Goal: Task Accomplishment & Management: Manage account settings

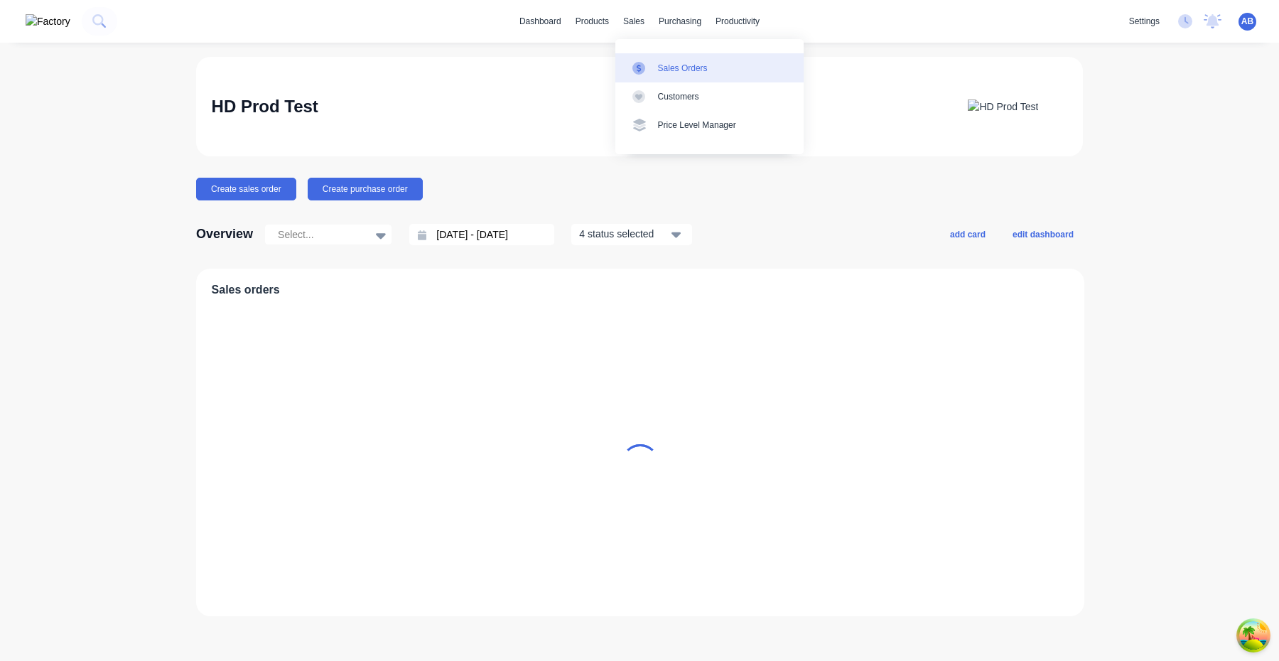
click at [649, 63] on div at bounding box center [642, 68] width 21 height 13
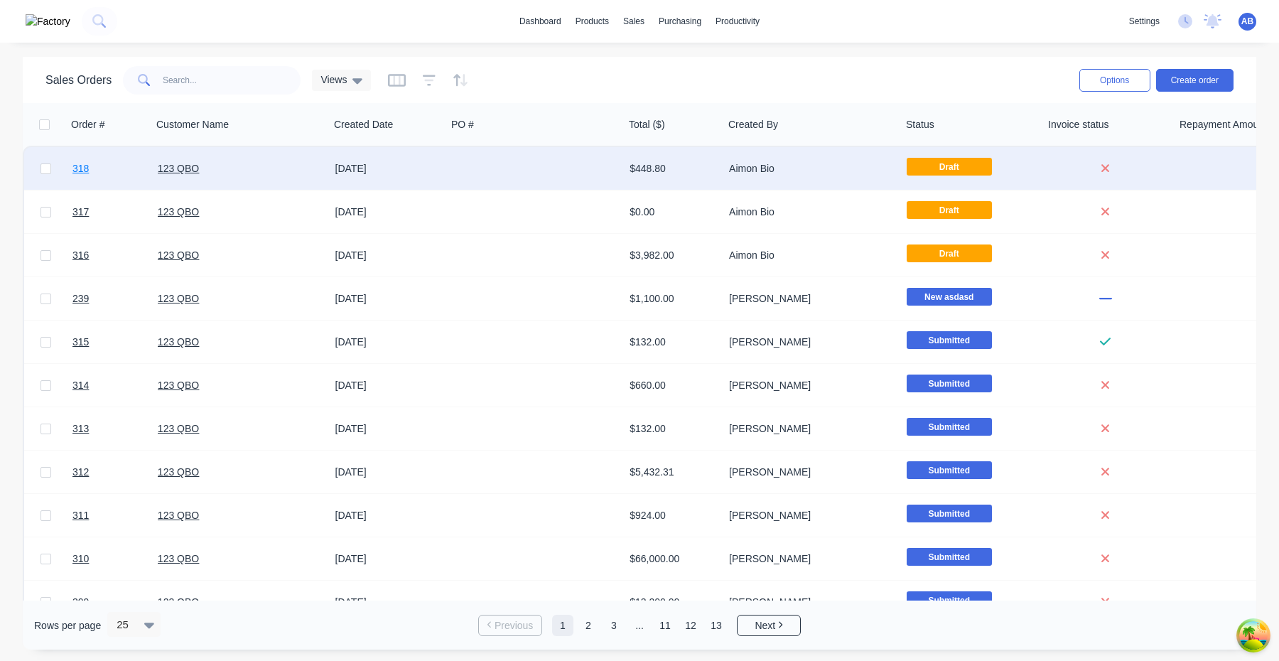
click at [82, 168] on span "318" at bounding box center [80, 168] width 16 height 14
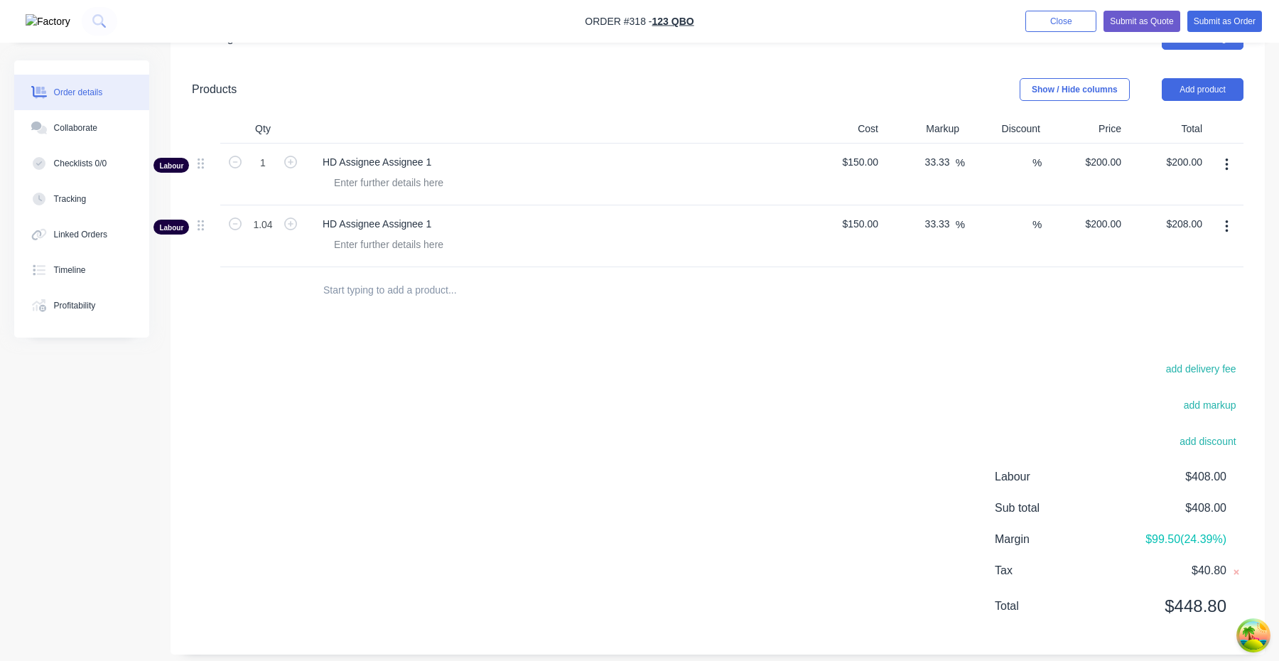
scroll to position [663, 0]
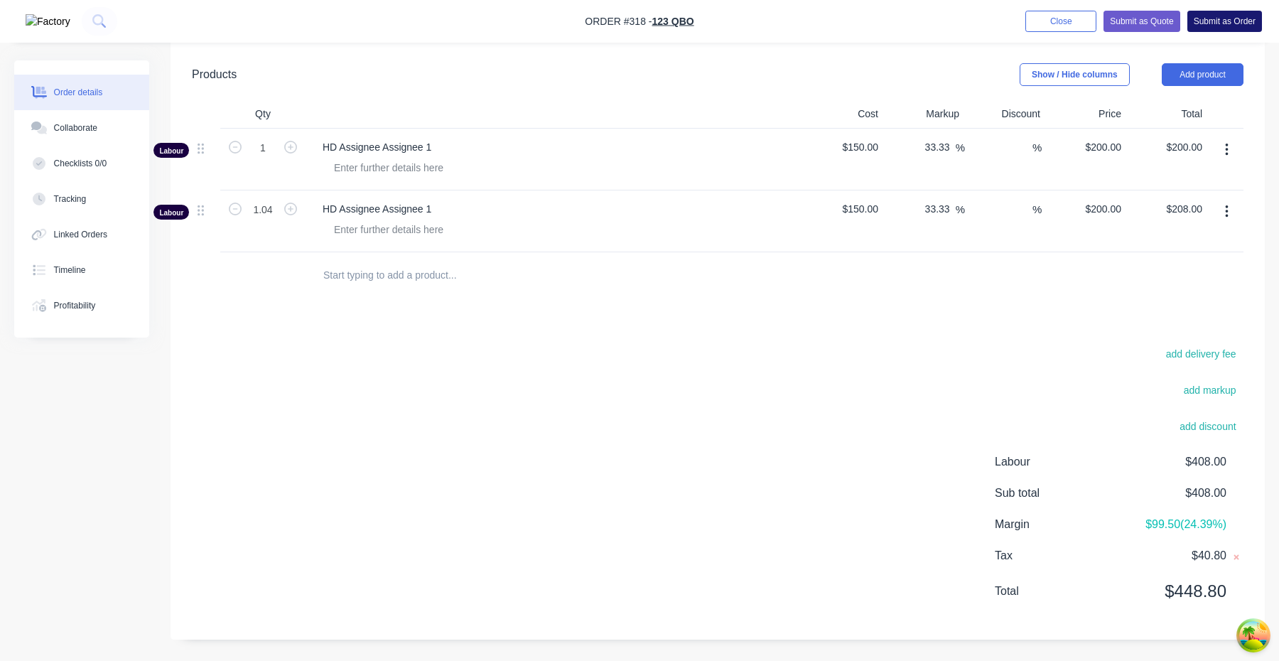
click at [1223, 24] on button "Submit as Order" at bounding box center [1224, 21] width 75 height 21
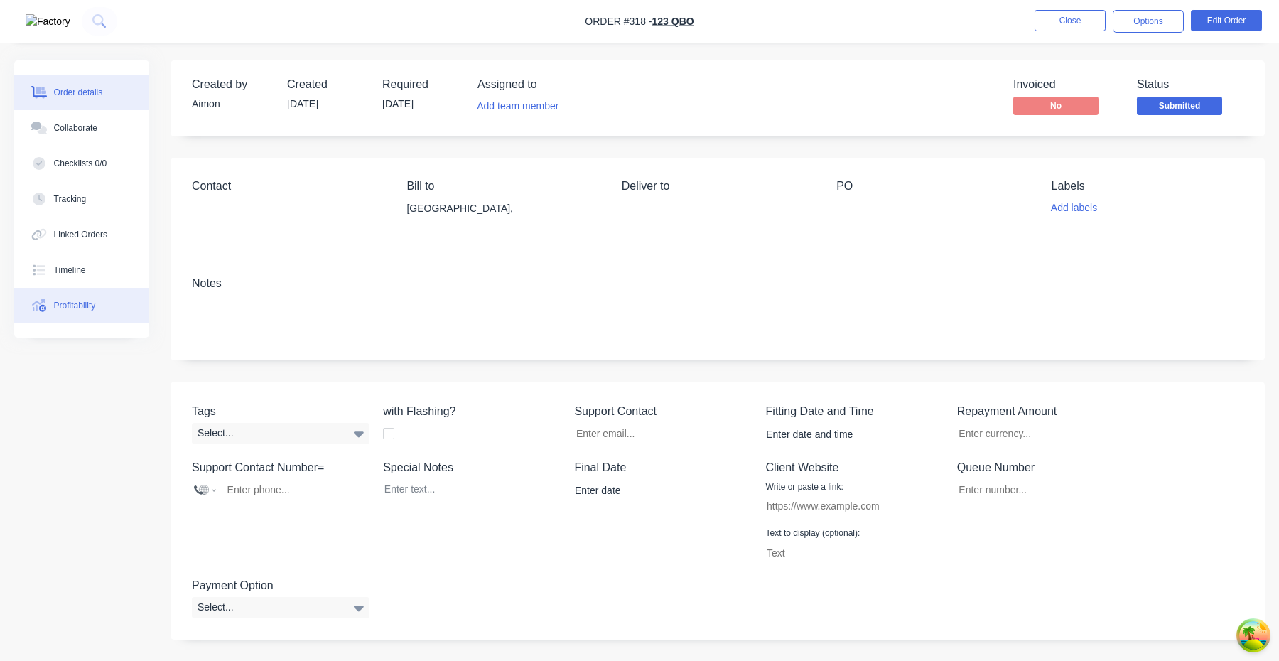
click at [96, 309] on div "Profitability" at bounding box center [75, 305] width 42 height 13
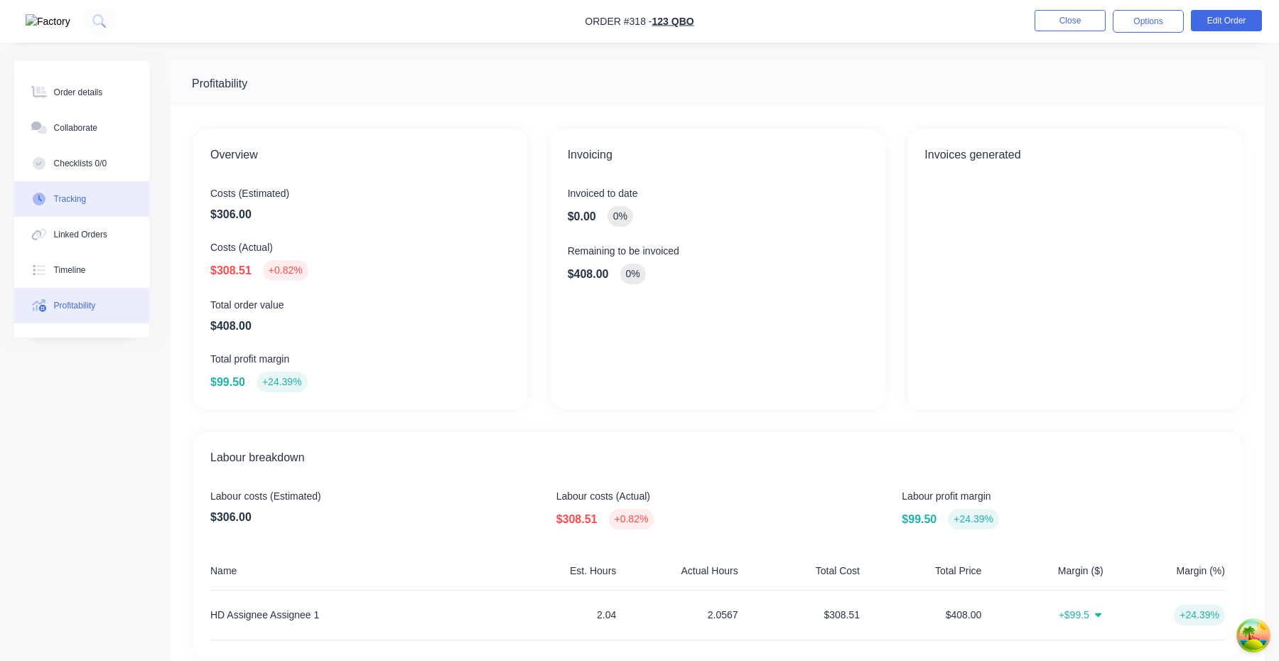
click at [101, 187] on button "Tracking" at bounding box center [81, 199] width 135 height 36
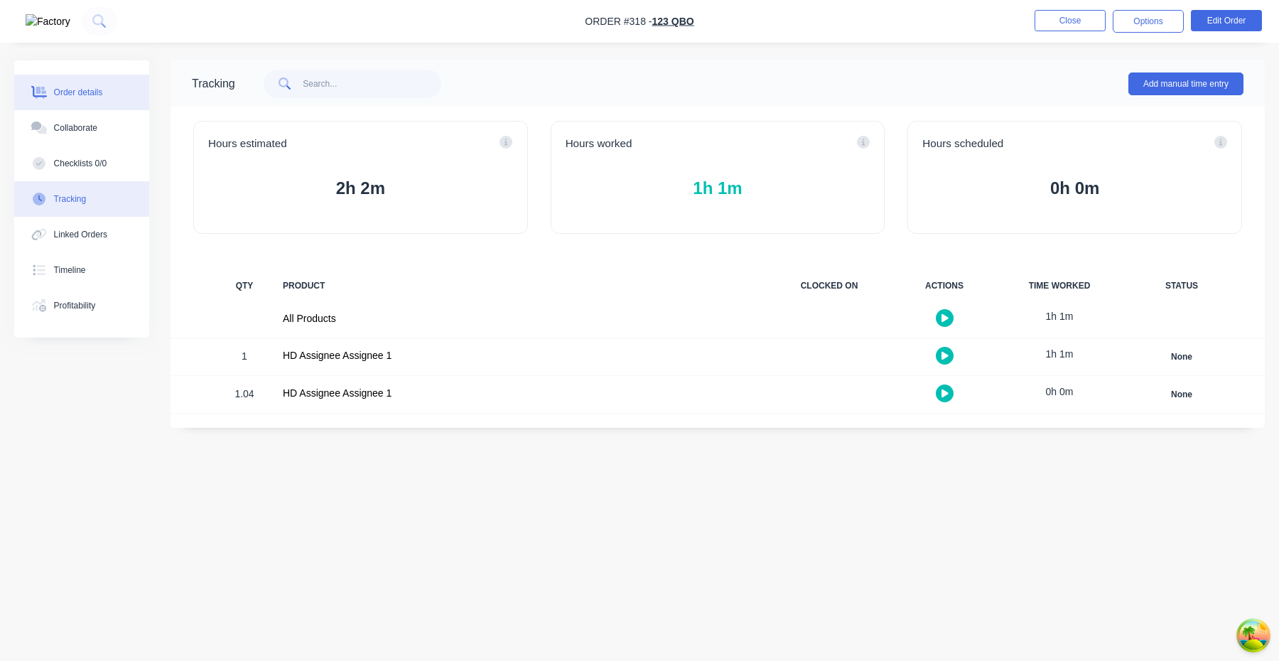
click at [91, 90] on div "Order details" at bounding box center [78, 92] width 49 height 13
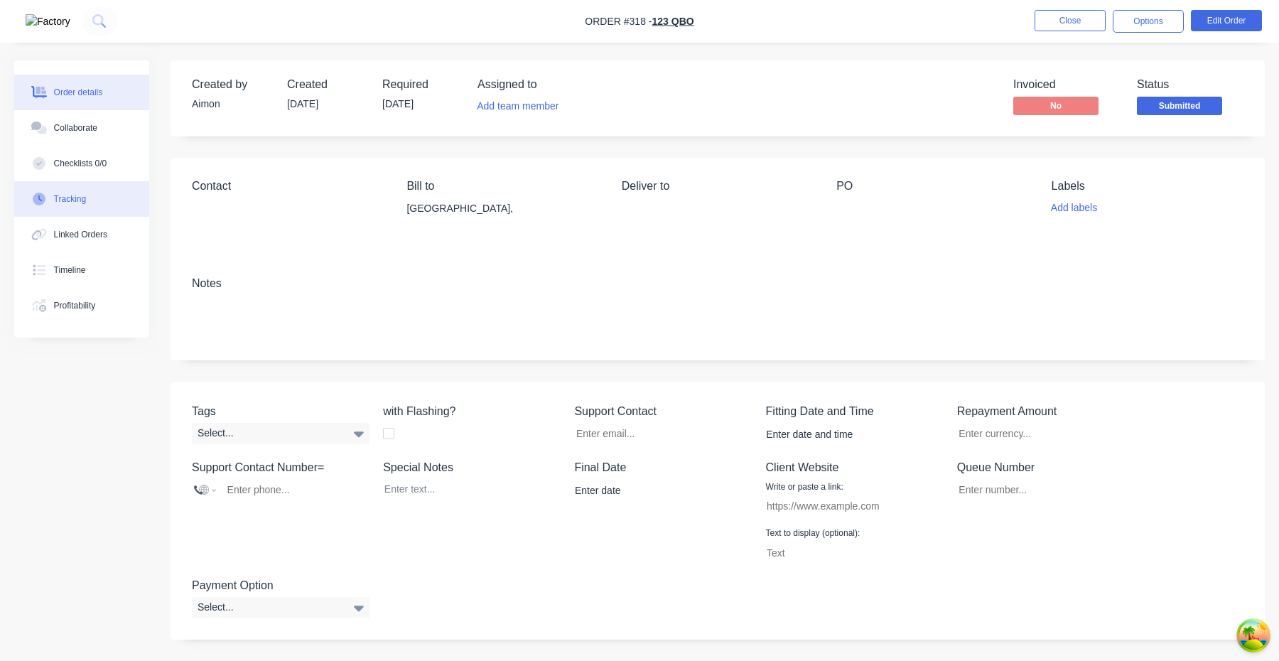
click at [91, 200] on button "Tracking" at bounding box center [81, 199] width 135 height 36
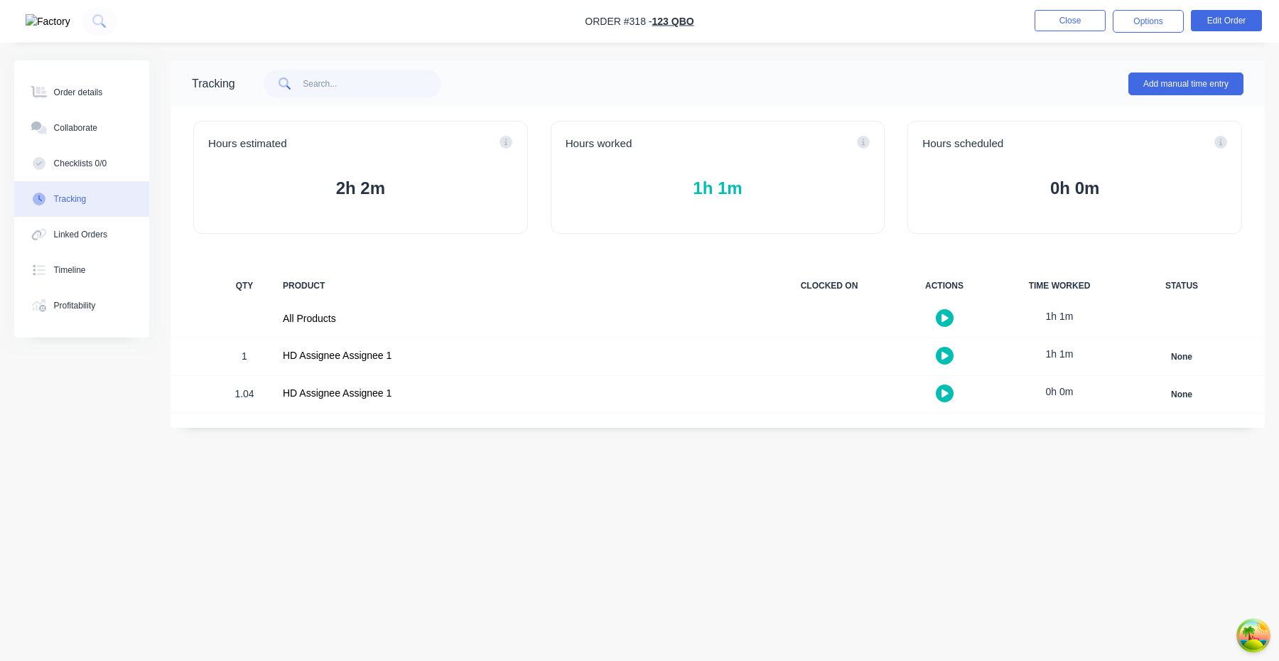
click at [262, 391] on div "1.04" at bounding box center [244, 395] width 43 height 35
click at [950, 388] on button "button" at bounding box center [945, 393] width 18 height 18
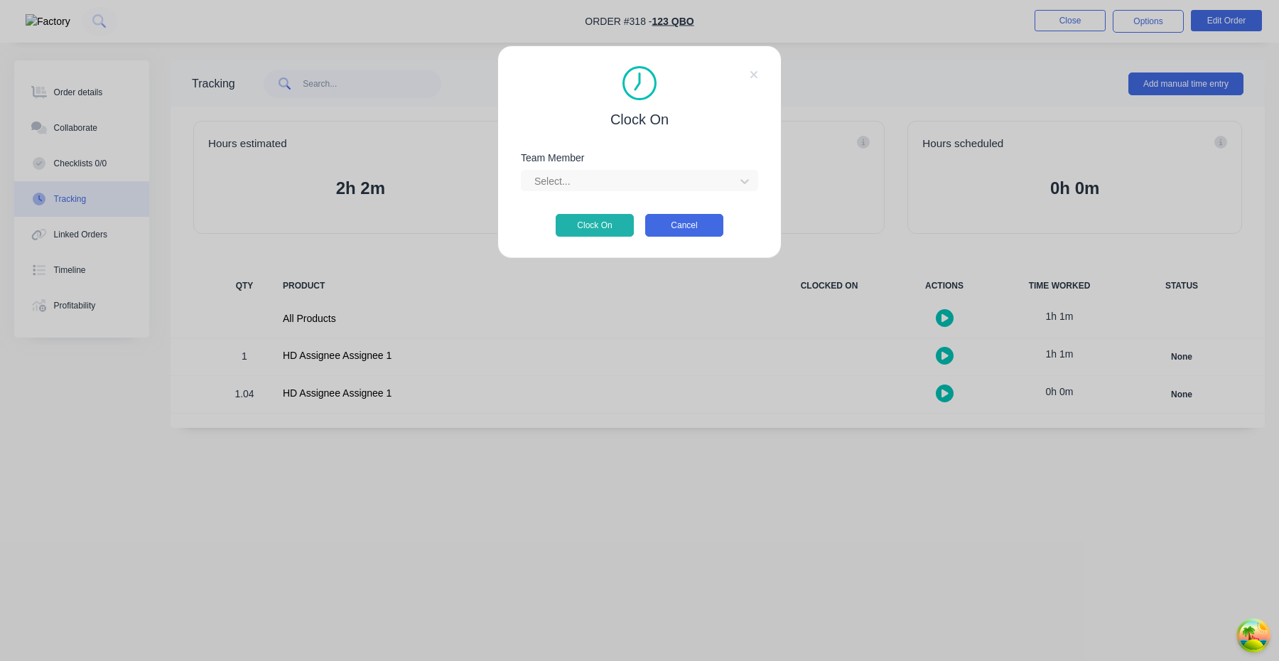
click at [711, 227] on button "Cancel" at bounding box center [684, 225] width 78 height 23
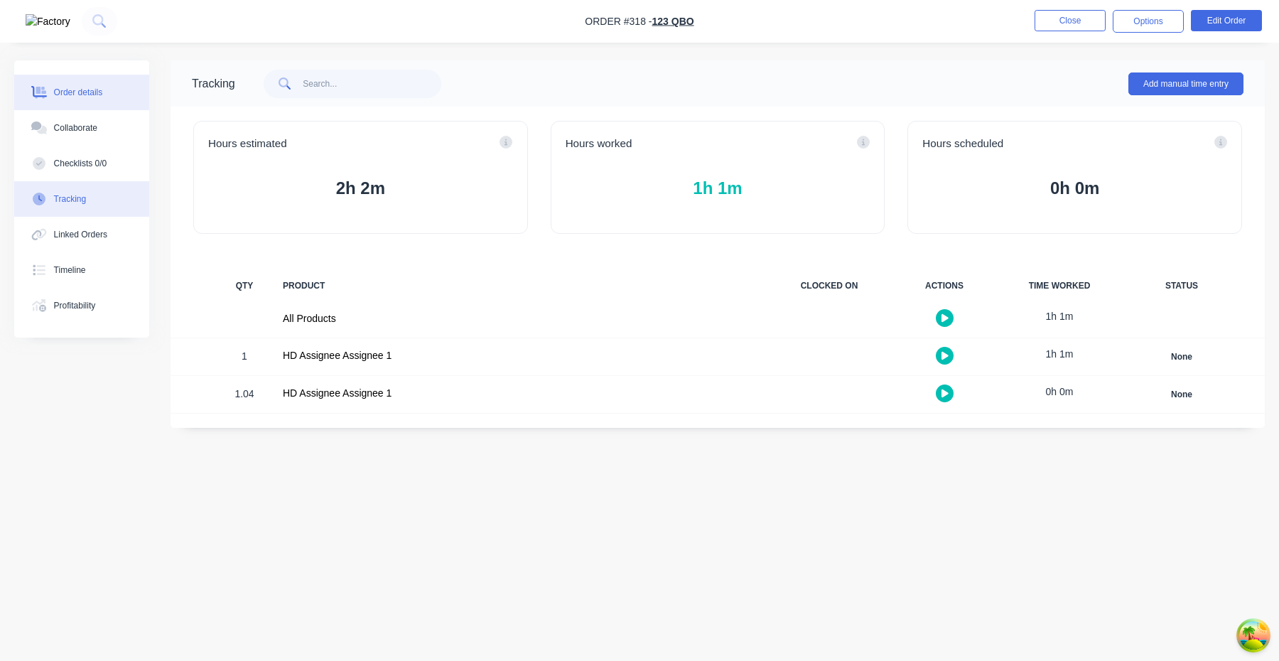
click at [81, 103] on button "Order details" at bounding box center [81, 93] width 135 height 36
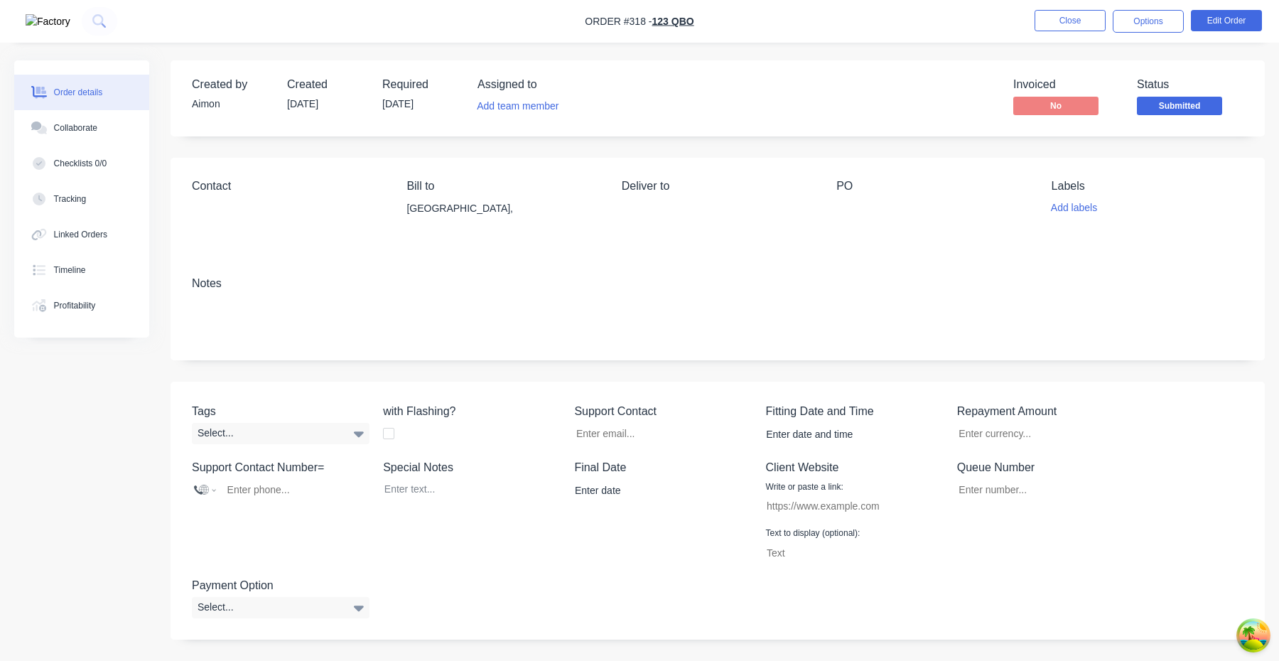
scroll to position [406, 0]
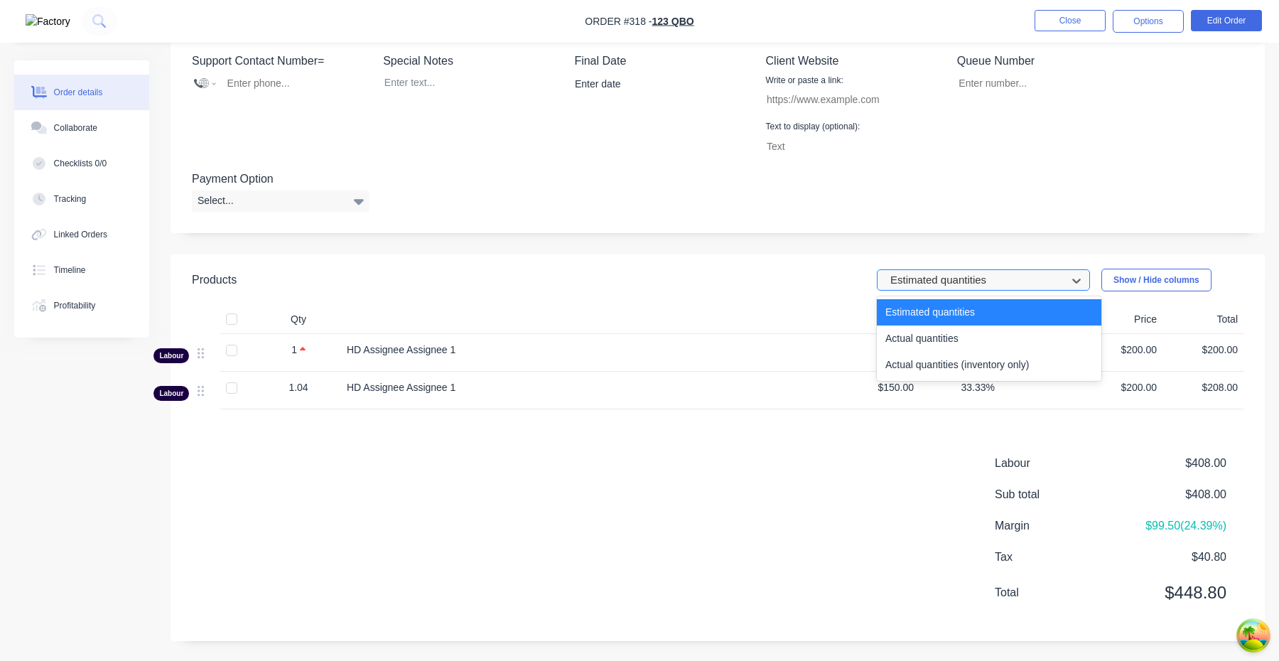
click at [938, 286] on div at bounding box center [974, 280] width 170 height 18
click at [945, 354] on div "Actual quantities (inventory only)" at bounding box center [989, 365] width 224 height 26
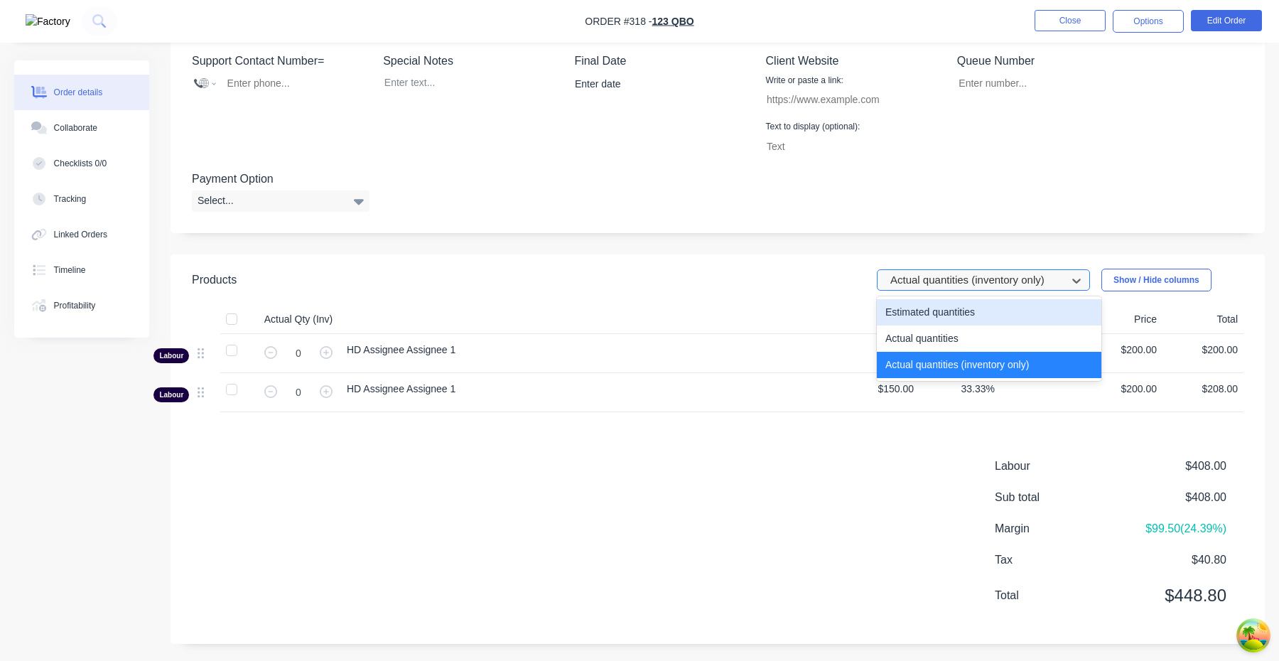
click at [986, 283] on div at bounding box center [974, 280] width 170 height 18
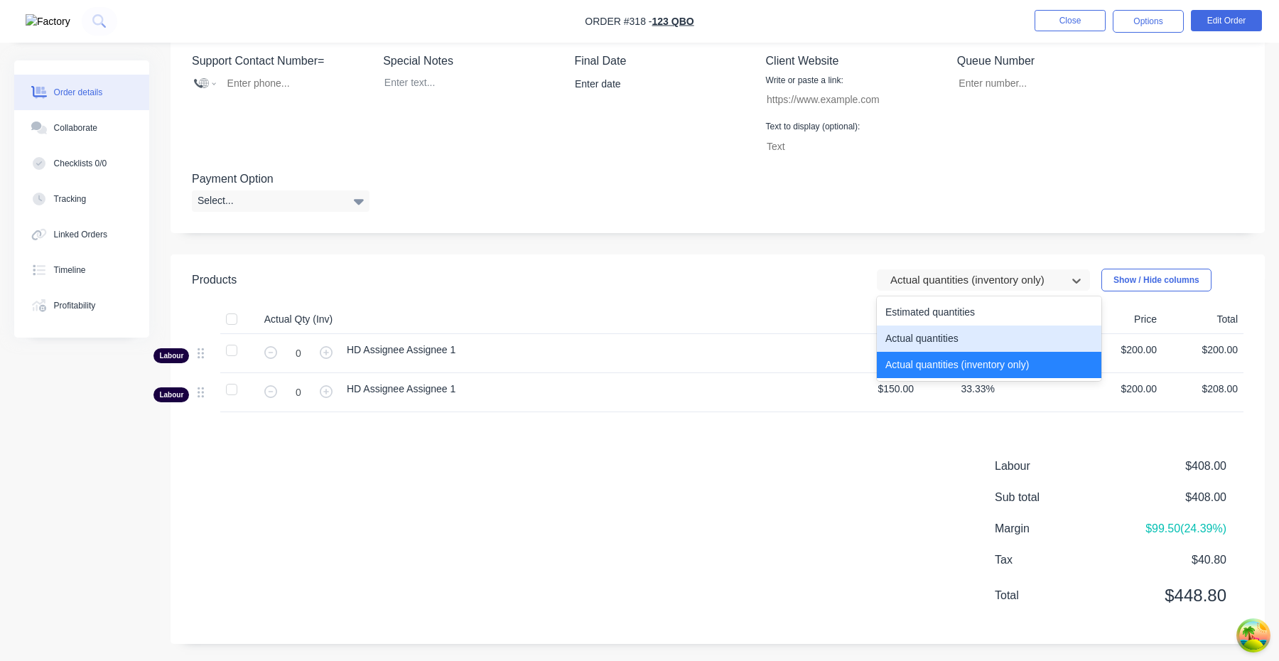
click at [985, 340] on div "Actual quantities" at bounding box center [989, 338] width 224 height 26
type input "1.0167"
type input "1.04"
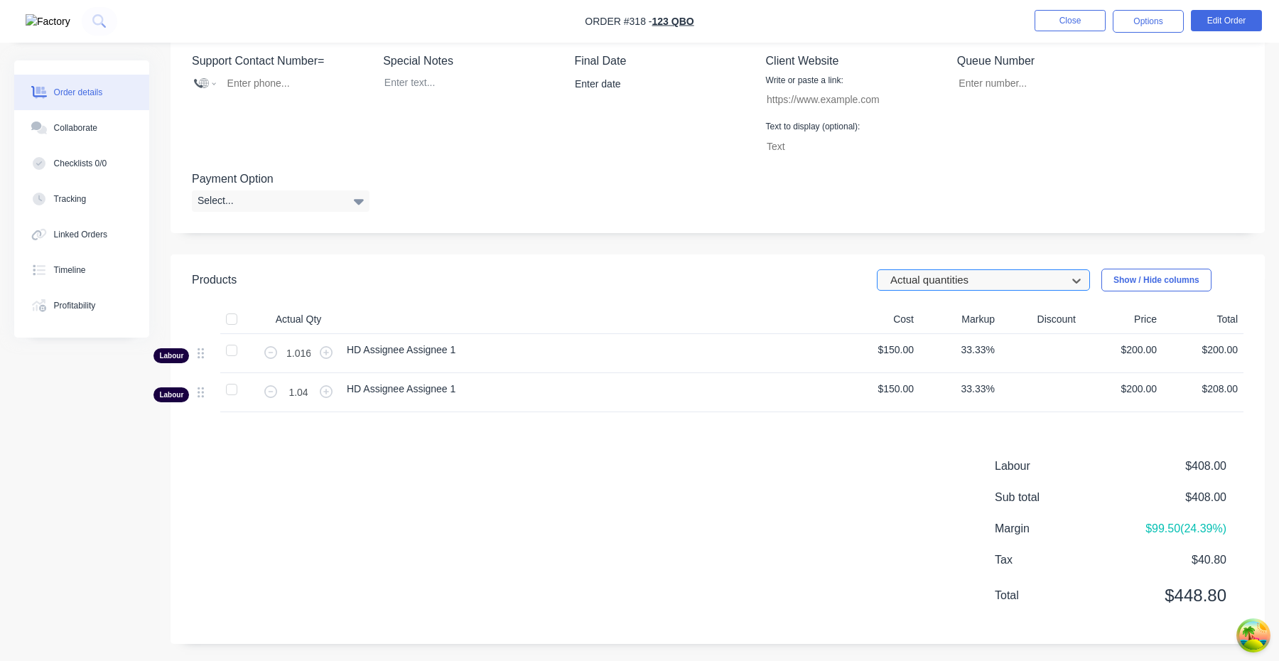
click at [981, 280] on div at bounding box center [974, 280] width 170 height 18
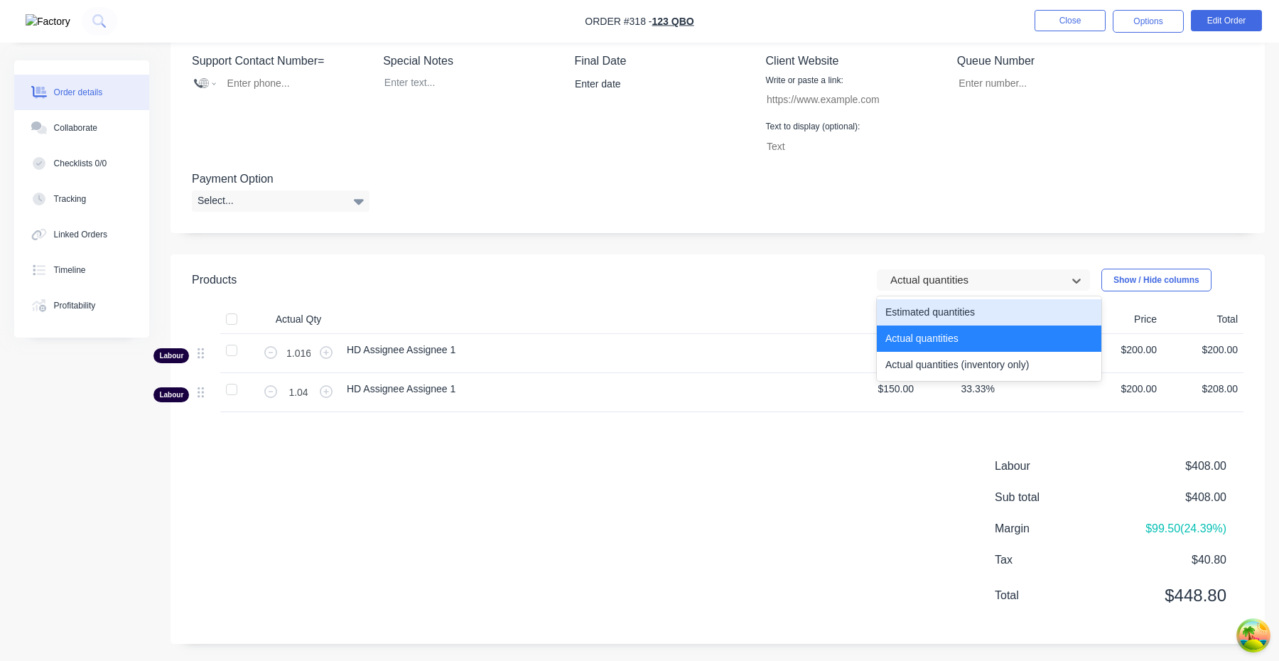
click at [968, 310] on div "Estimated quantities" at bounding box center [989, 312] width 224 height 26
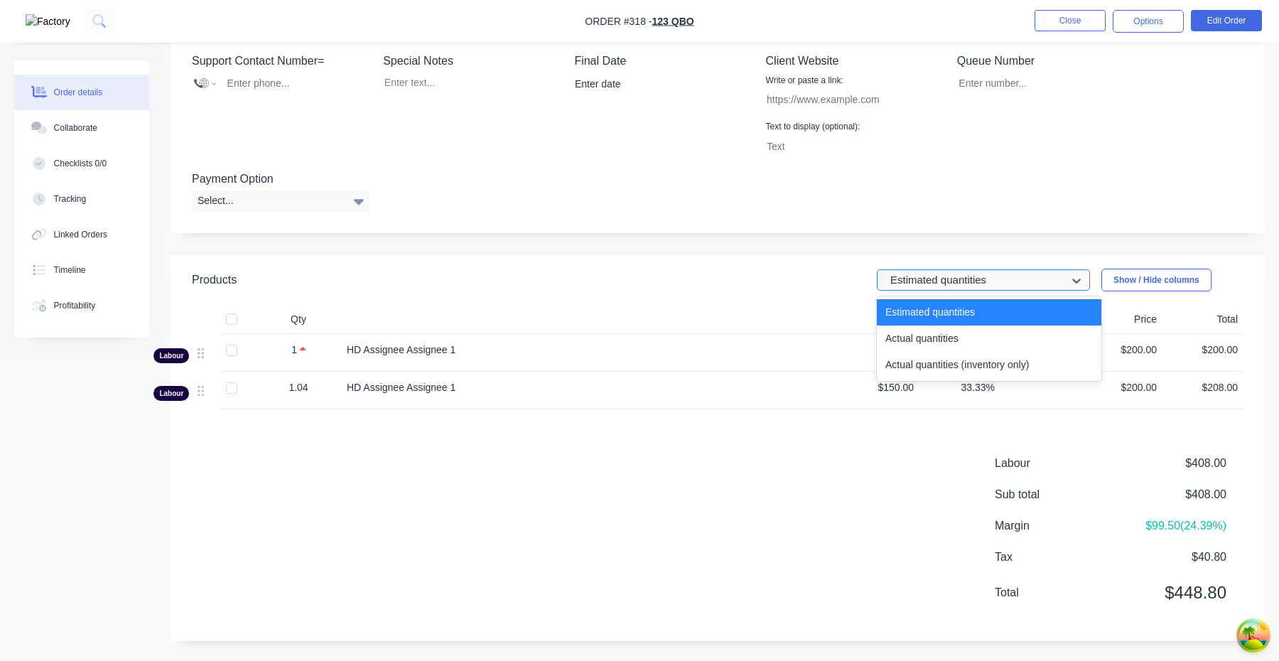
click at [966, 280] on div at bounding box center [974, 280] width 170 height 18
click at [967, 371] on div "Actual quantities (inventory only)" at bounding box center [989, 365] width 224 height 26
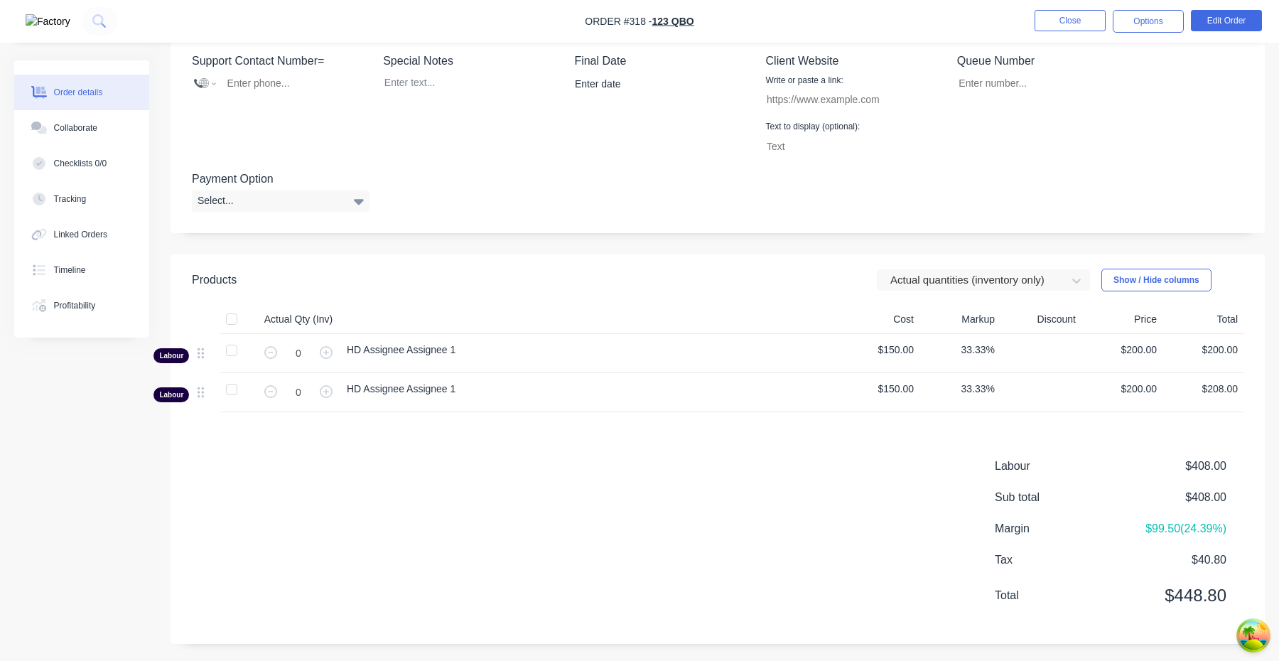
click at [399, 441] on div "Products Actual quantities (inventory only) Show / Hide columns Actual Qty (Inv…" at bounding box center [717, 448] width 1094 height 389
click at [959, 282] on div at bounding box center [974, 280] width 170 height 18
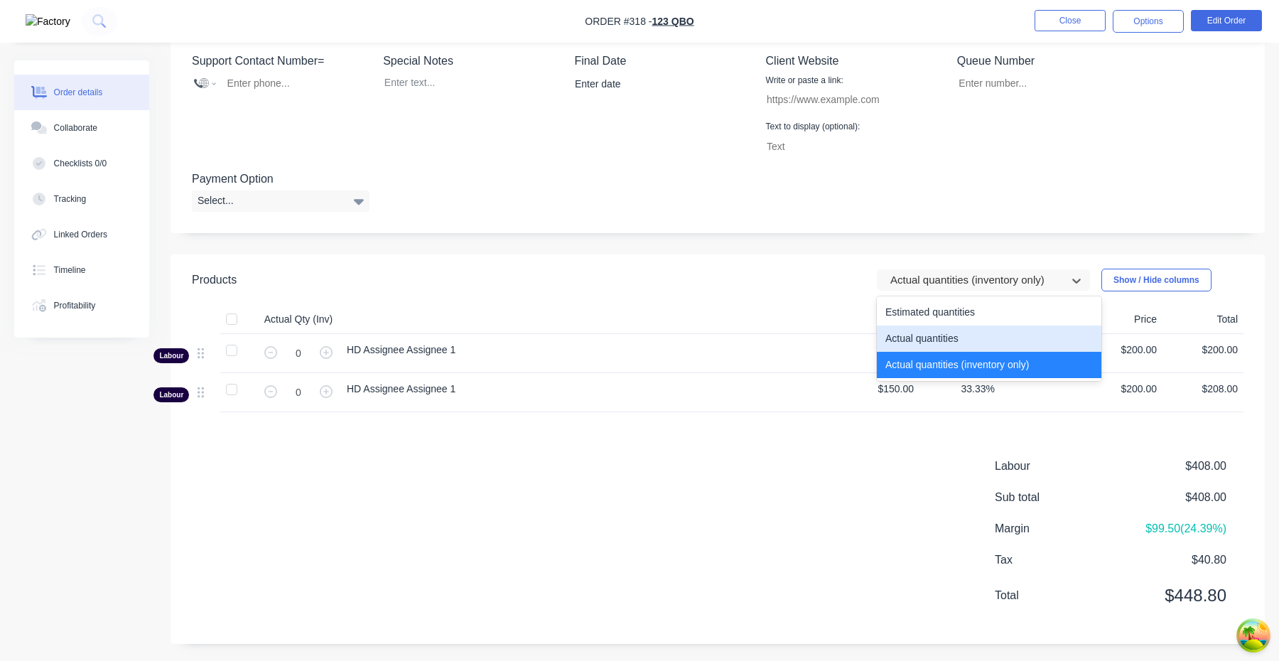
click at [950, 330] on div "Actual quantities" at bounding box center [989, 338] width 224 height 26
type input "1.0167"
type input "1.04"
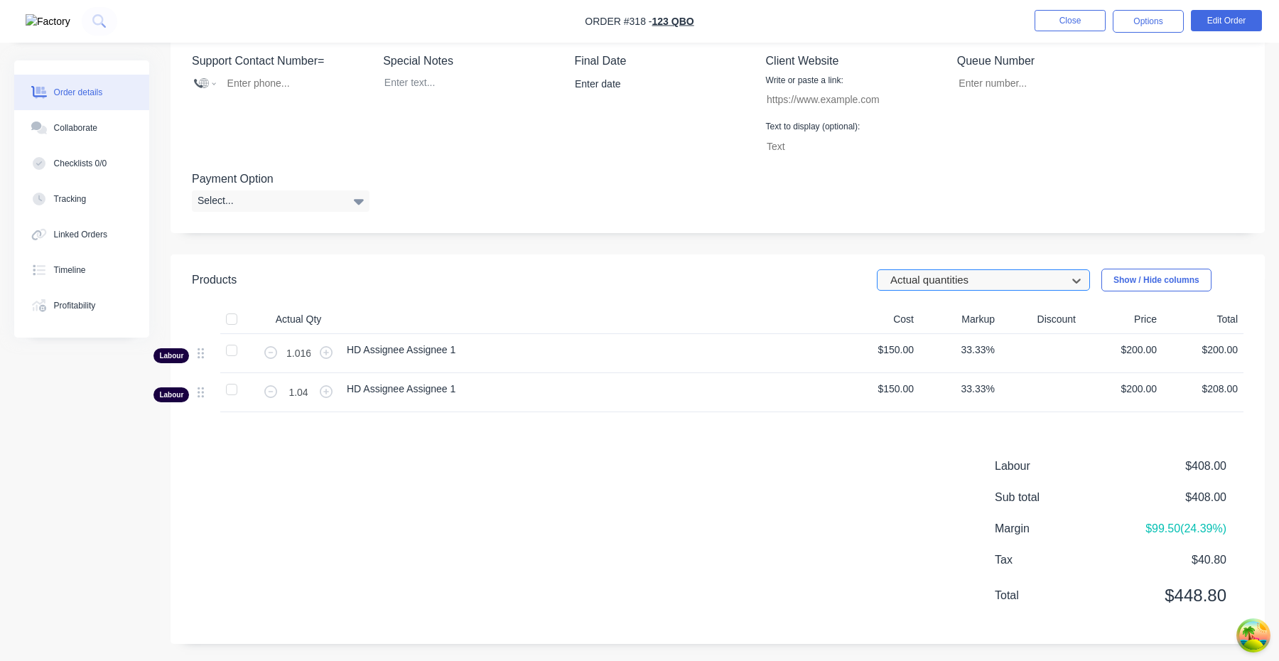
click at [957, 287] on div at bounding box center [974, 280] width 170 height 18
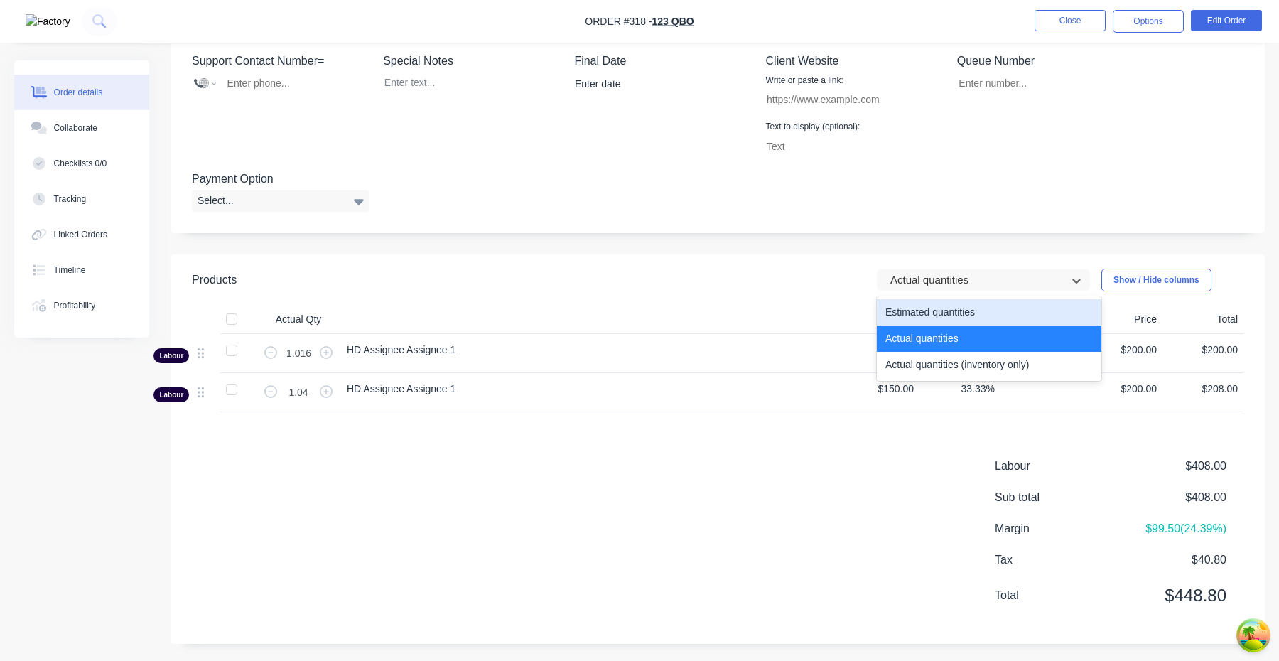
click at [953, 316] on div "Estimated quantities" at bounding box center [989, 312] width 224 height 26
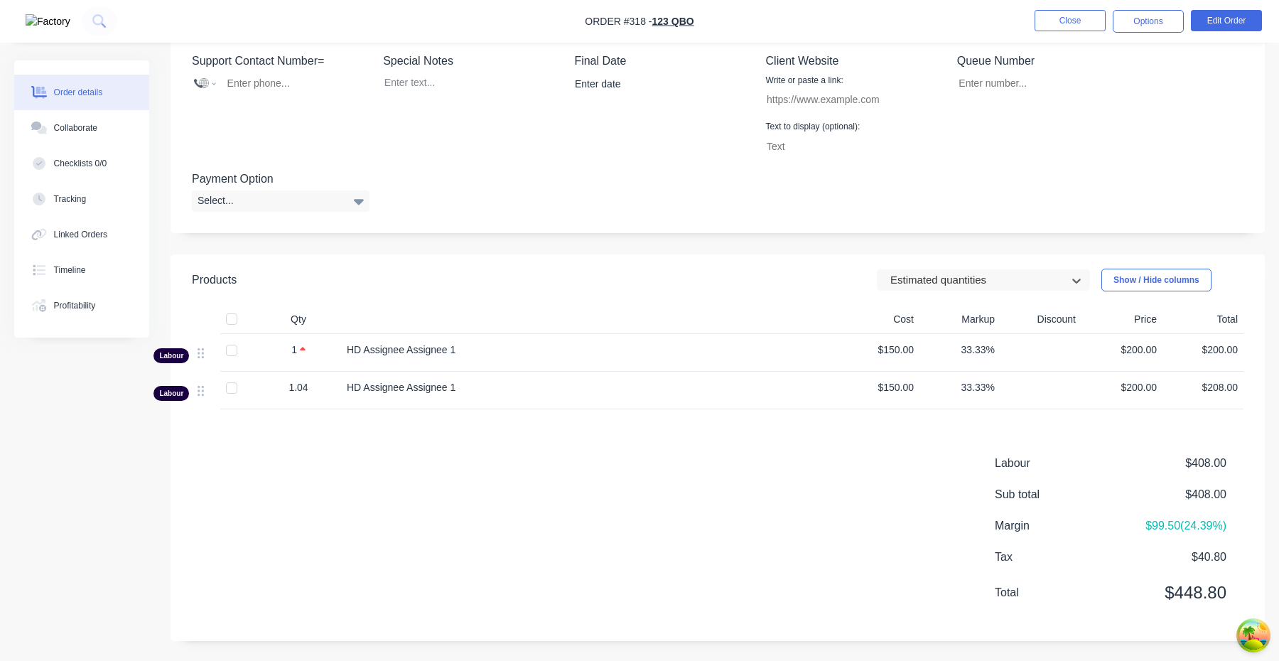
click at [953, 295] on header "Products option Estimated quantities, selected. Estimated quantities Show / Hid…" at bounding box center [717, 279] width 1094 height 51
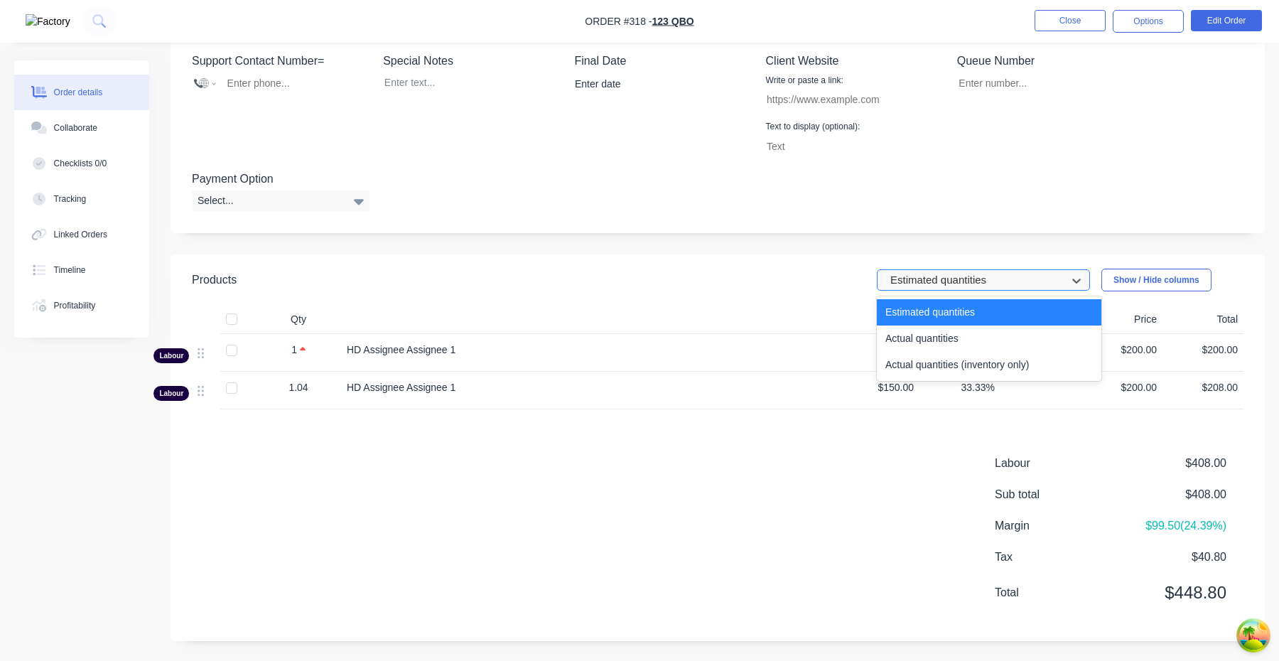
click at [953, 281] on div at bounding box center [974, 280] width 170 height 18
click at [948, 362] on div "Actual quantities (inventory only)" at bounding box center [989, 365] width 224 height 26
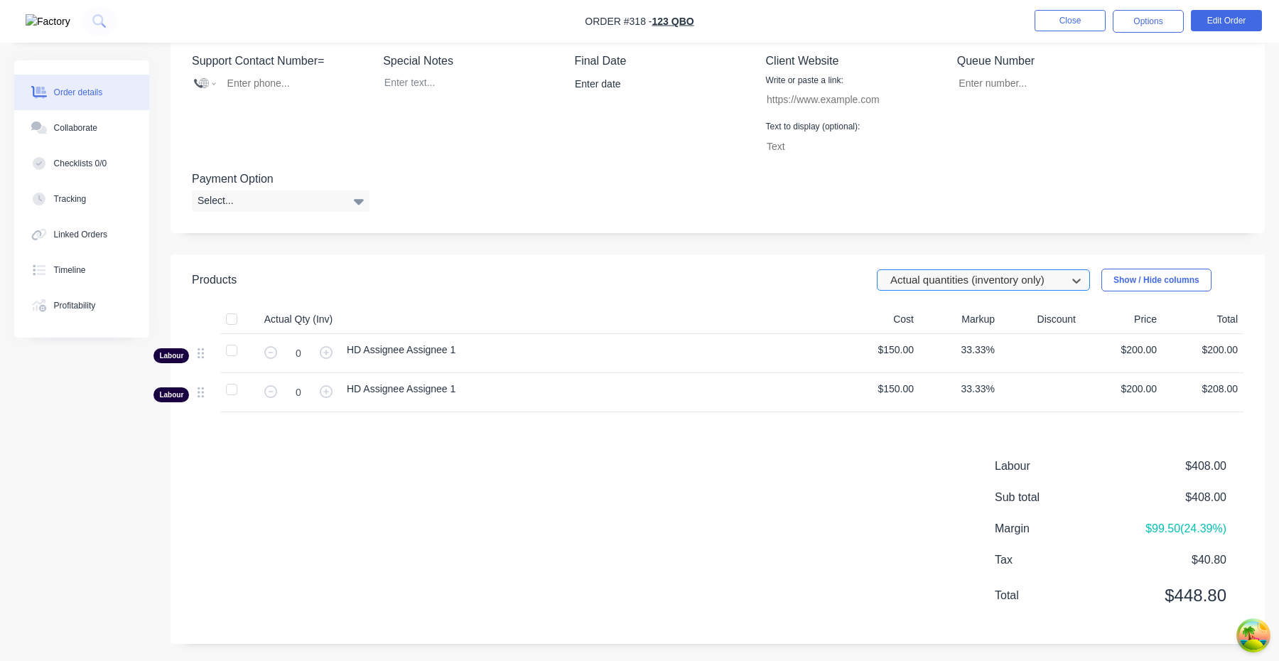
click at [997, 270] on div "Actual quantities (inventory only)" at bounding box center [973, 280] width 179 height 21
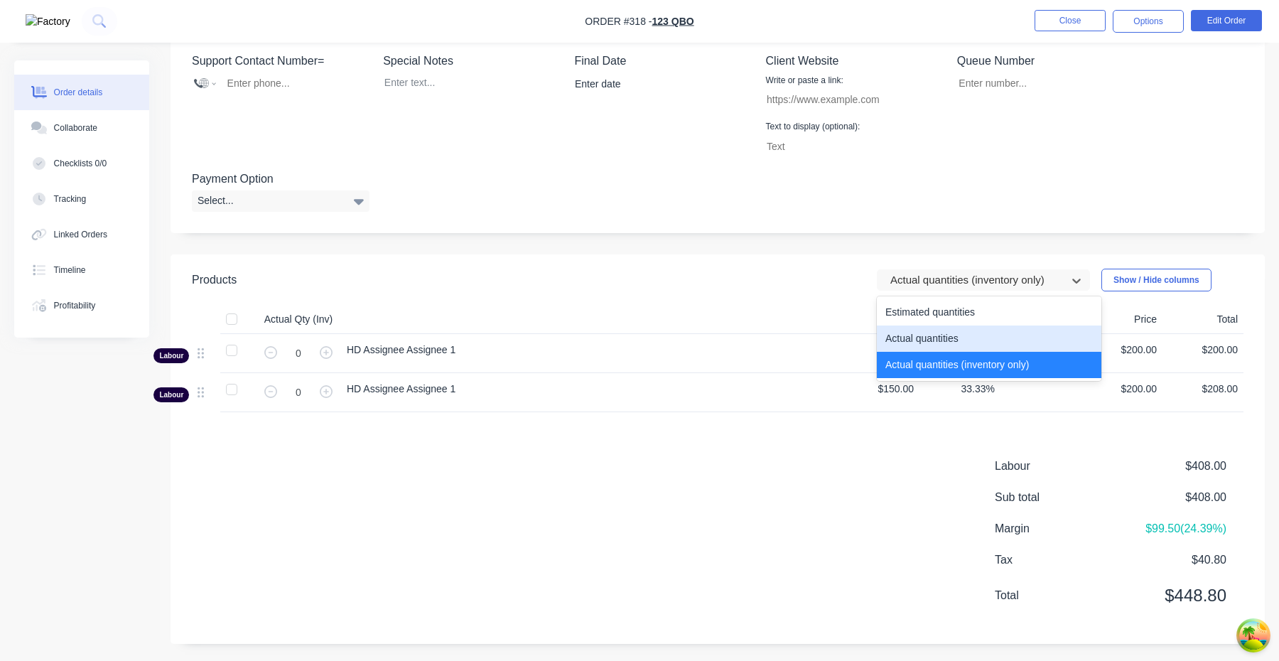
click at [983, 327] on div "Actual quantities" at bounding box center [989, 338] width 224 height 26
type input "1.0167"
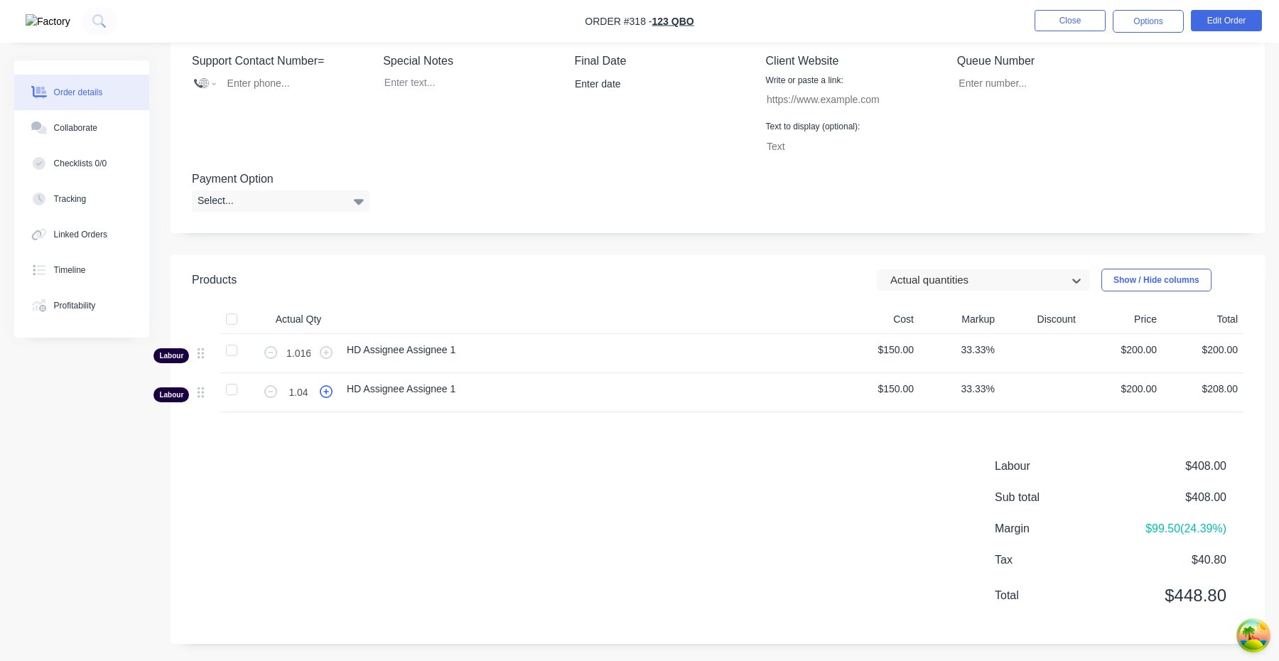
click at [327, 393] on icon "button" at bounding box center [326, 391] width 13 height 13
click at [273, 392] on icon "button" at bounding box center [270, 391] width 13 height 13
type input "1.04"
click at [698, 455] on div "Products Actual quantities Show / Hide columns Actual Qty Cost Markup Discount …" at bounding box center [717, 448] width 1094 height 389
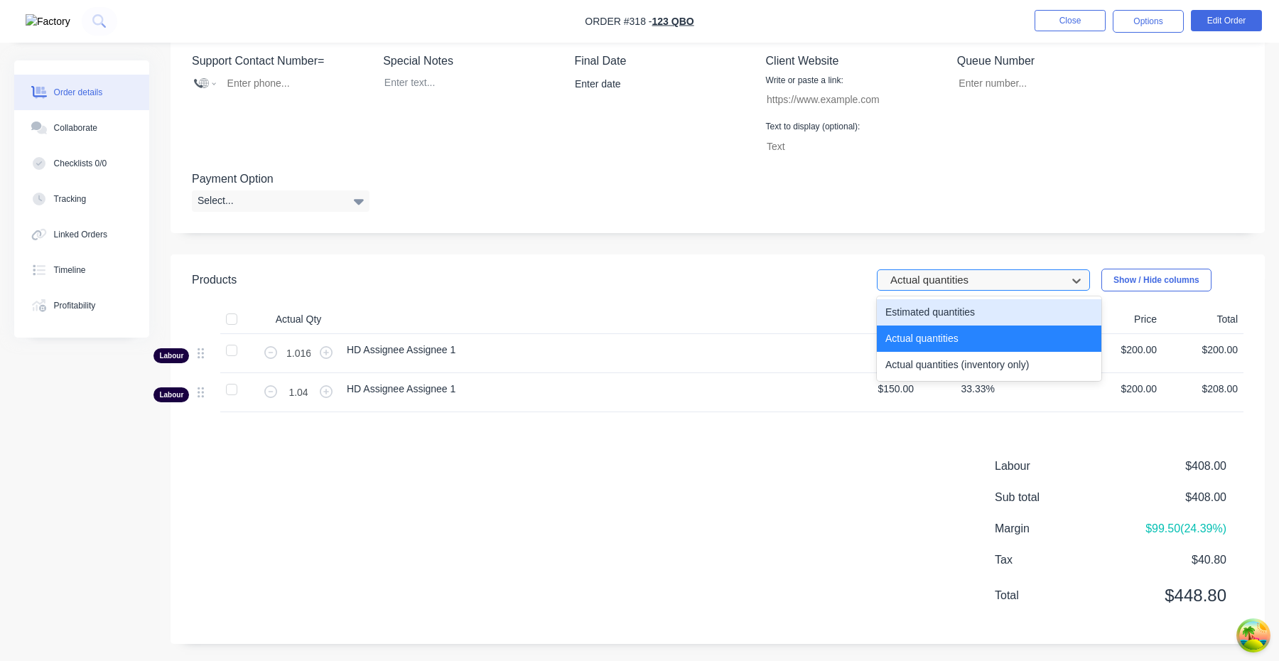
click at [1019, 288] on div at bounding box center [974, 280] width 170 height 18
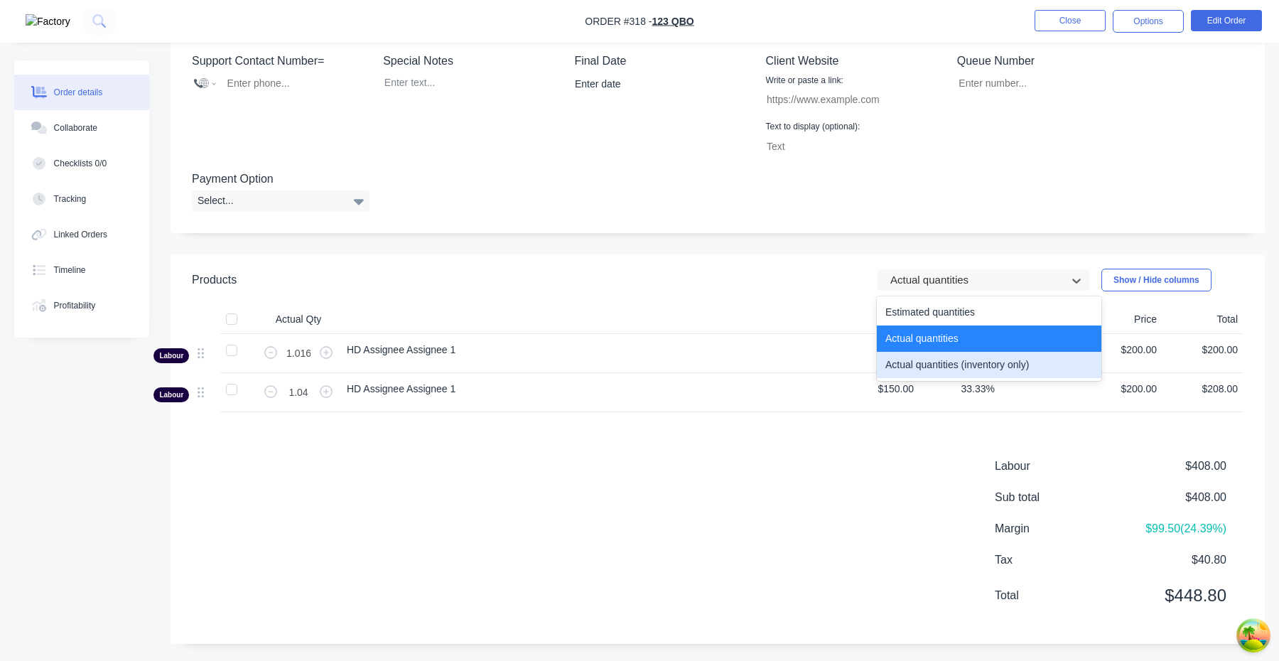
click at [995, 362] on div "Actual quantities (inventory only)" at bounding box center [989, 365] width 224 height 26
type input "0"
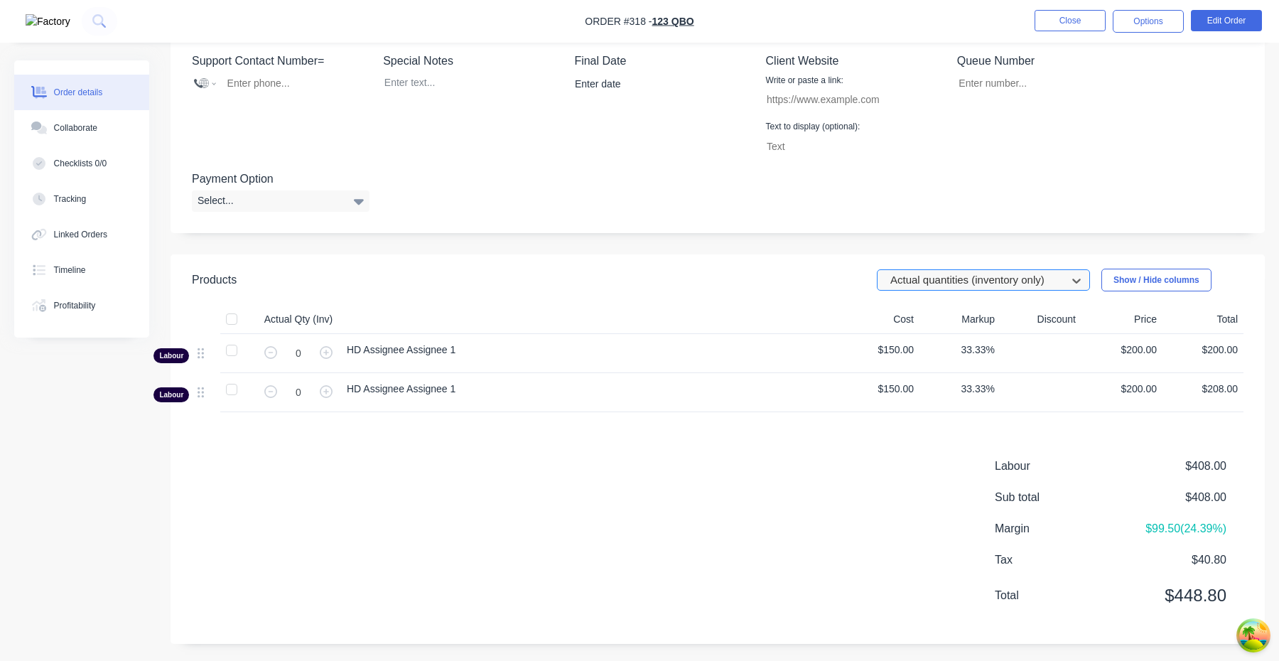
click at [1004, 286] on div at bounding box center [974, 280] width 170 height 18
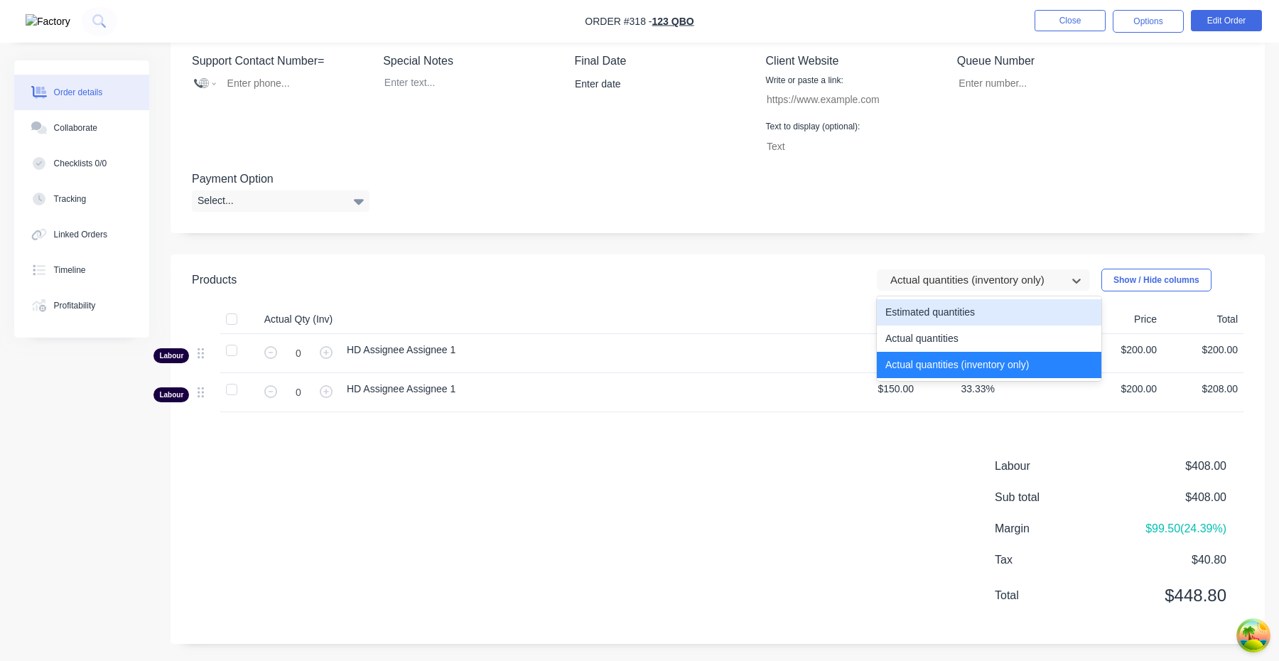
click at [992, 308] on div "Estimated quantities" at bounding box center [989, 312] width 224 height 26
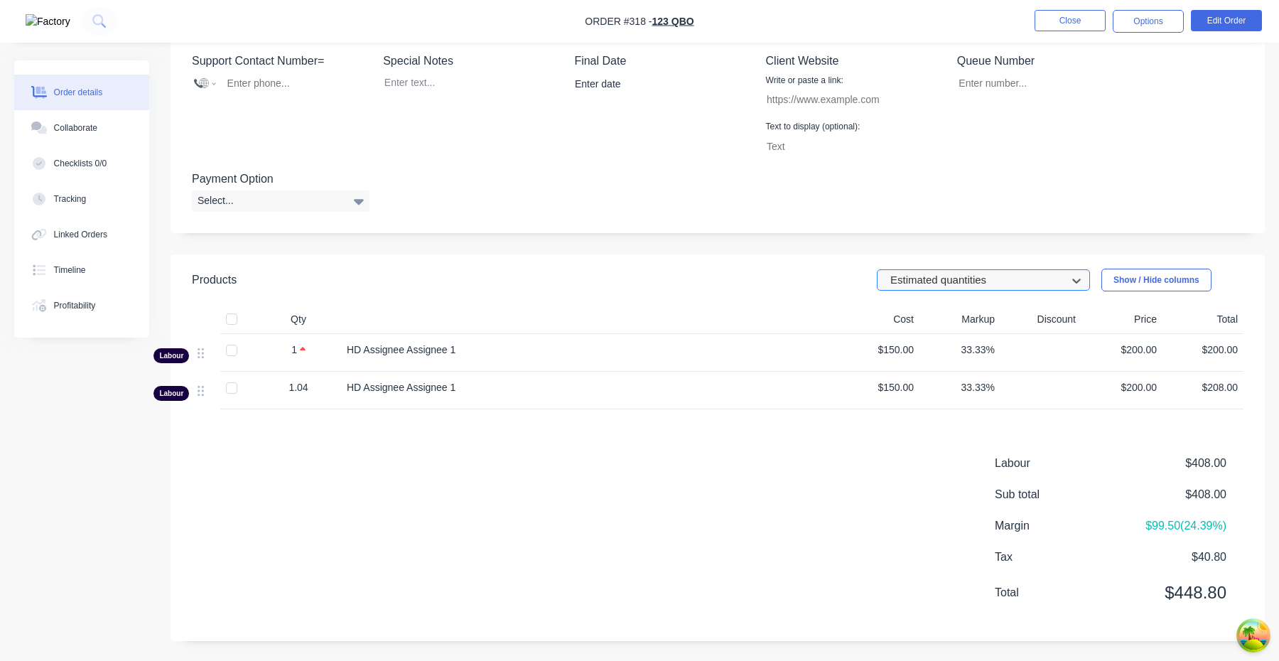
click at [1003, 283] on div at bounding box center [974, 280] width 170 height 18
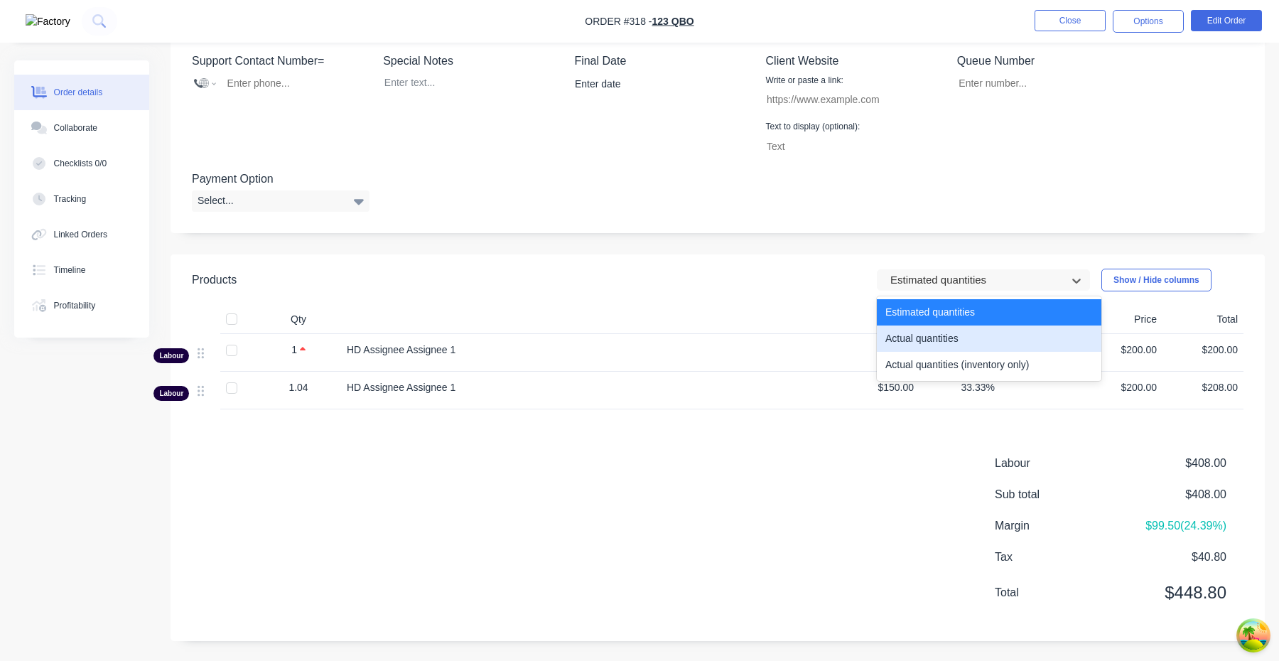
click at [990, 335] on div "Actual quantities" at bounding box center [989, 338] width 224 height 26
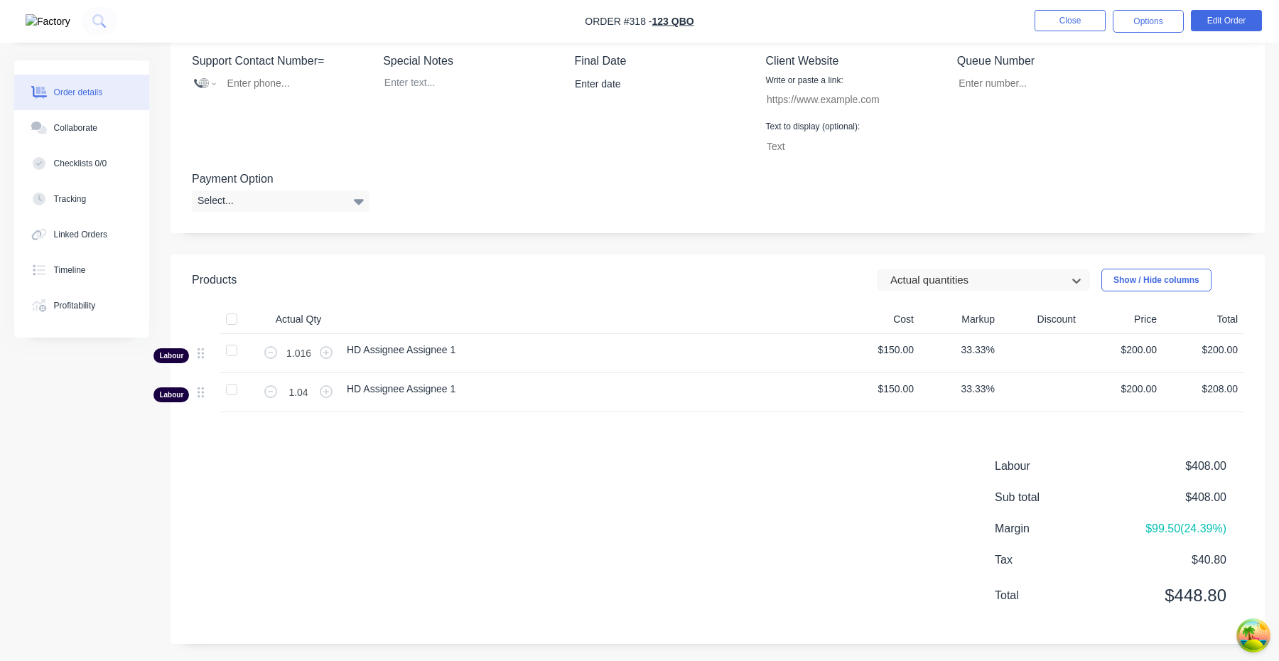
click at [1002, 293] on header "Products option Actual quantities, selected. Actual quantities Show / Hide colu…" at bounding box center [717, 279] width 1094 height 51
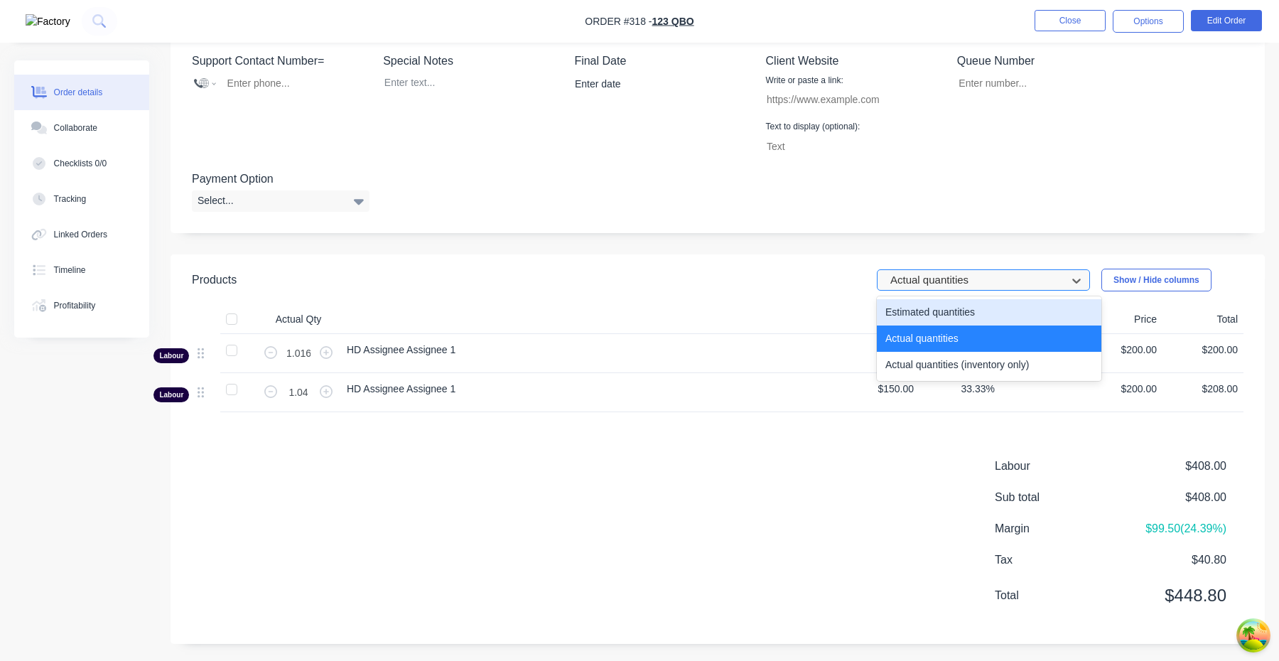
click at [985, 284] on div at bounding box center [974, 280] width 170 height 18
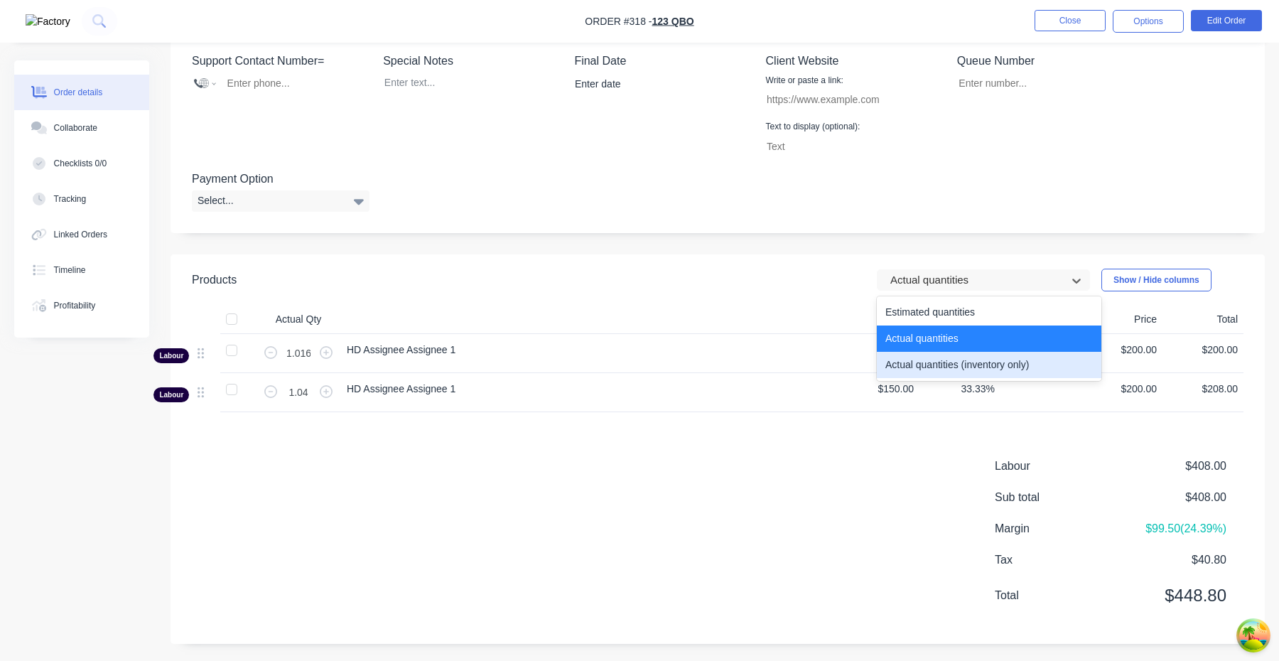
click at [973, 369] on div "Actual quantities (inventory only)" at bounding box center [989, 365] width 224 height 26
type input "0"
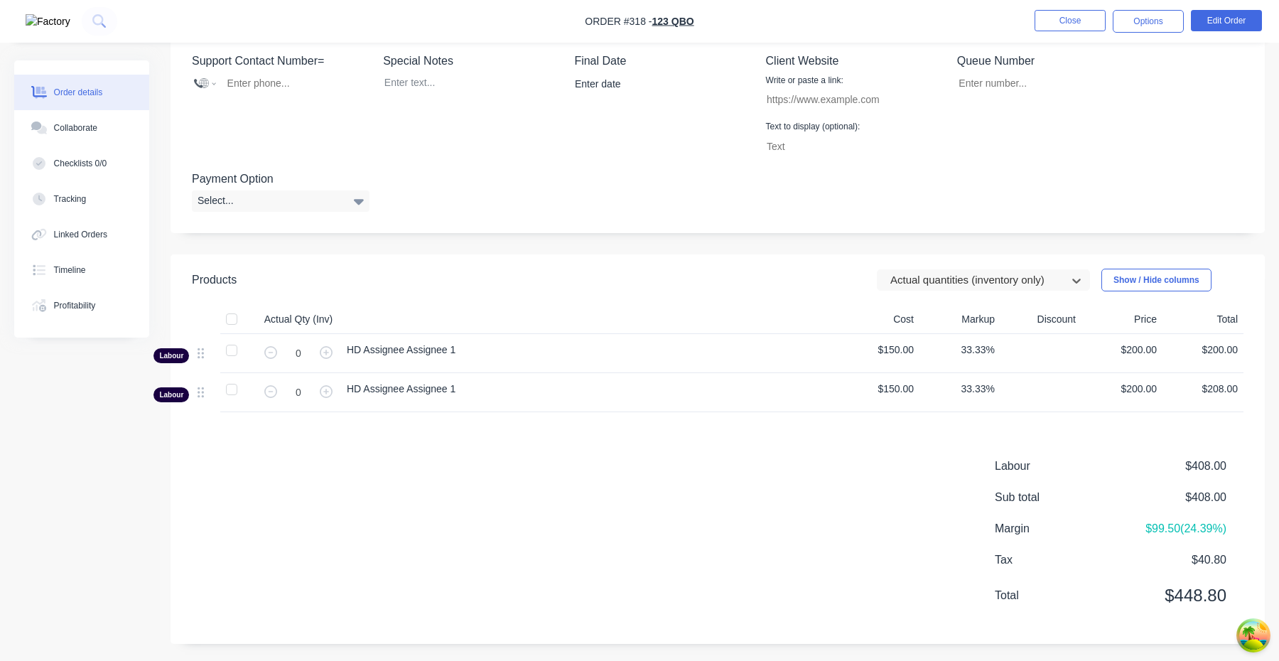
scroll to position [411, 0]
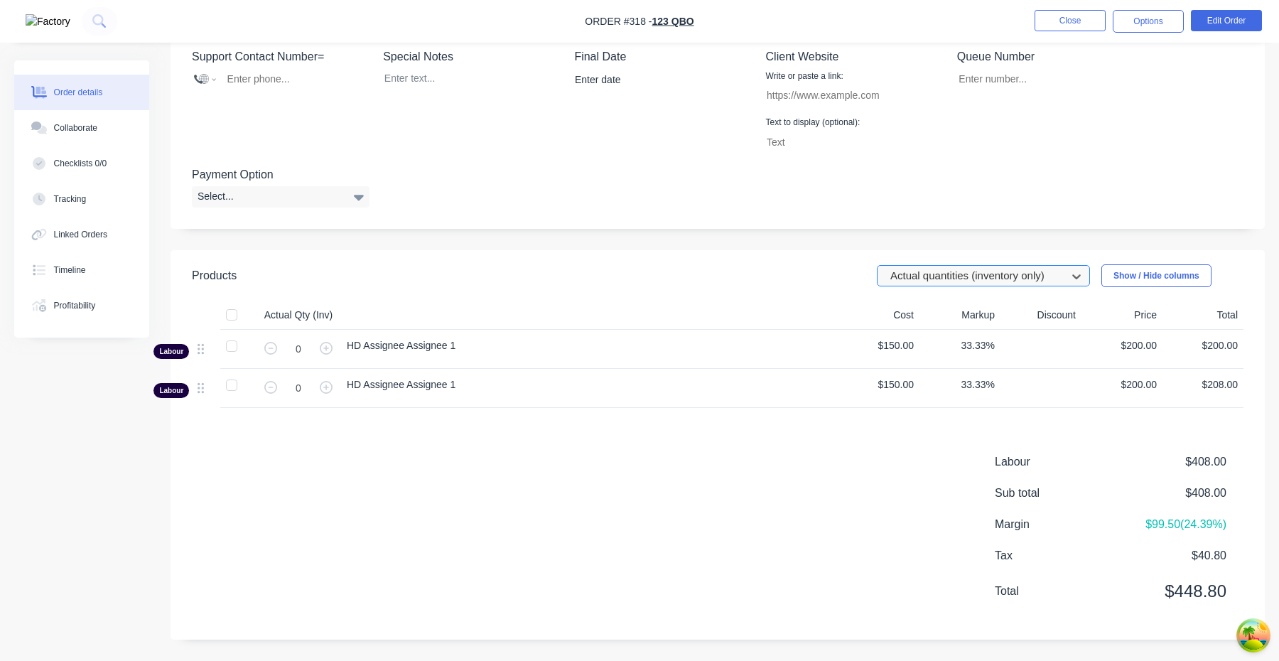
click at [988, 280] on div at bounding box center [974, 276] width 170 height 18
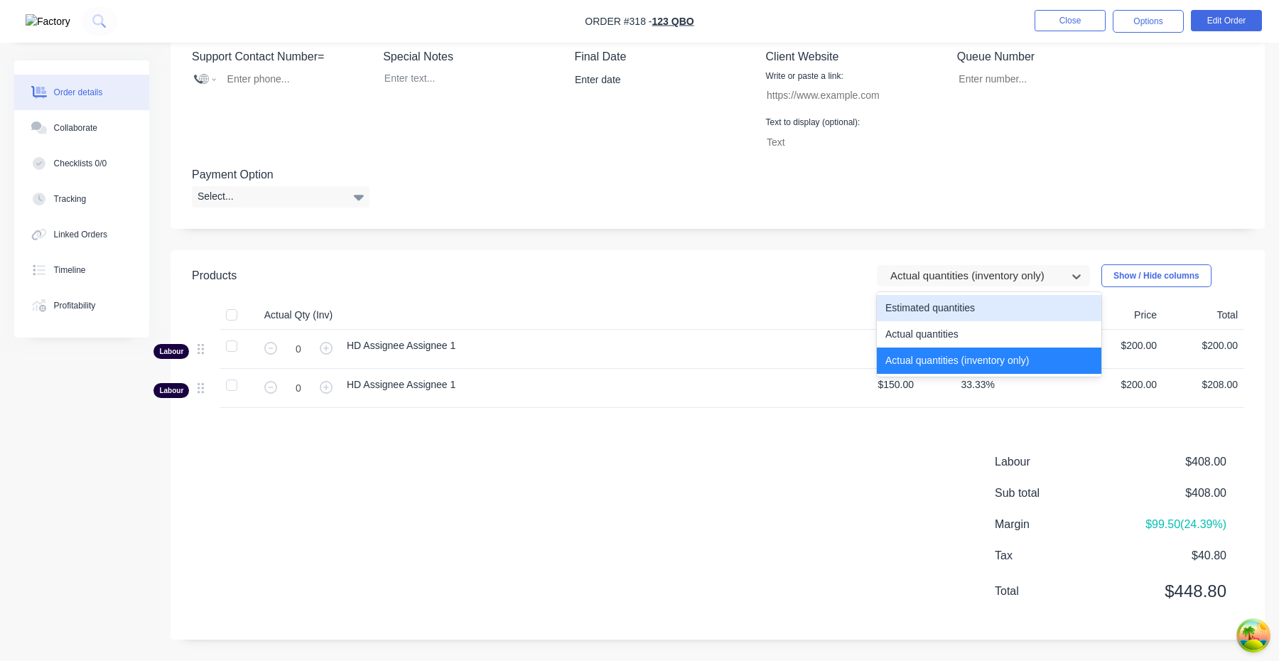
click at [977, 323] on div "Actual quantities" at bounding box center [989, 334] width 224 height 26
type input "1.0167"
type input "1.04"
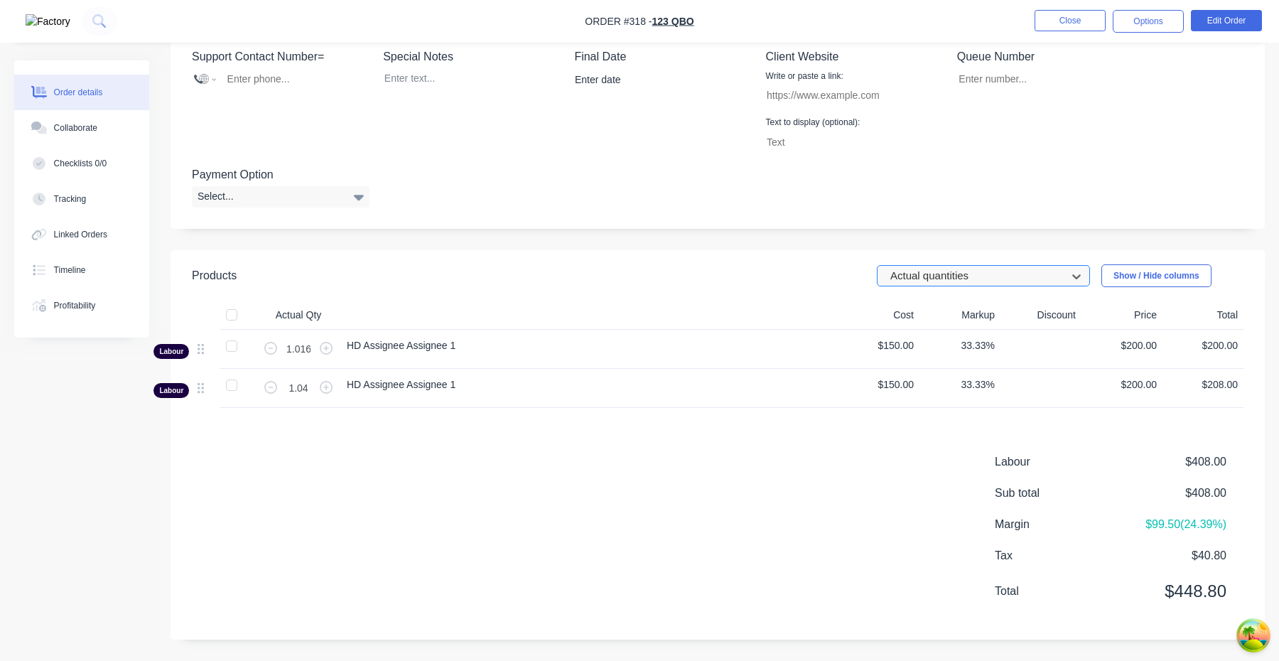
click at [977, 277] on div at bounding box center [974, 276] width 170 height 18
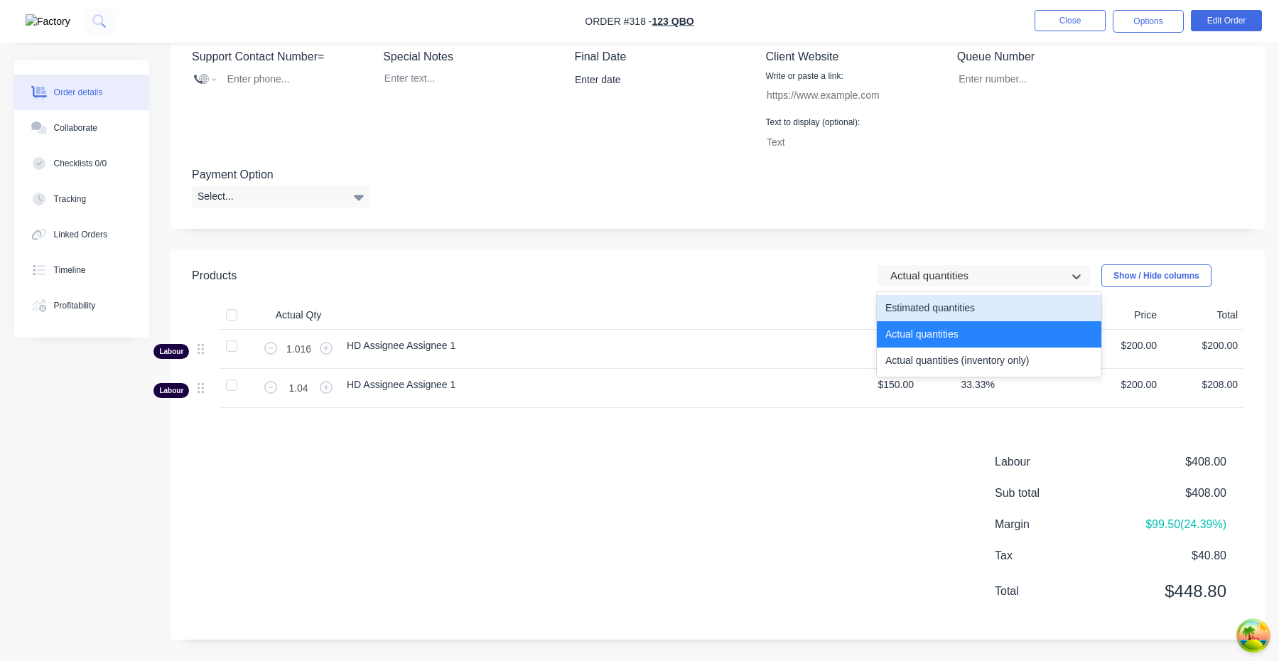
click at [960, 319] on div "Estimated quantities" at bounding box center [989, 308] width 224 height 26
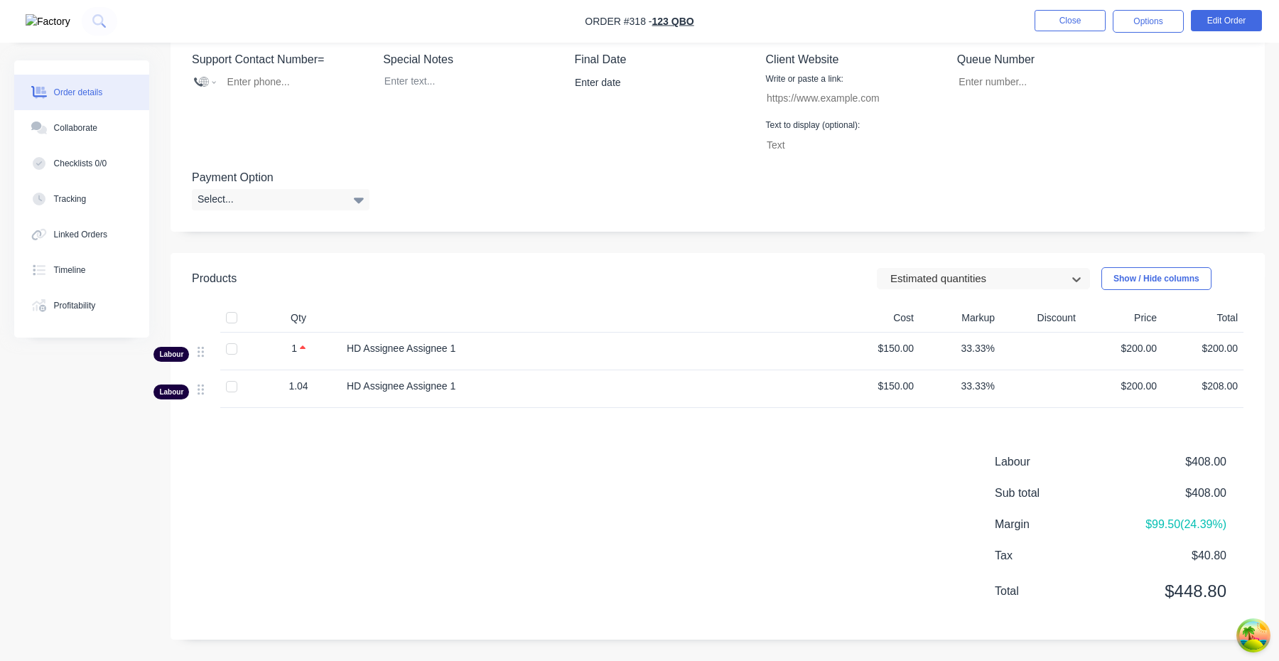
scroll to position [406, 0]
click at [292, 396] on div "1.04" at bounding box center [298, 391] width 85 height 38
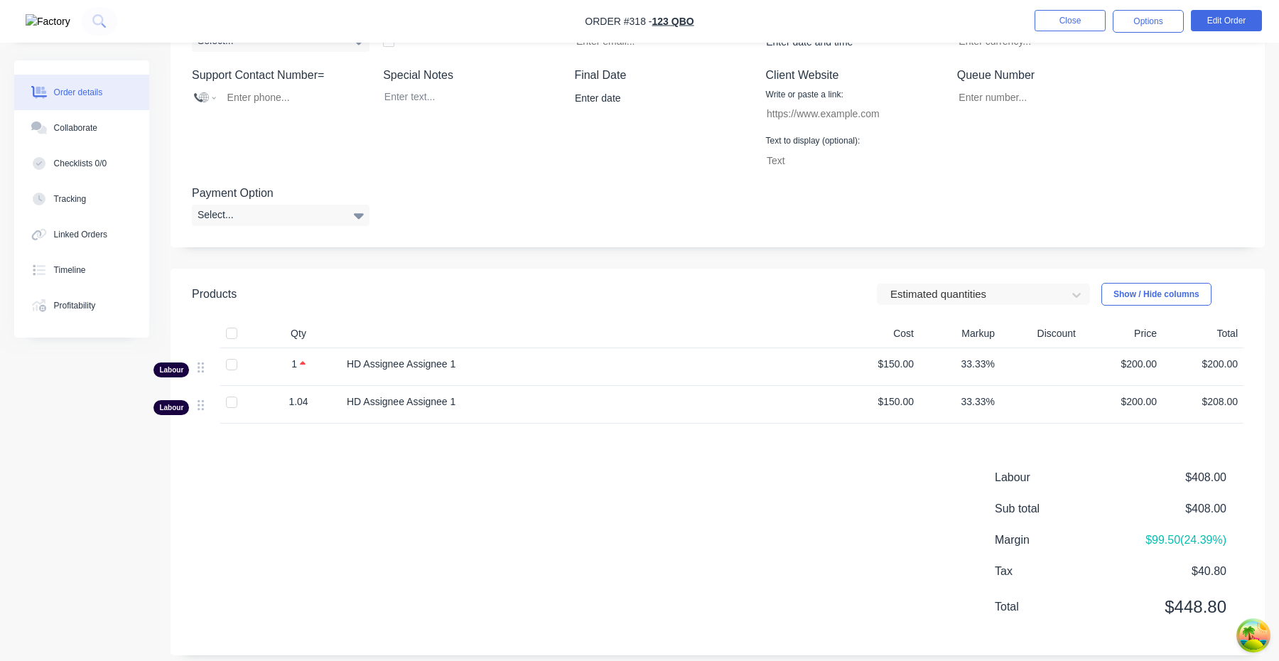
scroll to position [406, 0]
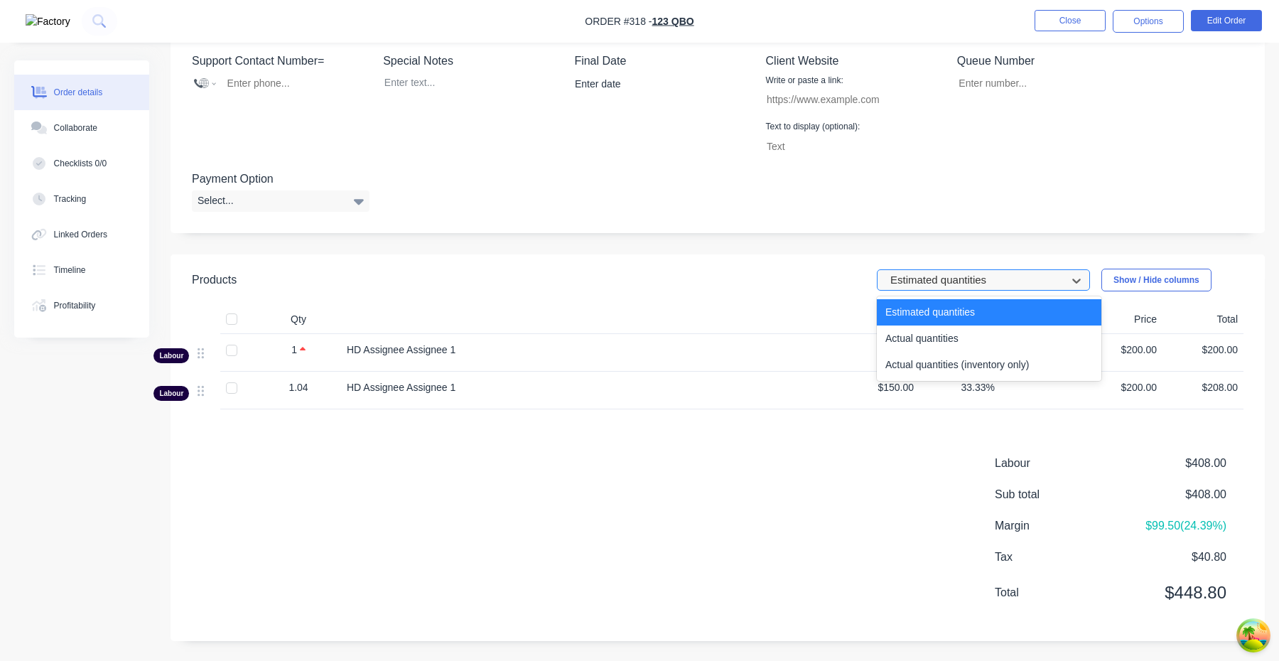
click at [995, 275] on div at bounding box center [974, 280] width 170 height 18
click at [977, 337] on div "Actual quantities" at bounding box center [989, 338] width 224 height 26
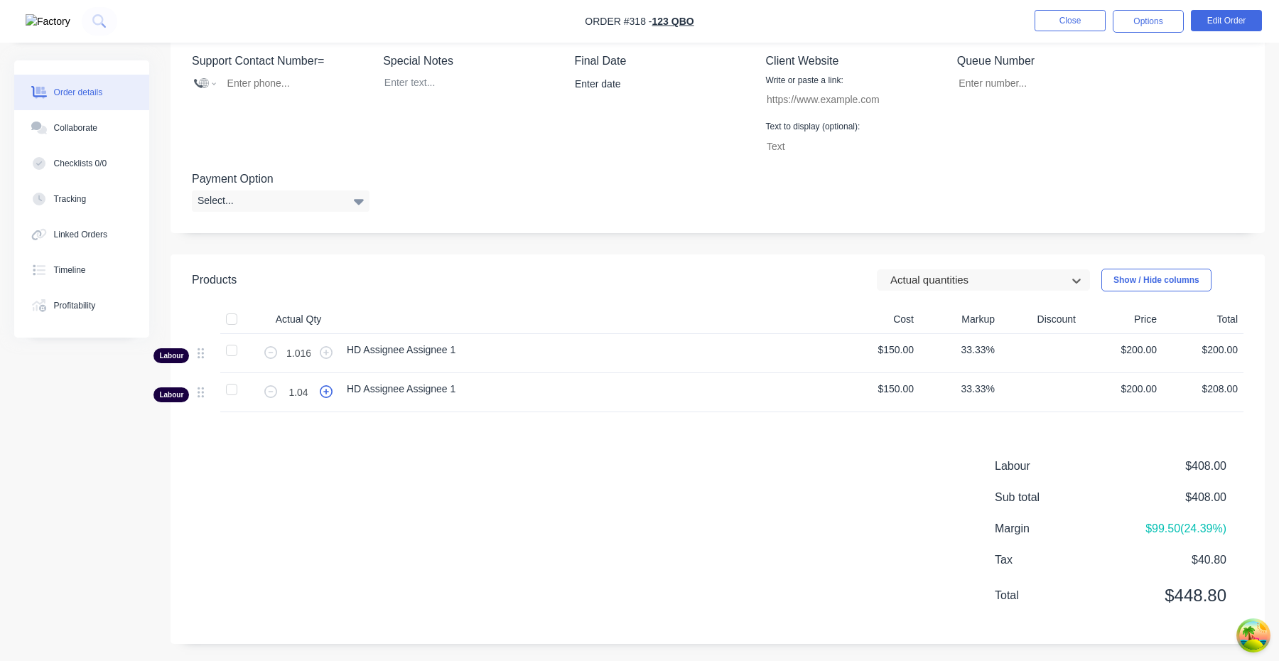
click at [329, 390] on icon "button" at bounding box center [326, 391] width 13 height 13
type input "2.04"
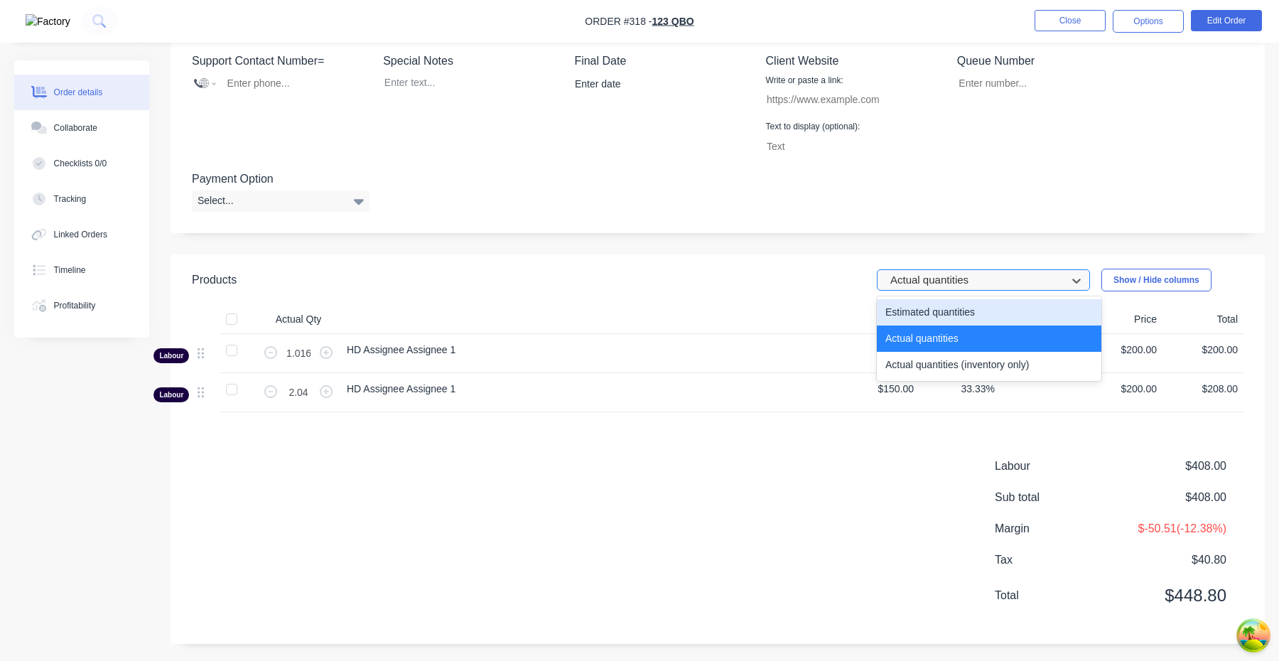
click at [936, 286] on div at bounding box center [974, 280] width 170 height 18
click at [941, 315] on div "Estimated quantities" at bounding box center [989, 312] width 224 height 26
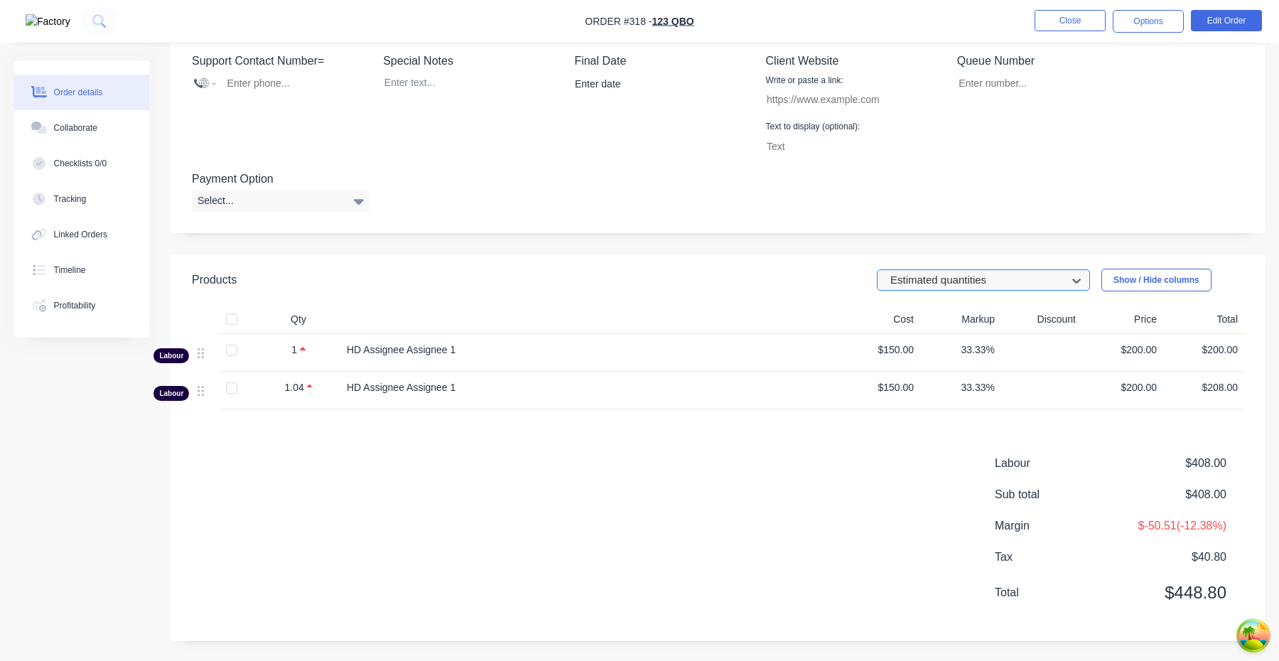
click at [944, 281] on div at bounding box center [974, 280] width 170 height 18
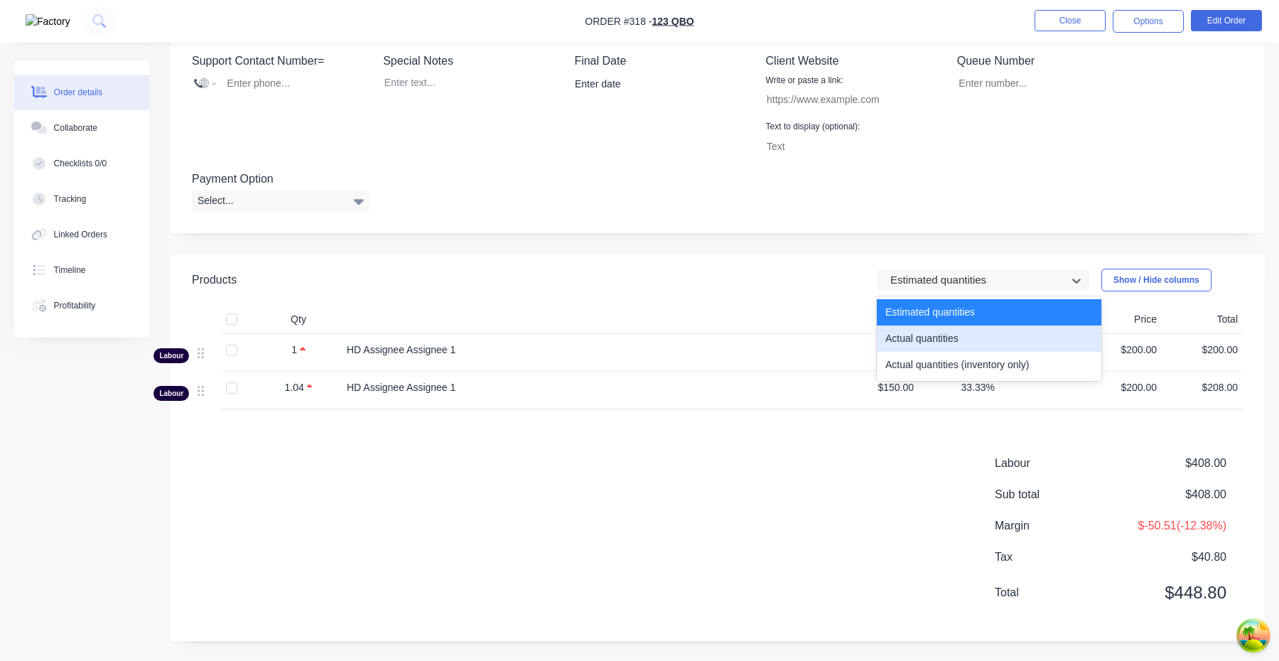
click at [944, 339] on div "Actual quantities" at bounding box center [989, 338] width 224 height 26
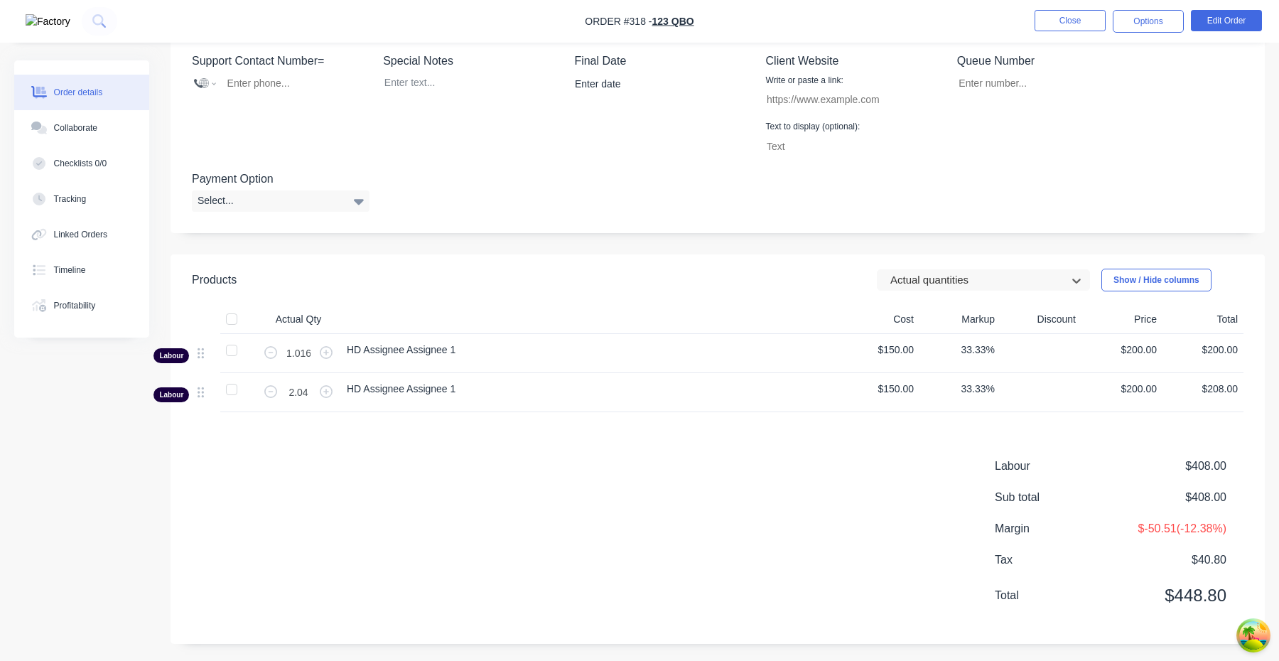
click at [959, 291] on header "Products option Actual quantities, selected. Actual quantities Show / Hide colu…" at bounding box center [717, 279] width 1094 height 51
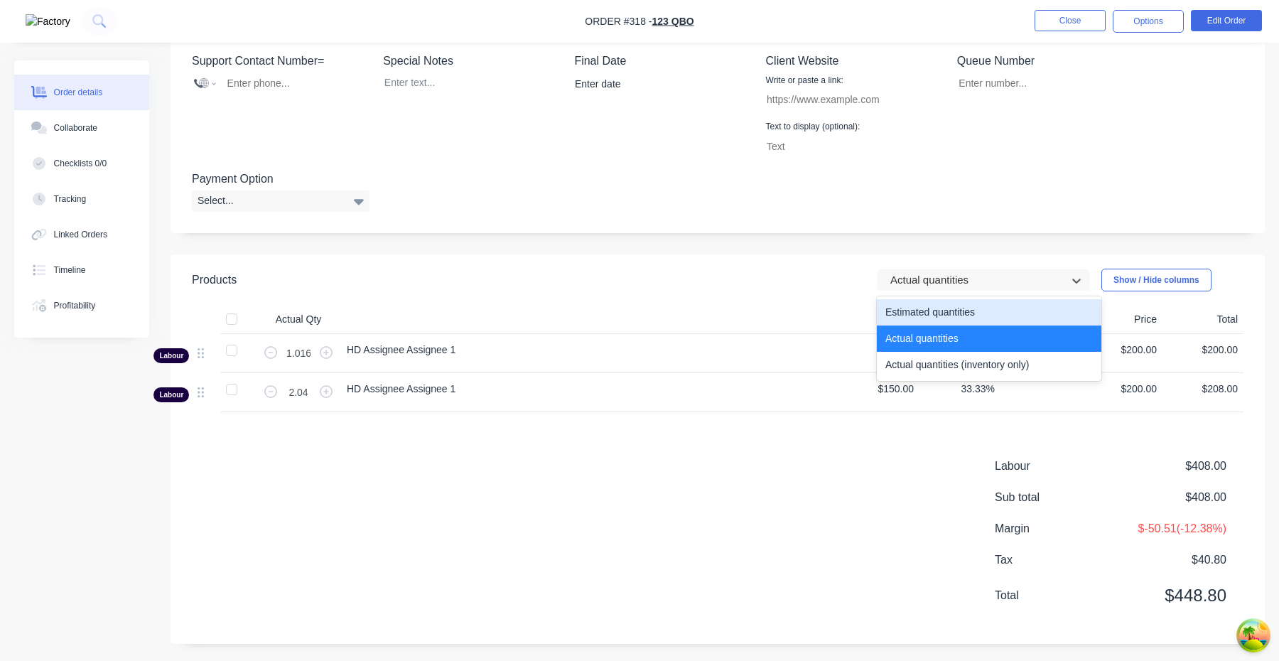
drag, startPoint x: 953, startPoint y: 273, endPoint x: 952, endPoint y: 354, distance: 81.0
click at [953, 274] on div at bounding box center [974, 280] width 170 height 18
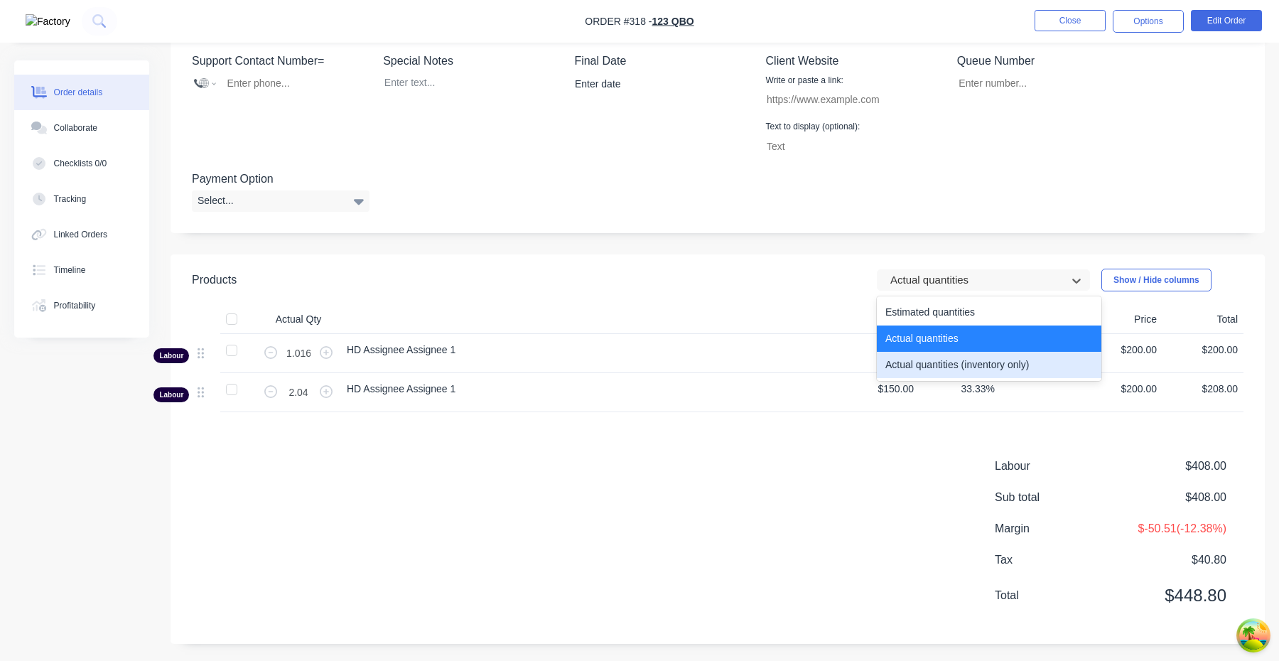
click at [952, 364] on div "Actual quantities (inventory only)" at bounding box center [989, 365] width 224 height 26
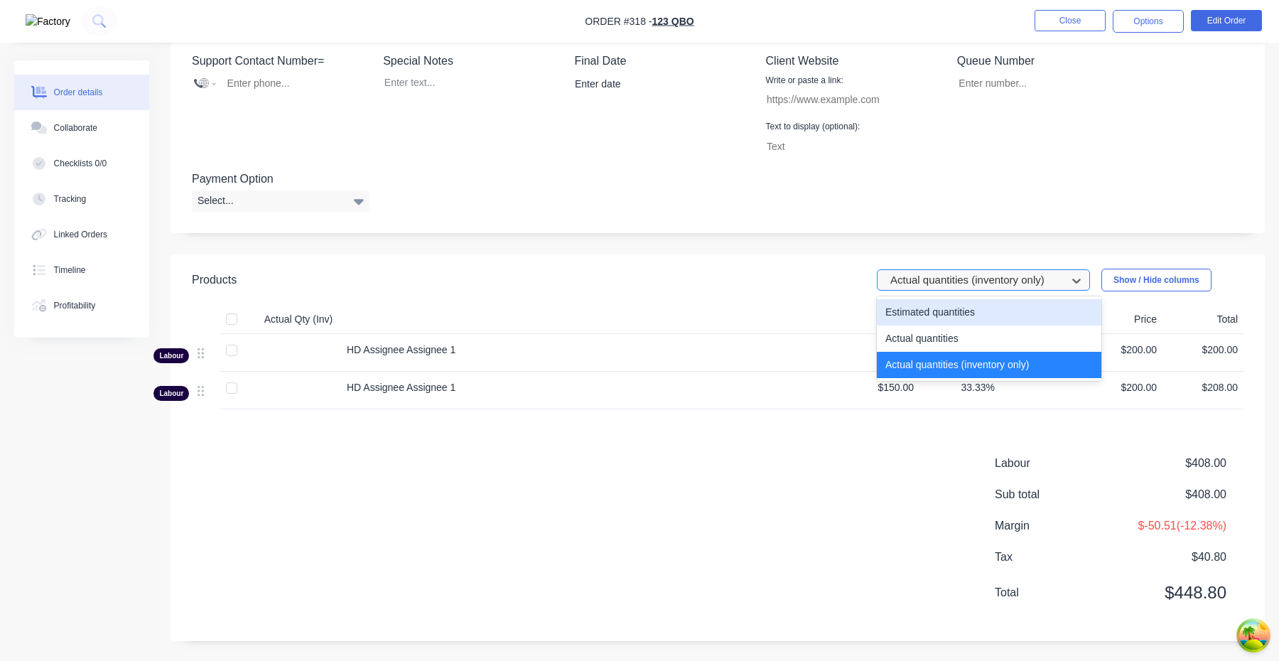
click at [952, 275] on div at bounding box center [974, 280] width 170 height 18
click at [952, 320] on div "Estimated quantities" at bounding box center [989, 312] width 224 height 26
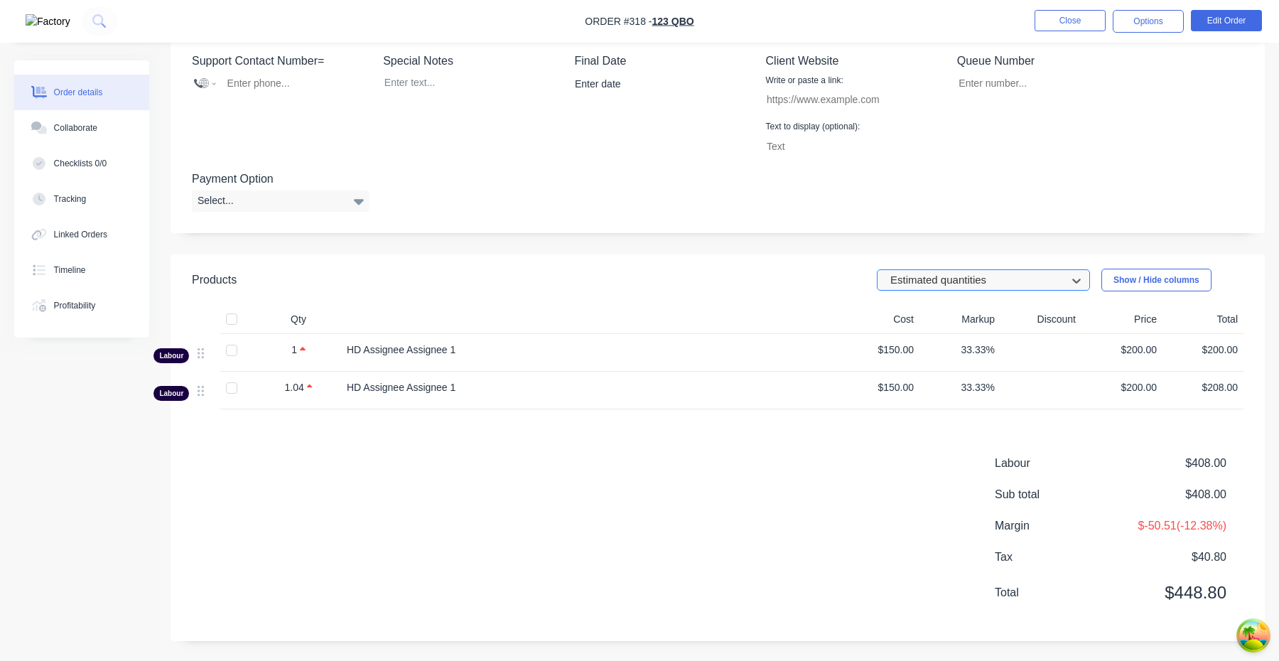
click at [952, 270] on div "Estimated quantities" at bounding box center [973, 280] width 179 height 21
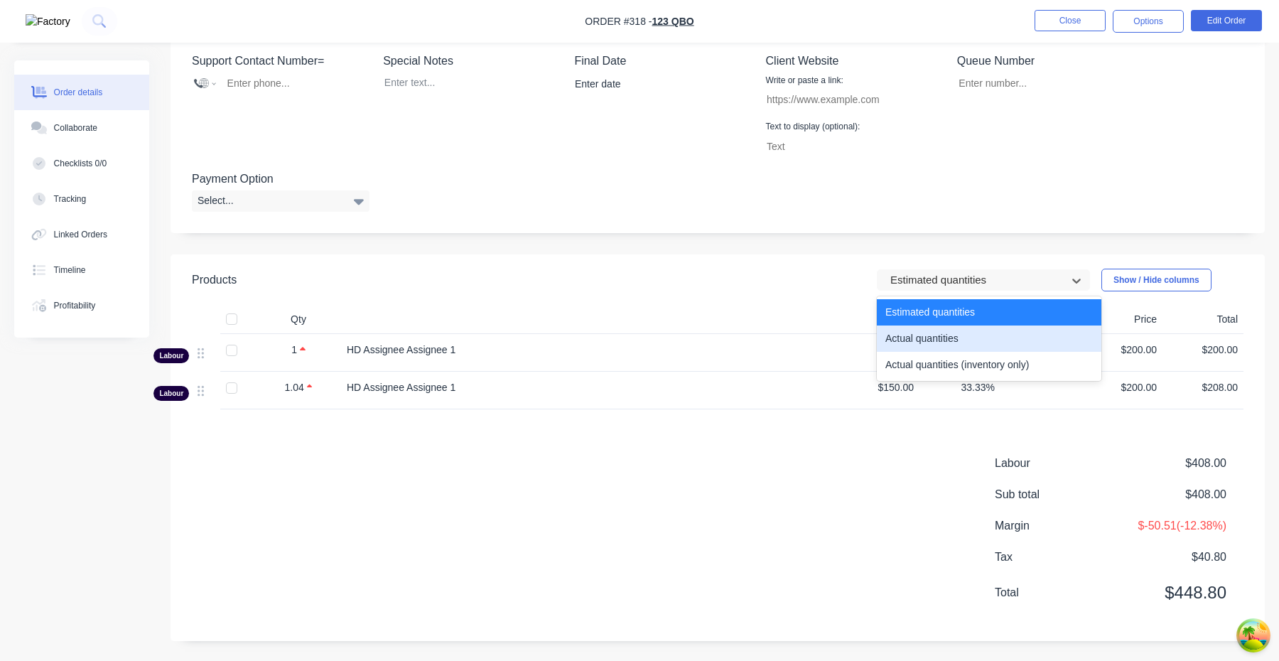
click at [951, 335] on div "Actual quantities" at bounding box center [989, 338] width 224 height 26
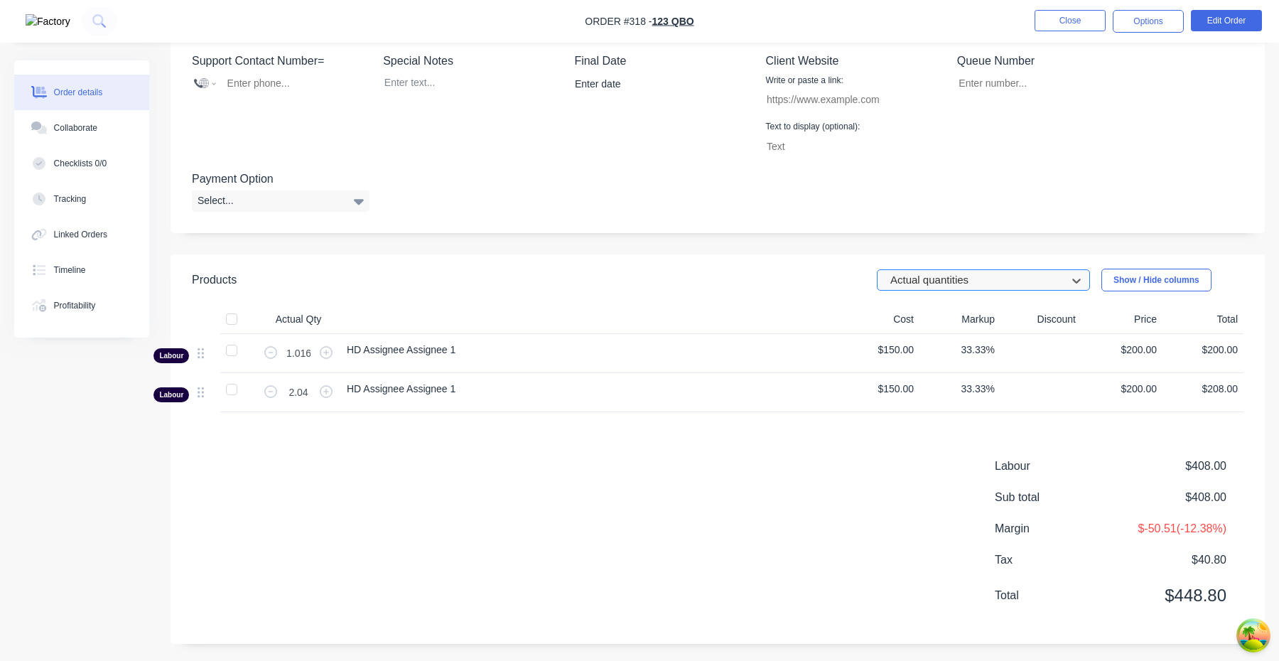
click at [955, 281] on div at bounding box center [974, 280] width 170 height 18
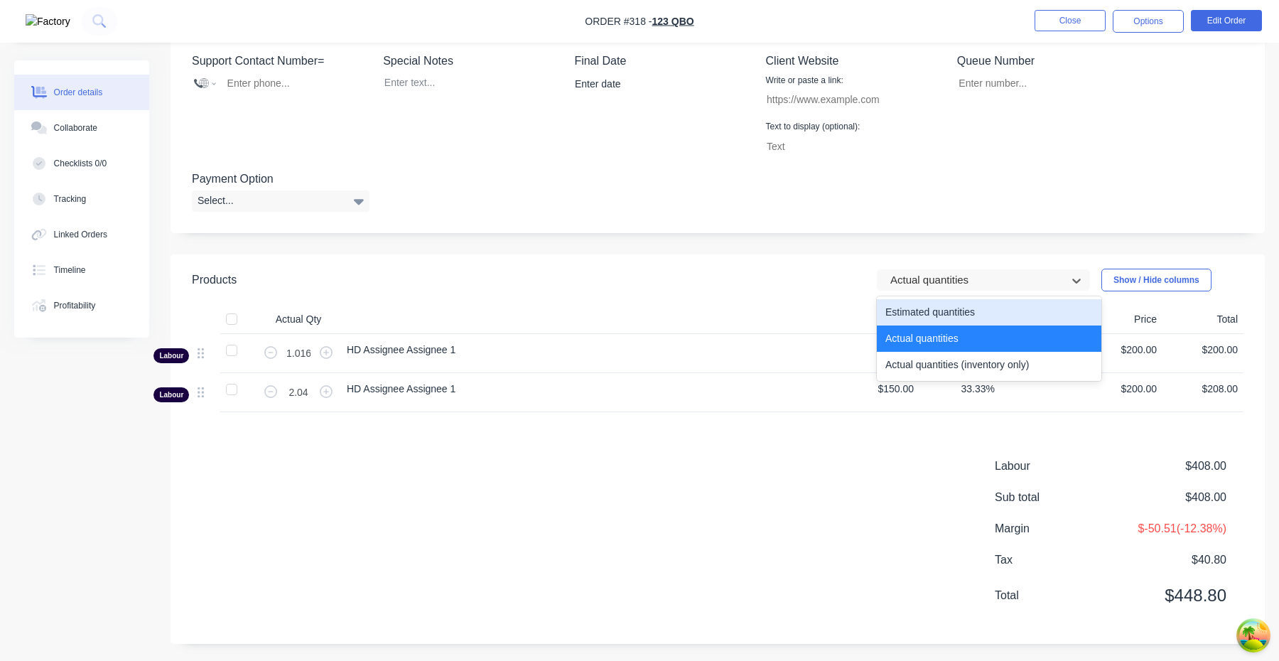
click at [955, 306] on div "Estimated quantities" at bounding box center [989, 312] width 224 height 26
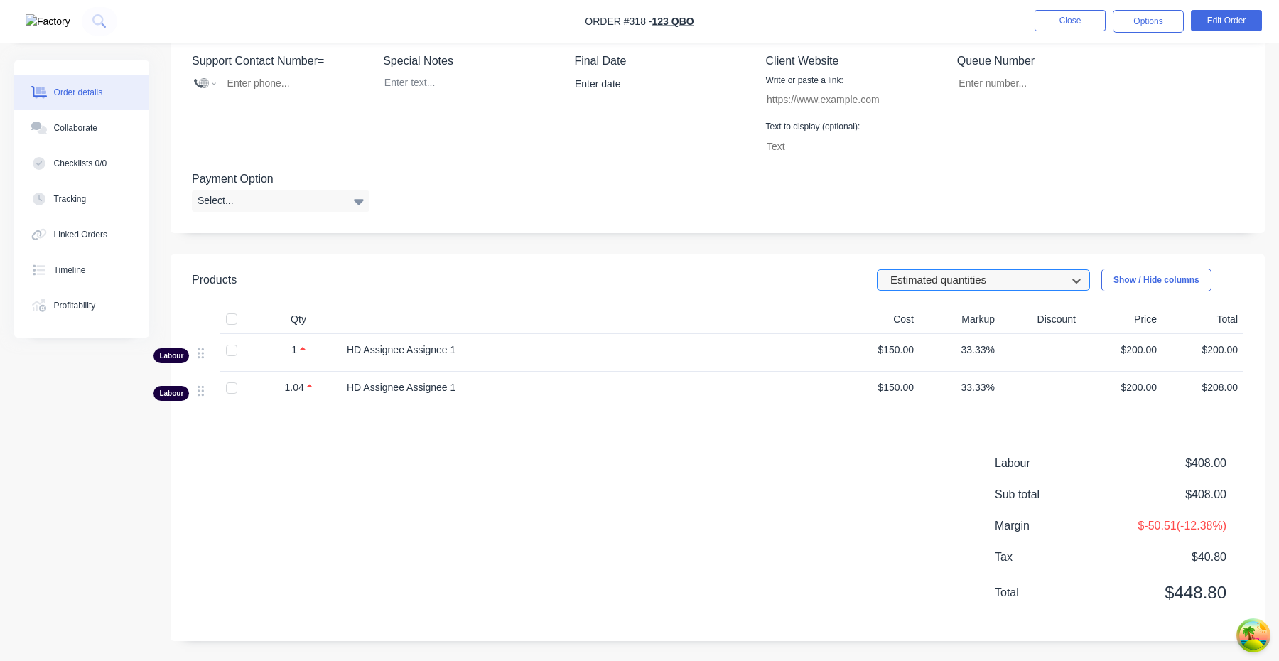
click at [954, 285] on div at bounding box center [974, 280] width 170 height 18
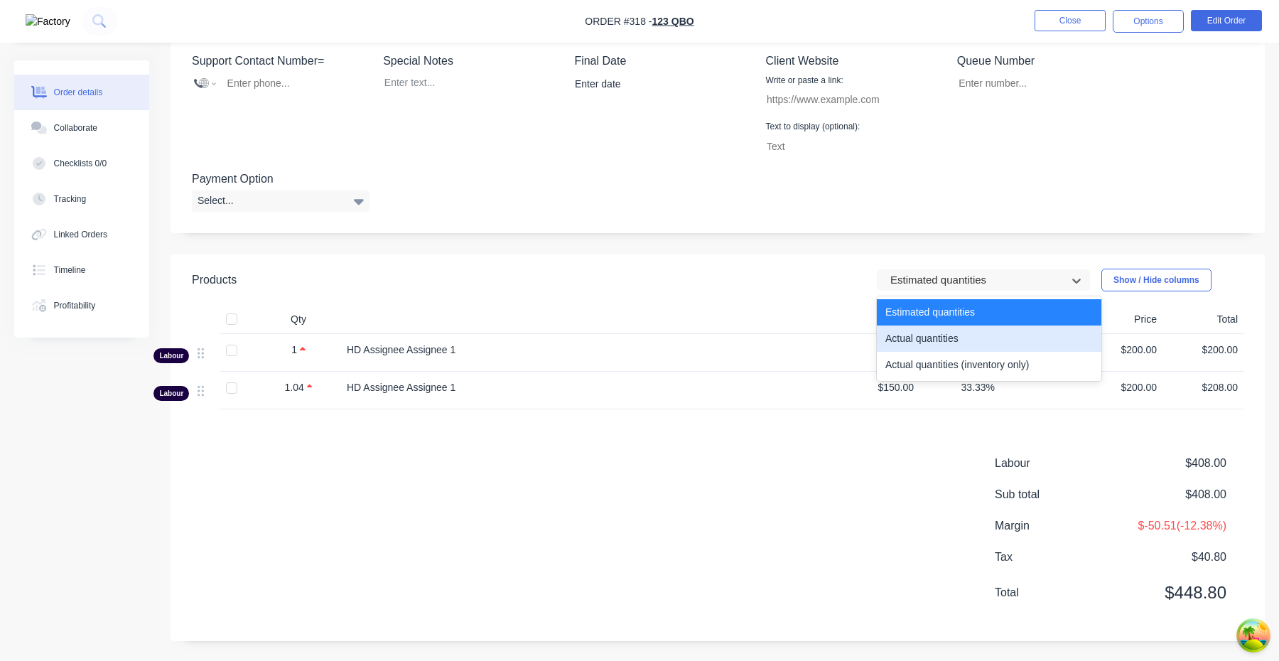
click at [973, 342] on div "Actual quantities" at bounding box center [989, 338] width 224 height 26
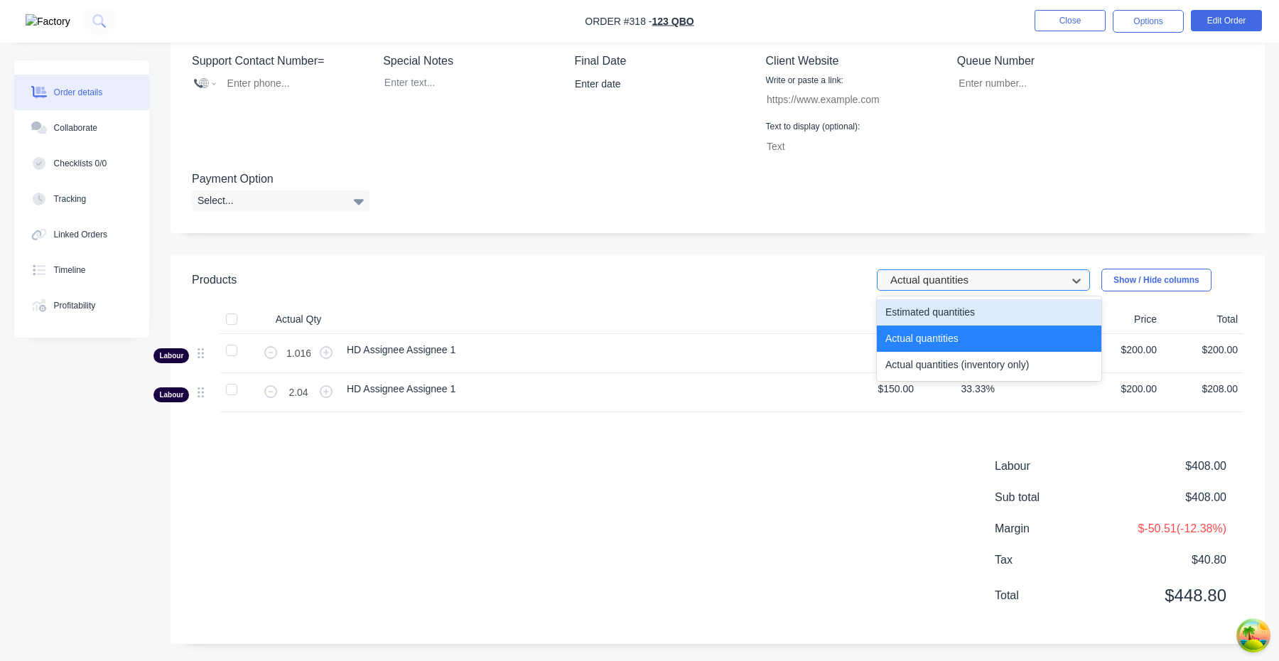
click at [934, 284] on div at bounding box center [974, 280] width 170 height 18
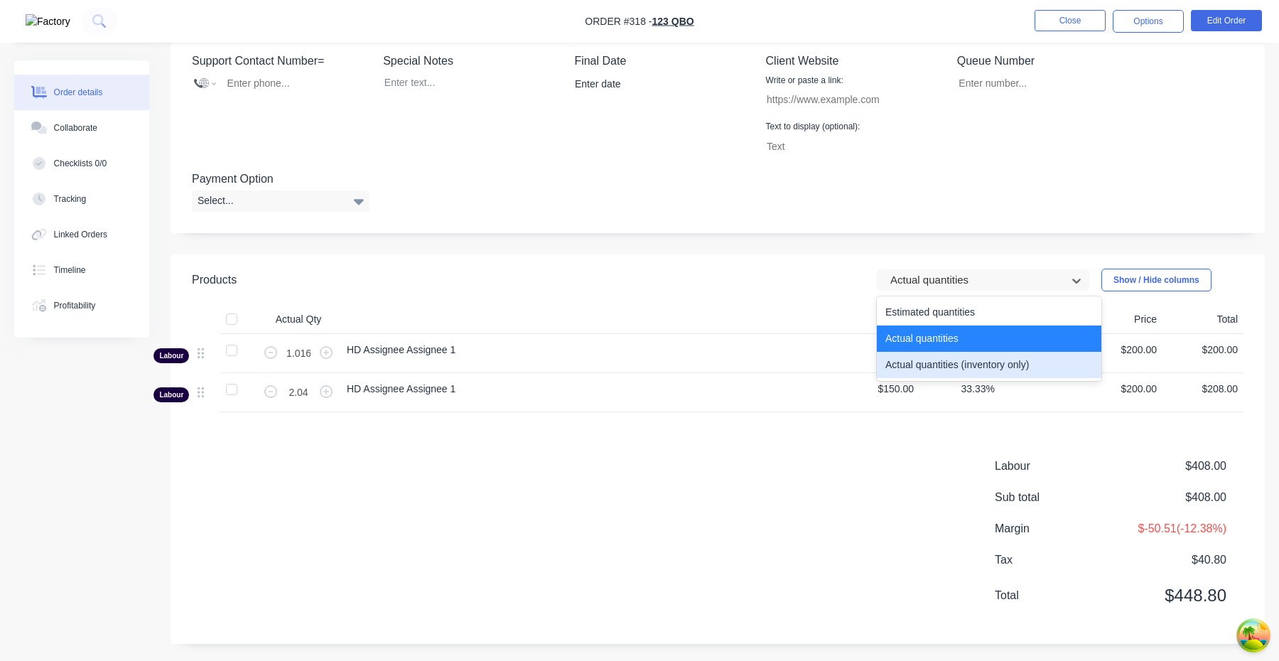
click at [934, 360] on div "Actual quantities (inventory only)" at bounding box center [989, 365] width 224 height 26
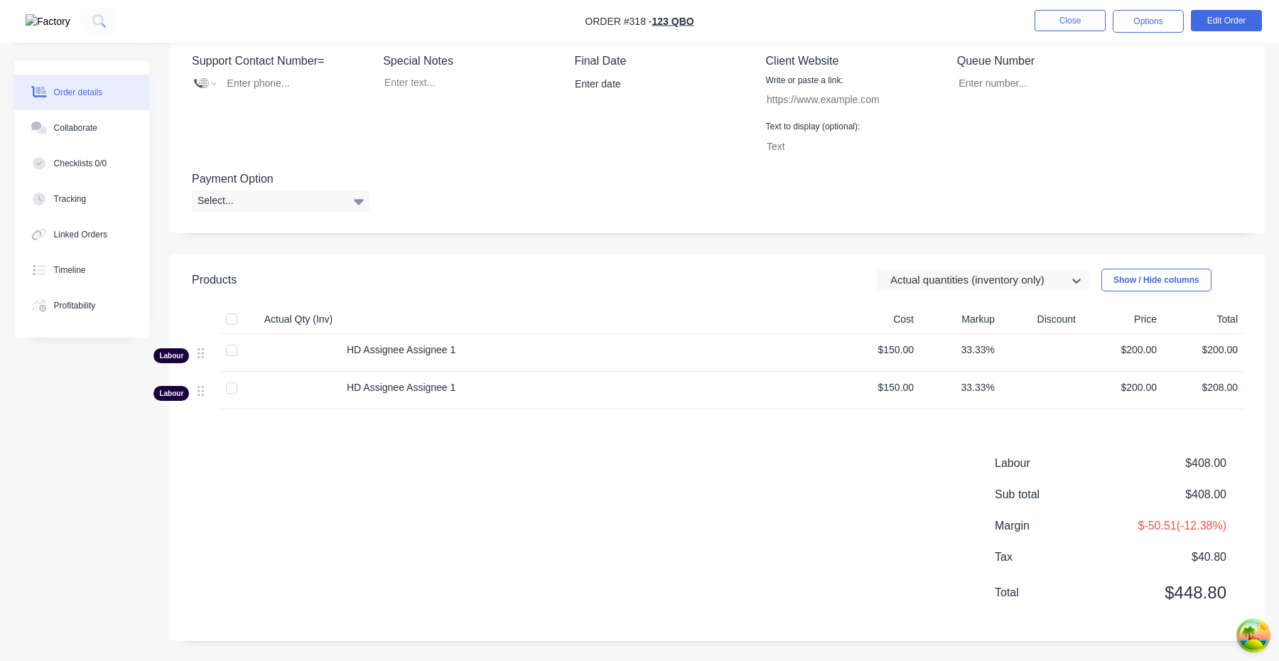
click at [938, 298] on header "Products option Actual quantities (inventory only), selected. Actual quantities…" at bounding box center [717, 279] width 1094 height 51
click at [937, 276] on div at bounding box center [974, 280] width 170 height 18
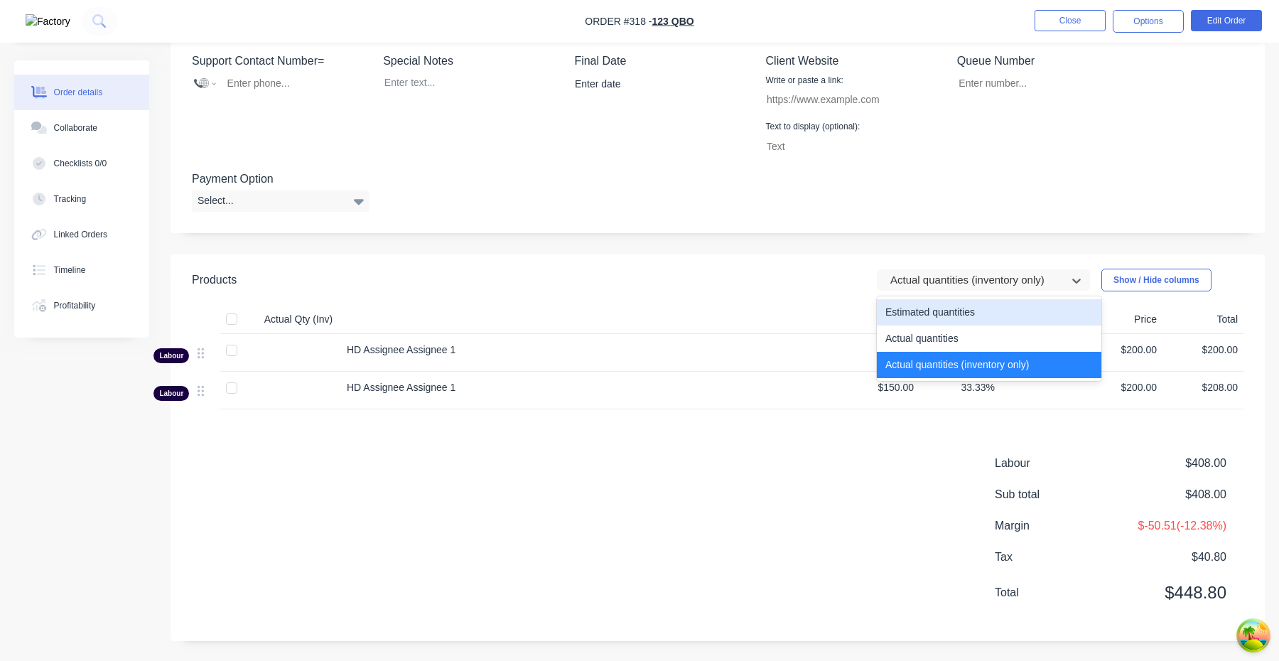
click at [936, 323] on div "Estimated quantities" at bounding box center [989, 312] width 224 height 26
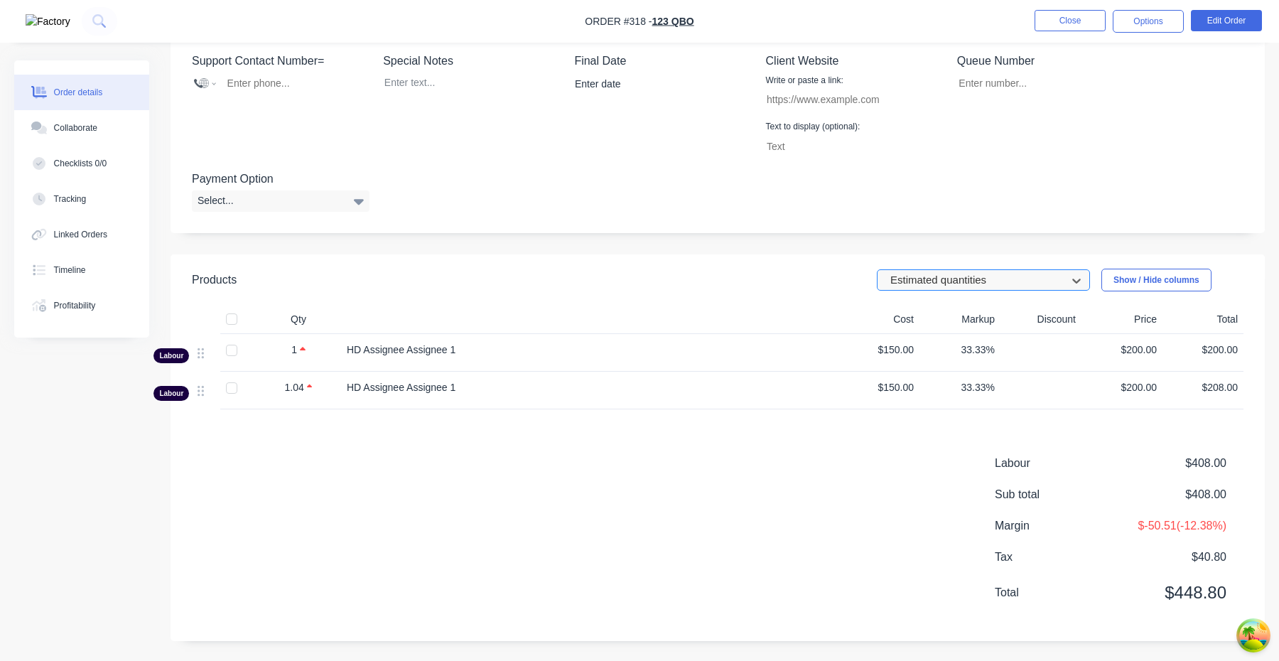
click at [941, 270] on div "Estimated quantities" at bounding box center [973, 280] width 179 height 21
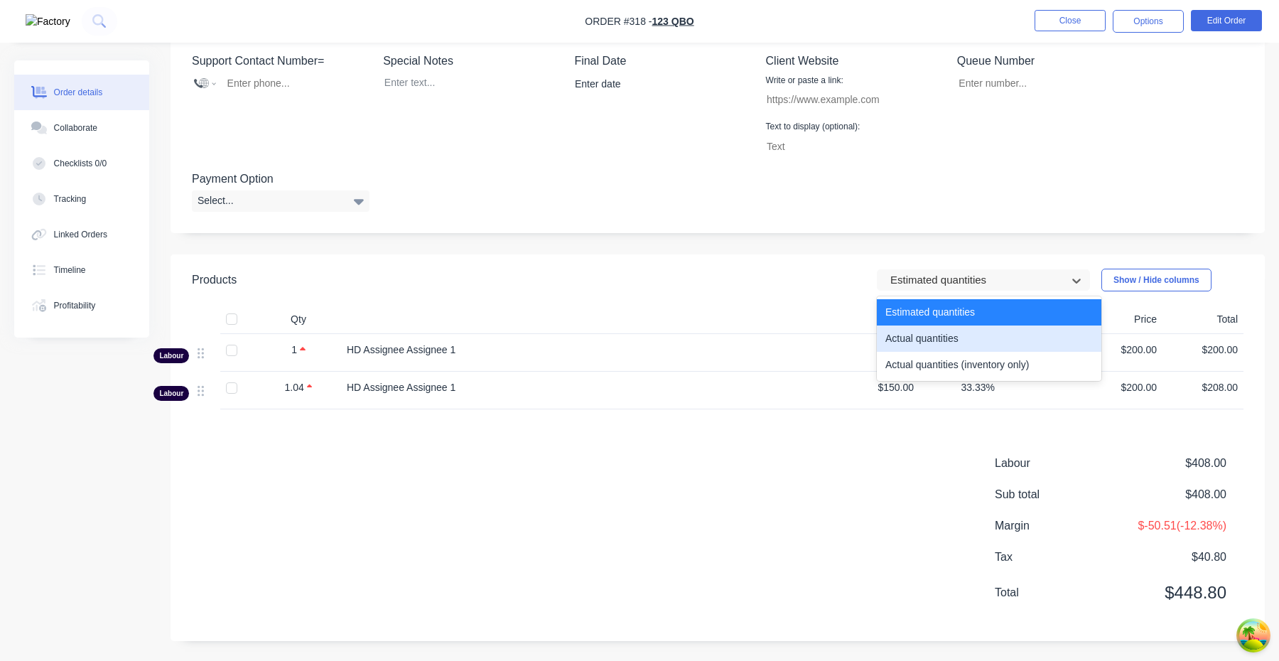
click at [939, 348] on div "Actual quantities" at bounding box center [989, 338] width 224 height 26
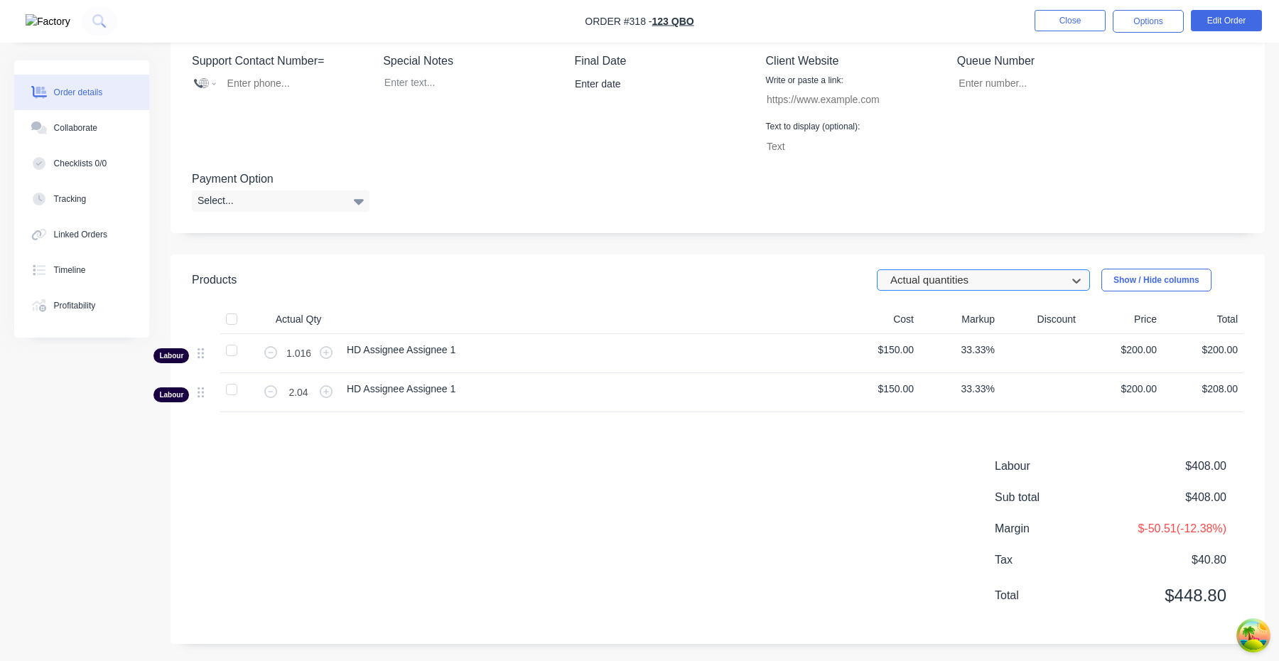
click at [937, 274] on div at bounding box center [974, 280] width 170 height 18
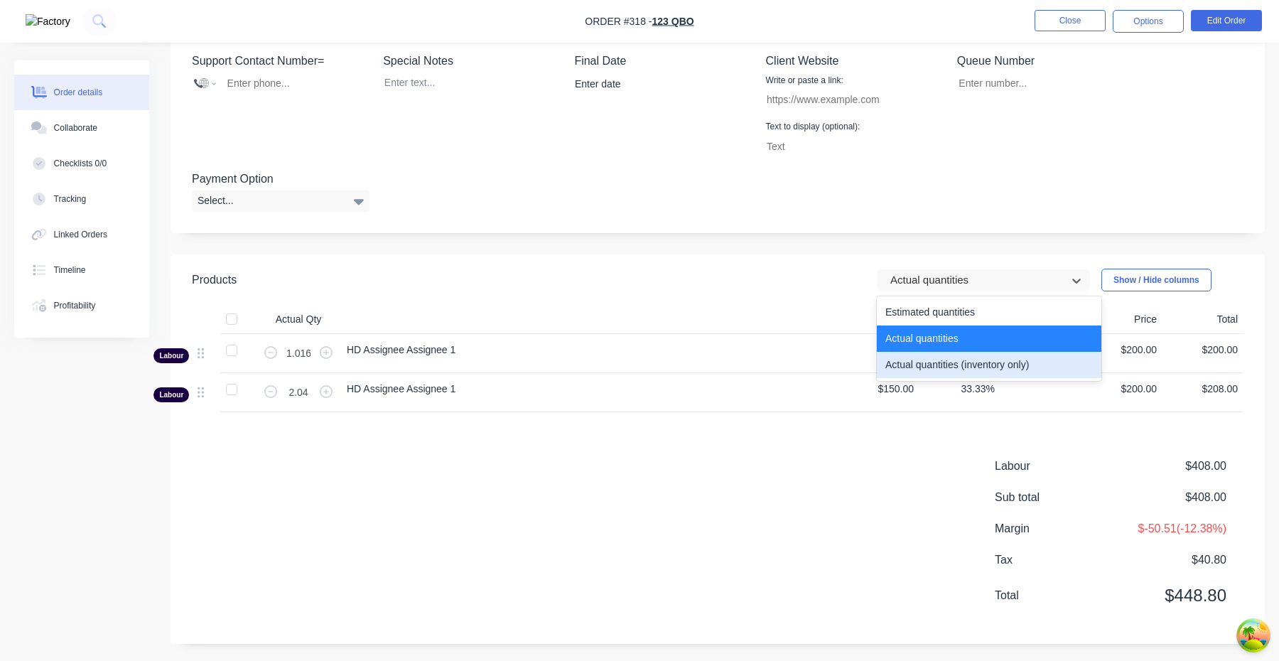
click at [937, 368] on div "Actual quantities (inventory only)" at bounding box center [989, 365] width 224 height 26
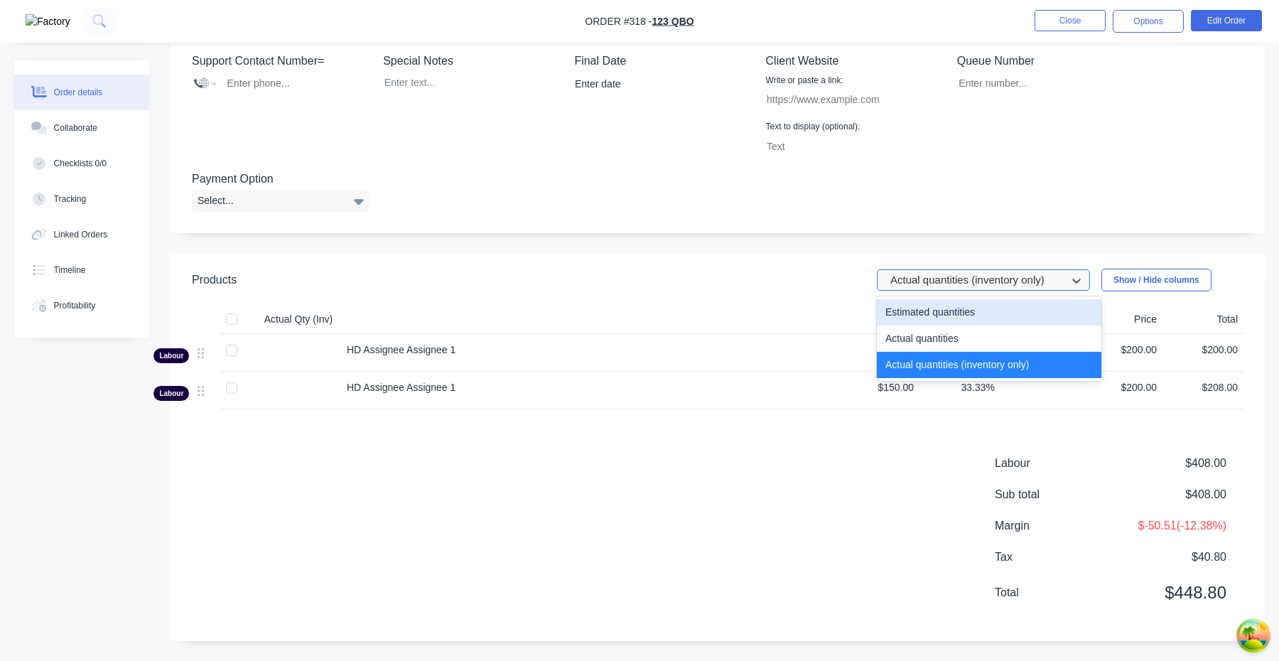
click at [975, 288] on div at bounding box center [974, 280] width 170 height 18
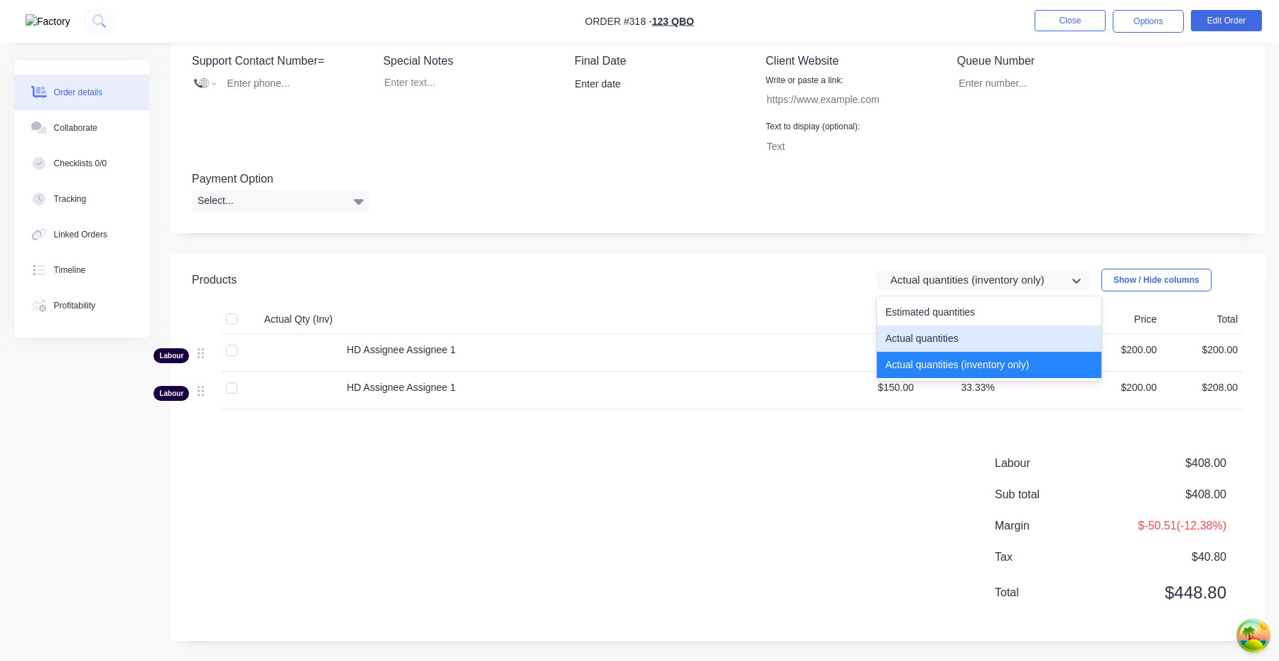
click at [971, 345] on div "Actual quantities" at bounding box center [989, 338] width 224 height 26
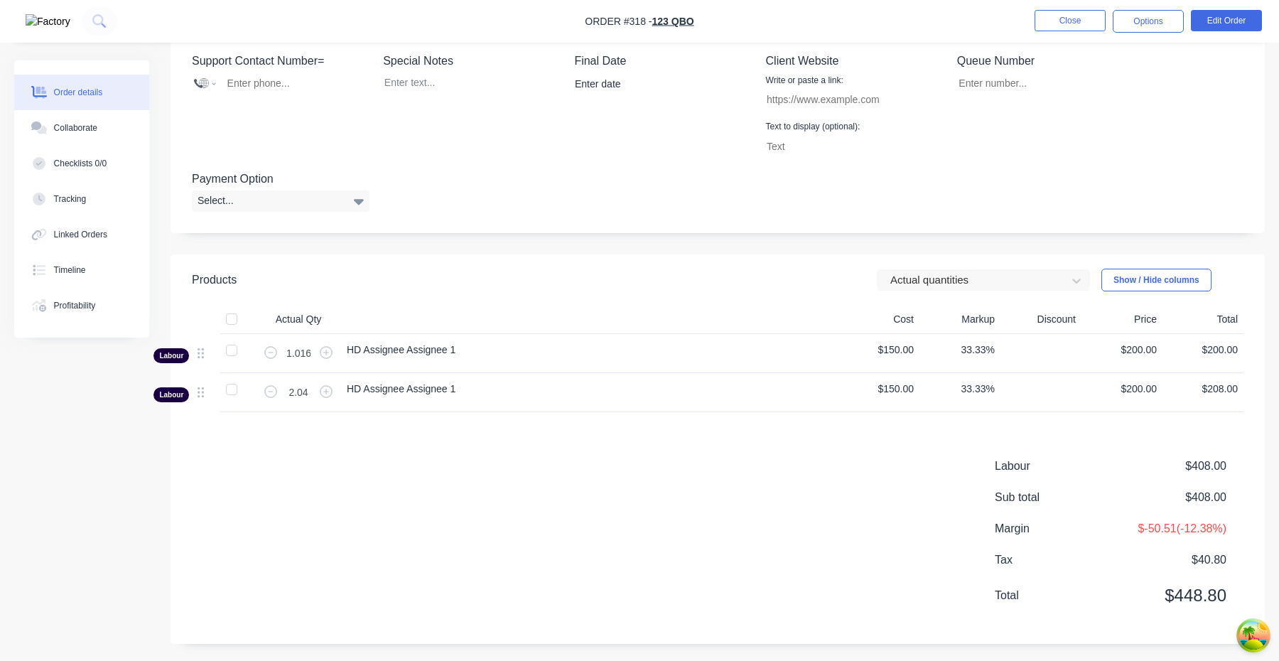
click at [974, 298] on header "Products Actual quantities Show / Hide columns" at bounding box center [717, 279] width 1094 height 51
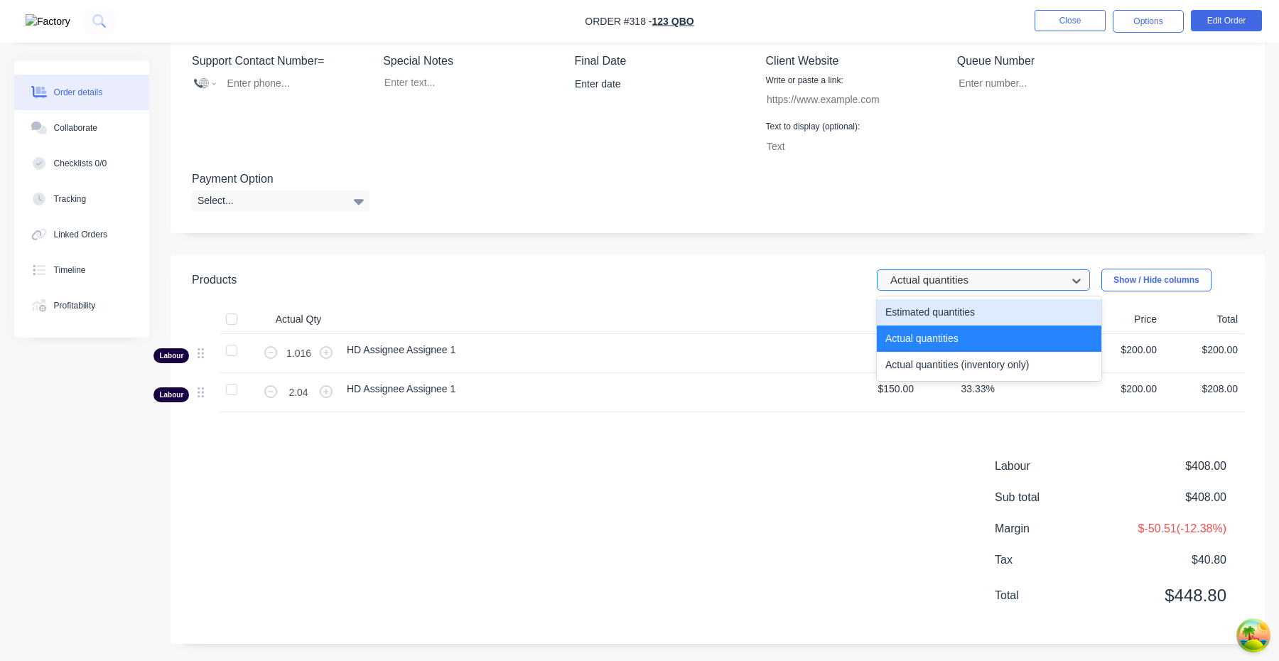
click at [974, 290] on div "Actual quantities" at bounding box center [973, 280] width 179 height 21
click at [974, 305] on div "Estimated quantities" at bounding box center [989, 312] width 224 height 26
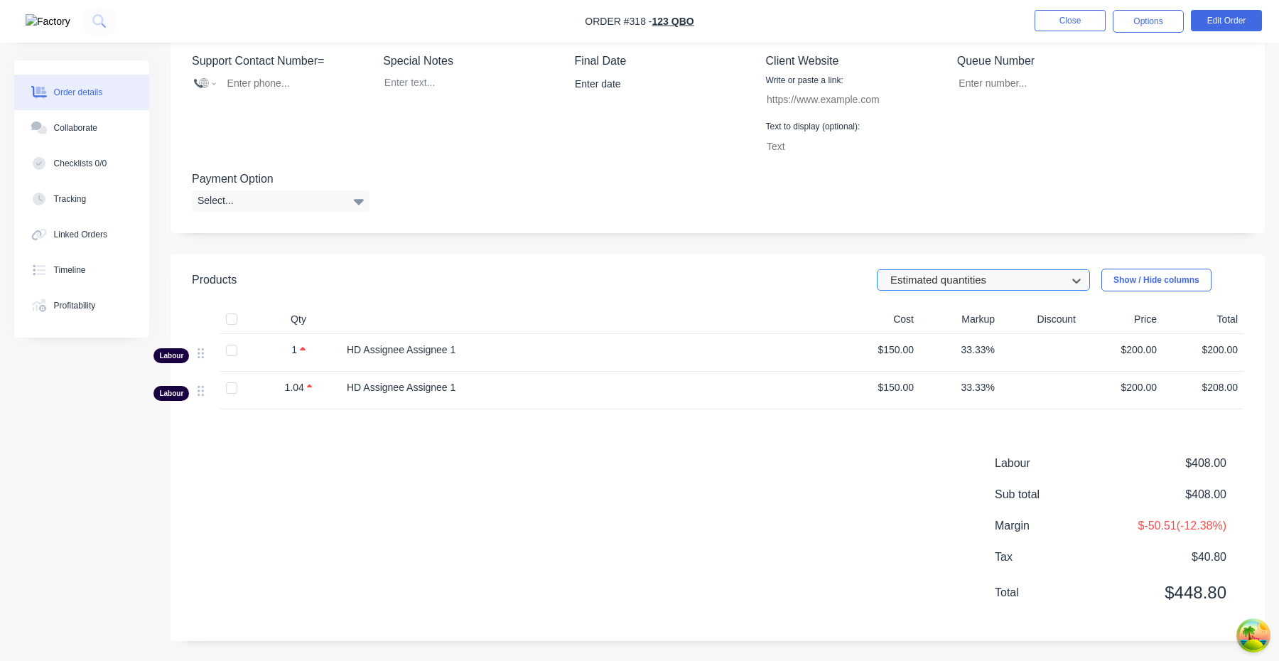
click at [974, 276] on div at bounding box center [974, 280] width 170 height 18
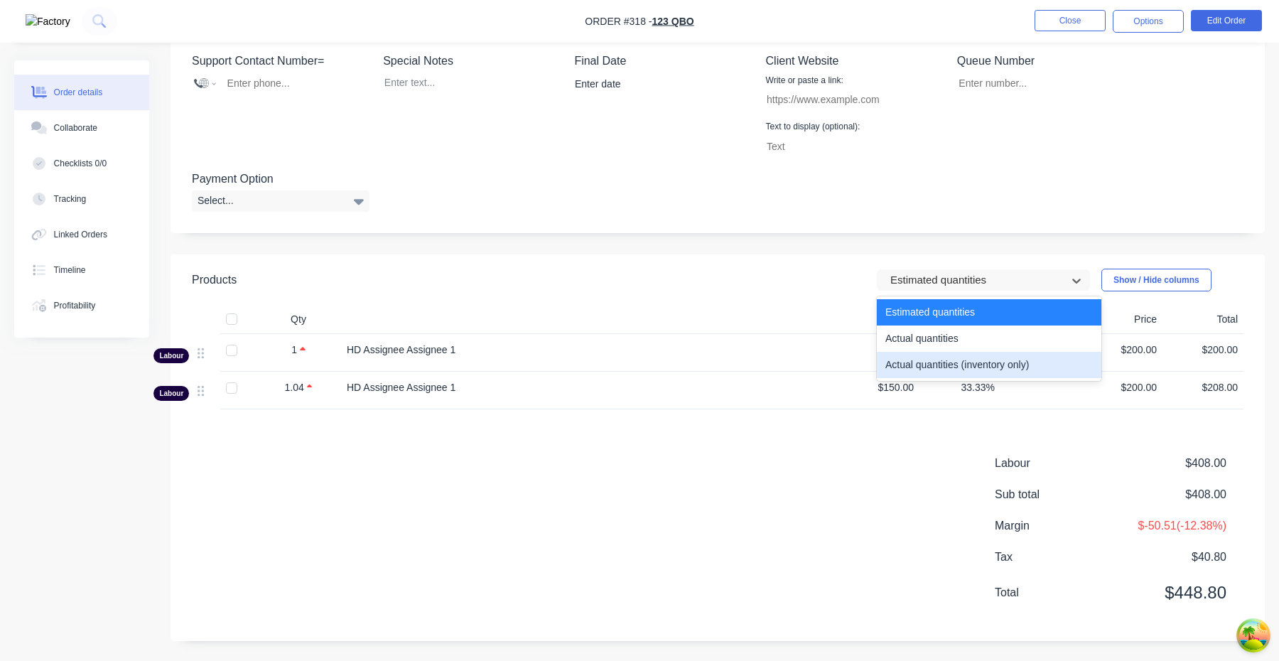
click at [974, 362] on div "Actual quantities (inventory only)" at bounding box center [989, 365] width 224 height 26
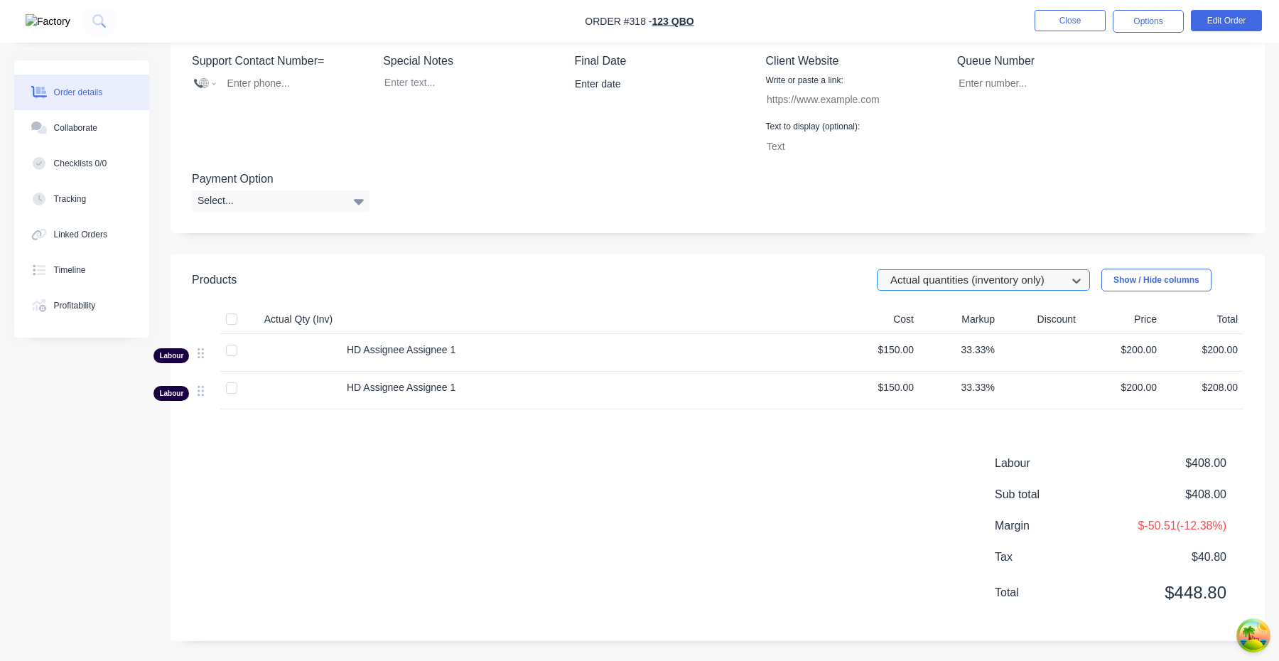
click at [980, 277] on div at bounding box center [974, 280] width 170 height 18
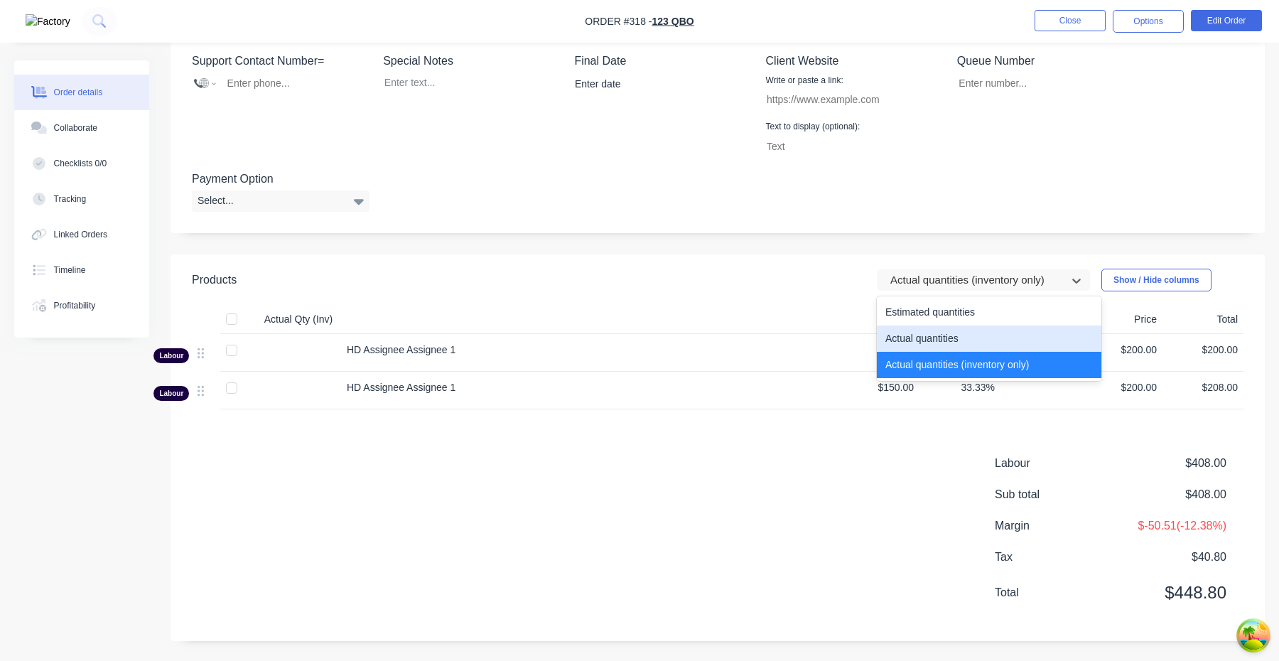
click at [980, 332] on div "Actual quantities" at bounding box center [989, 338] width 224 height 26
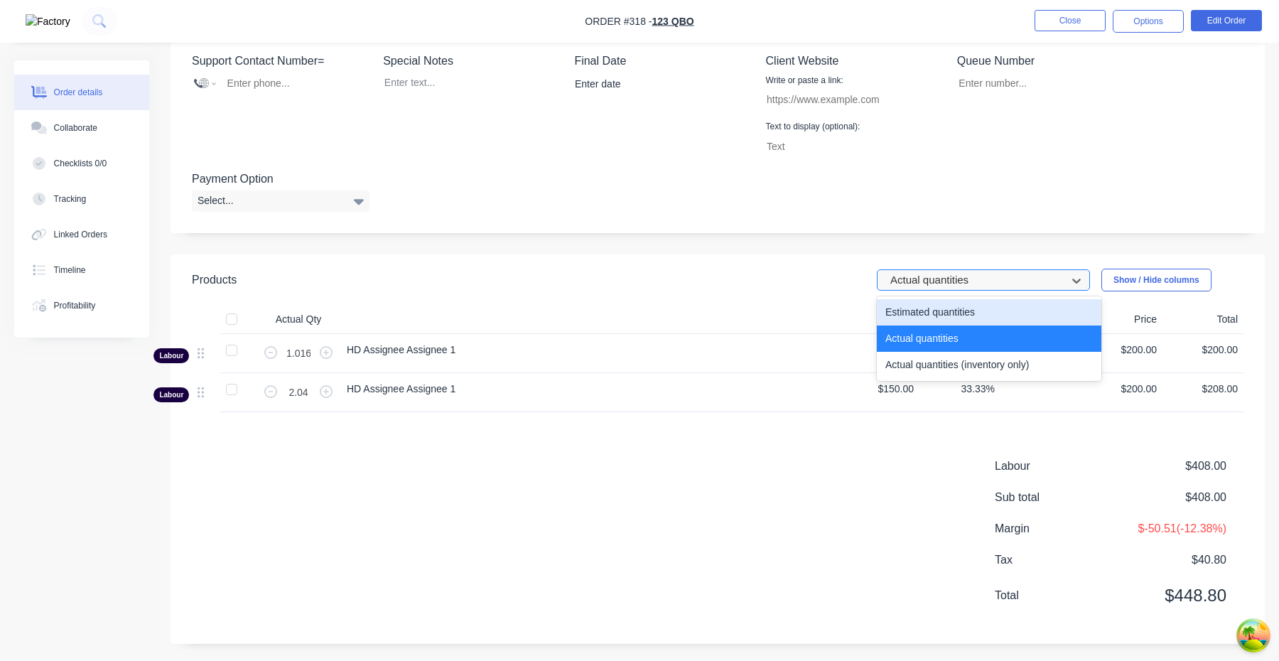
click at [980, 281] on div at bounding box center [974, 280] width 170 height 18
click at [980, 302] on div "Estimated quantities" at bounding box center [989, 312] width 224 height 26
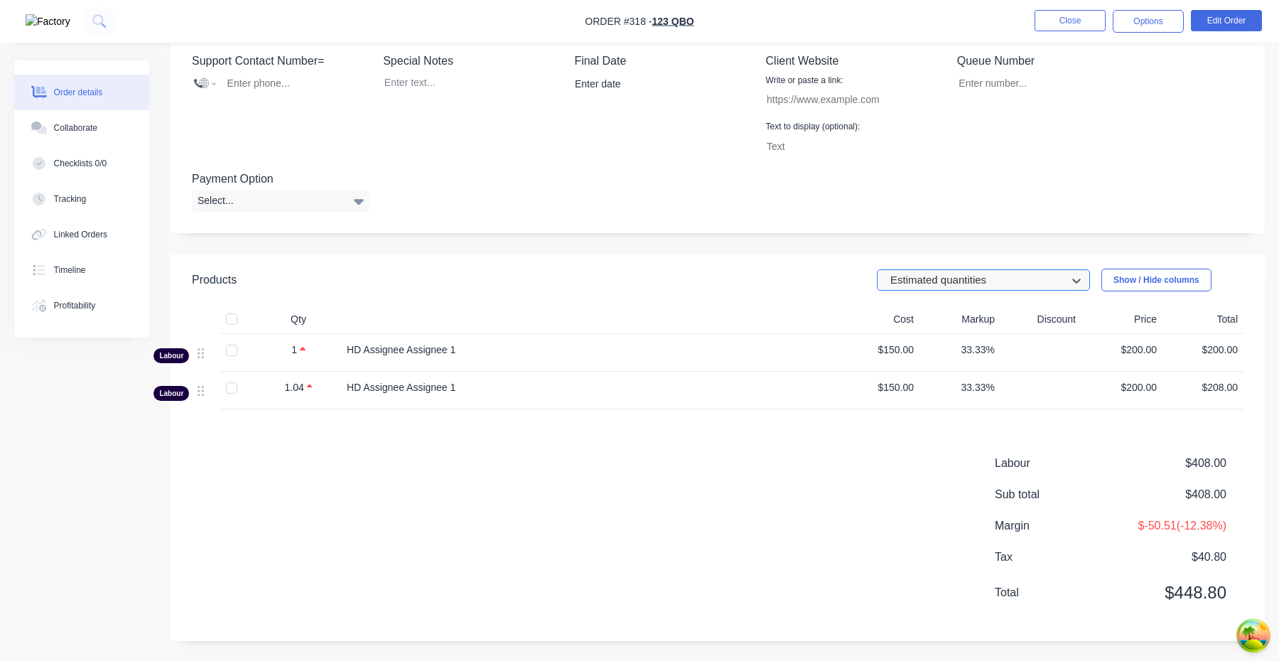
click at [981, 281] on div at bounding box center [974, 280] width 170 height 18
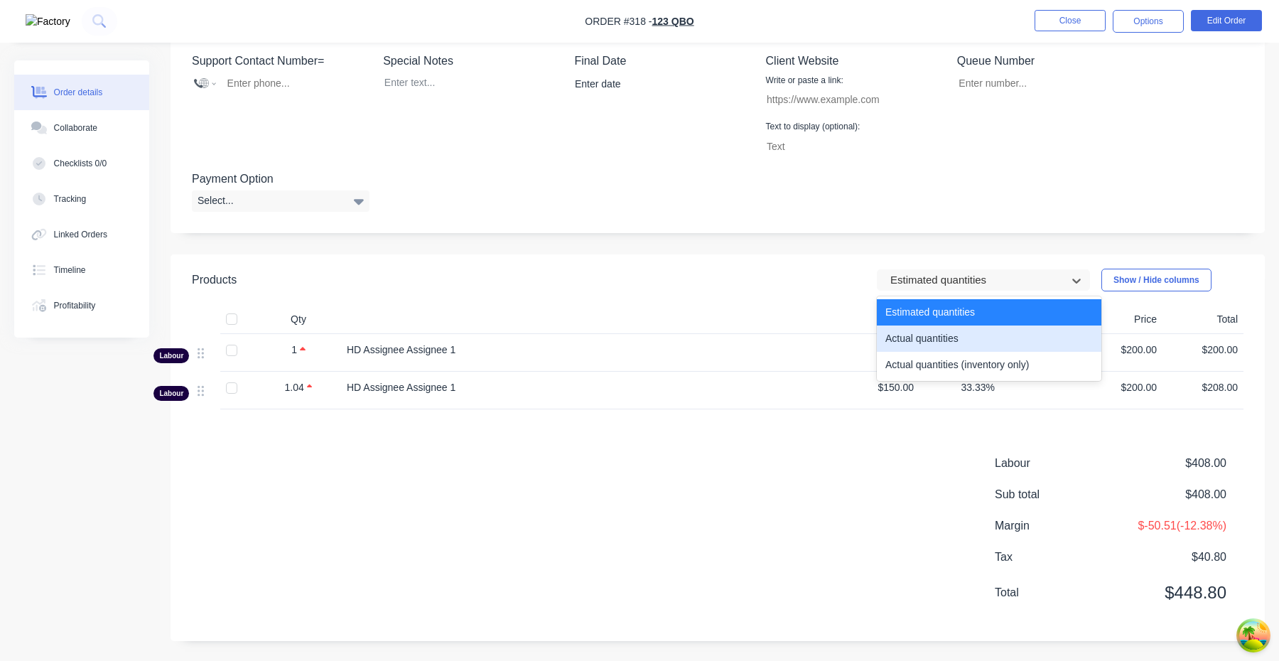
click at [981, 336] on div "Actual quantities" at bounding box center [989, 338] width 224 height 26
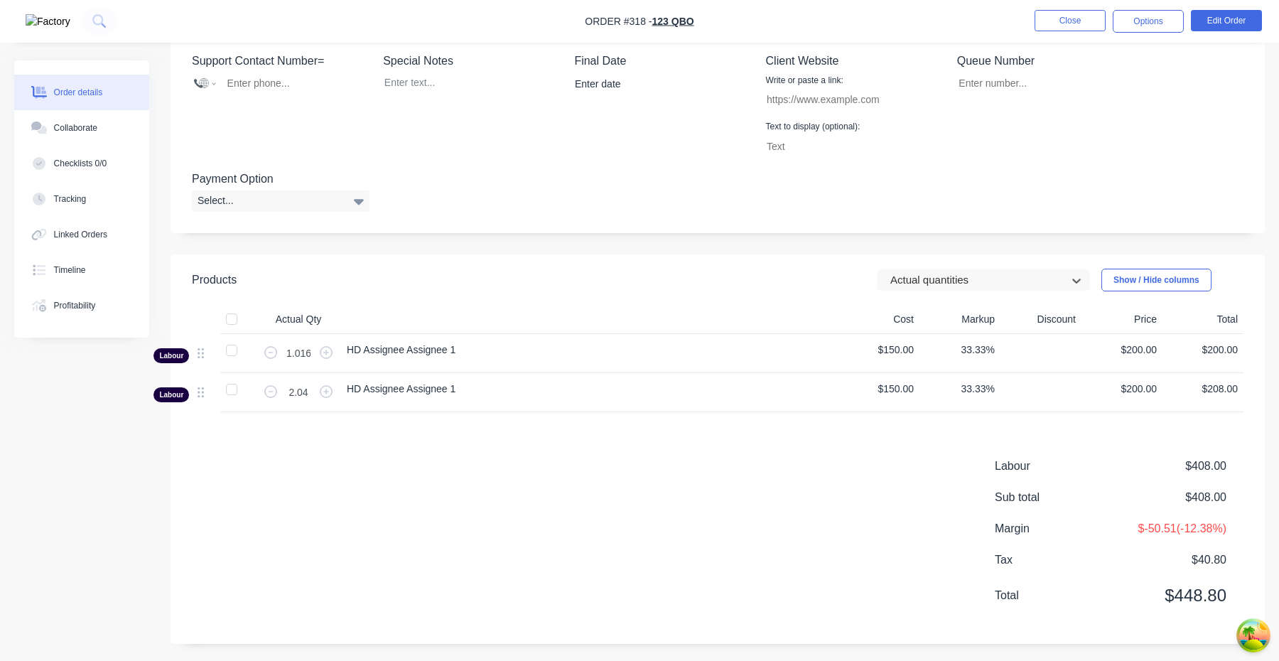
click at [982, 264] on header "Products option Actual quantities, selected. Actual quantities Show / Hide colu…" at bounding box center [717, 279] width 1094 height 51
click at [982, 287] on div at bounding box center [974, 280] width 170 height 18
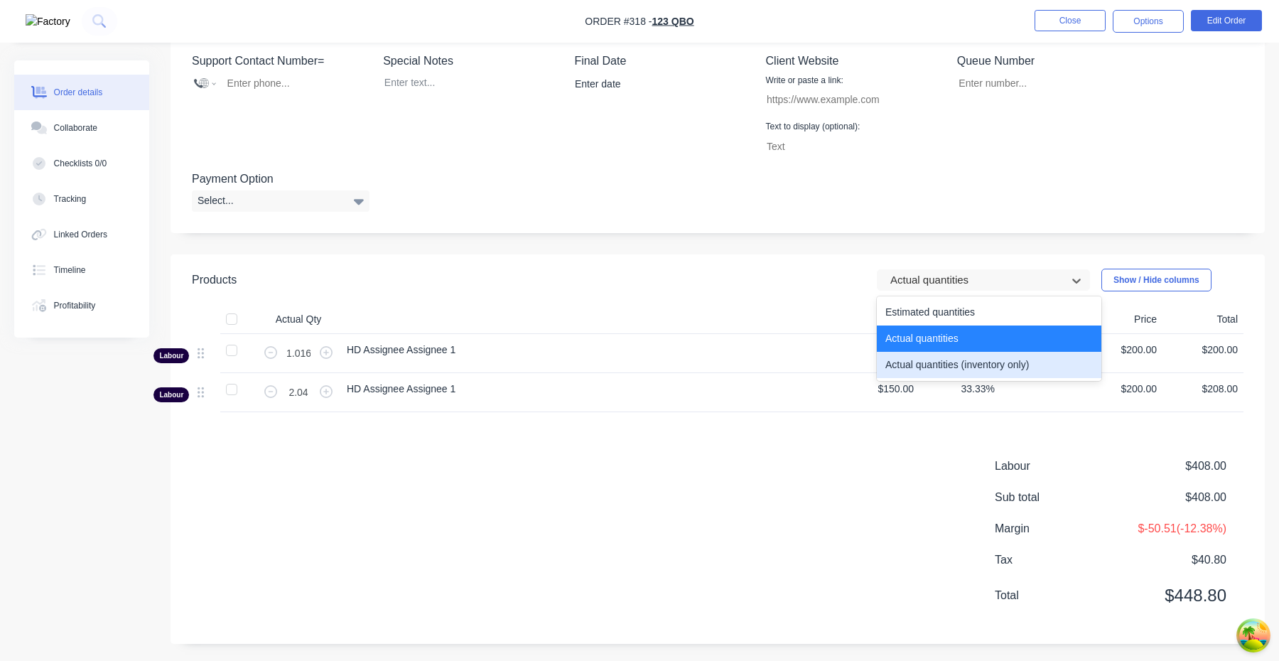
click at [966, 368] on div "Actual quantities (inventory only)" at bounding box center [989, 365] width 224 height 26
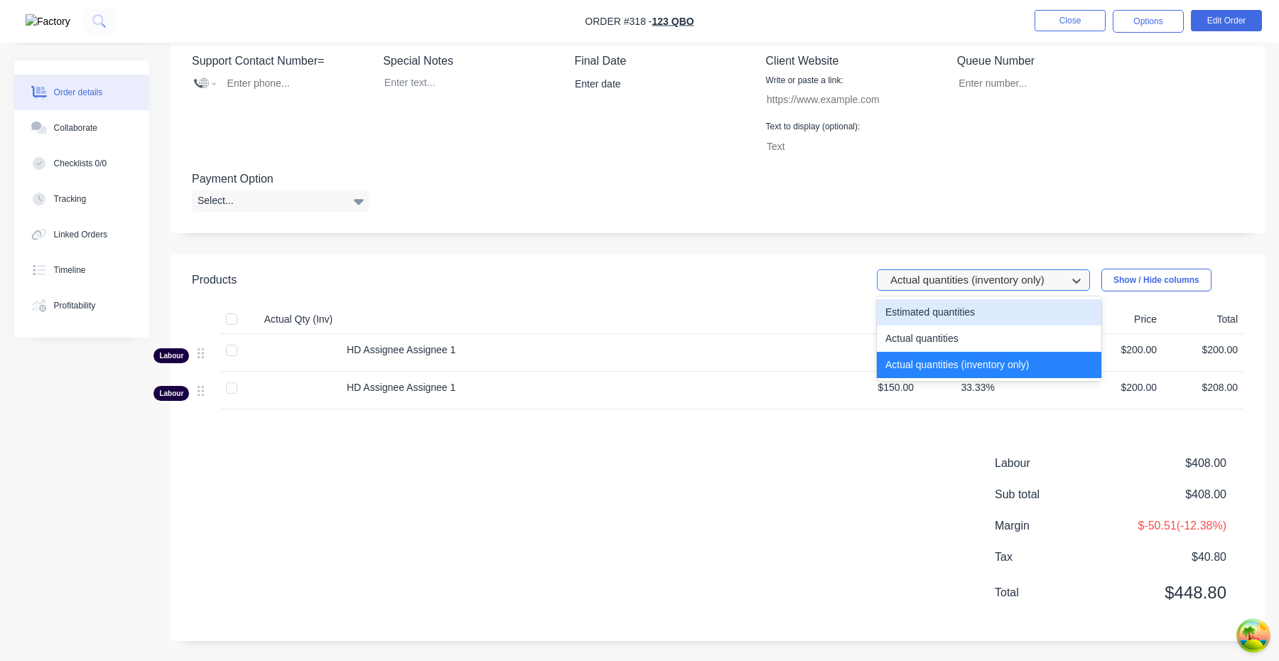
click at [970, 285] on div at bounding box center [974, 280] width 170 height 18
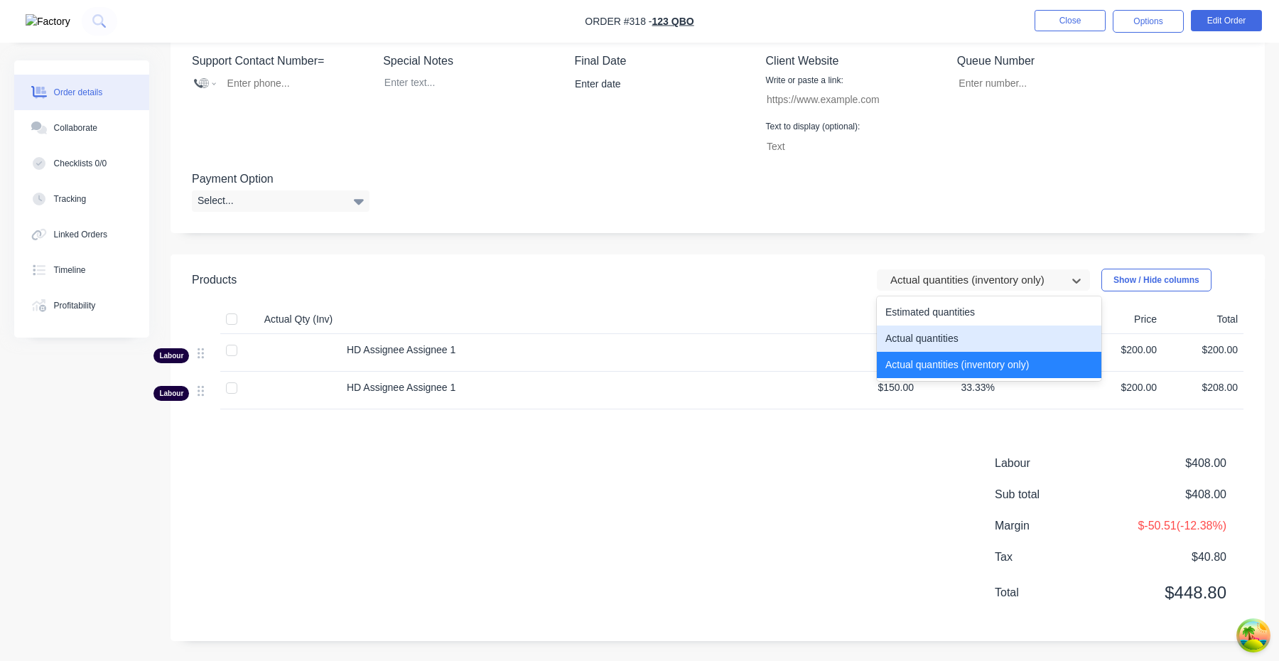
click at [970, 328] on div "Actual quantities" at bounding box center [989, 338] width 224 height 26
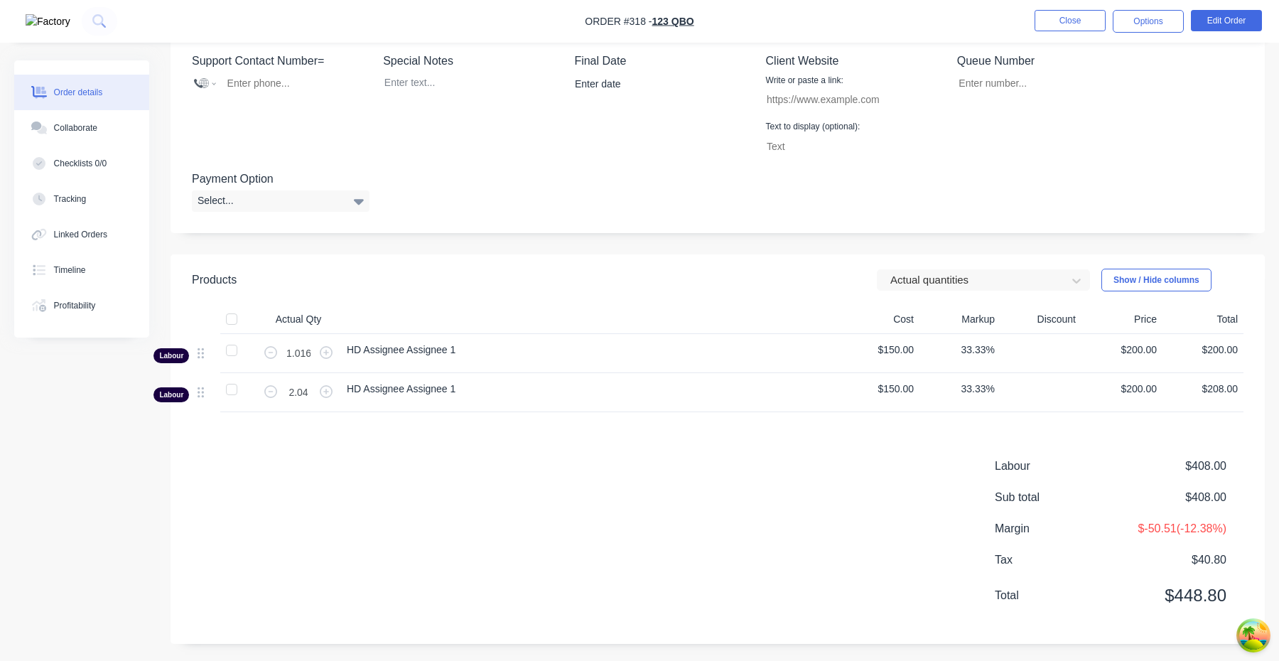
click at [970, 294] on header "Products Actual quantities Show / Hide columns" at bounding box center [717, 279] width 1094 height 51
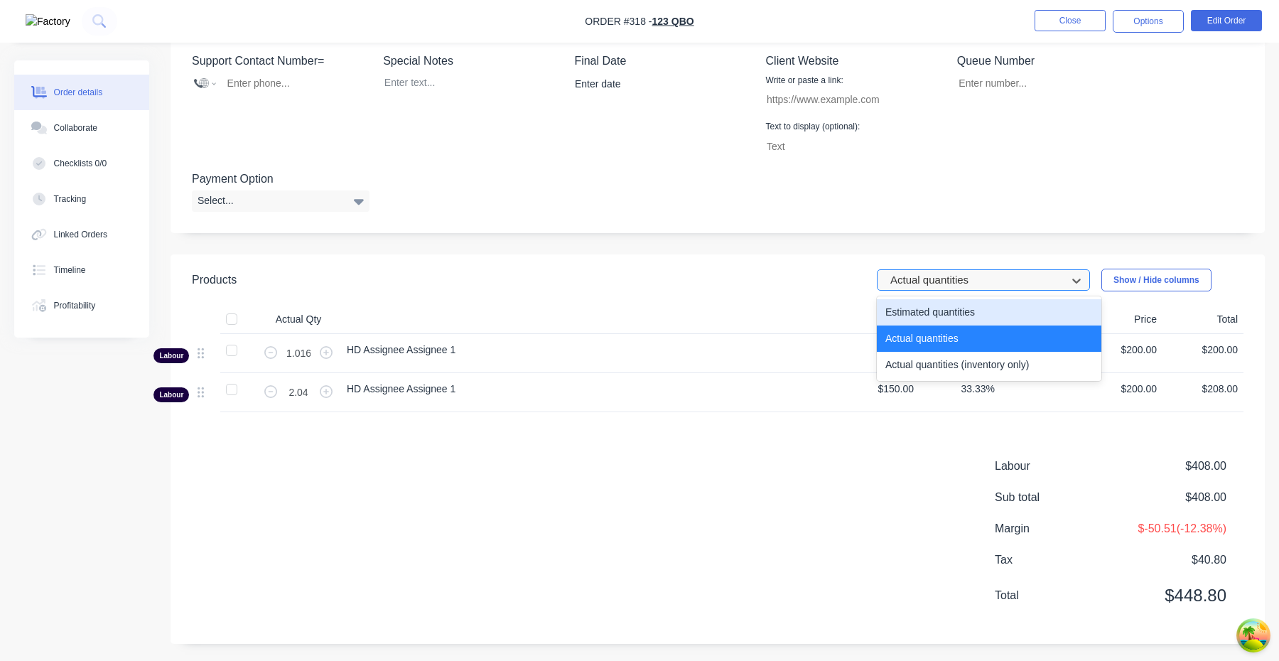
click at [970, 288] on div at bounding box center [974, 280] width 170 height 18
click at [968, 313] on div "Estimated quantities" at bounding box center [989, 312] width 224 height 26
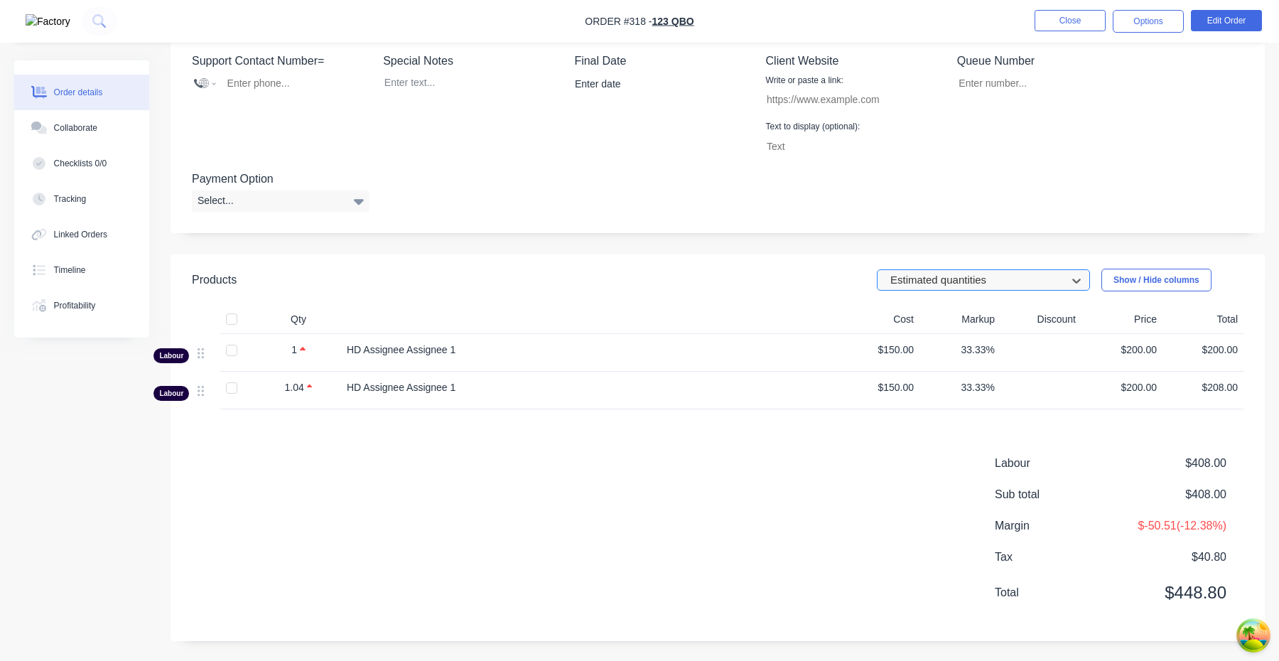
click at [972, 279] on div at bounding box center [974, 280] width 170 height 18
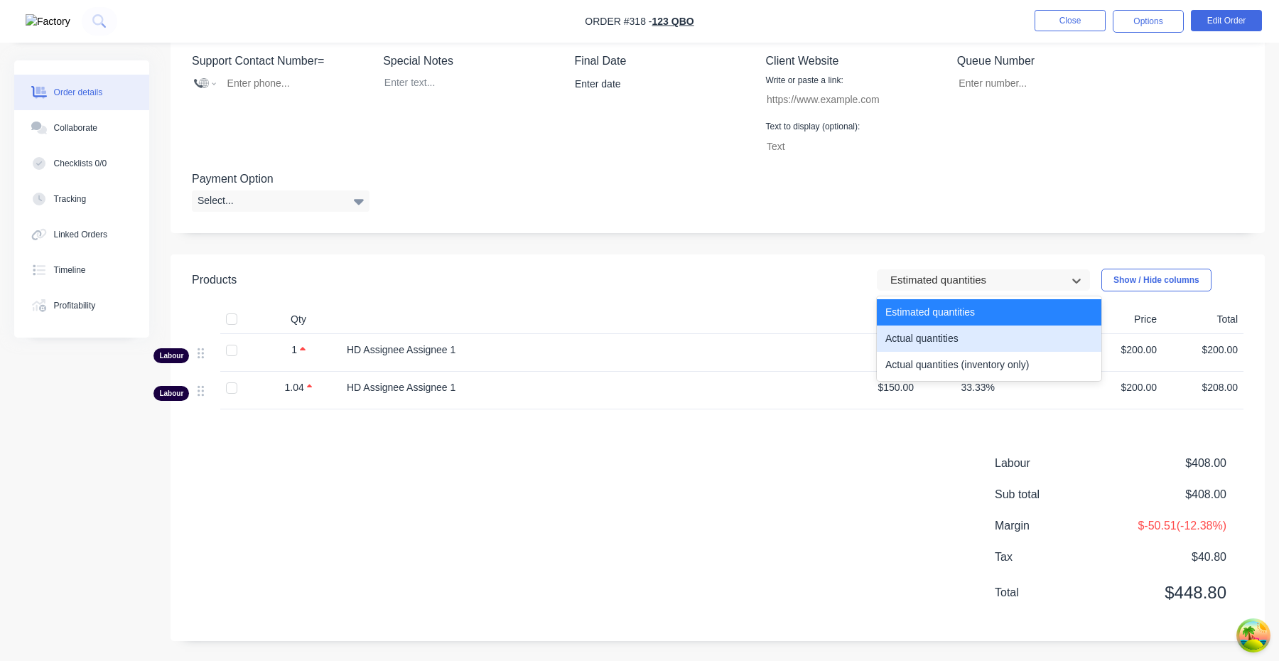
click at [958, 332] on div "Actual quantities" at bounding box center [989, 338] width 224 height 26
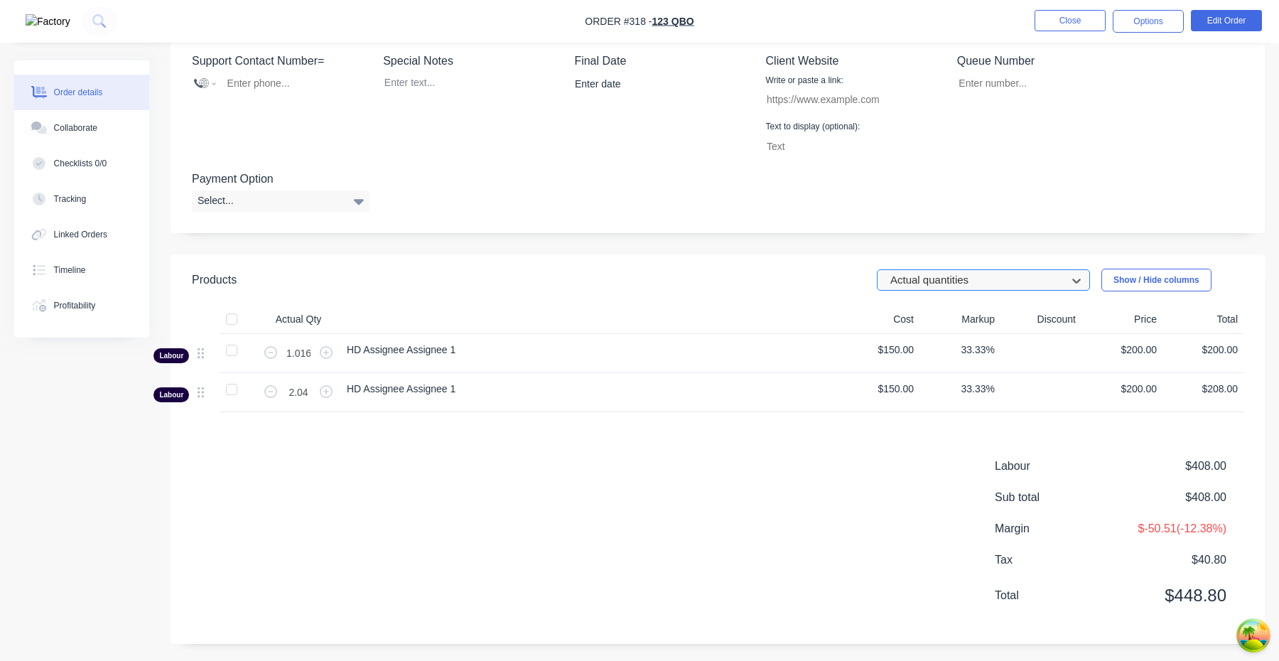
click at [961, 288] on div at bounding box center [974, 280] width 170 height 18
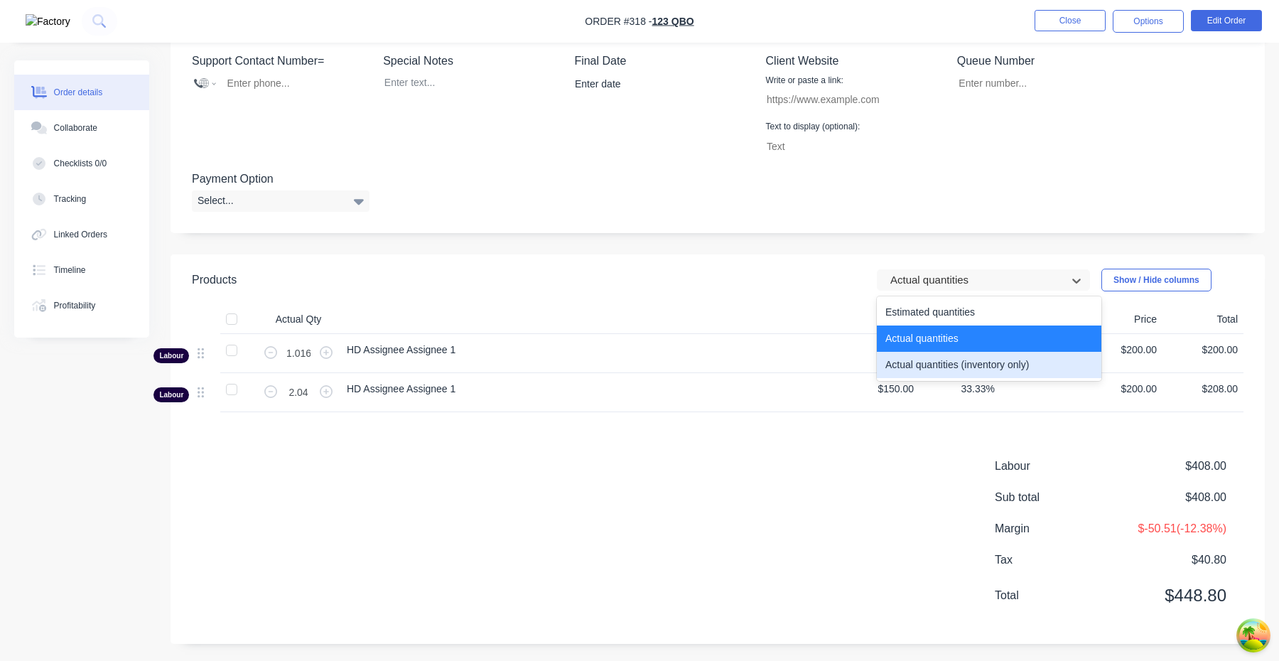
click at [960, 374] on div "Actual quantities (inventory only)" at bounding box center [989, 365] width 224 height 26
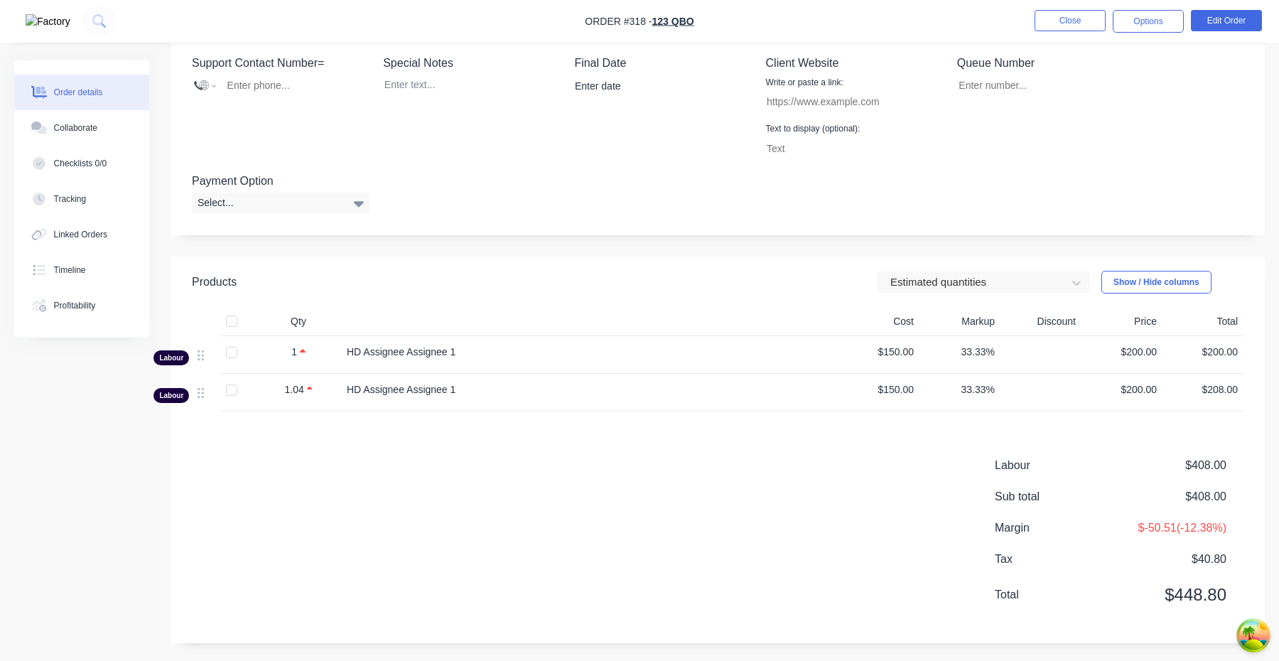
scroll to position [406, 0]
click at [995, 267] on header "Products Estimated quantities Show / Hide columns" at bounding box center [717, 279] width 1094 height 51
click at [995, 283] on div at bounding box center [974, 280] width 170 height 18
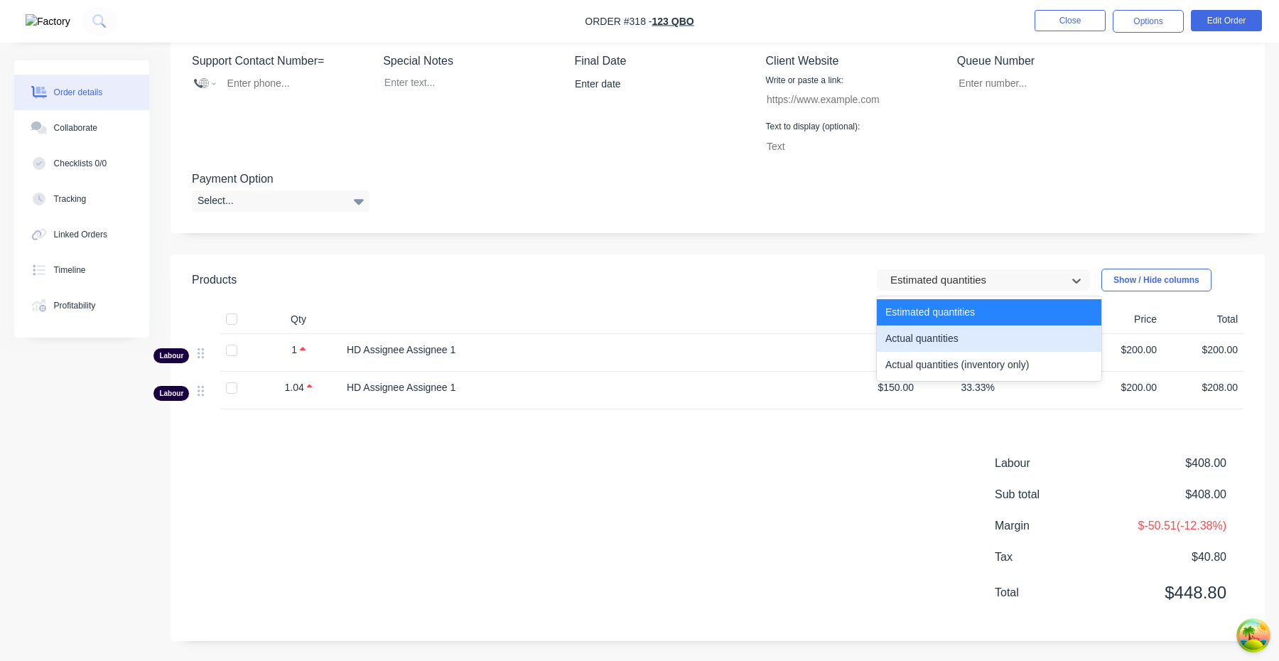
click at [985, 342] on div "Actual quantities" at bounding box center [989, 338] width 224 height 26
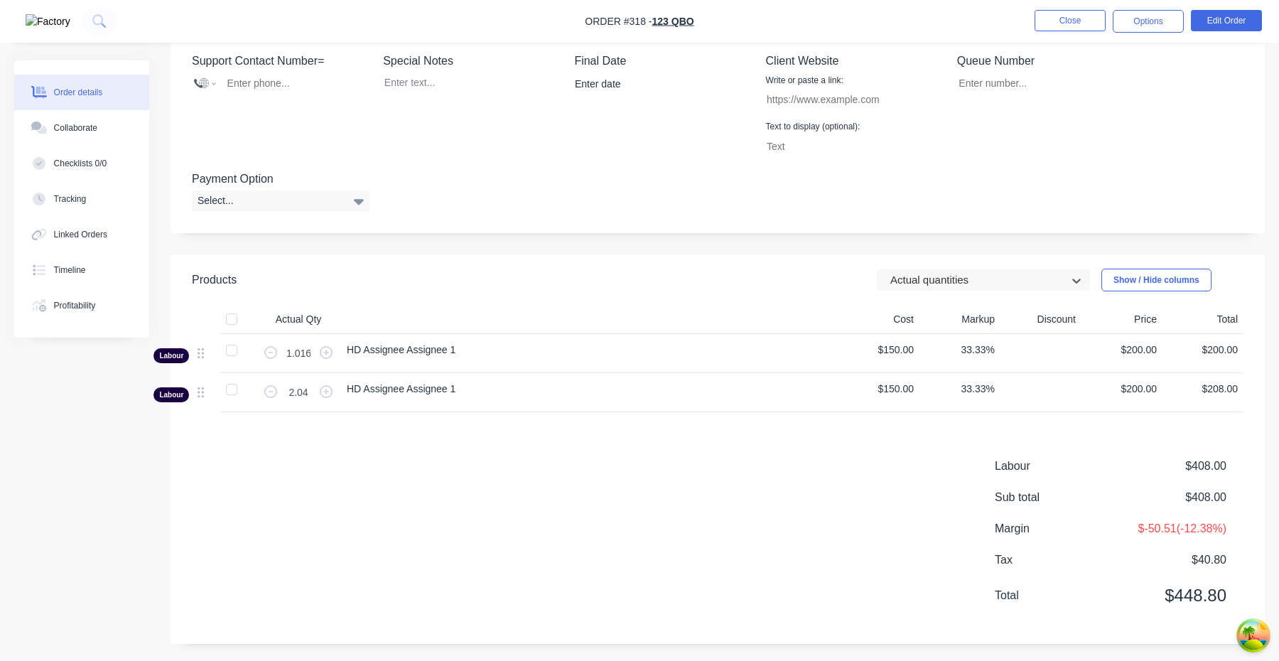
click at [978, 297] on header "Products option Actual quantities, selected. Actual quantities Show / Hide colu…" at bounding box center [717, 279] width 1094 height 51
click at [969, 280] on div at bounding box center [974, 280] width 170 height 18
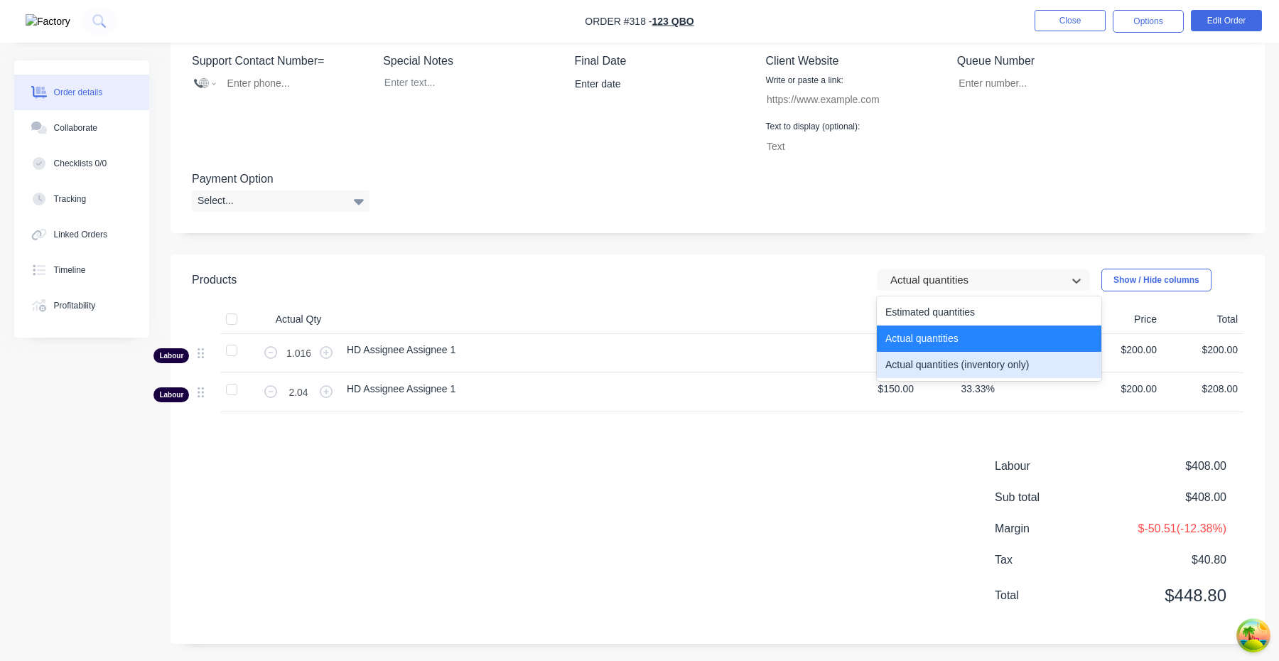
click at [968, 361] on div "Actual quantities (inventory only)" at bounding box center [989, 365] width 224 height 26
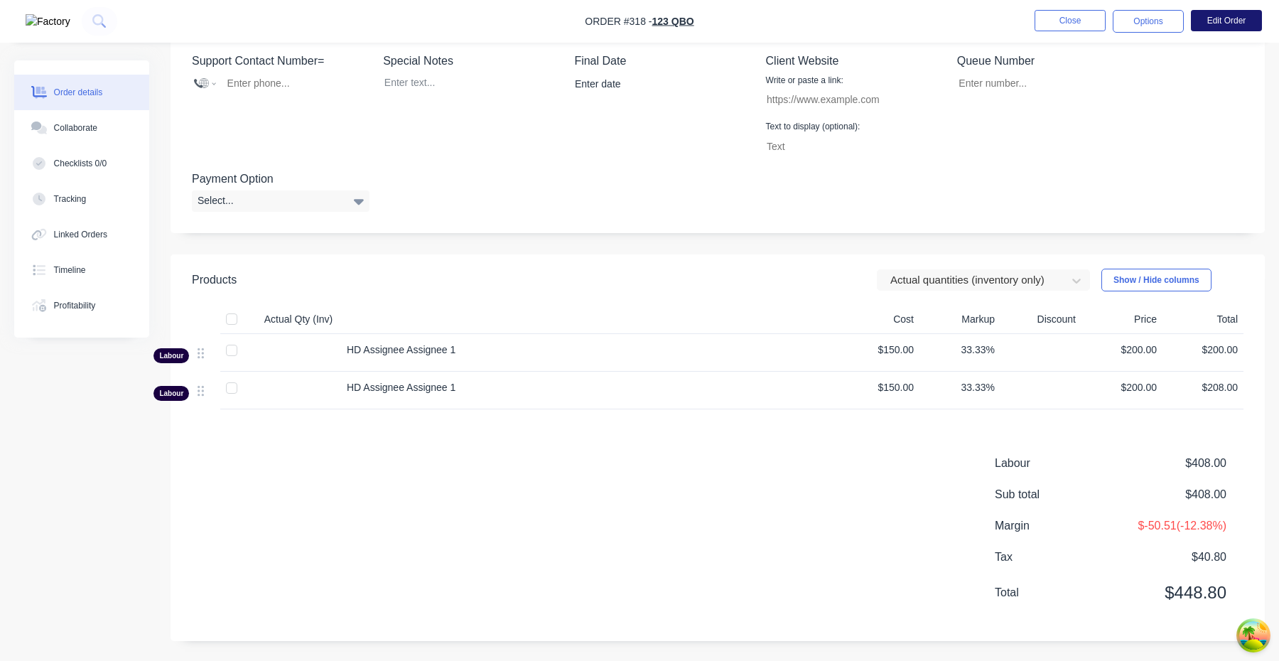
click at [1238, 22] on button "Edit Order" at bounding box center [1226, 20] width 71 height 21
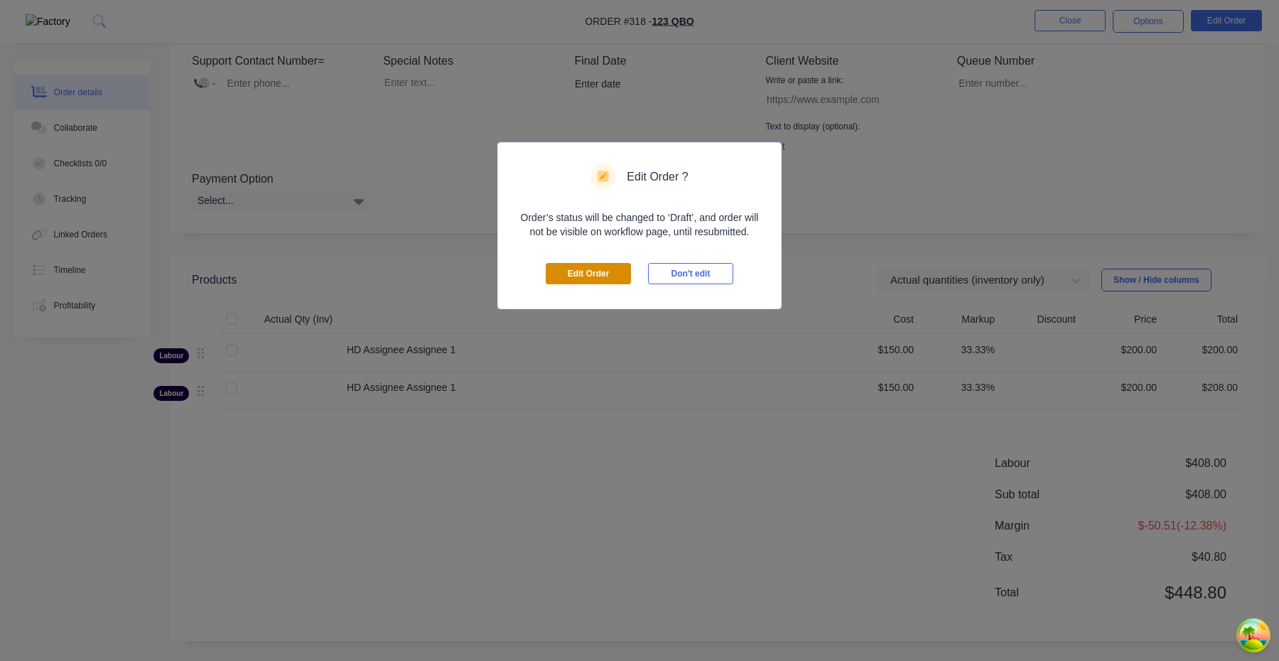
click at [581, 278] on button "Edit Order" at bounding box center [588, 273] width 85 height 21
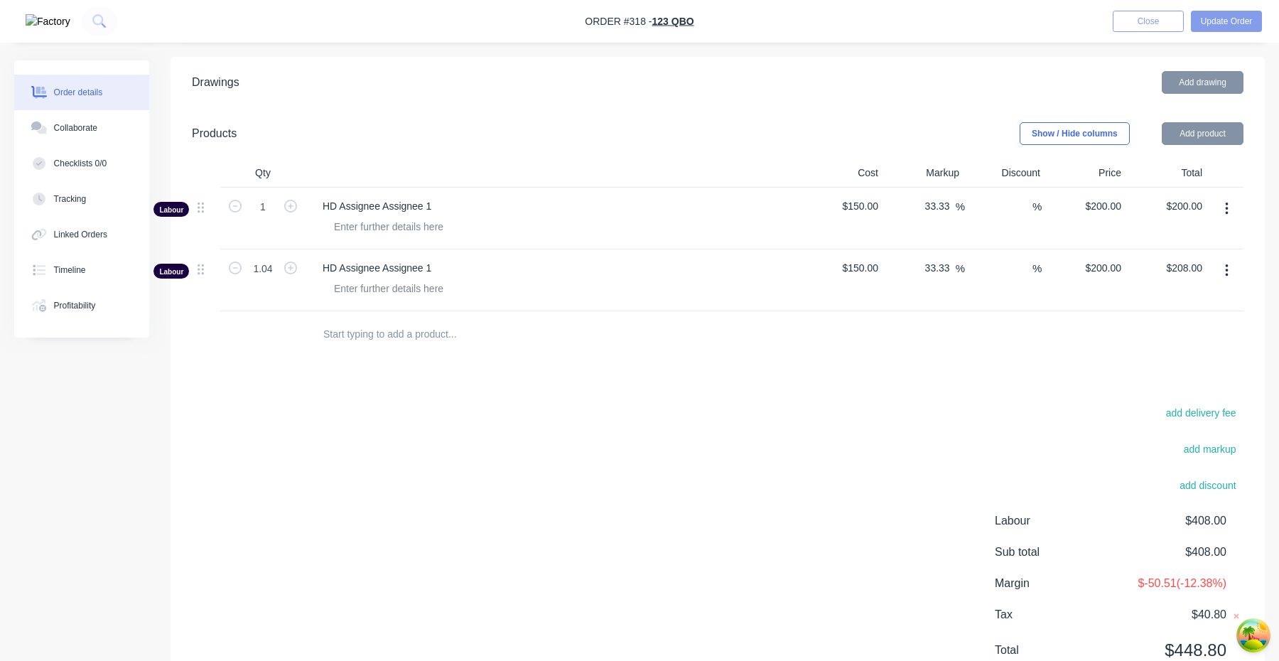
scroll to position [597, 0]
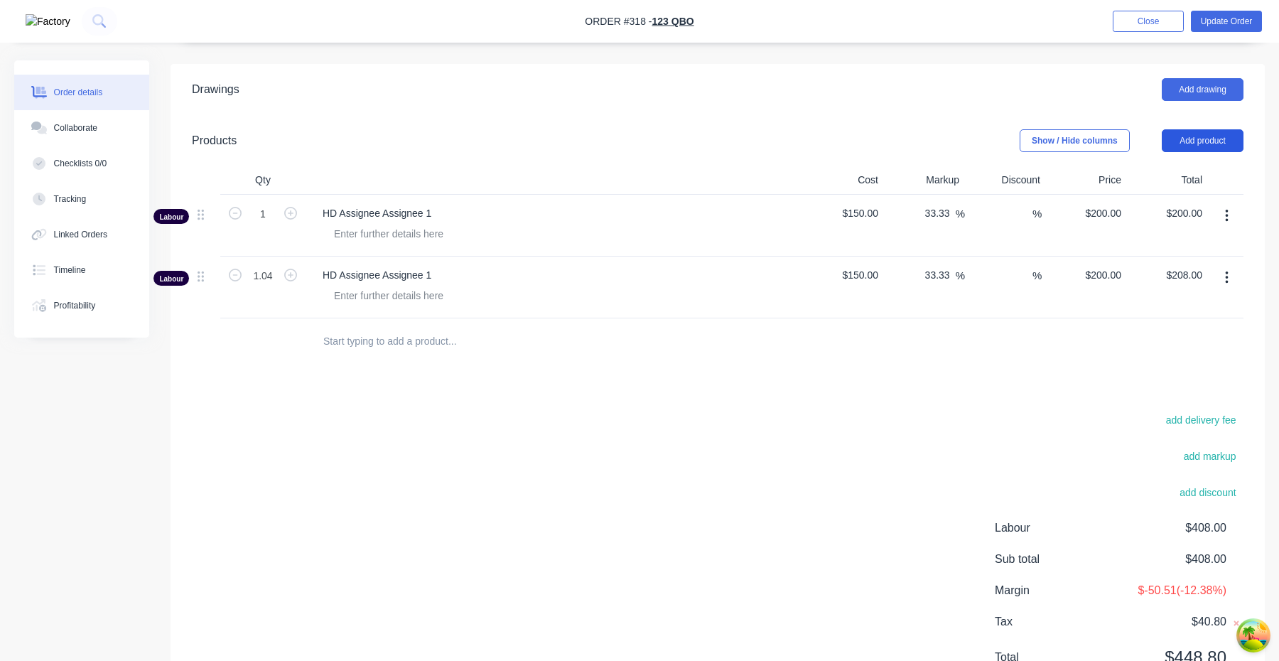
click at [1210, 143] on button "Add product" at bounding box center [1202, 140] width 82 height 23
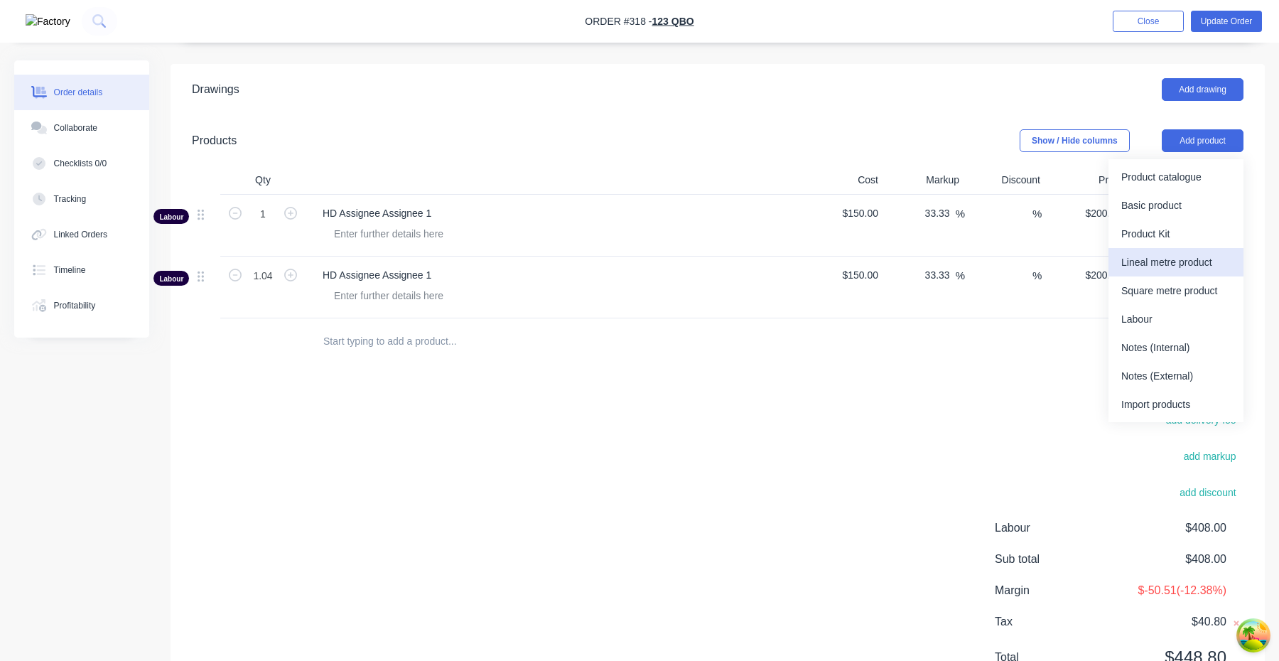
click at [1188, 265] on div "Lineal metre product" at bounding box center [1175, 262] width 109 height 21
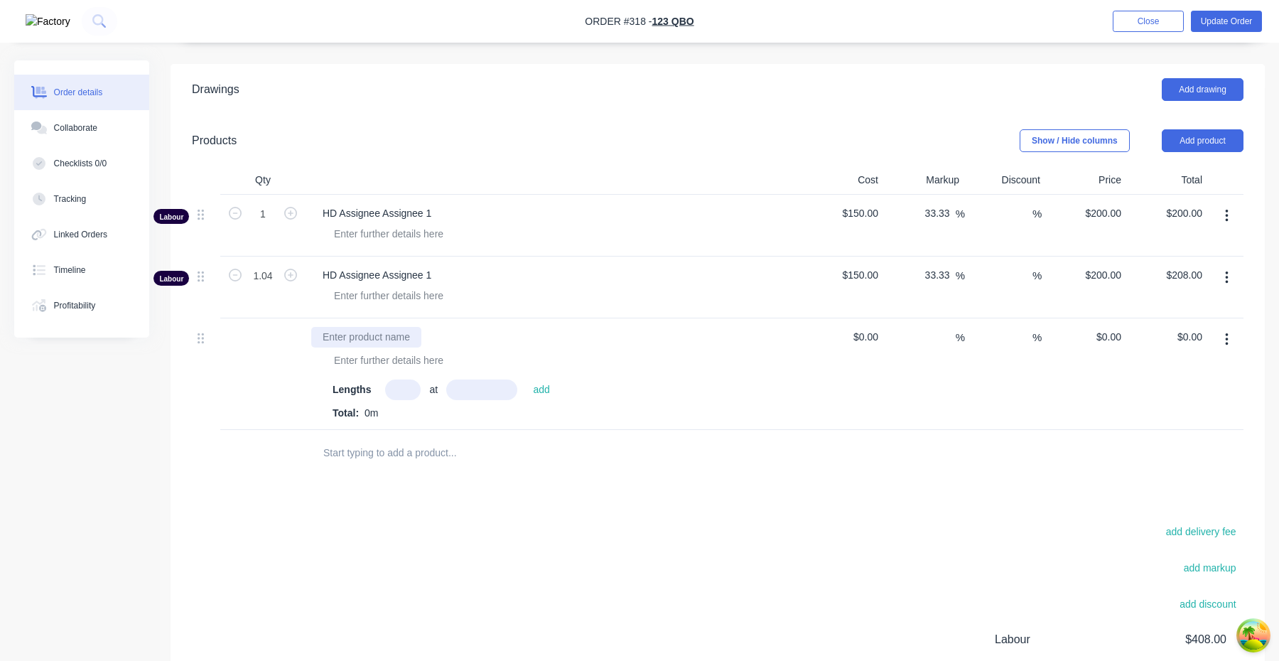
click at [417, 339] on div at bounding box center [366, 337] width 110 height 21
click at [410, 392] on input "text" at bounding box center [403, 389] width 36 height 21
click at [414, 367] on div at bounding box center [389, 360] width 132 height 21
click at [1228, 141] on button "Add product" at bounding box center [1202, 140] width 82 height 23
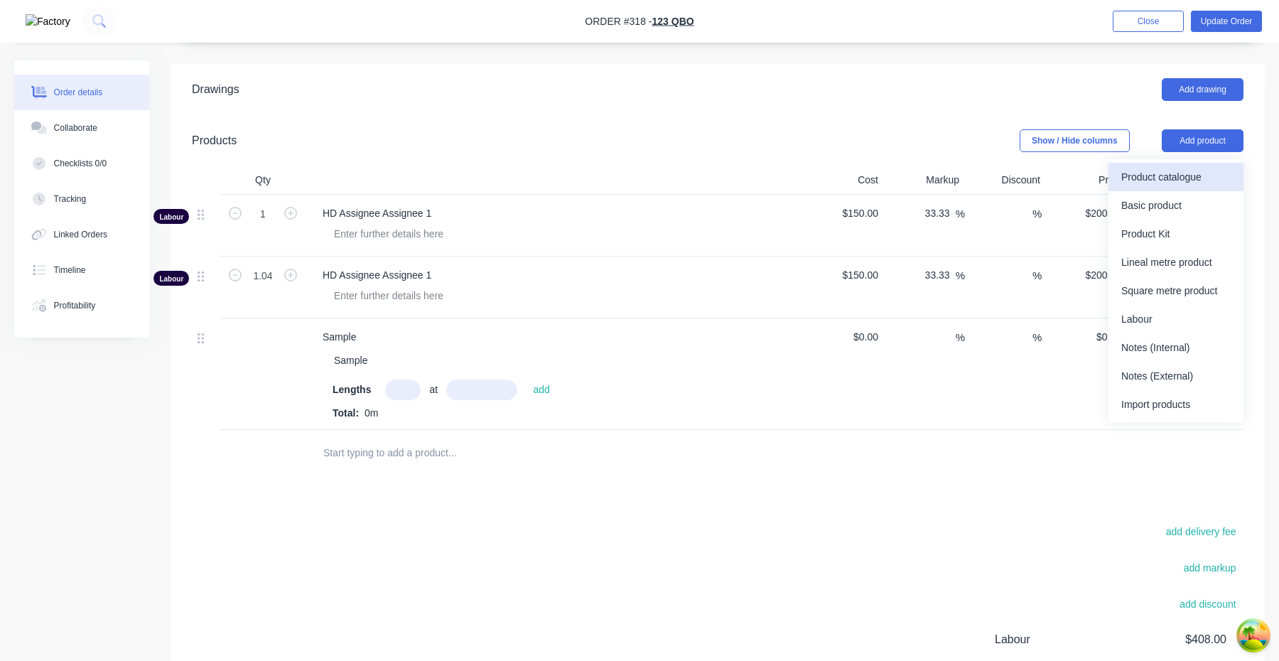
click at [1200, 175] on div "Product catalogue" at bounding box center [1175, 177] width 109 height 21
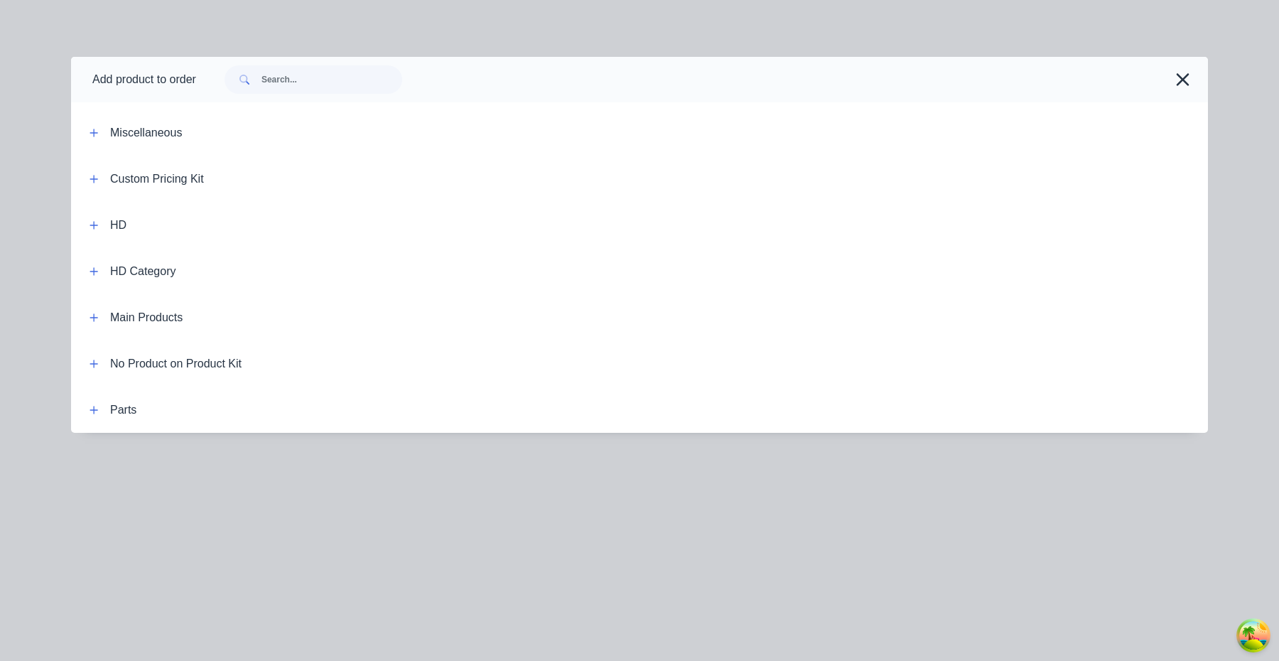
click at [426, 77] on div at bounding box center [694, 79] width 997 height 28
click at [379, 77] on input "text" at bounding box center [331, 79] width 141 height 28
click at [376, 76] on input "text" at bounding box center [331, 79] width 141 height 28
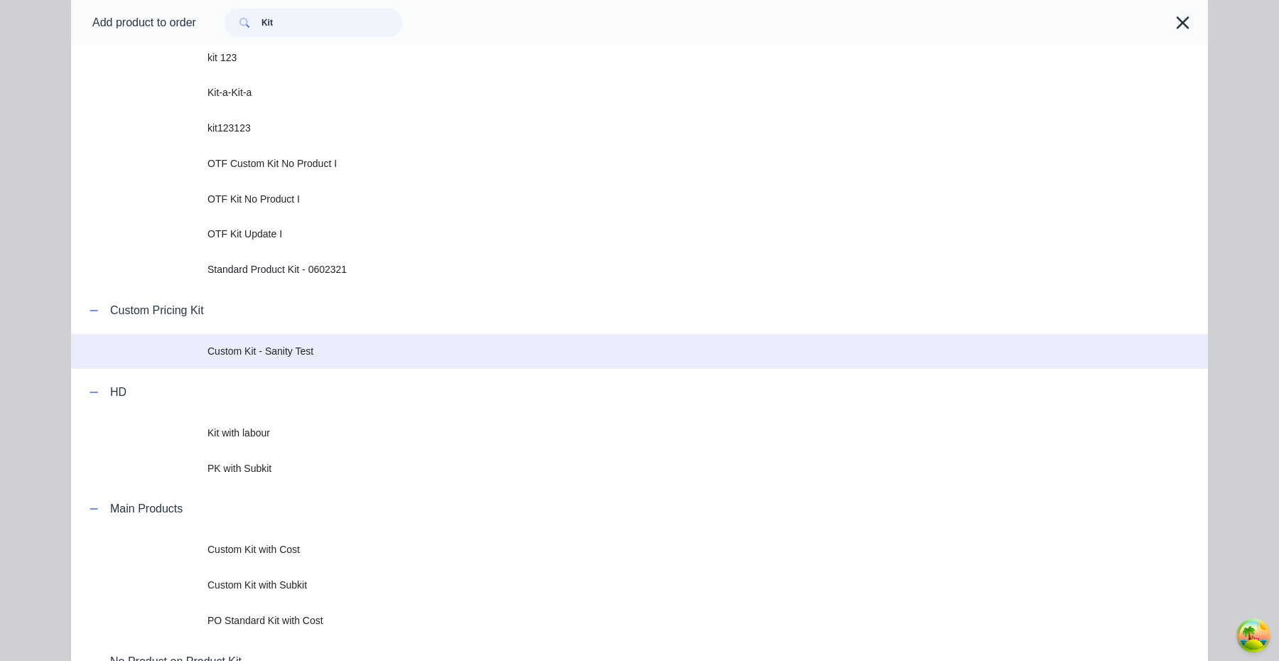
scroll to position [272, 0]
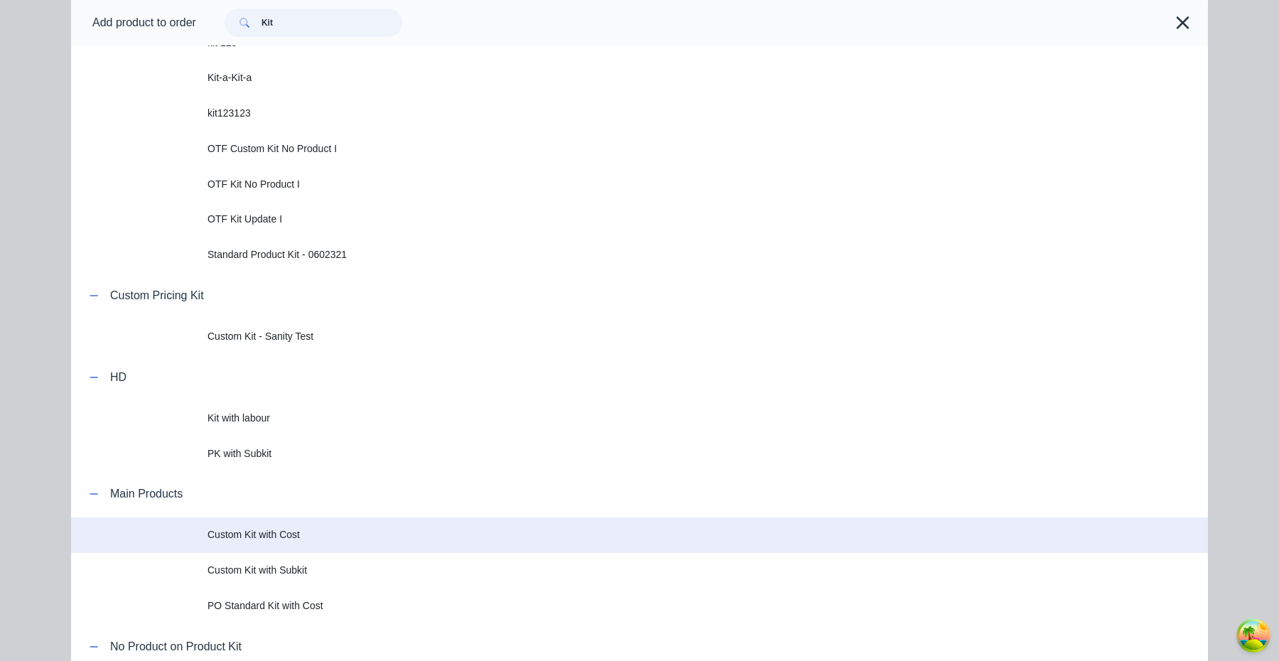
type input "Kit"
click at [294, 526] on td "Custom Kit with Cost" at bounding box center [707, 535] width 1000 height 36
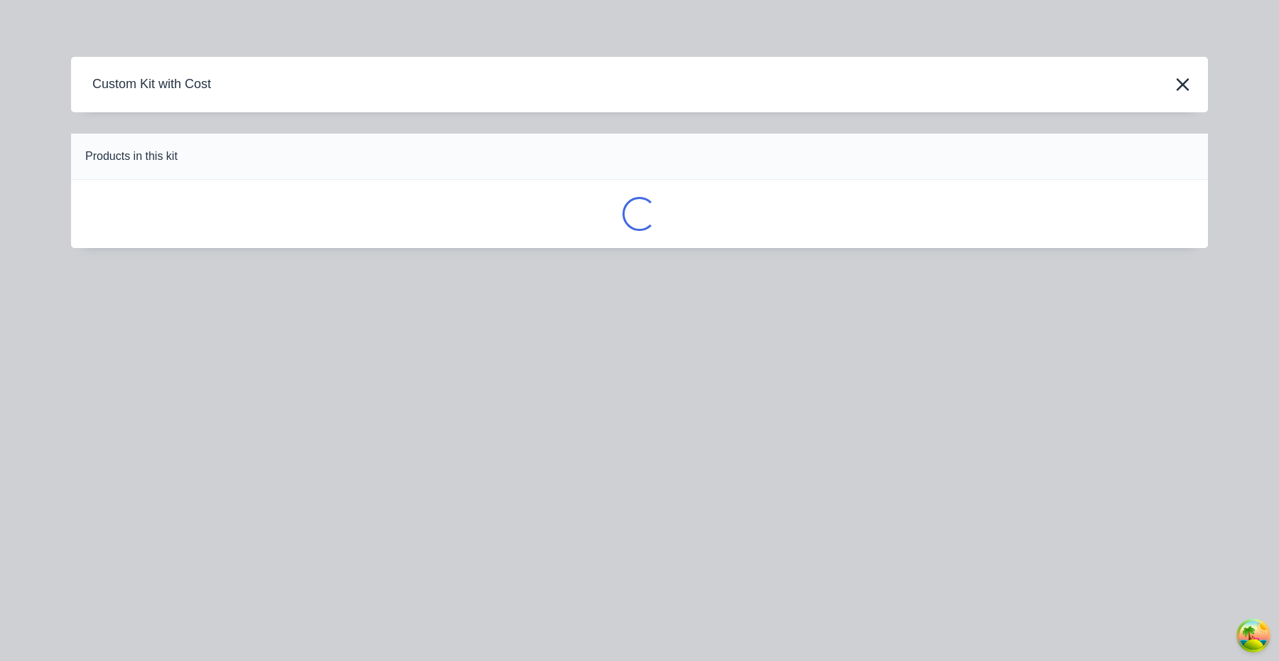
scroll to position [0, 0]
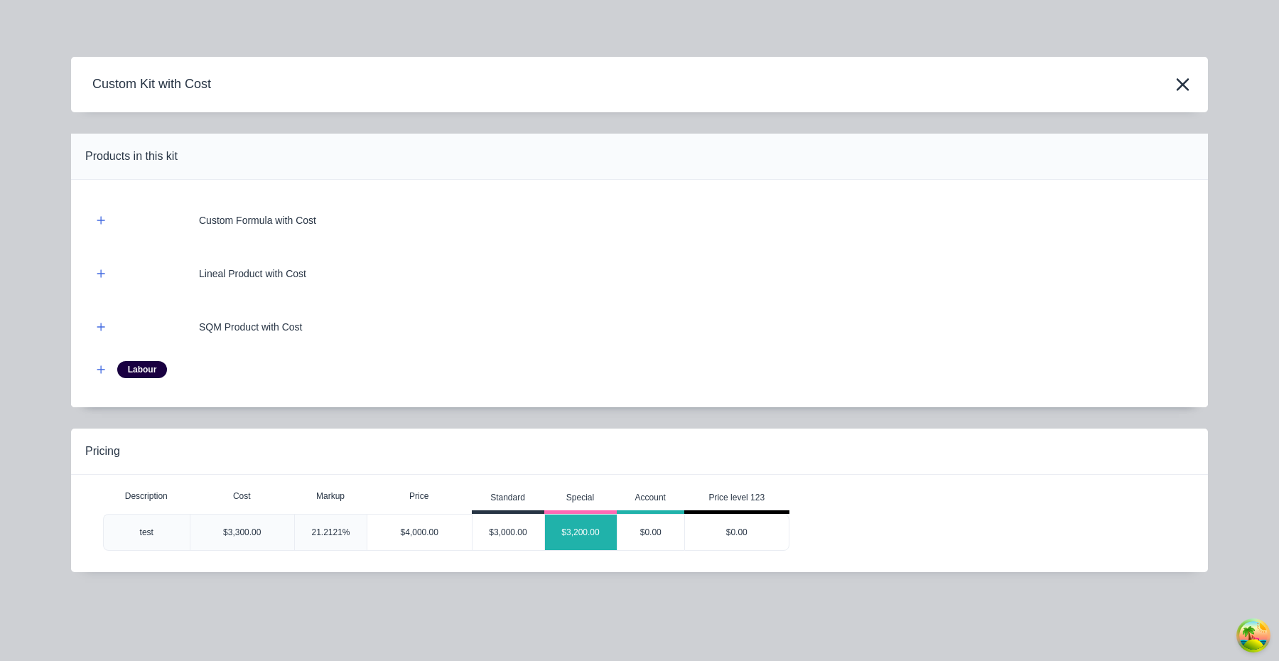
click at [583, 541] on div "$3,200.00" at bounding box center [581, 532] width 72 height 36
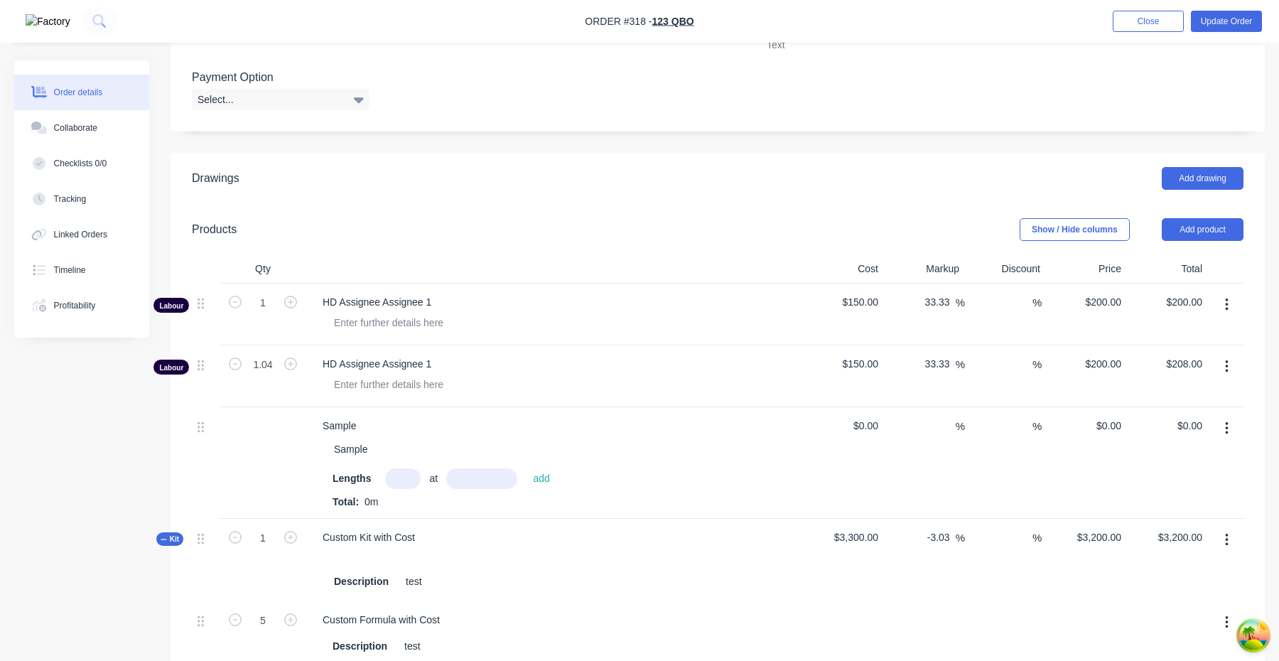
scroll to position [478, 0]
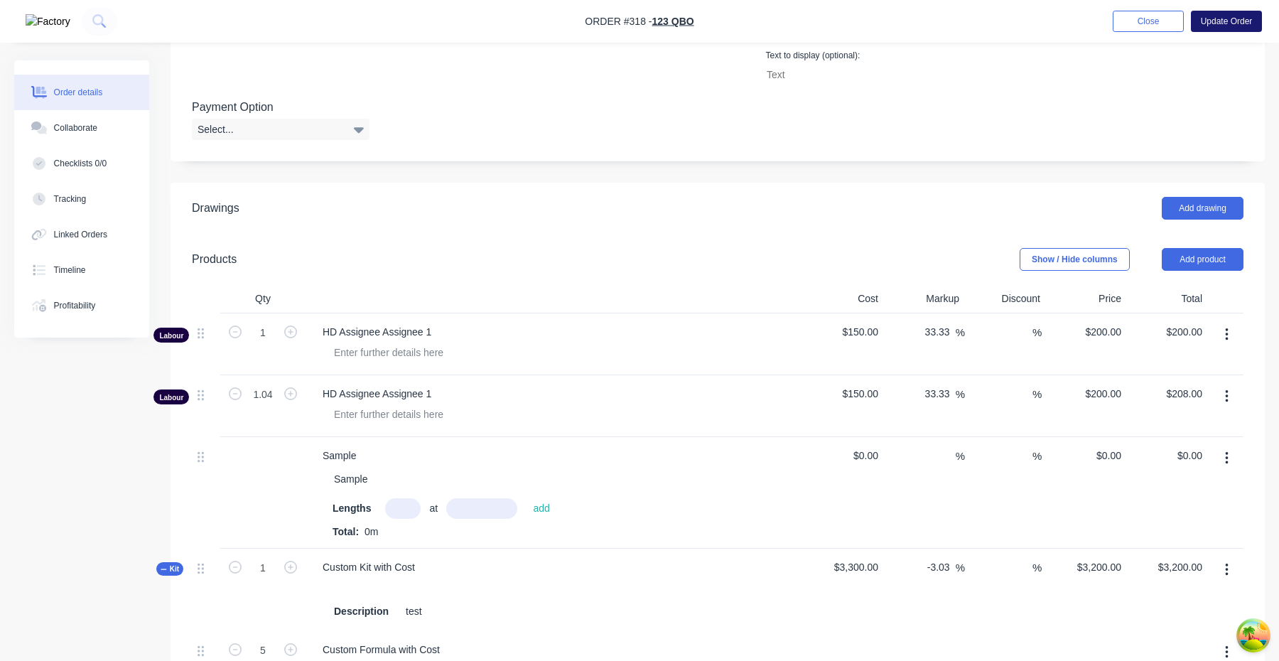
click at [1241, 31] on button "Update Order" at bounding box center [1226, 21] width 71 height 21
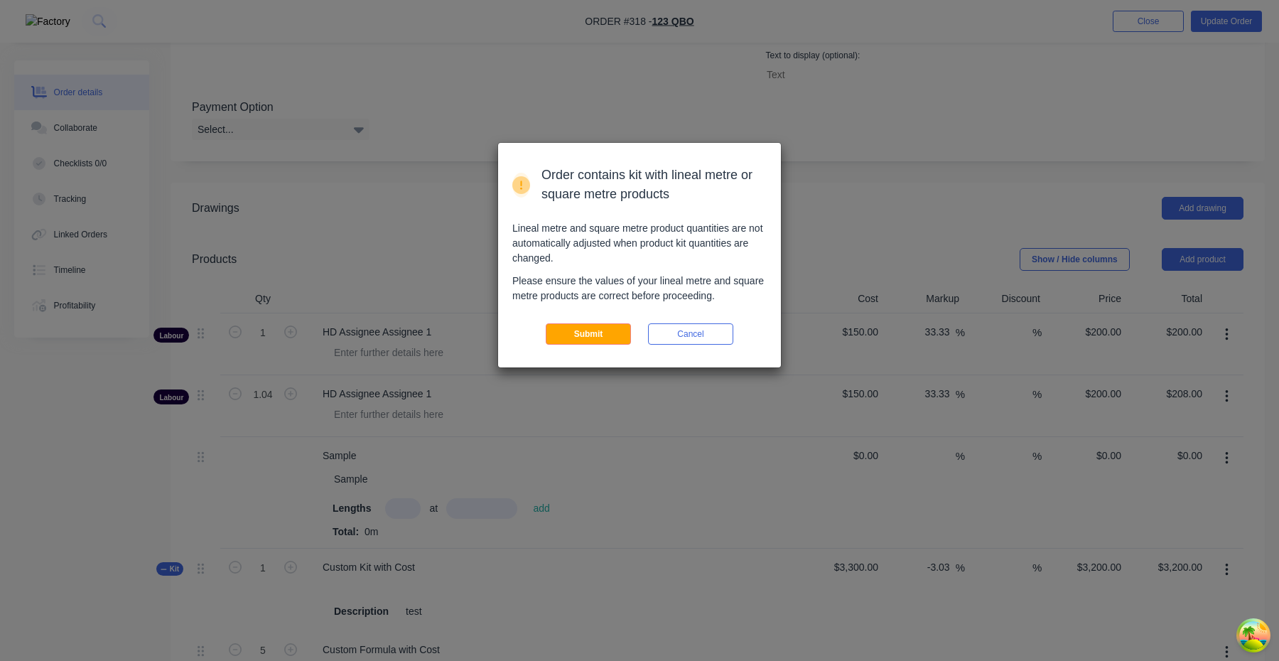
click at [599, 345] on div "Order contains kit with lineal metre or square metre products Lineal metre and …" at bounding box center [639, 255] width 283 height 224
click at [600, 339] on button "Submit" at bounding box center [588, 333] width 85 height 21
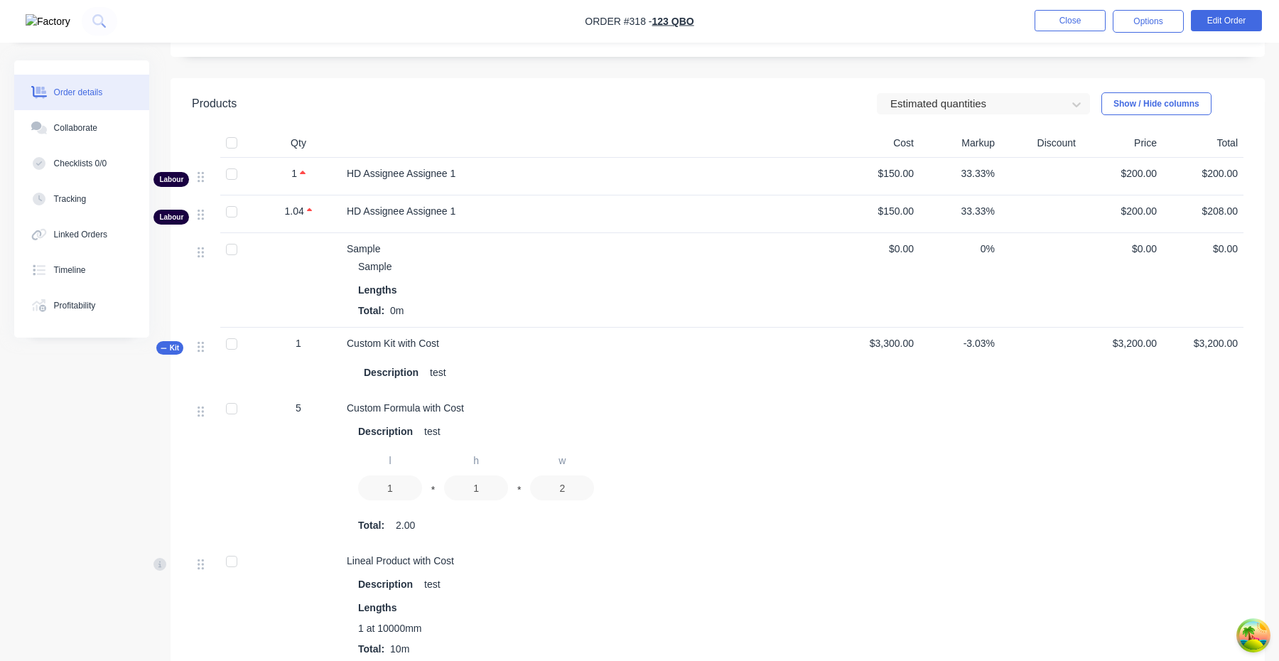
scroll to position [582, 0]
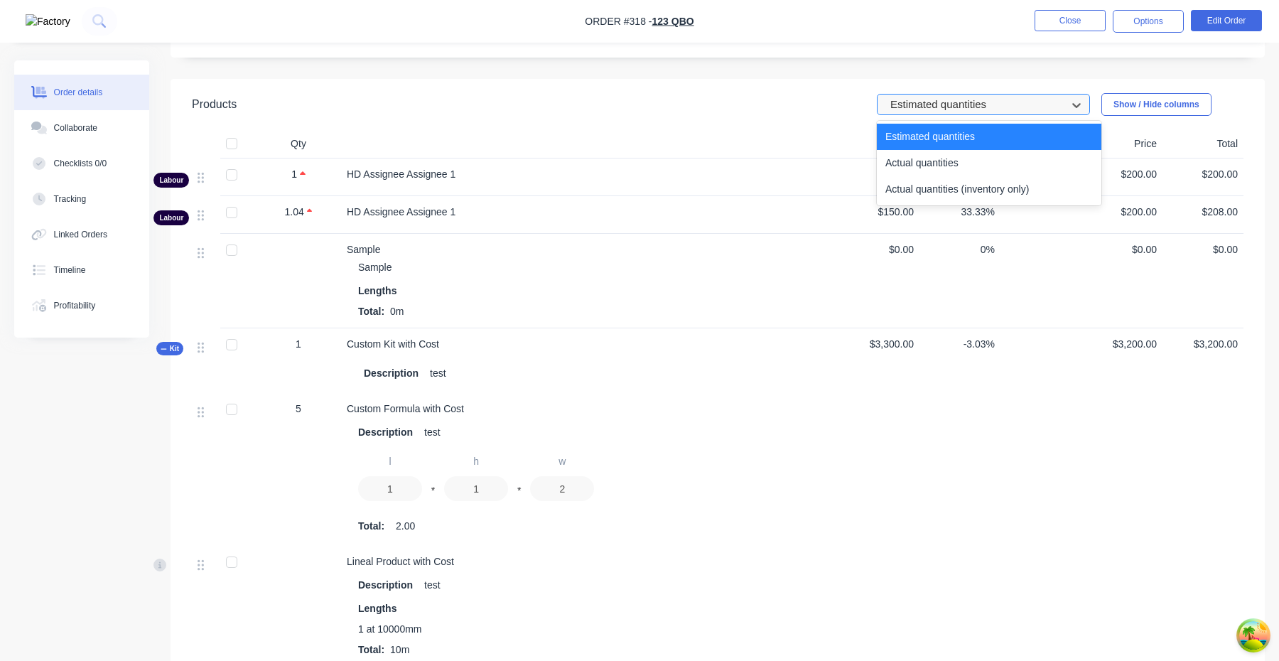
click at [1007, 113] on div at bounding box center [974, 105] width 170 height 18
click at [1004, 164] on div "Actual quantities" at bounding box center [989, 163] width 224 height 26
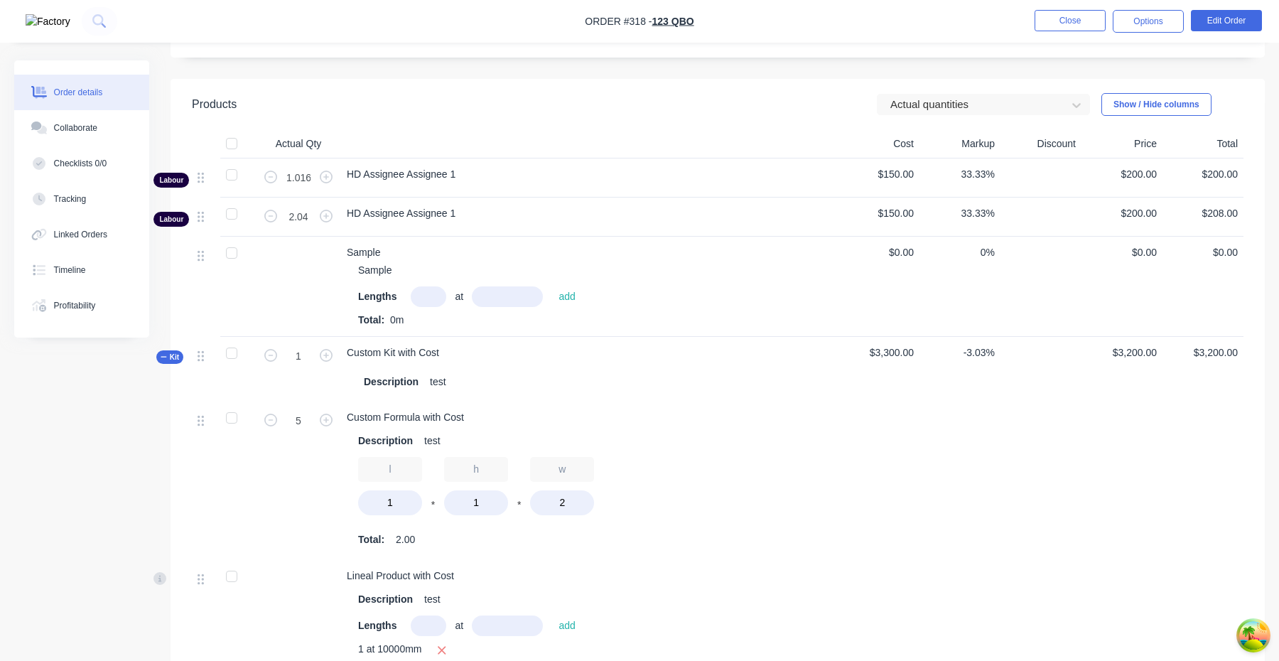
click at [1017, 117] on header "Products Actual quantities Show / Hide columns" at bounding box center [717, 104] width 1094 height 51
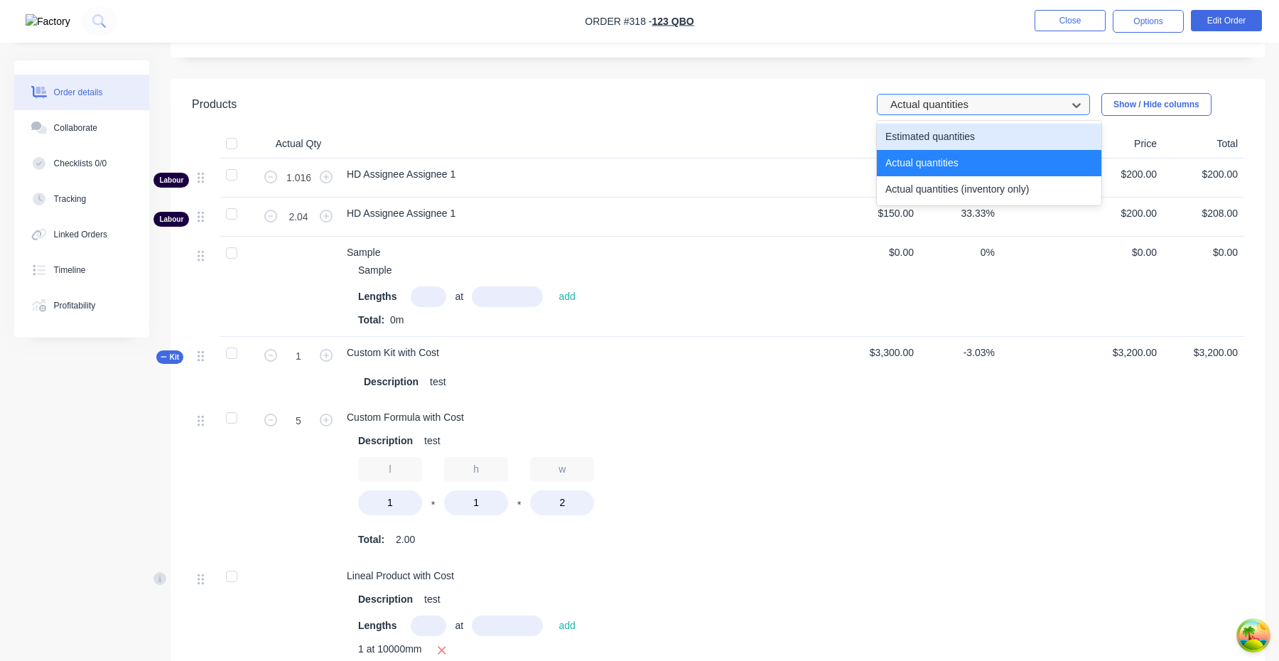
click at [1003, 104] on div at bounding box center [974, 105] width 170 height 18
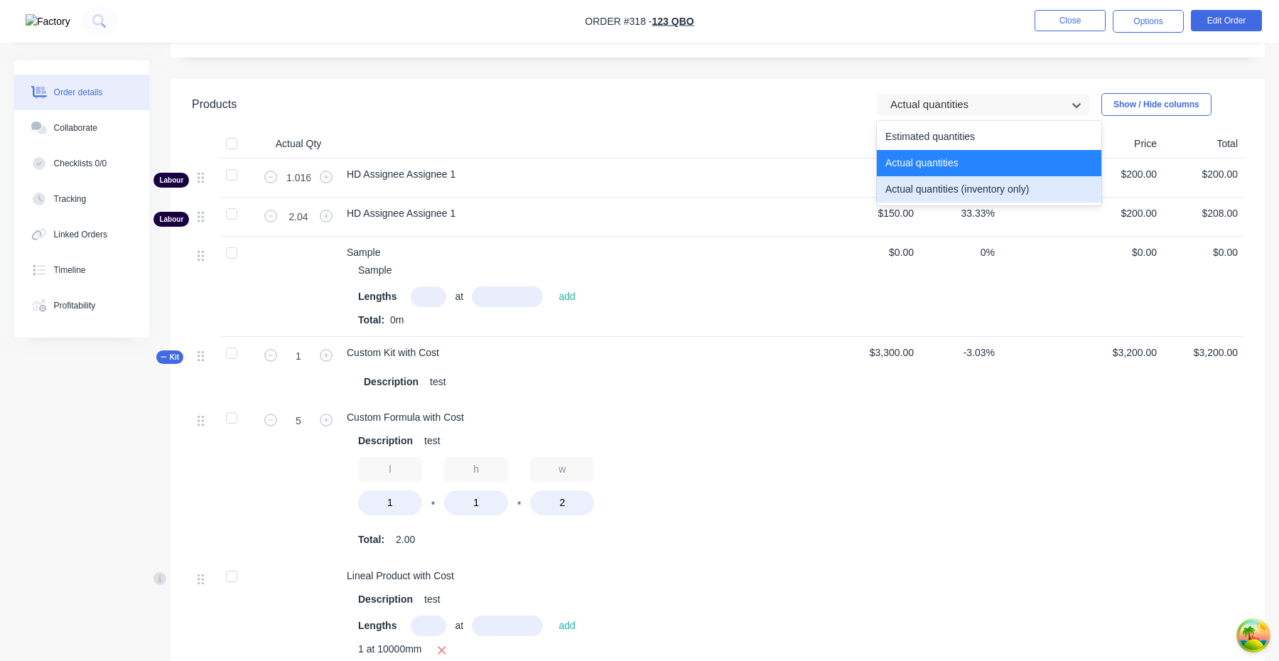
click at [985, 188] on div "Actual quantities (inventory only)" at bounding box center [989, 189] width 224 height 26
type input "0"
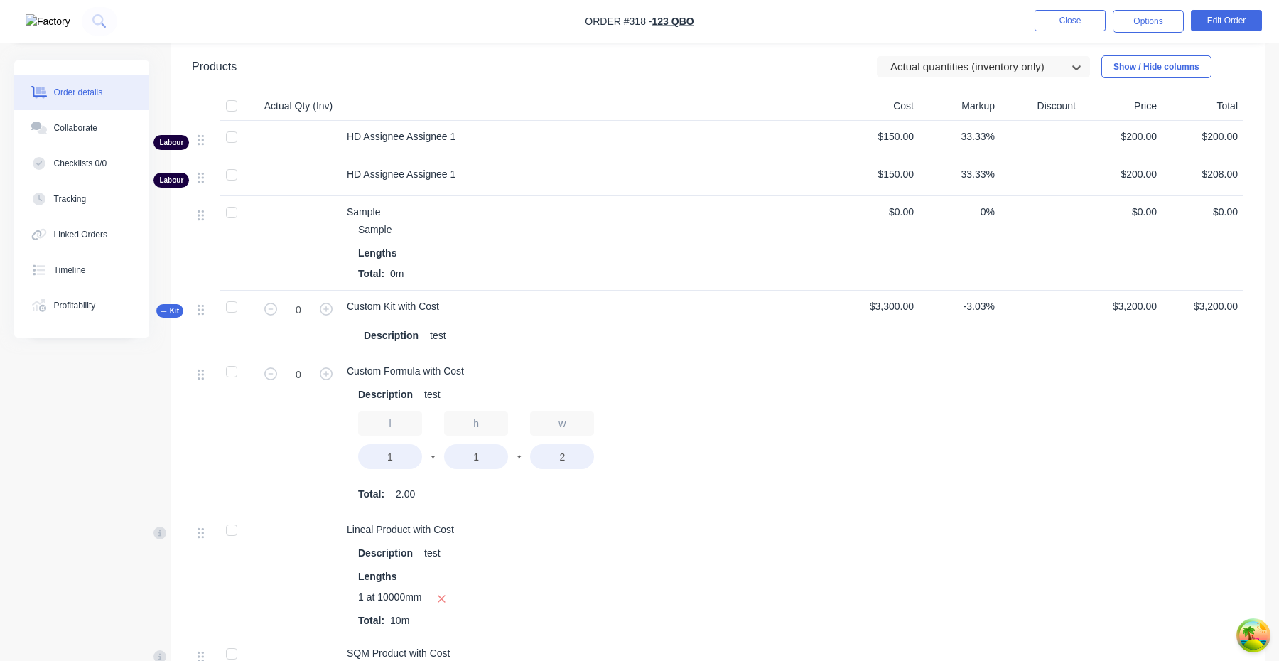
scroll to position [609, 0]
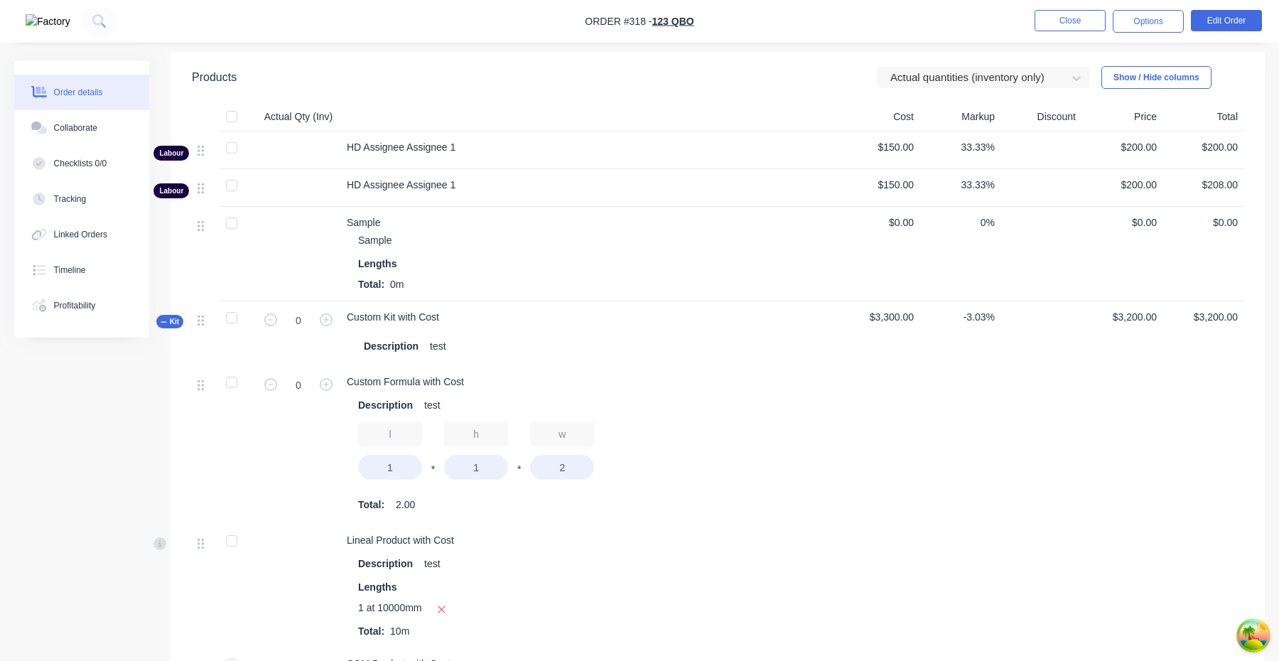
click at [330, 327] on form "0" at bounding box center [298, 318] width 74 height 21
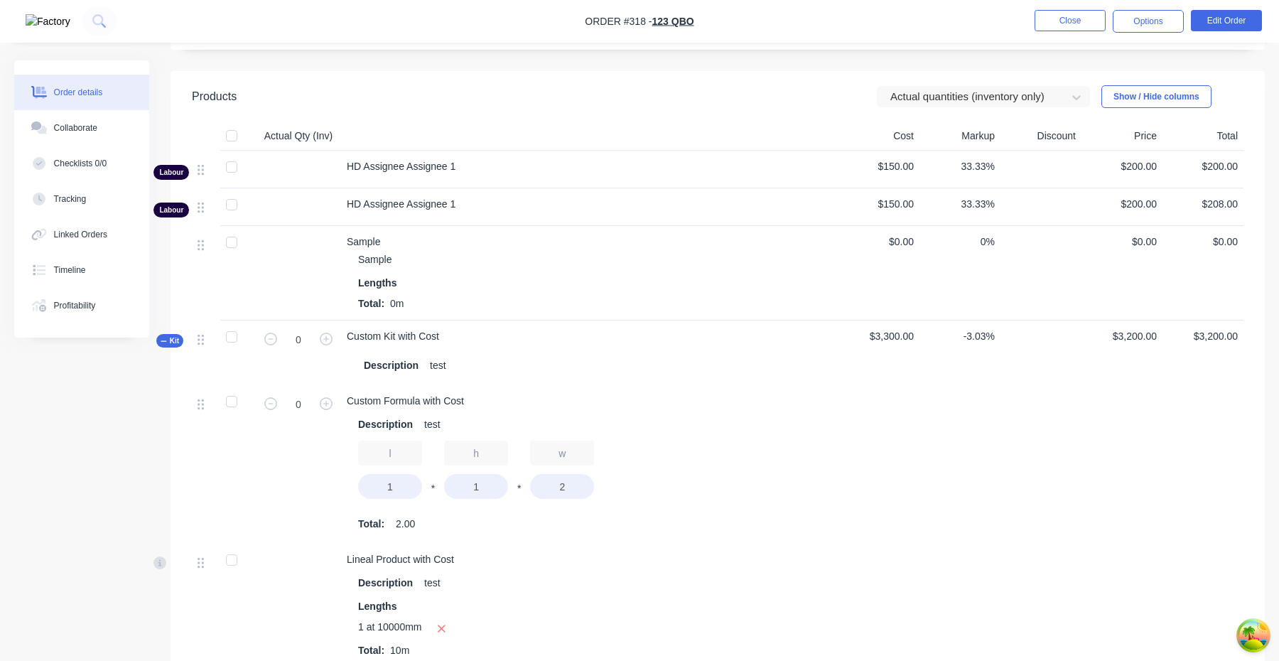
scroll to position [582, 0]
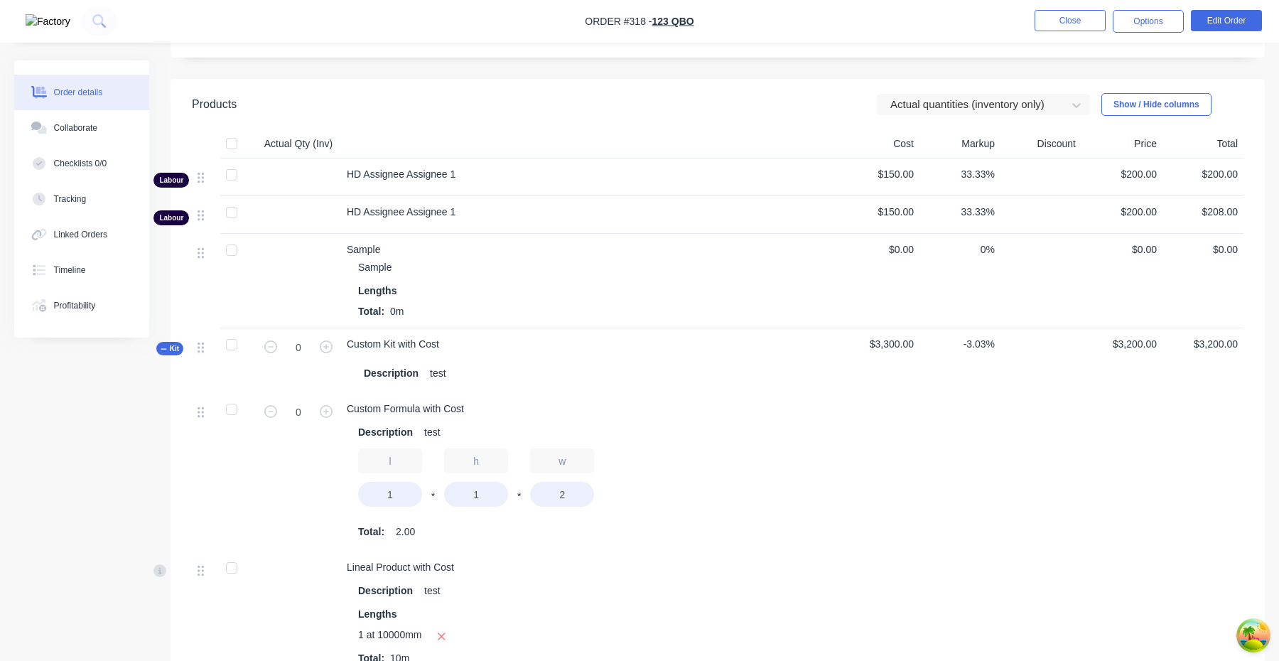
click at [480, 340] on div "Custom Kit with Cost Description test" at bounding box center [589, 360] width 497 height 65
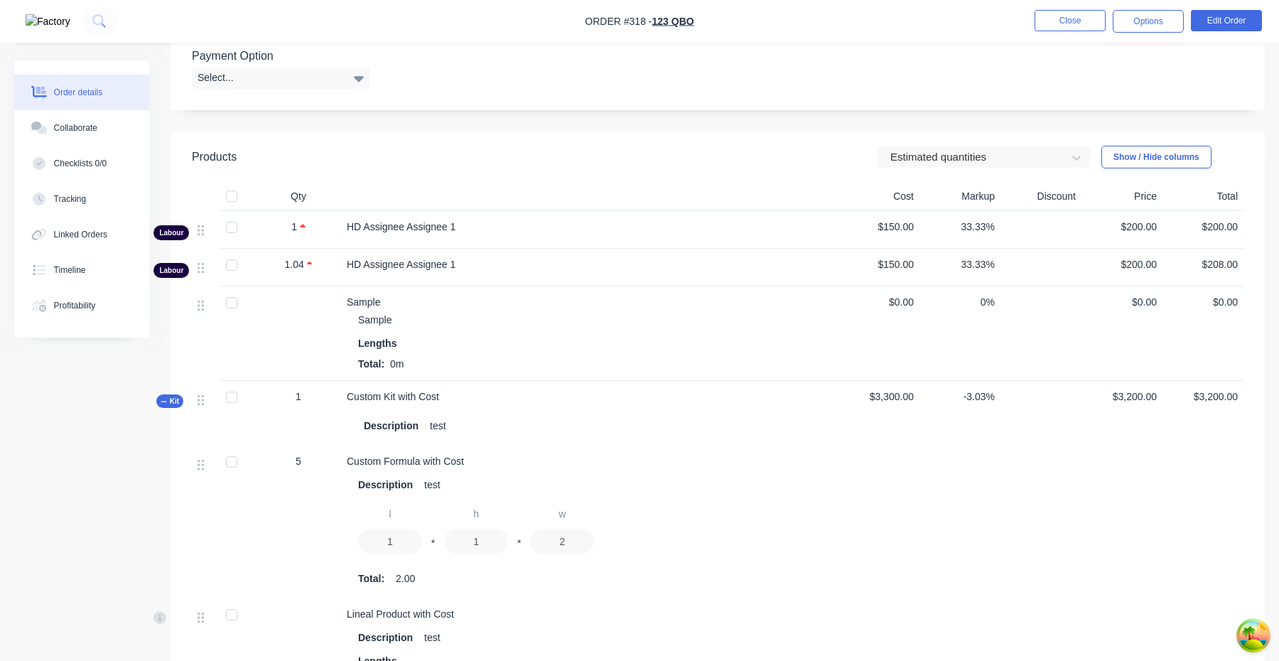
scroll to position [510, 0]
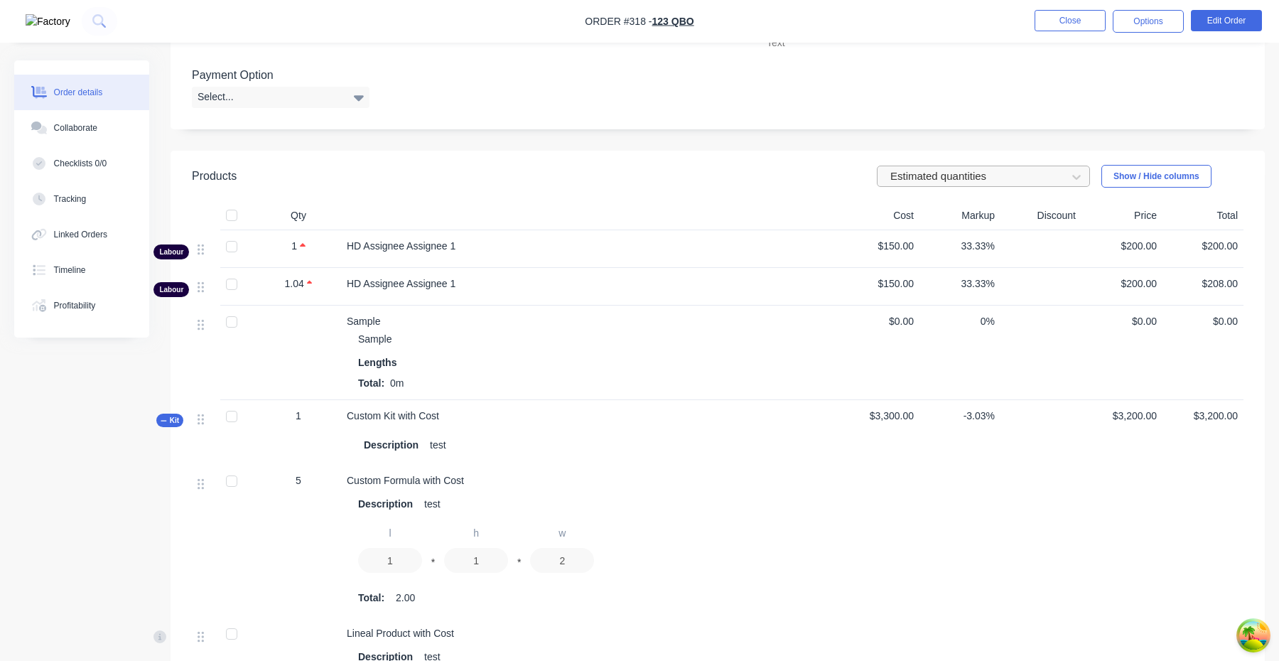
click at [955, 175] on div at bounding box center [974, 177] width 170 height 18
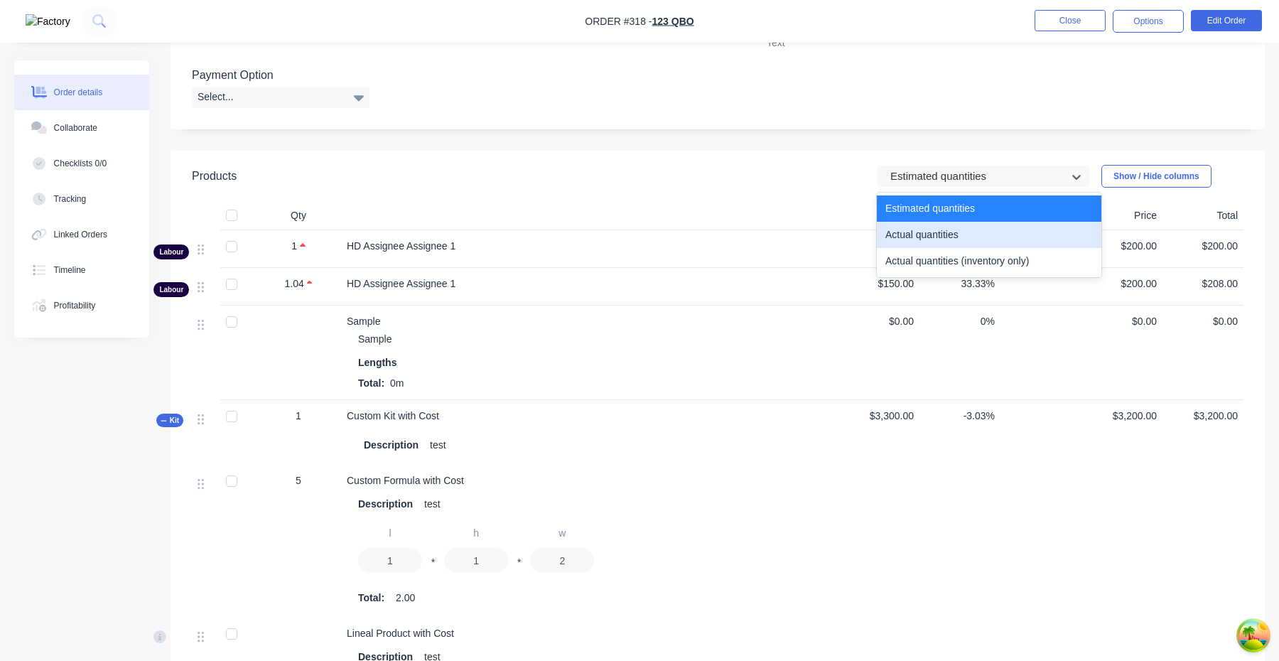
click at [952, 238] on div "Actual quantities" at bounding box center [989, 235] width 224 height 26
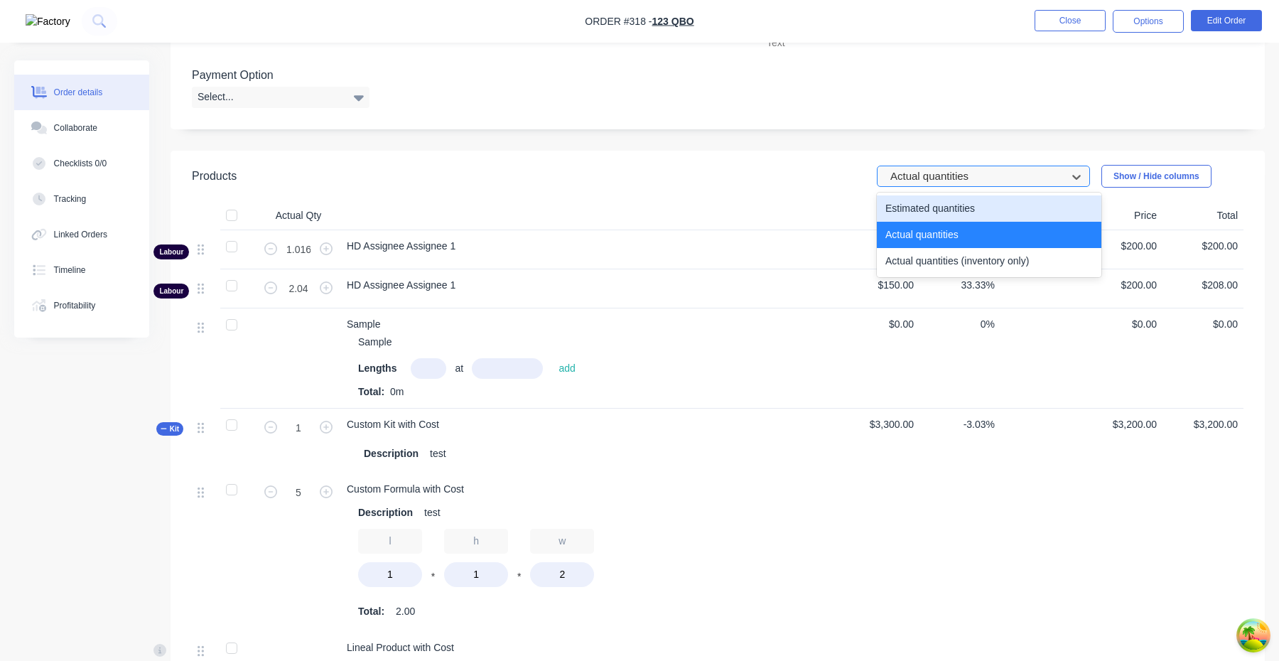
click at [949, 181] on div at bounding box center [974, 177] width 170 height 18
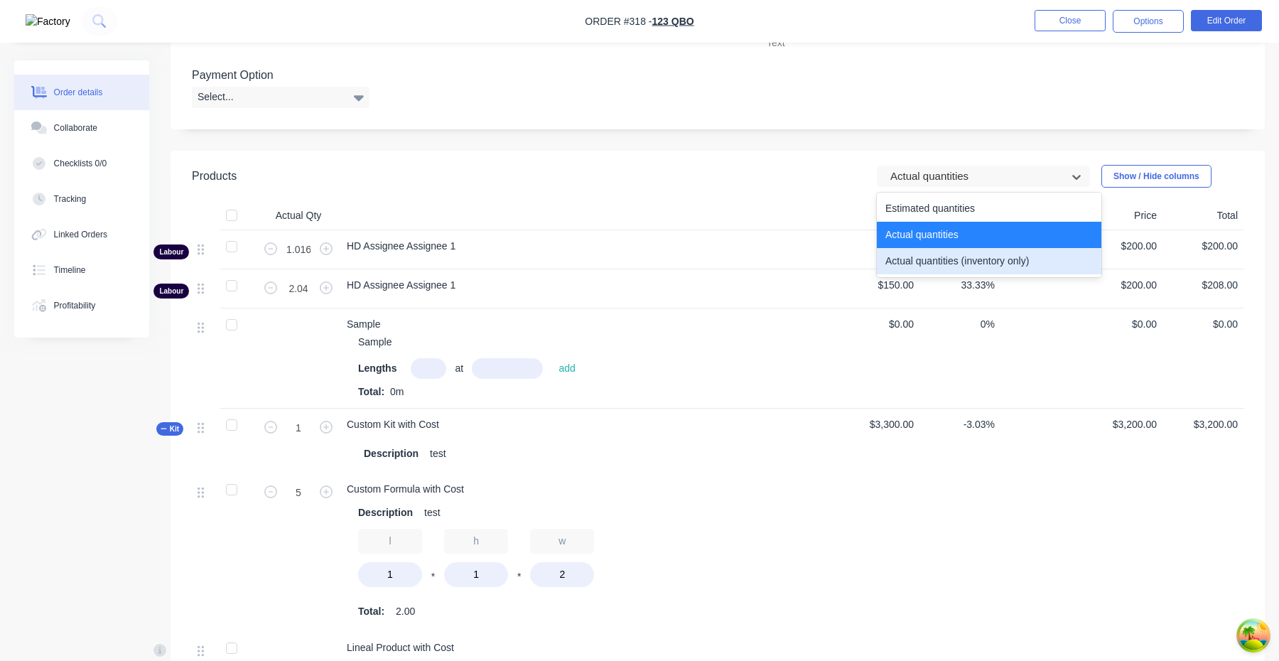
click at [944, 261] on div "Actual quantities (inventory only)" at bounding box center [989, 261] width 224 height 26
type input "0"
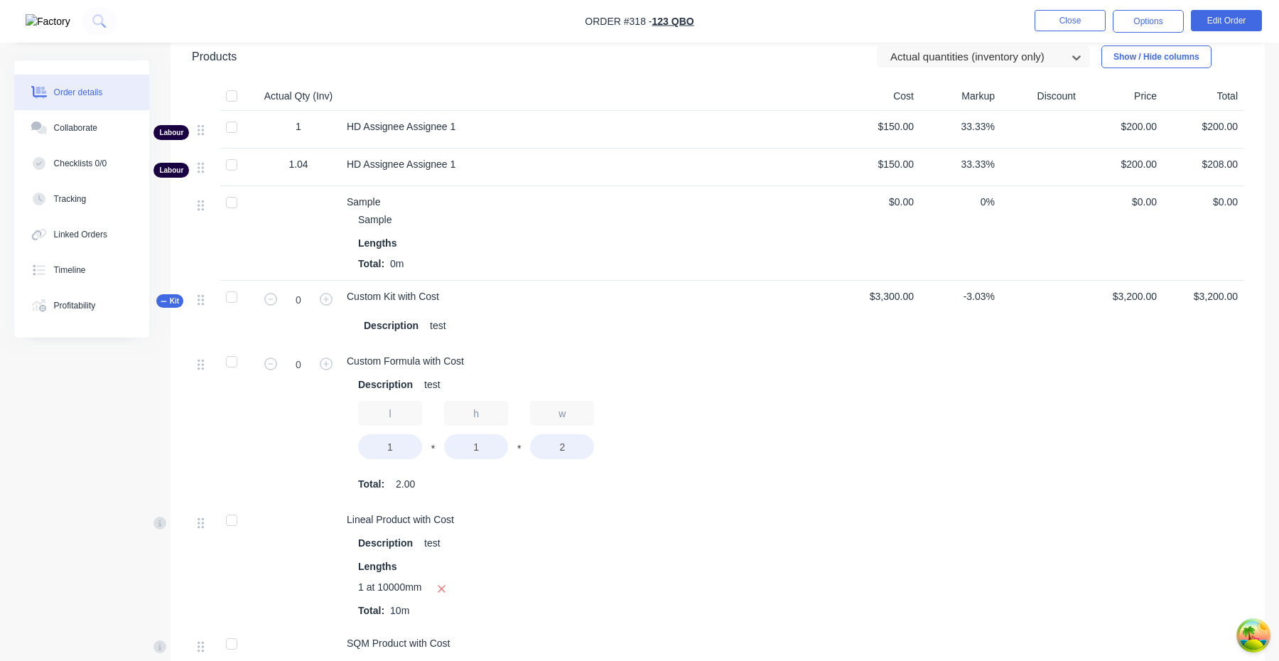
scroll to position [631, 0]
click at [923, 48] on div at bounding box center [974, 56] width 170 height 18
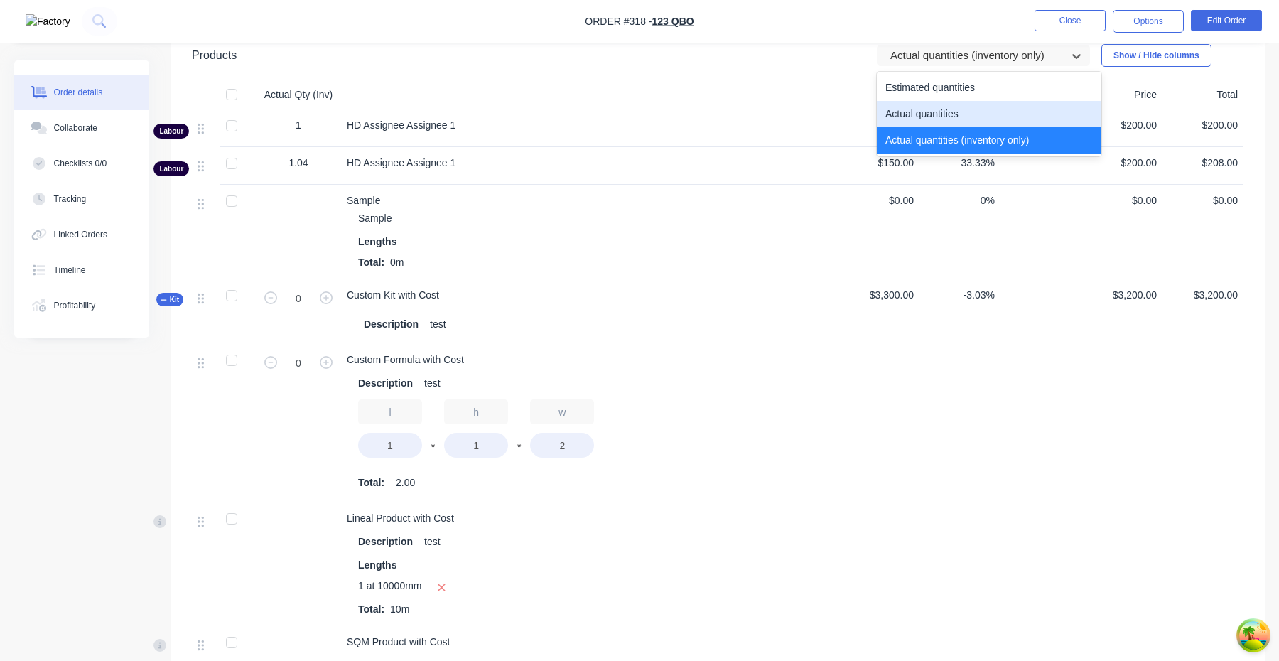
click at [914, 112] on div "Actual quantities" at bounding box center [989, 114] width 224 height 26
type input "1"
type input "5"
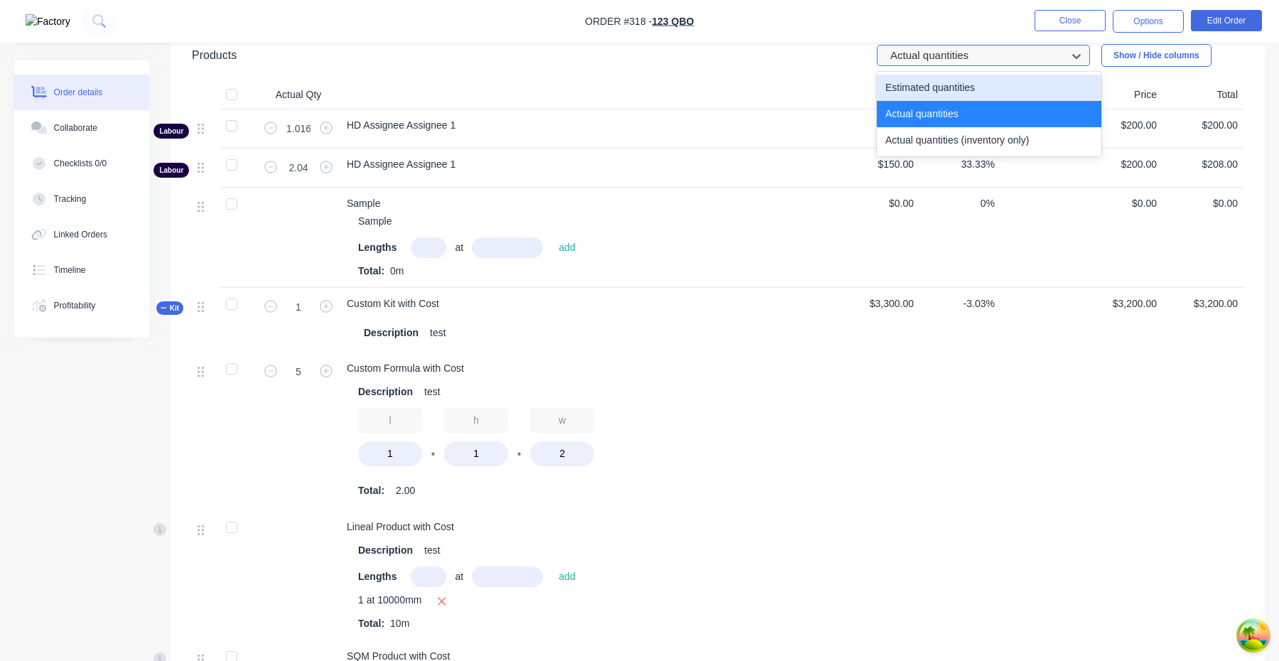
click at [932, 60] on div at bounding box center [974, 56] width 170 height 18
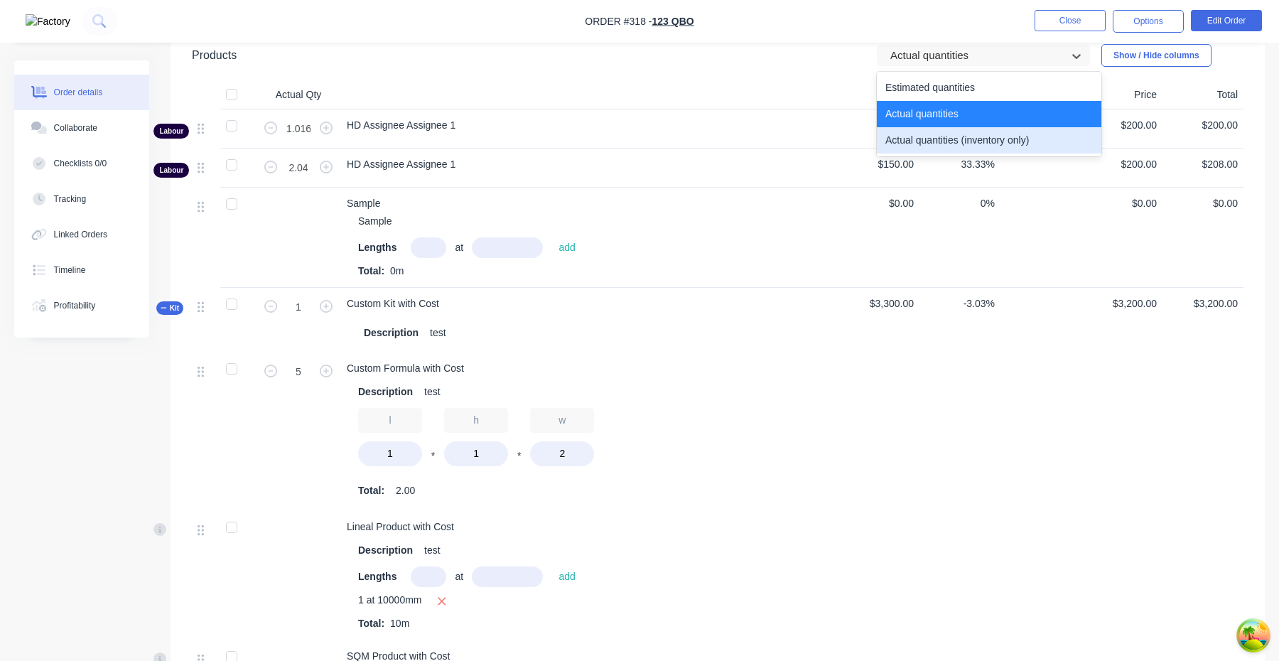
click at [923, 147] on div "Actual quantities (inventory only)" at bounding box center [989, 140] width 224 height 26
type input "0"
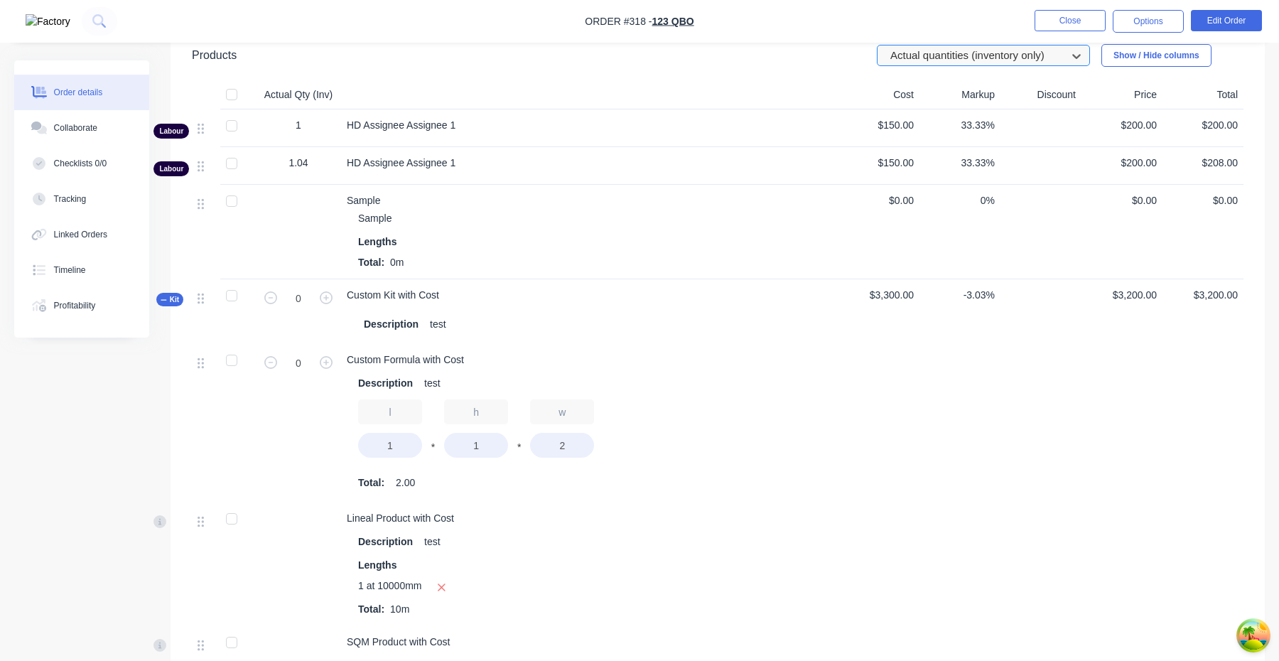
click at [934, 64] on div at bounding box center [974, 56] width 170 height 18
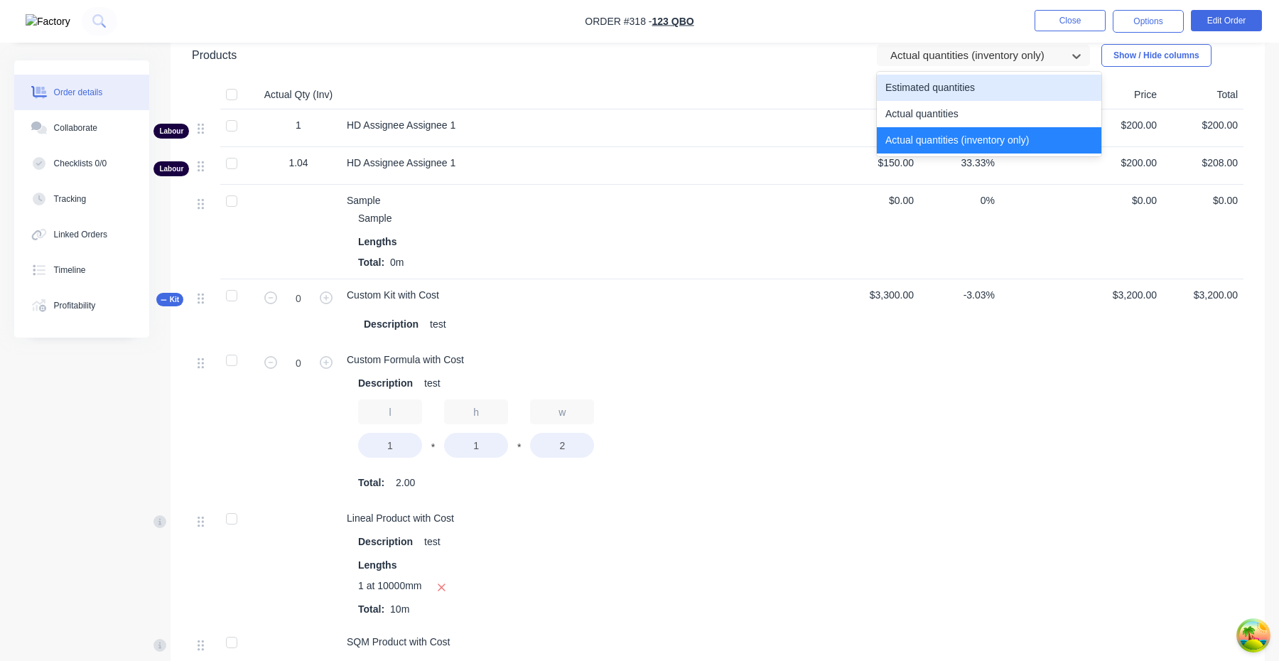
click at [927, 84] on div "Estimated quantities" at bounding box center [989, 88] width 224 height 26
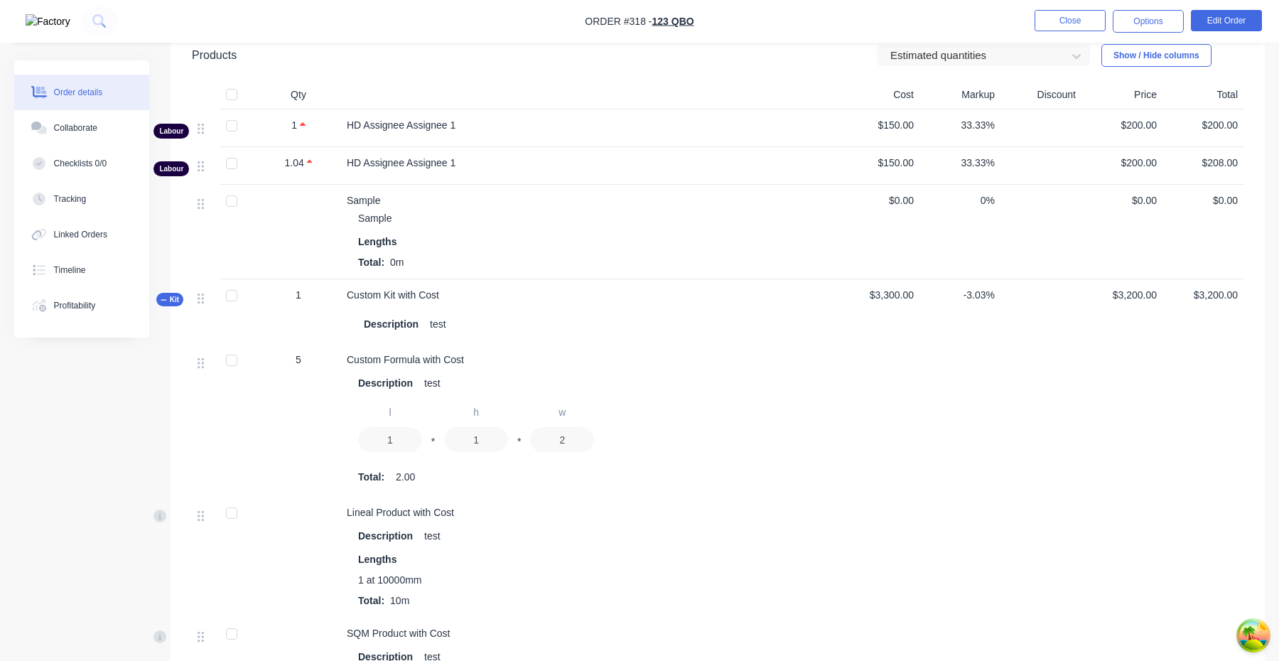
click at [927, 68] on header "Products Estimated quantities Show / Hide columns" at bounding box center [717, 55] width 1094 height 51
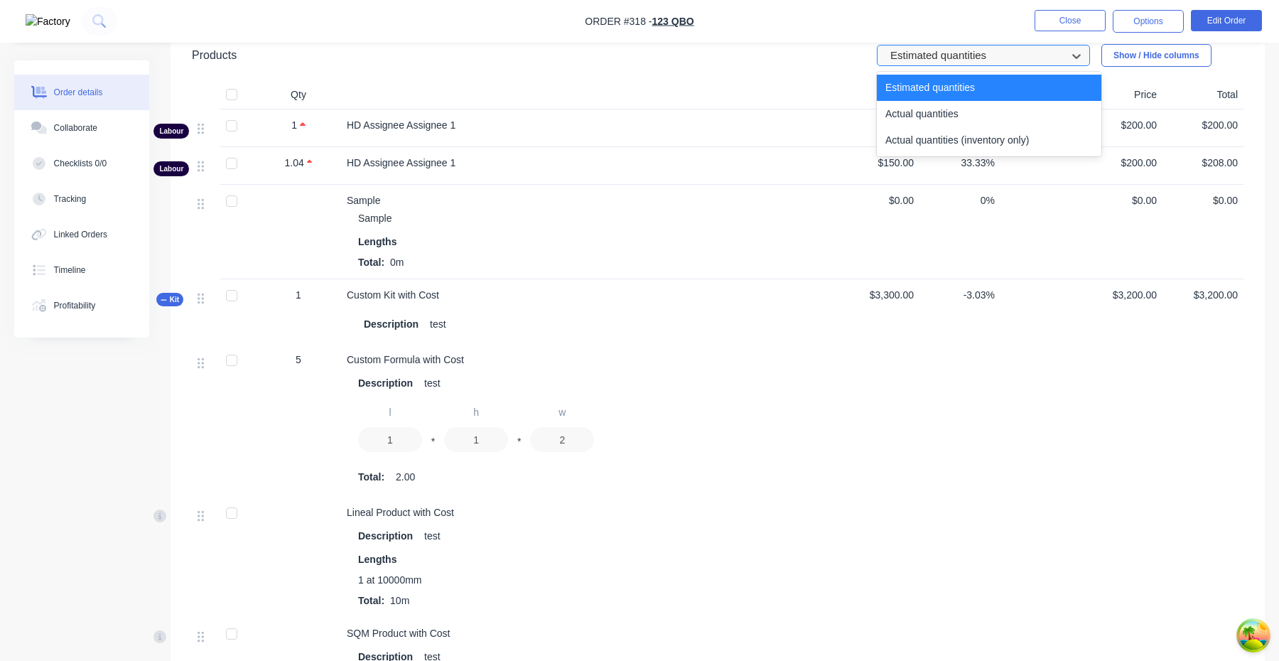
click at [927, 54] on div at bounding box center [974, 56] width 170 height 18
click at [927, 112] on div "Actual quantities" at bounding box center [989, 114] width 224 height 26
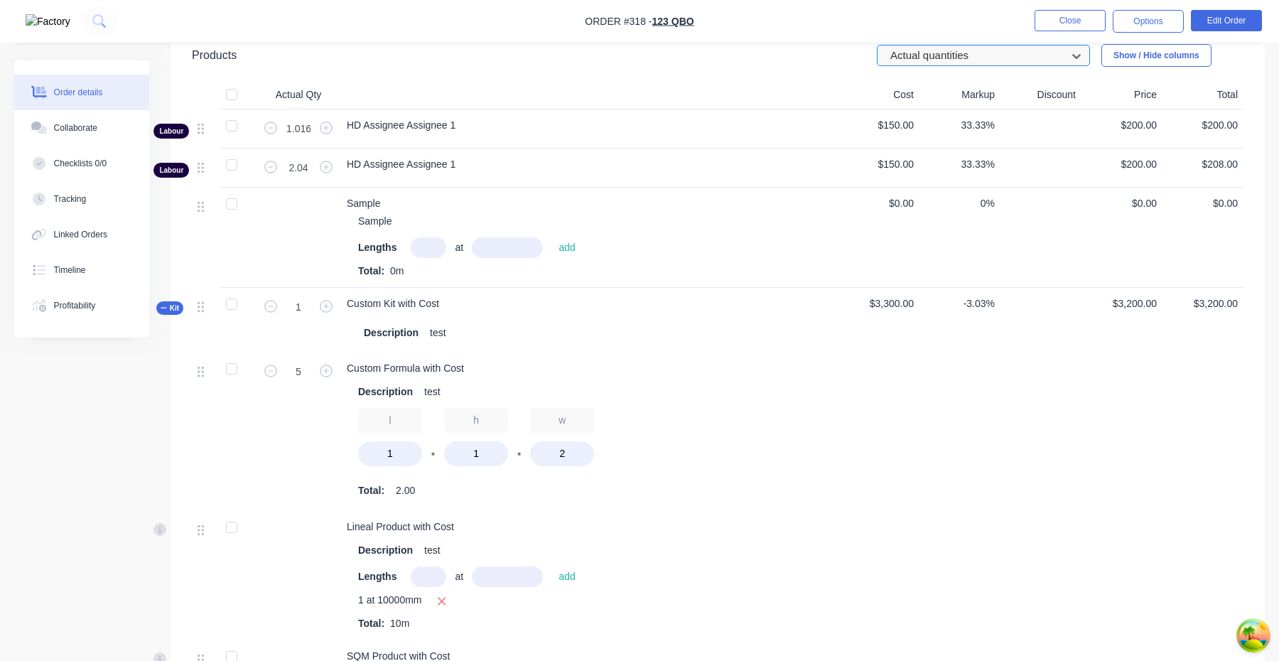
click at [936, 62] on div at bounding box center [974, 56] width 170 height 18
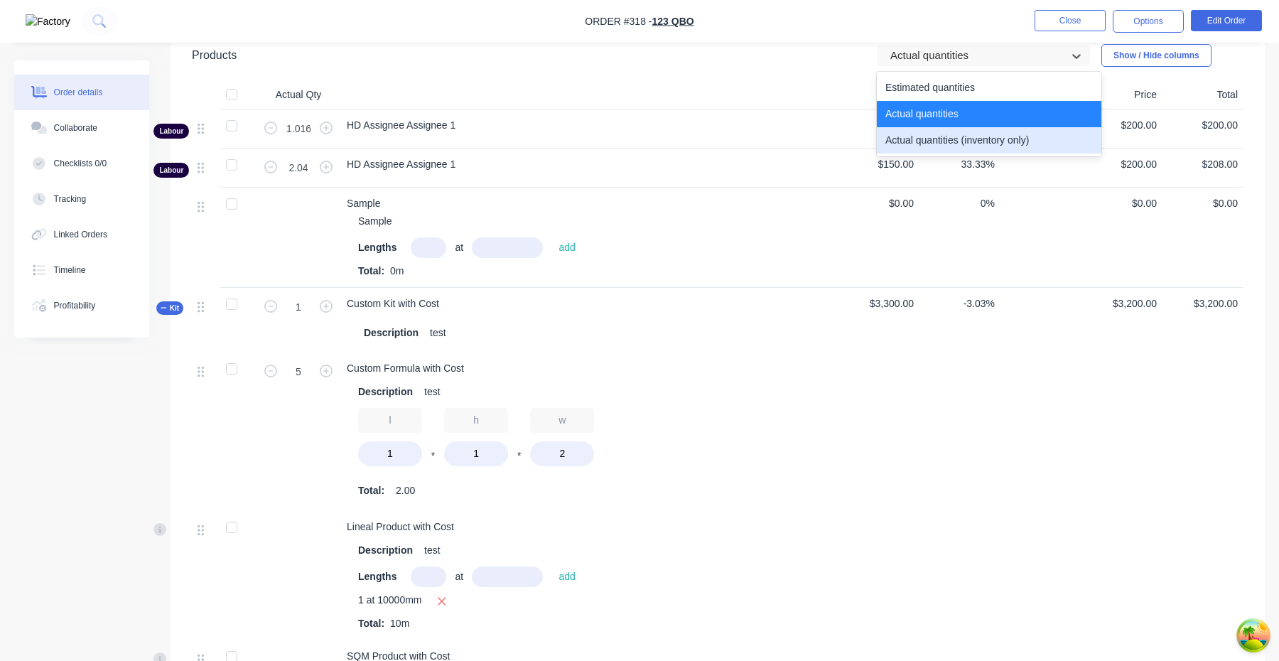
click at [932, 143] on div "Actual quantities (inventory only)" at bounding box center [989, 140] width 224 height 26
type input "0"
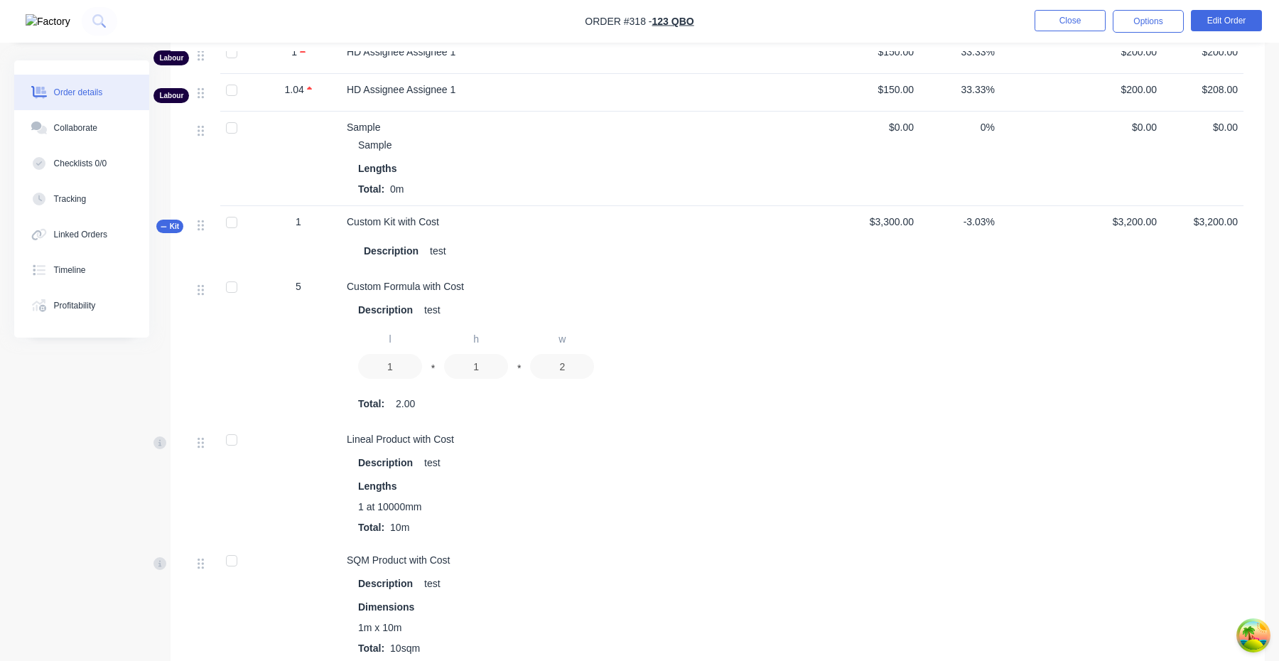
scroll to position [649, 0]
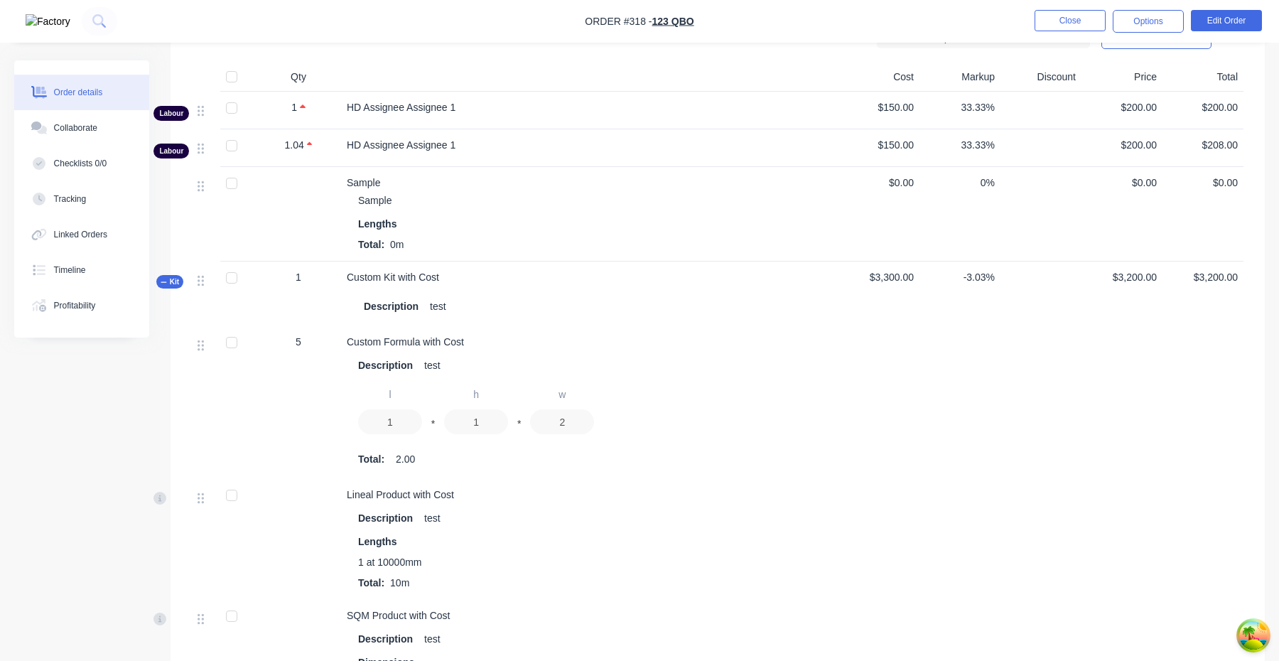
click at [172, 276] on span "Kit" at bounding box center [170, 281] width 18 height 11
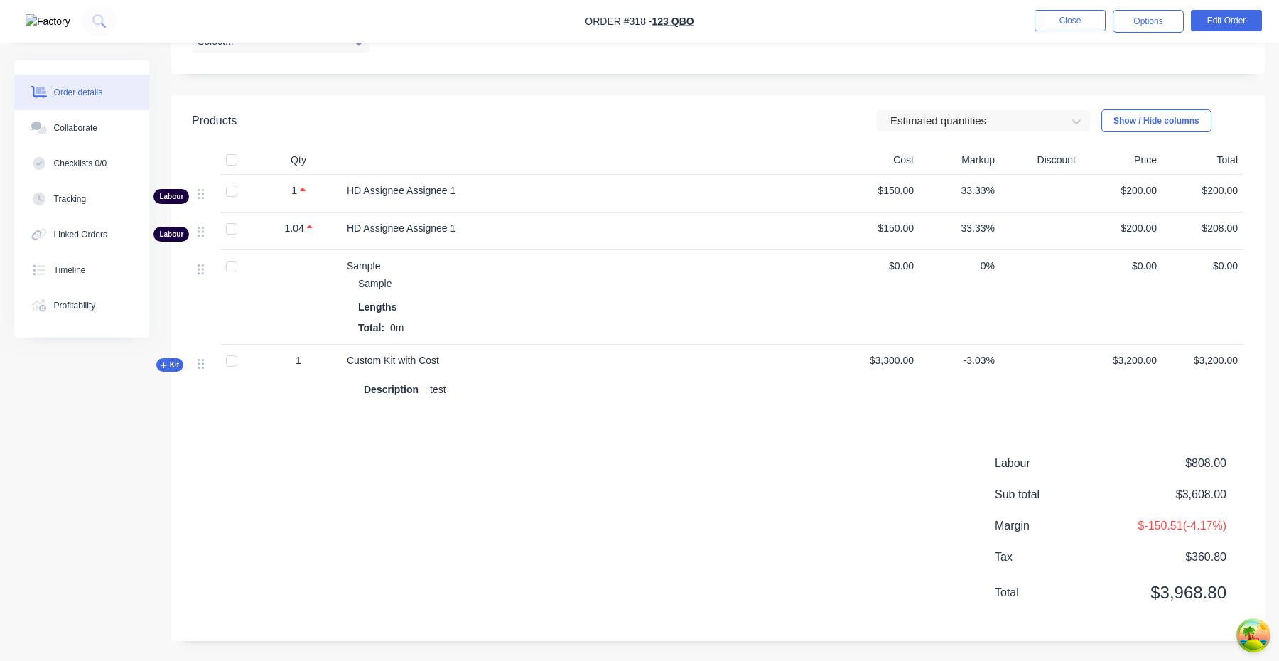
click at [173, 358] on button "Kit" at bounding box center [169, 364] width 27 height 13
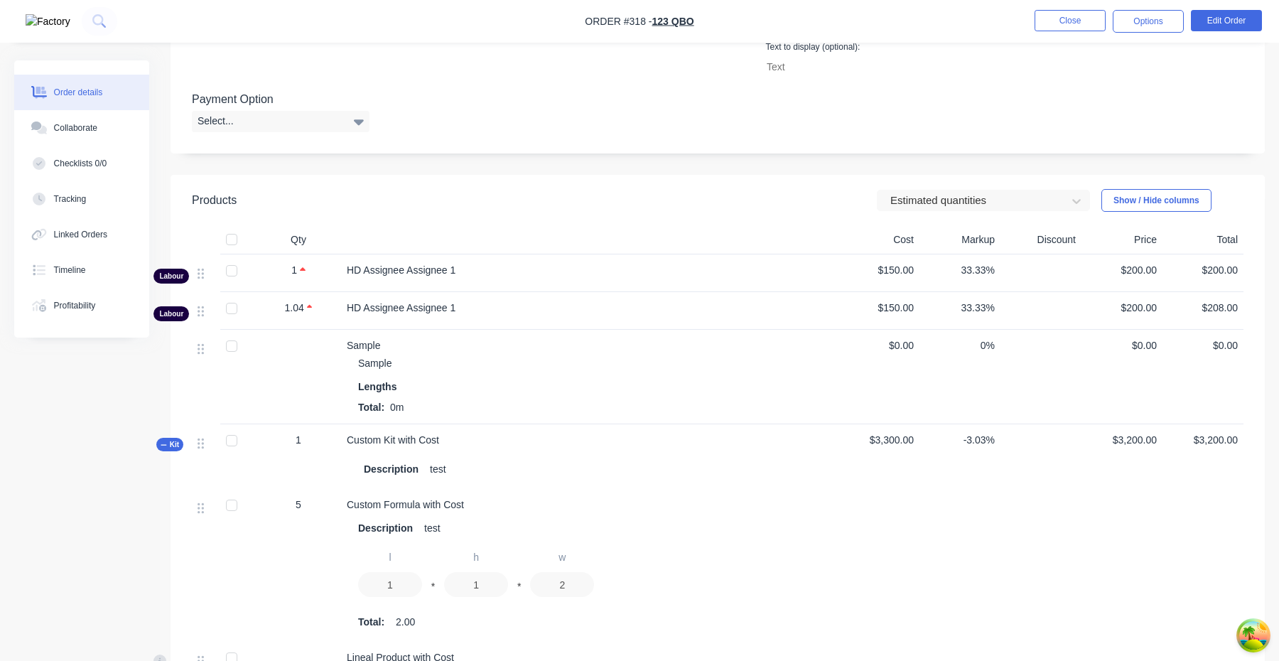
scroll to position [444, 0]
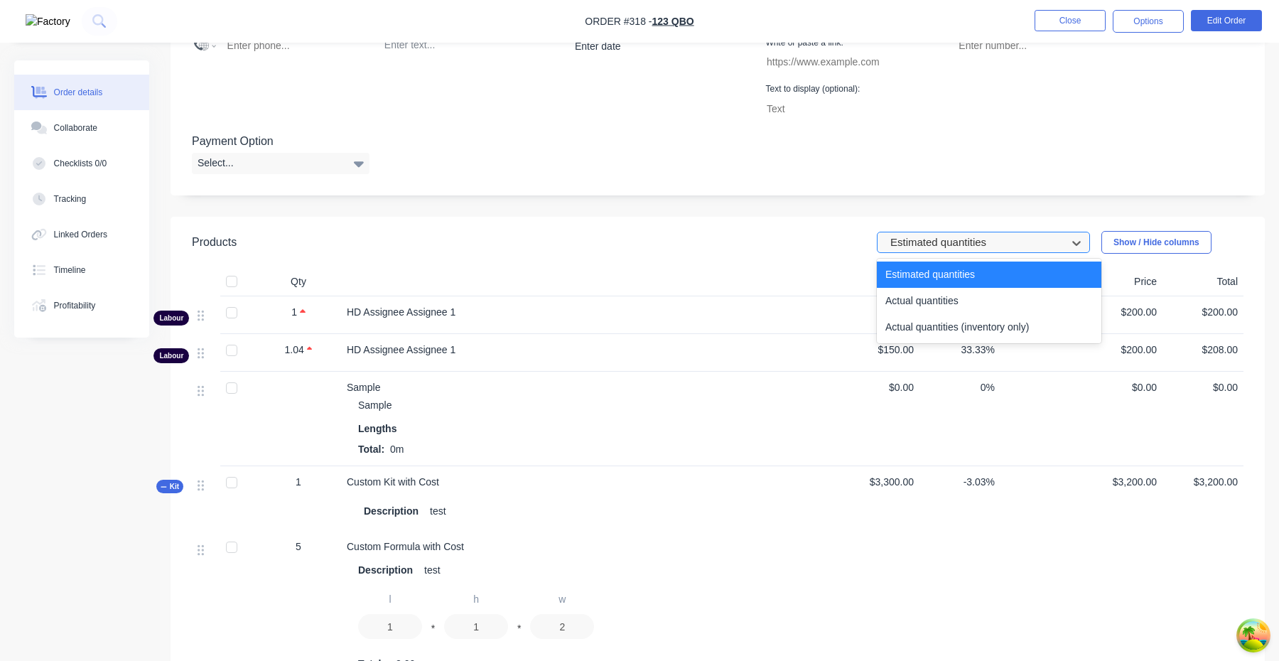
click at [919, 251] on div "Estimated quantities" at bounding box center [973, 242] width 179 height 21
click at [919, 302] on div "Actual quantities" at bounding box center [989, 301] width 224 height 26
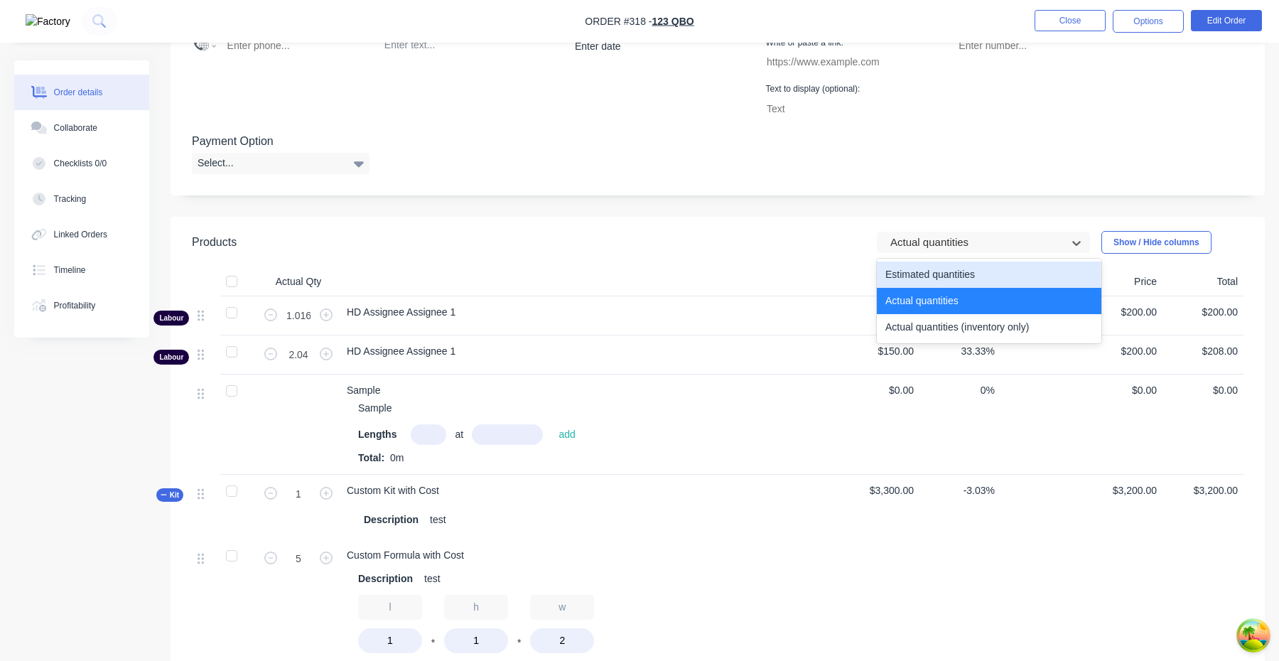
drag, startPoint x: 934, startPoint y: 245, endPoint x: 932, endPoint y: 289, distance: 44.1
click at [934, 246] on div at bounding box center [974, 243] width 170 height 18
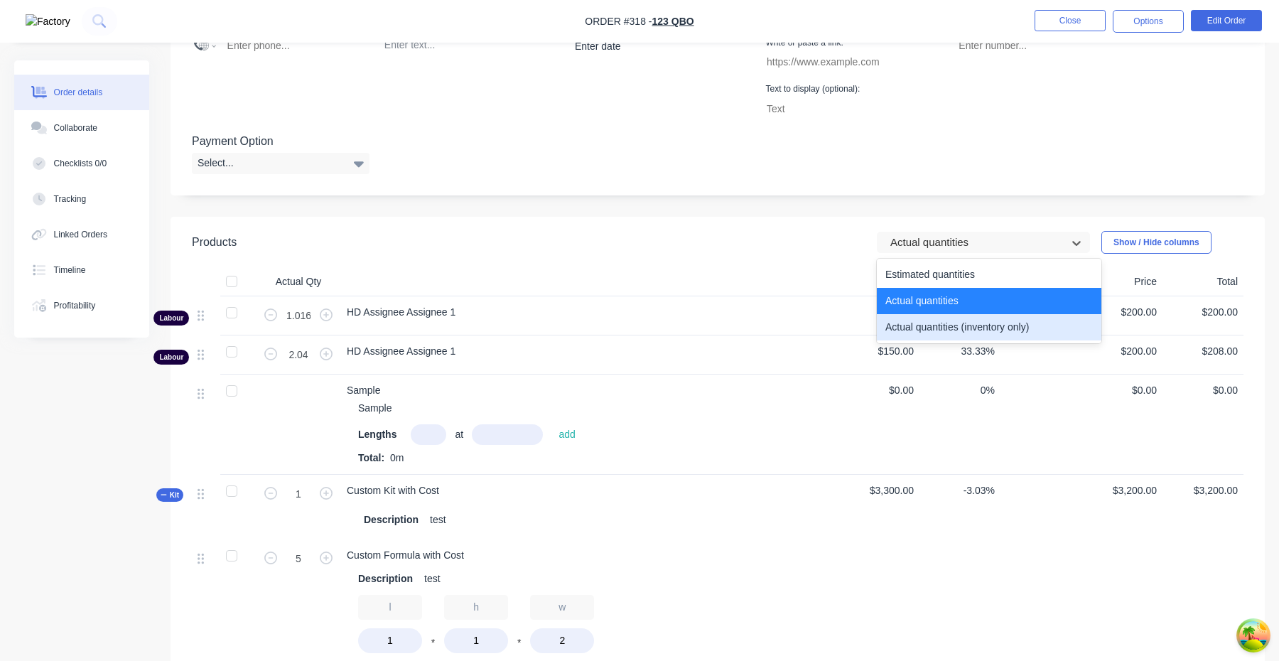
click at [921, 325] on div "Actual quantities (inventory only)" at bounding box center [989, 327] width 224 height 26
type input "0"
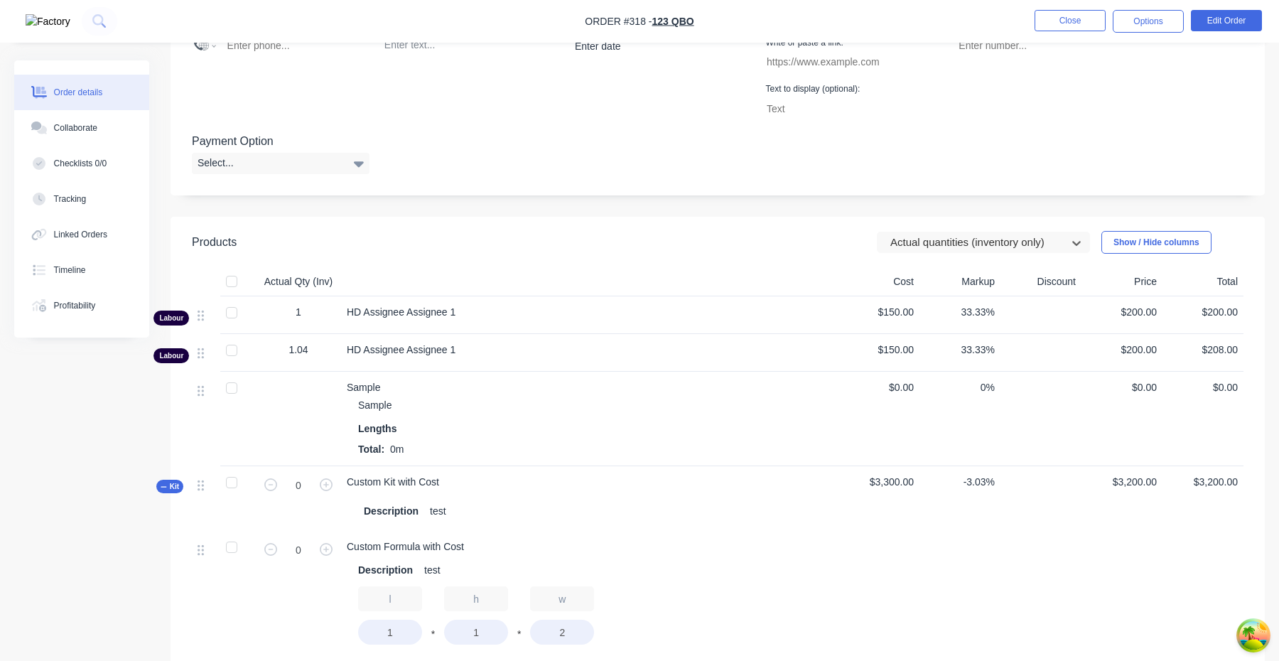
click at [935, 249] on div at bounding box center [974, 243] width 170 height 18
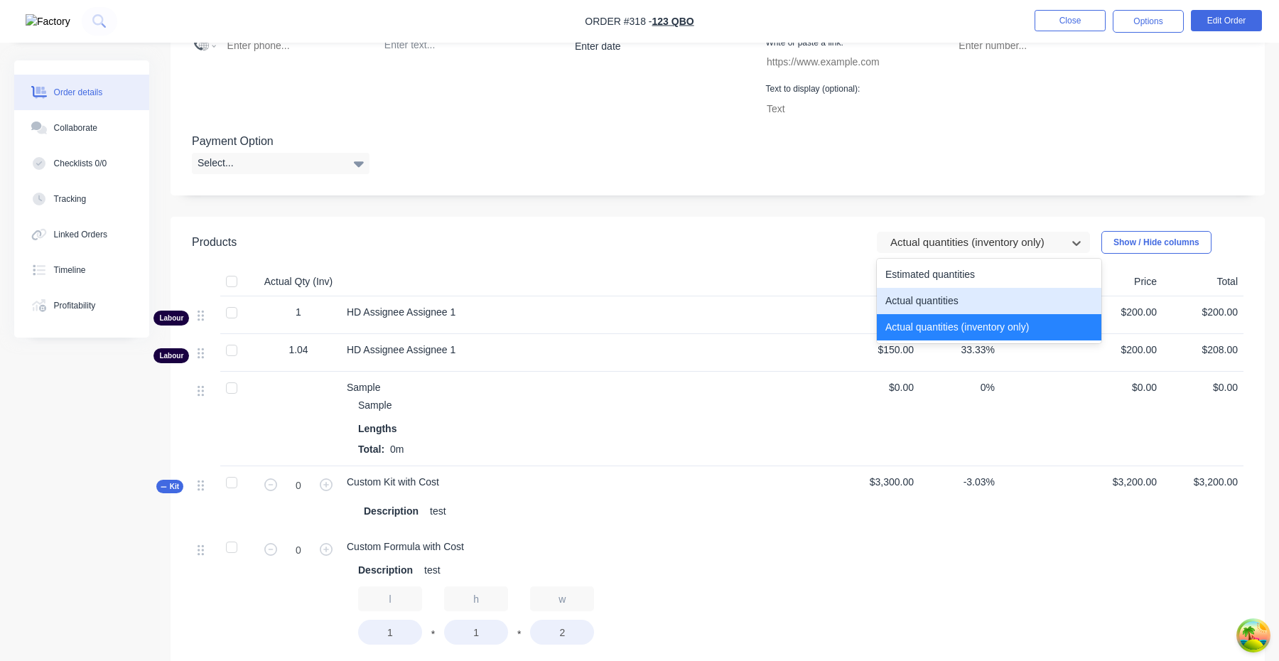
drag, startPoint x: 933, startPoint y: 300, endPoint x: 936, endPoint y: 276, distance: 24.2
click at [933, 300] on div "Actual quantities" at bounding box center [989, 301] width 224 height 26
type input "1"
type input "5"
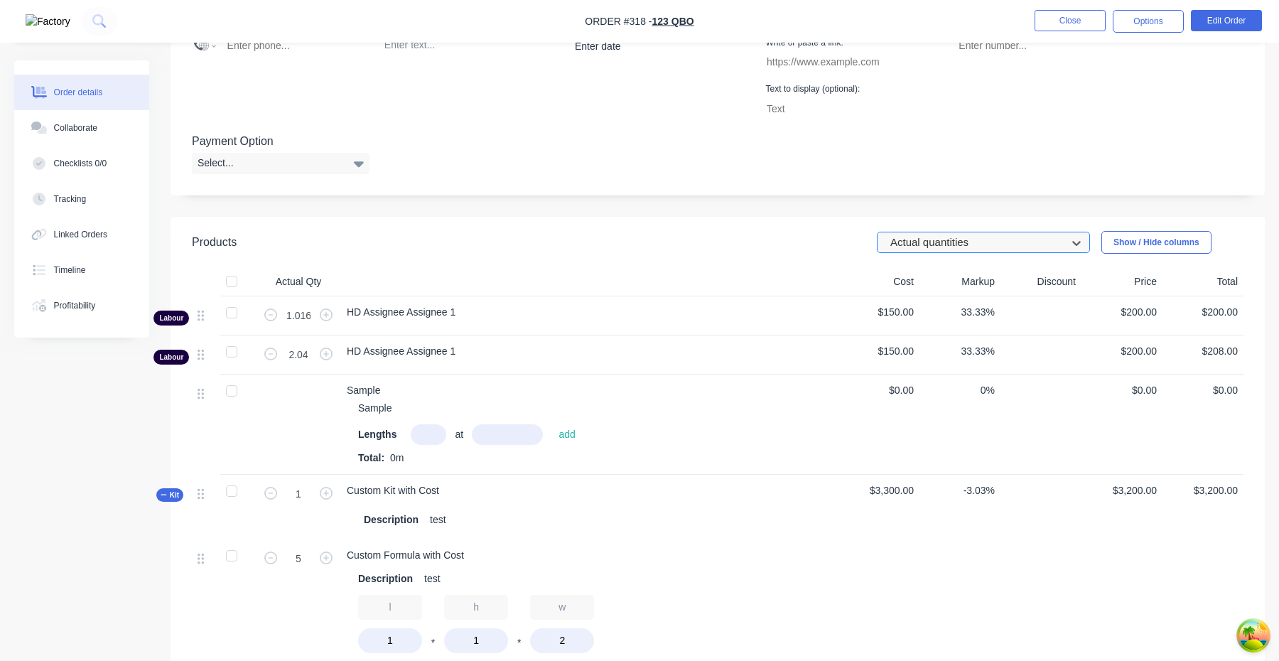
click at [943, 237] on div at bounding box center [974, 243] width 170 height 18
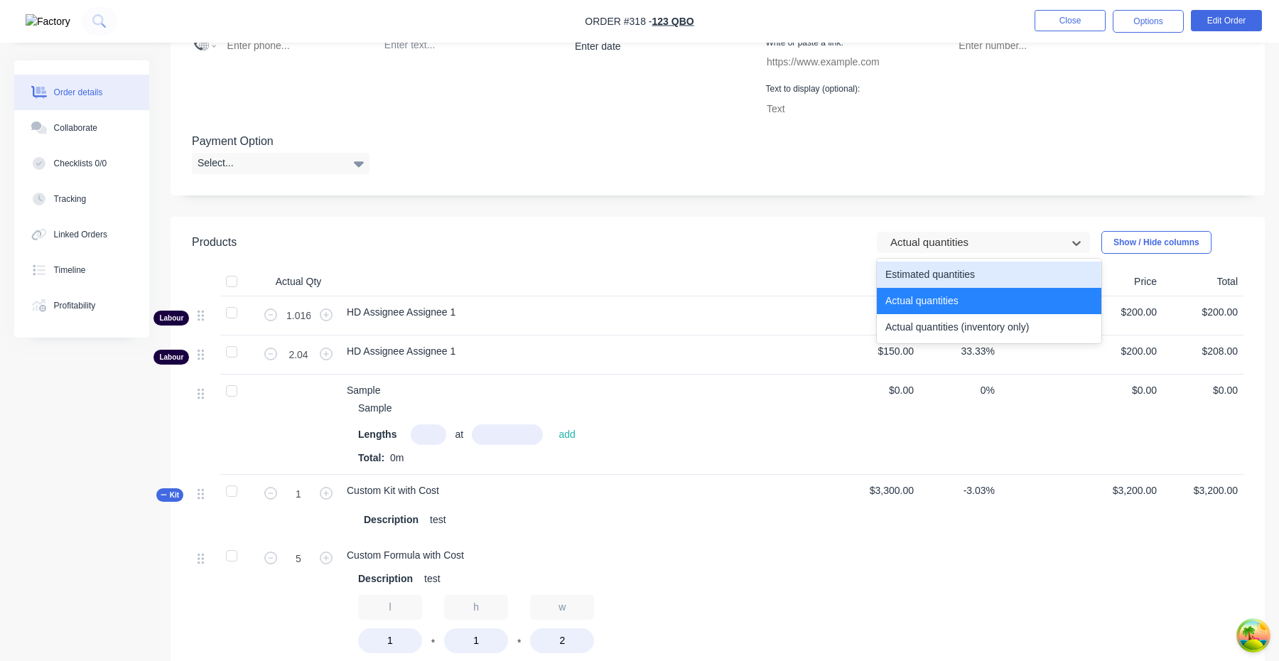
click at [938, 266] on div "Estimated quantities" at bounding box center [989, 274] width 224 height 26
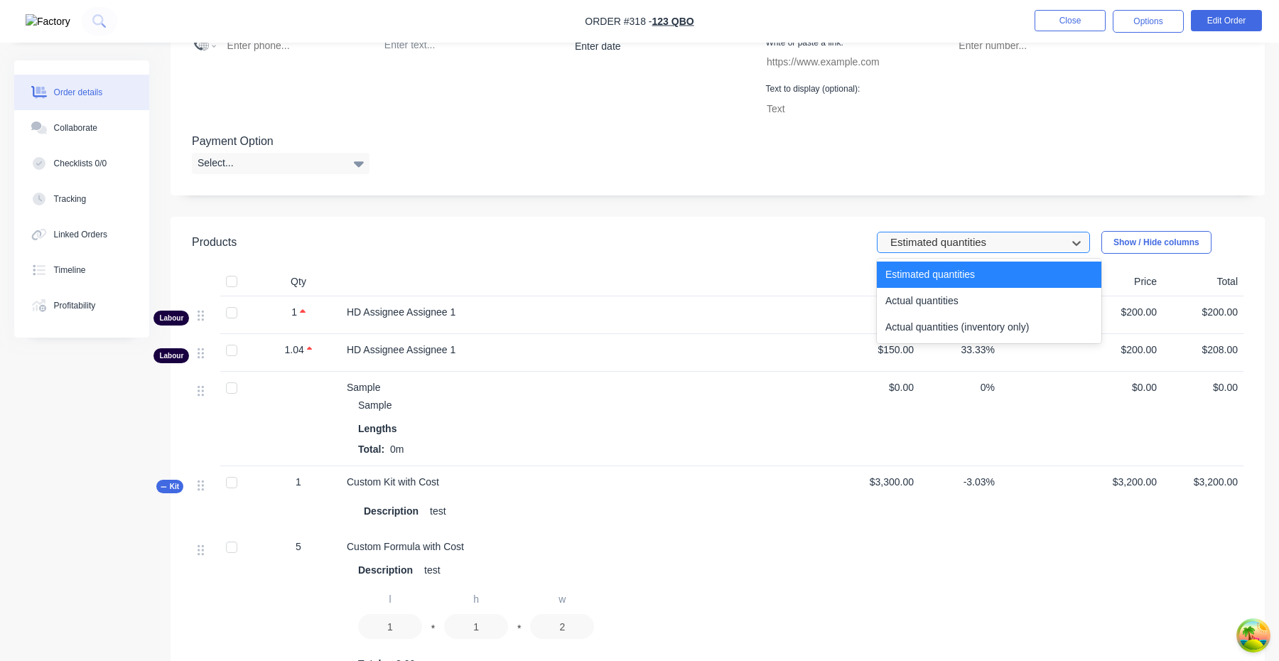
click at [943, 252] on div "Estimated quantities" at bounding box center [973, 242] width 179 height 21
click at [941, 306] on div "Actual quantities" at bounding box center [989, 301] width 224 height 26
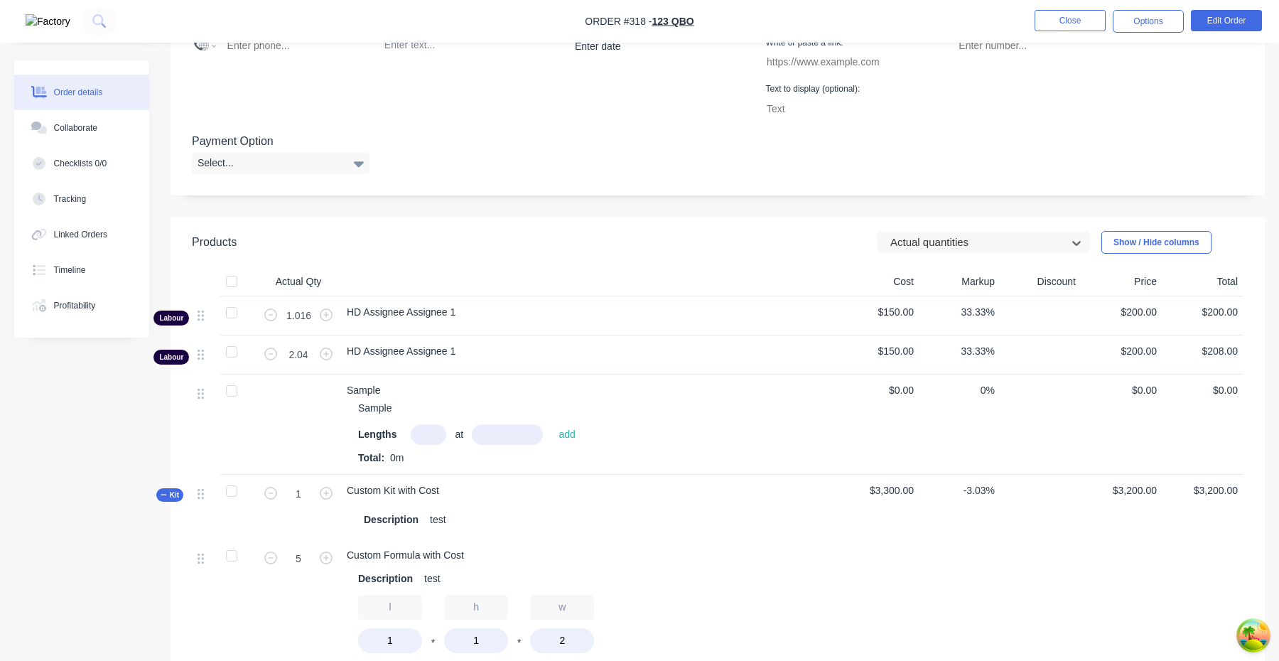
click at [950, 262] on header "Products option Actual quantities, selected. Actual quantities Show / Hide colu…" at bounding box center [717, 242] width 1094 height 51
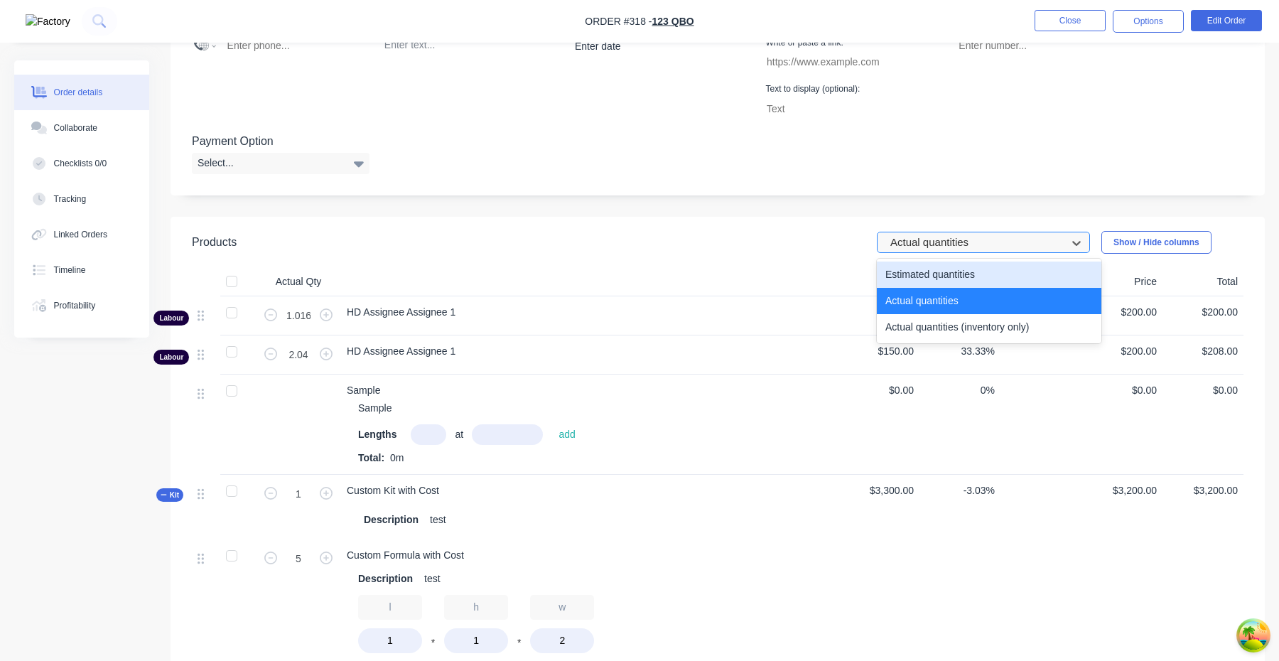
click at [945, 248] on div at bounding box center [974, 243] width 170 height 18
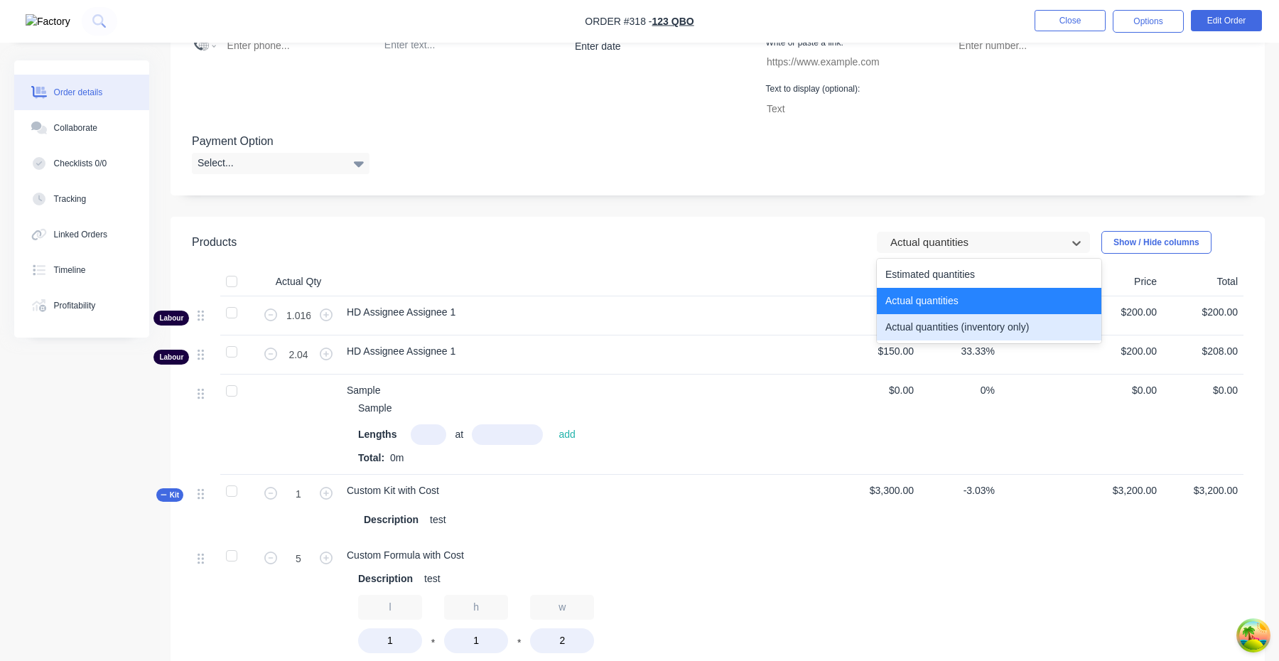
click at [937, 333] on div "Actual quantities (inventory only)" at bounding box center [989, 327] width 224 height 26
type input "0"
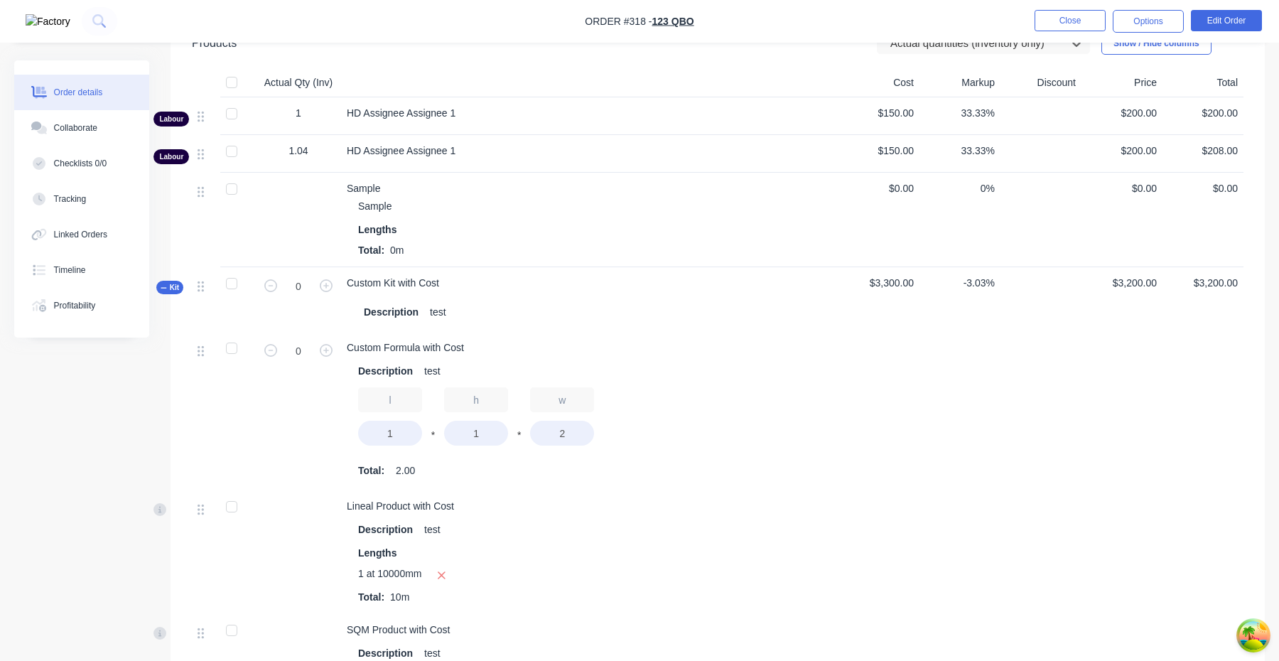
scroll to position [639, 0]
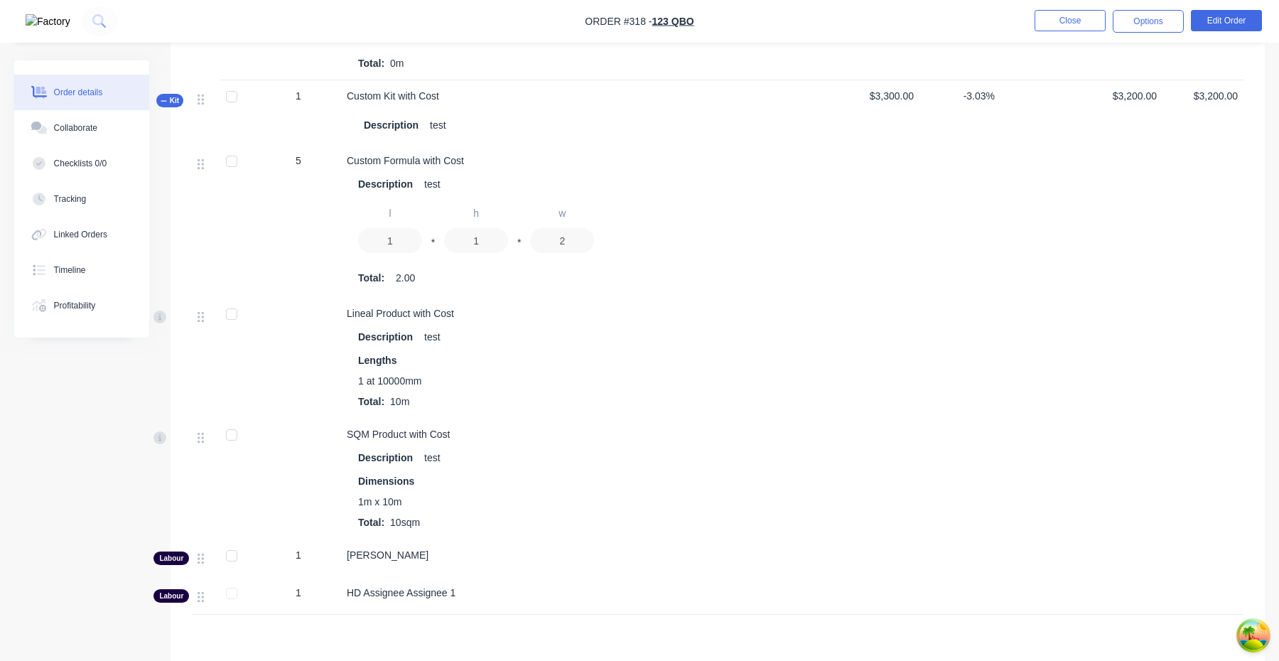
scroll to position [667, 0]
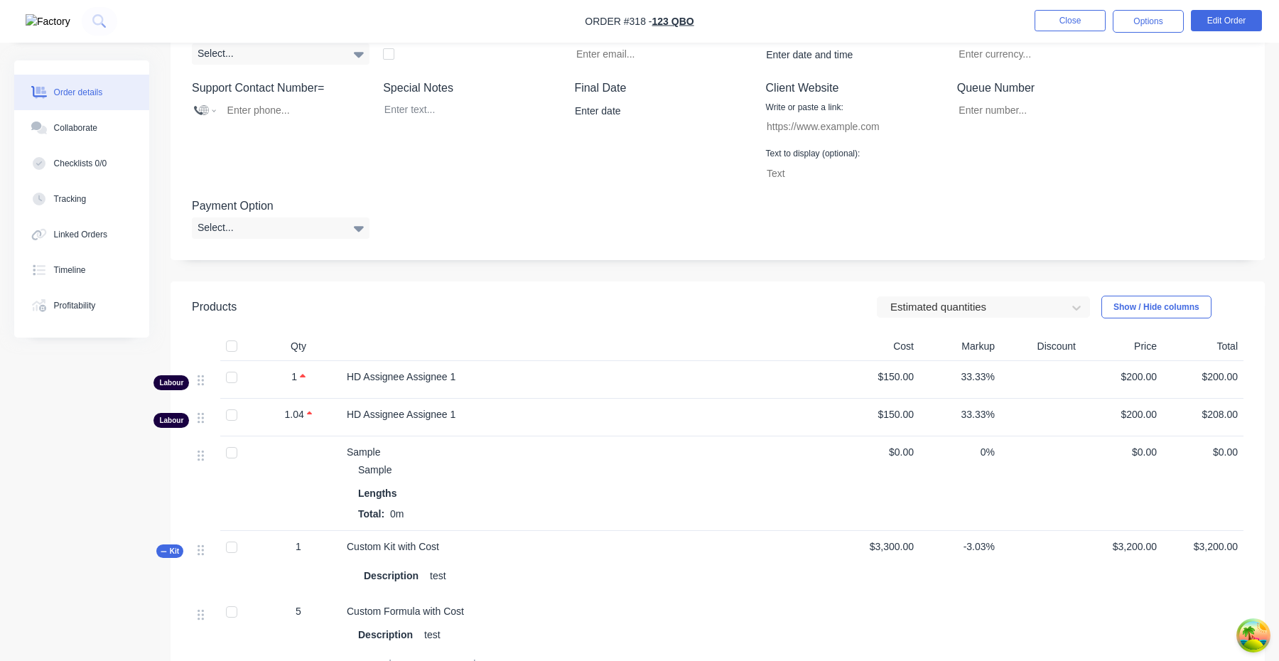
scroll to position [355, 0]
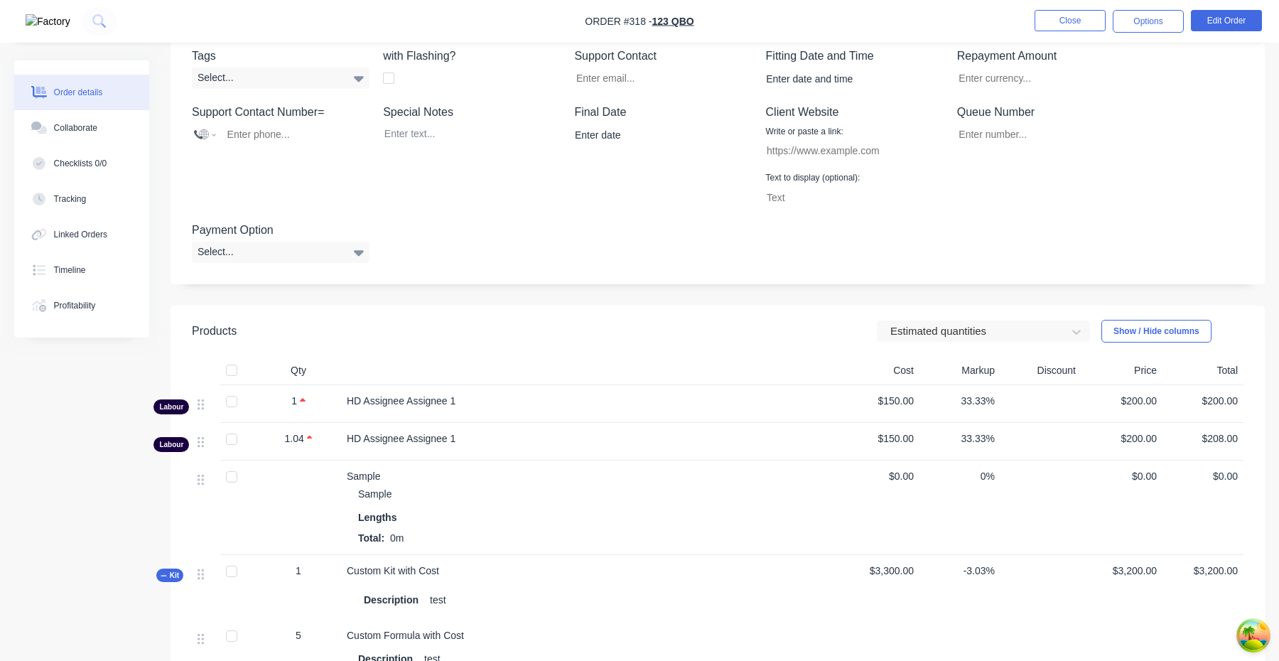
click at [923, 343] on header "Products Estimated quantities Show / Hide columns" at bounding box center [717, 330] width 1094 height 51
click at [925, 337] on div at bounding box center [974, 332] width 170 height 18
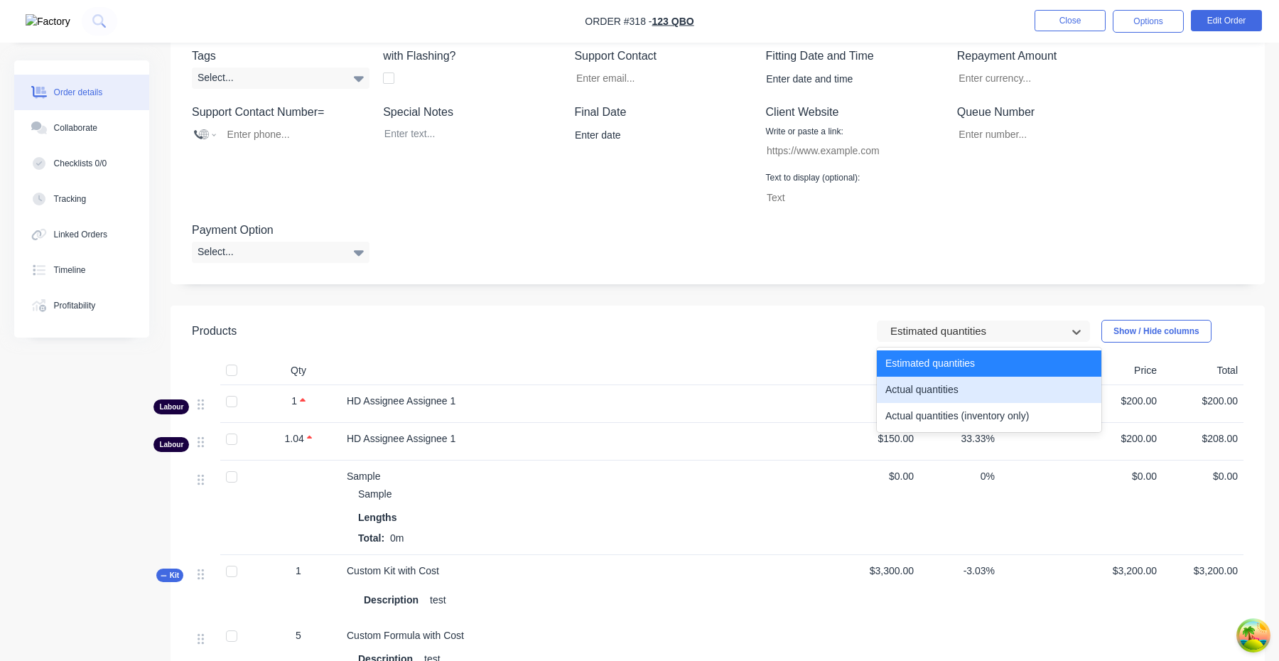
click at [925, 393] on div "Actual quantities" at bounding box center [989, 389] width 224 height 26
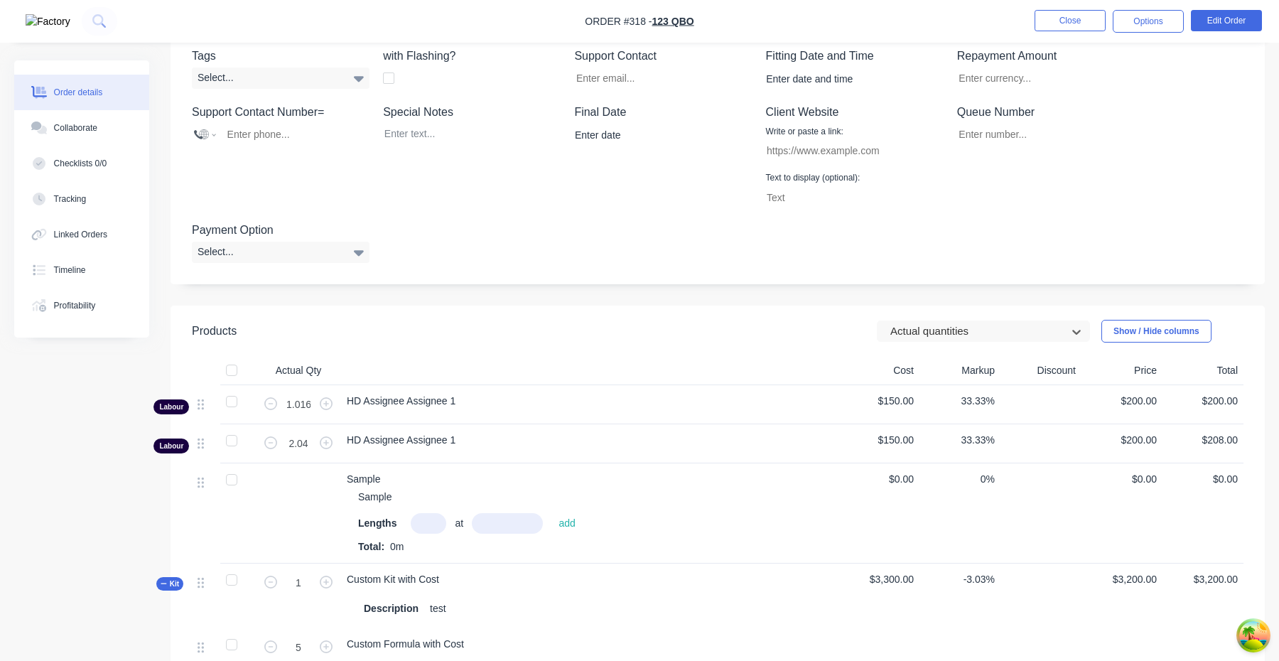
click at [954, 344] on header "Products option Actual quantities, selected. Actual quantities Show / Hide colu…" at bounding box center [717, 330] width 1094 height 51
click at [954, 340] on div at bounding box center [974, 332] width 170 height 18
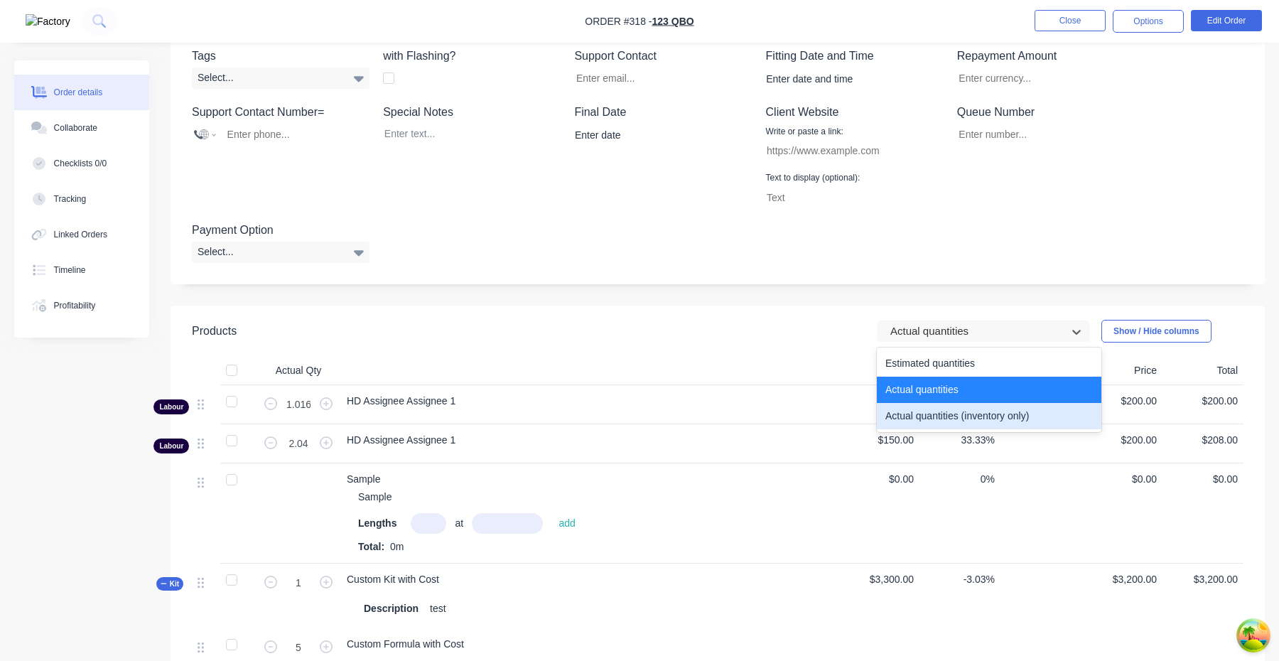
click at [947, 409] on div "Actual quantities (inventory only)" at bounding box center [989, 416] width 224 height 26
type input "0"
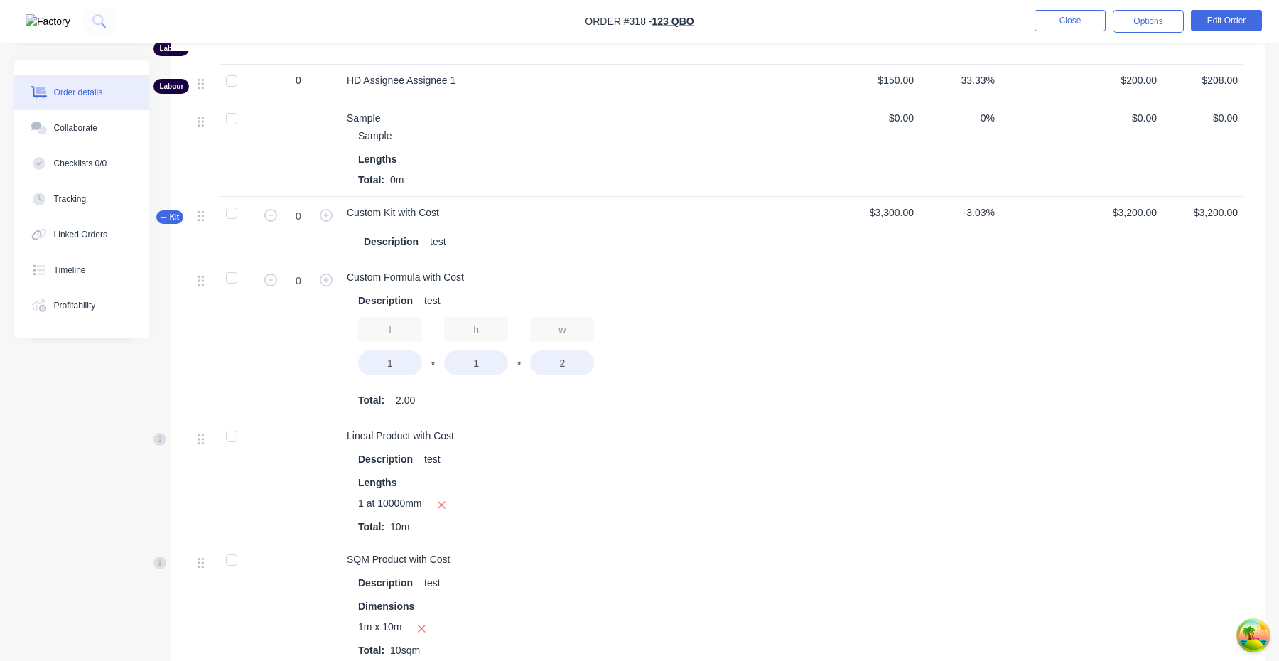
scroll to position [472, 0]
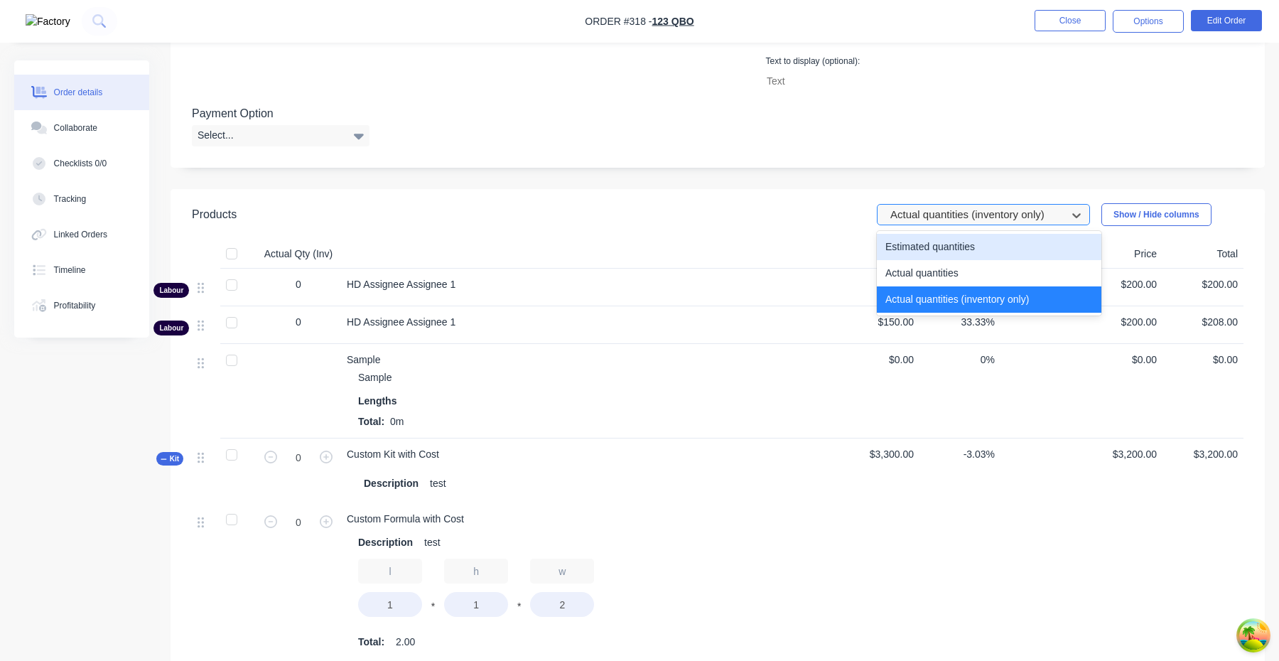
click at [998, 210] on div at bounding box center [974, 215] width 170 height 18
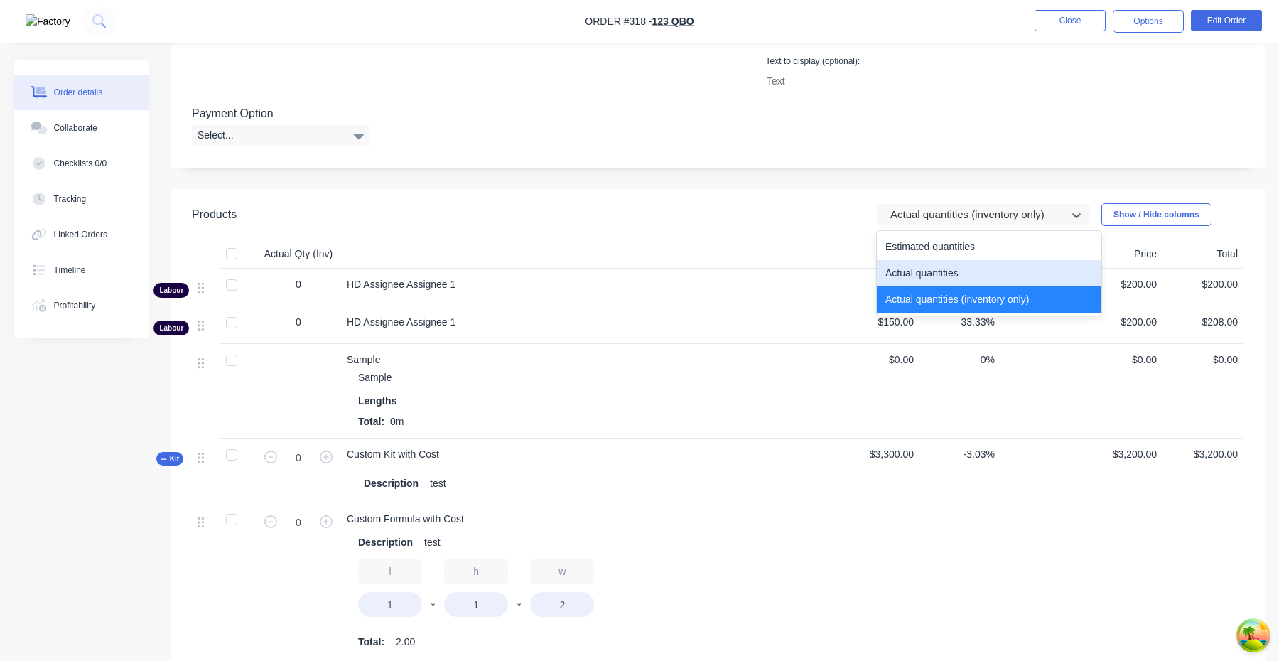
click at [964, 267] on div "Actual quantities" at bounding box center [989, 273] width 224 height 26
type input "1"
type input "5"
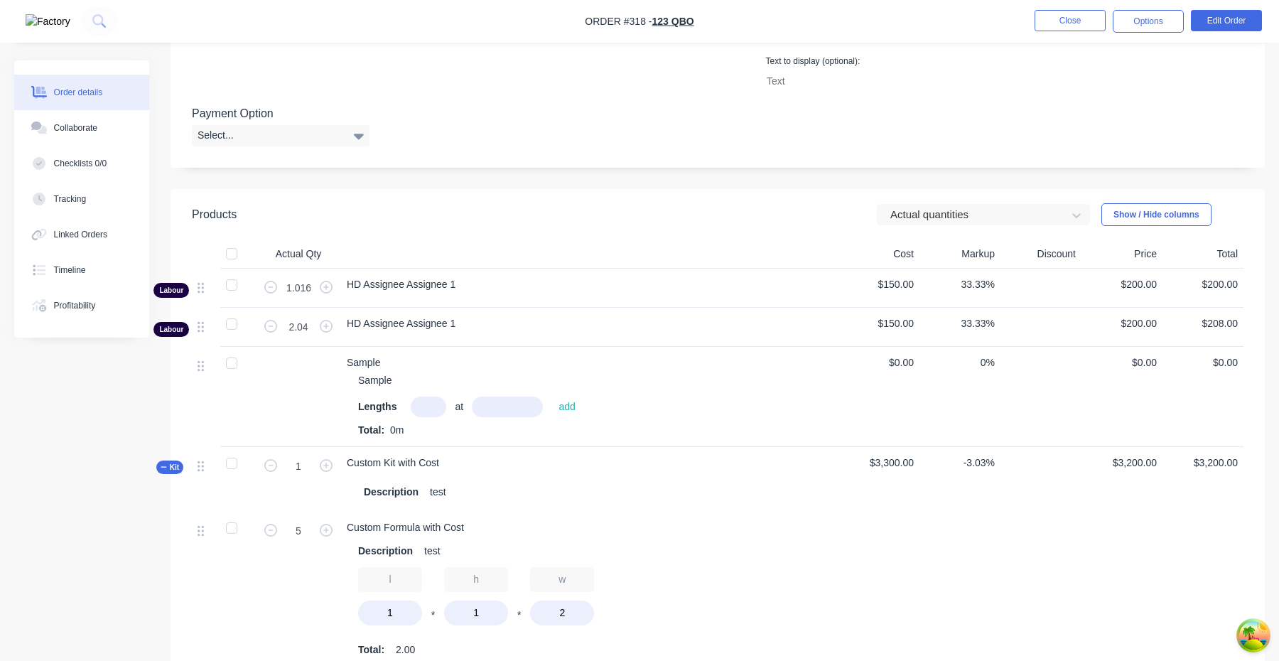
click at [966, 232] on header "Products Actual quantities Show / Hide columns" at bounding box center [717, 214] width 1094 height 51
click at [966, 215] on div at bounding box center [974, 215] width 170 height 18
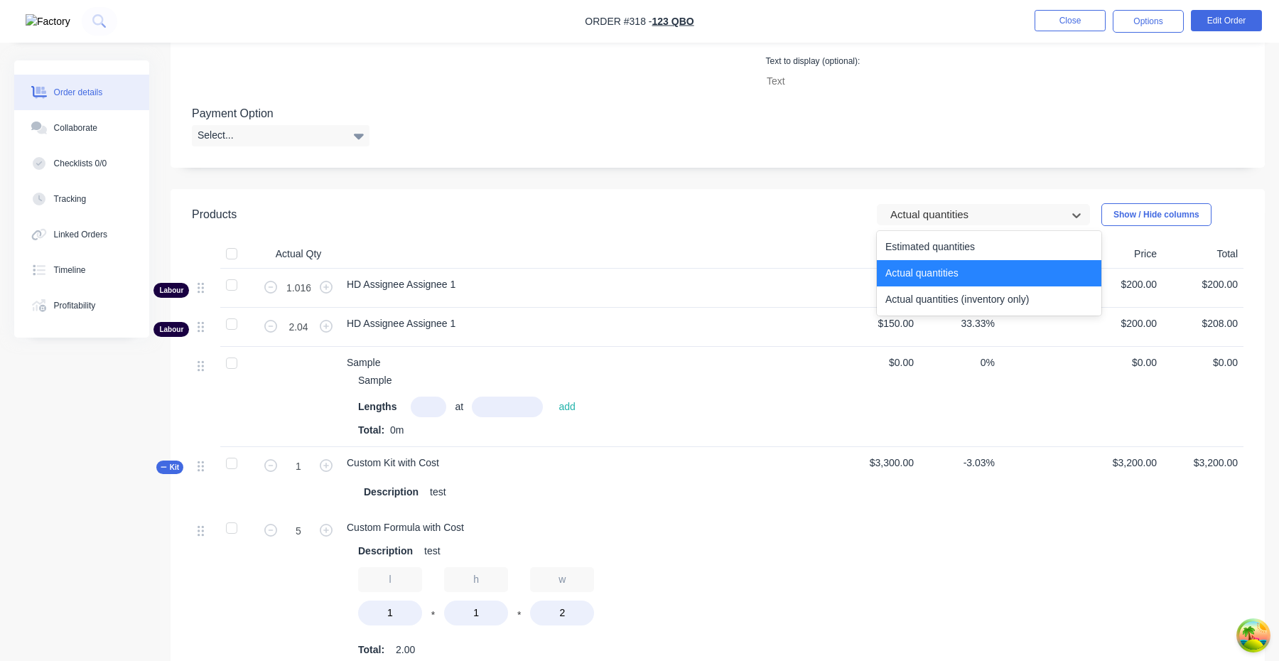
click at [955, 262] on div "Actual quantities" at bounding box center [989, 273] width 224 height 26
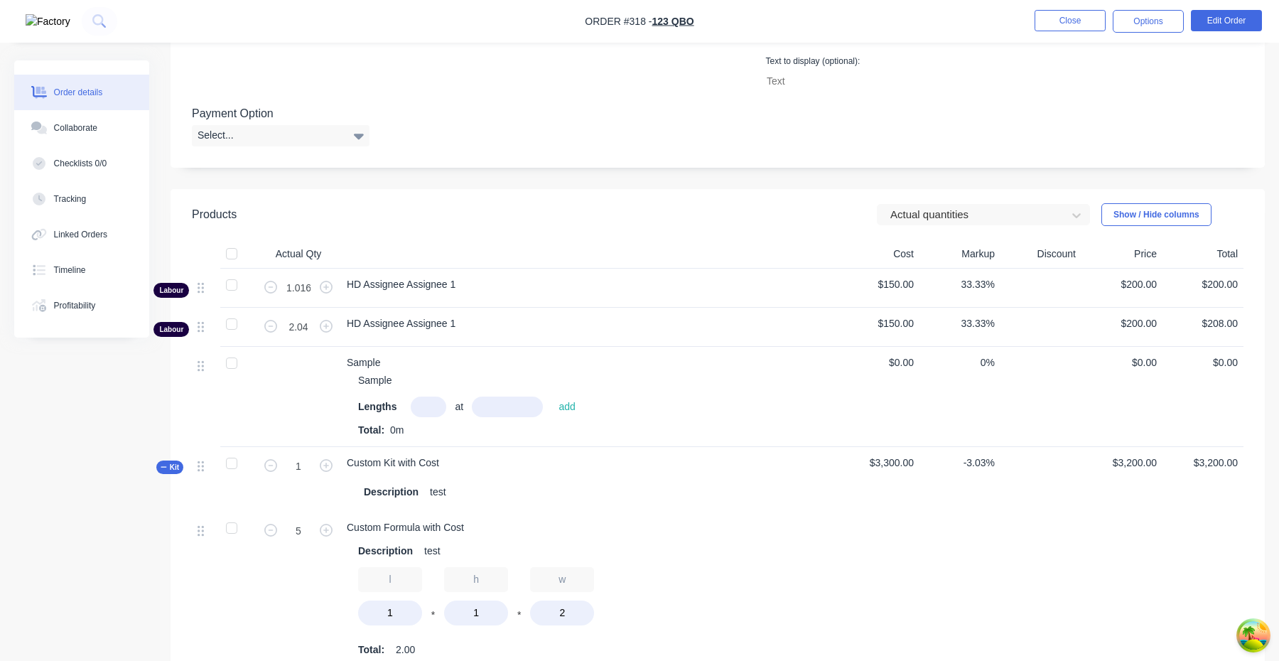
click at [958, 242] on div "Markup" at bounding box center [959, 254] width 81 height 28
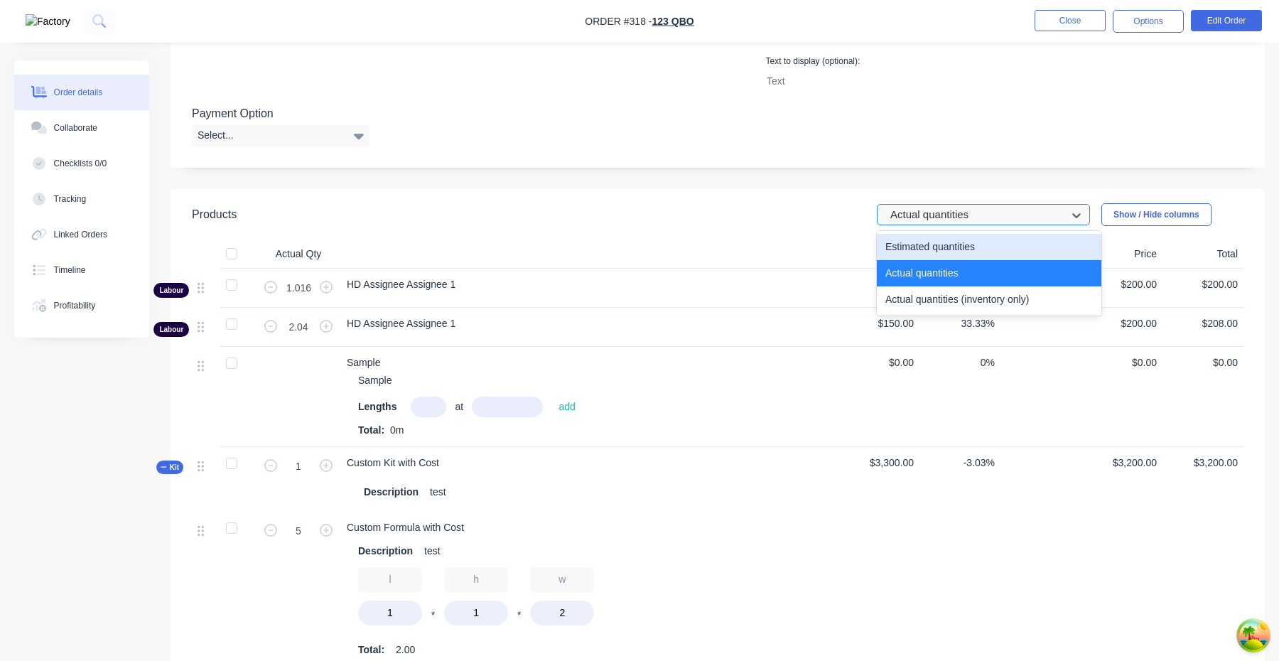
click at [962, 215] on div at bounding box center [974, 215] width 170 height 18
click at [955, 246] on div "Estimated quantities" at bounding box center [989, 247] width 224 height 26
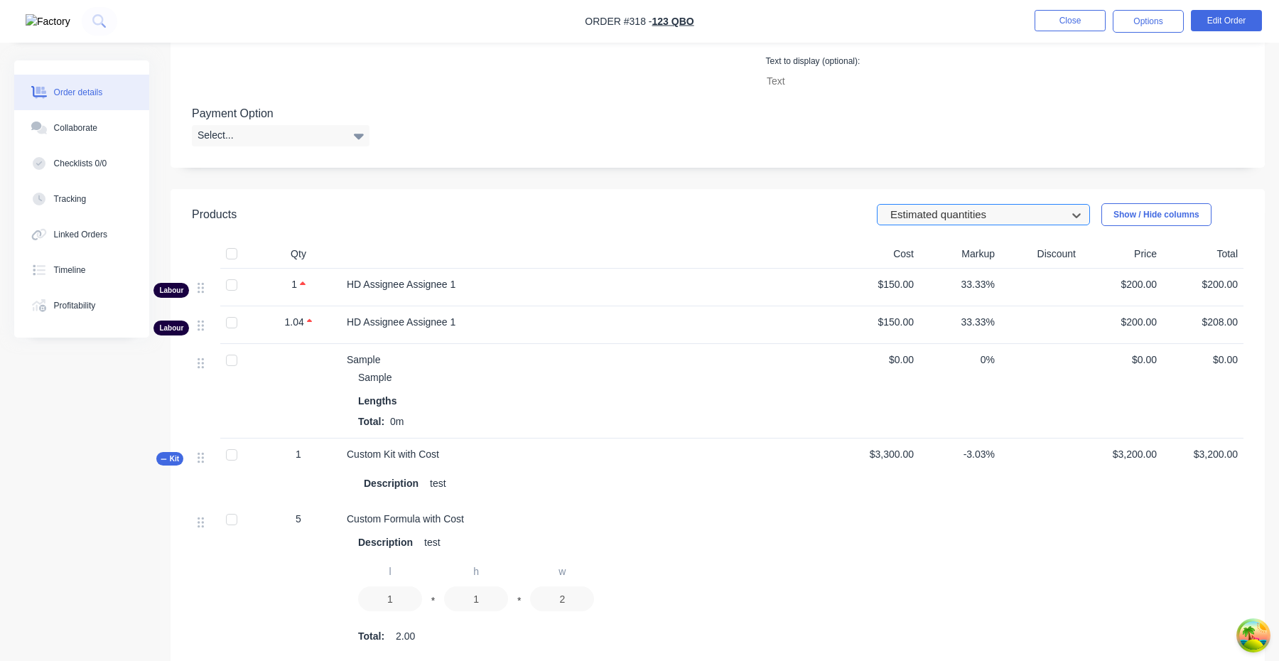
click at [965, 217] on div at bounding box center [974, 215] width 170 height 18
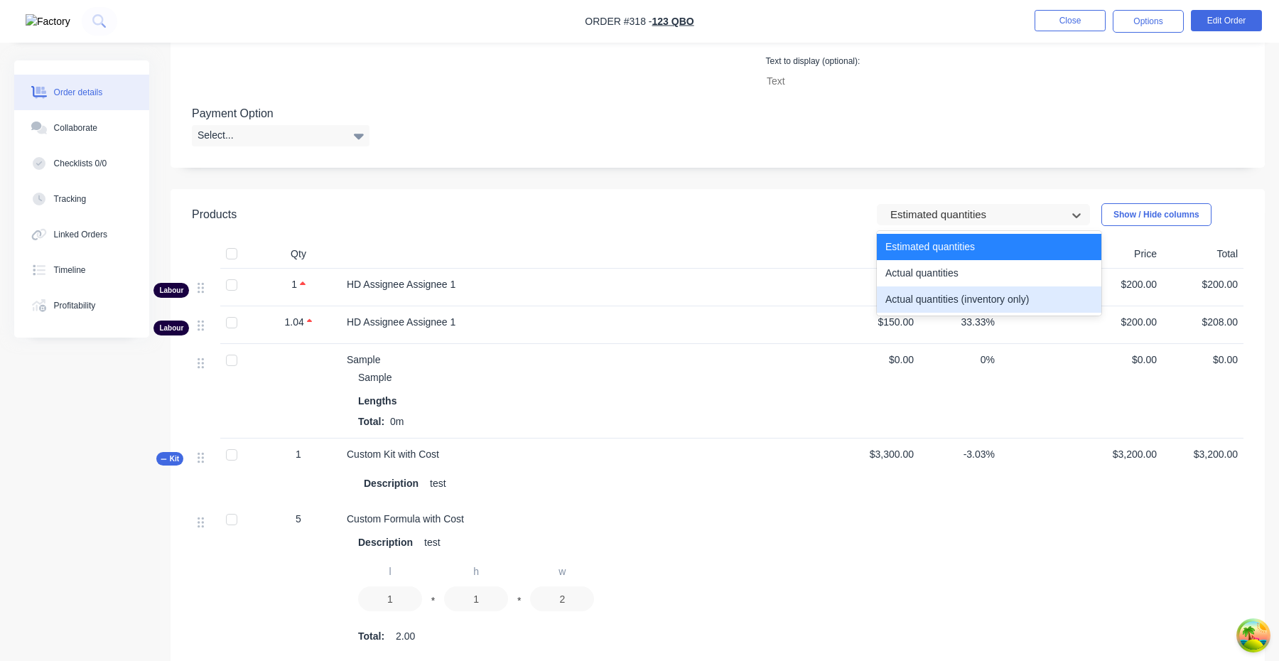
click at [944, 303] on div "Actual quantities (inventory only)" at bounding box center [989, 299] width 224 height 26
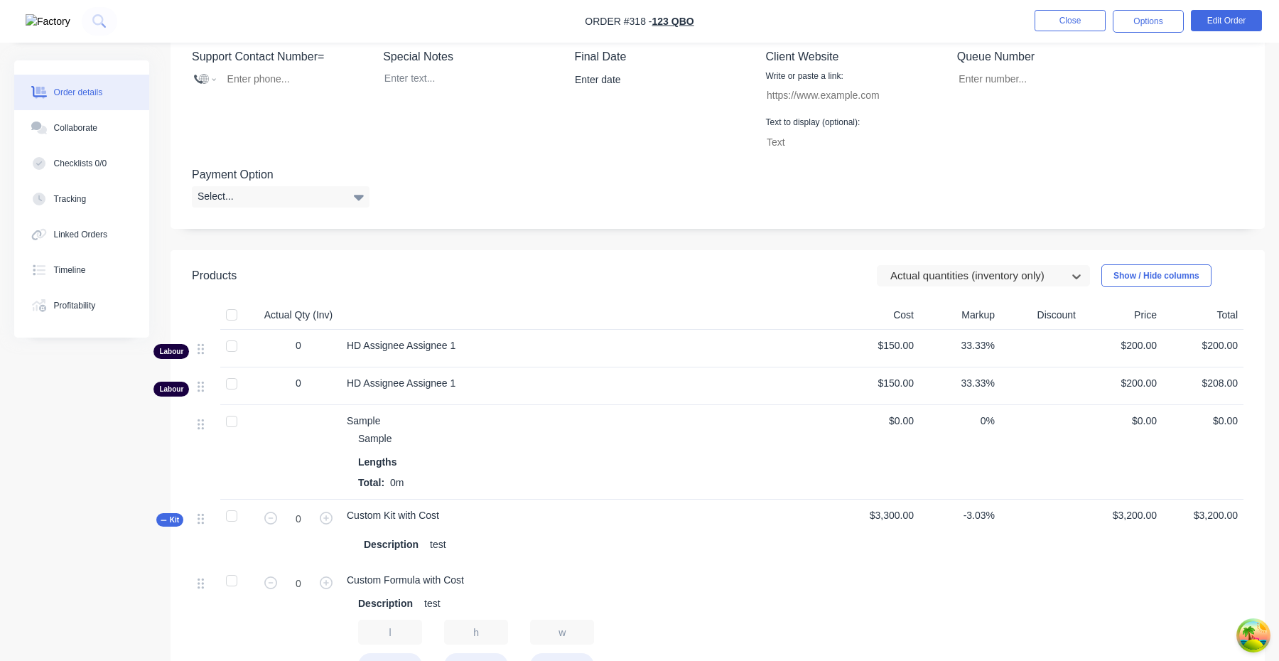
scroll to position [411, 0]
click at [956, 281] on div at bounding box center [974, 275] width 170 height 18
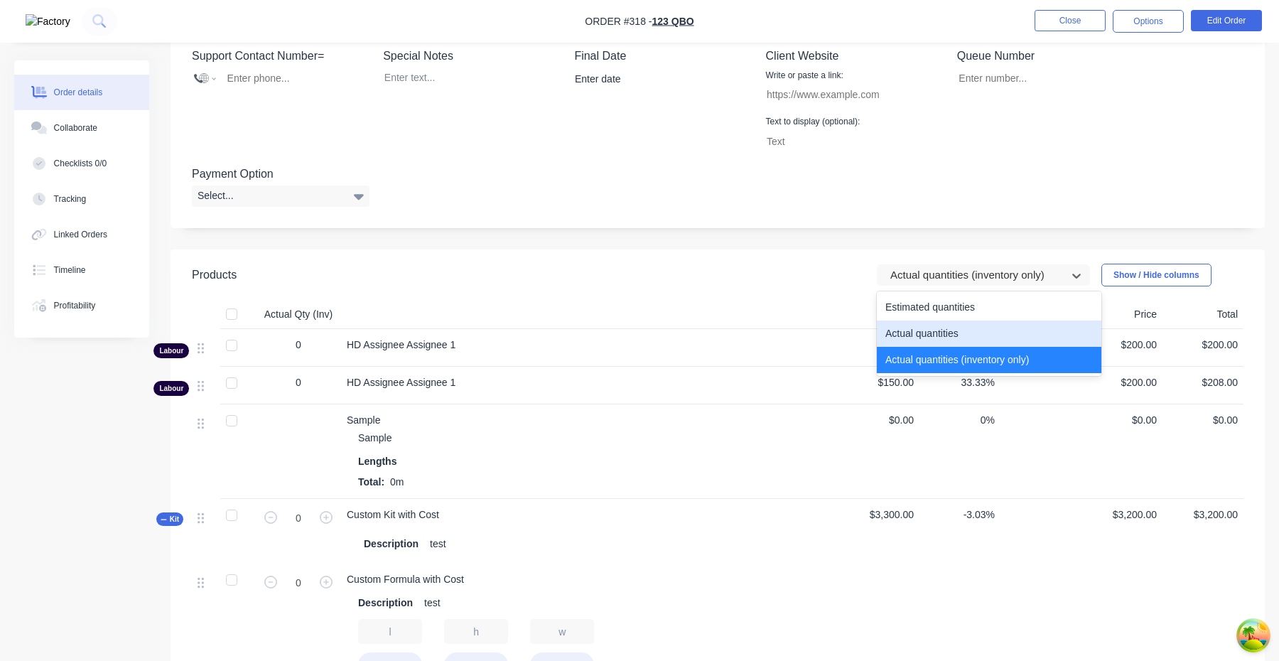
click at [948, 326] on div "Actual quantities" at bounding box center [989, 333] width 224 height 26
type input "1"
type input "5"
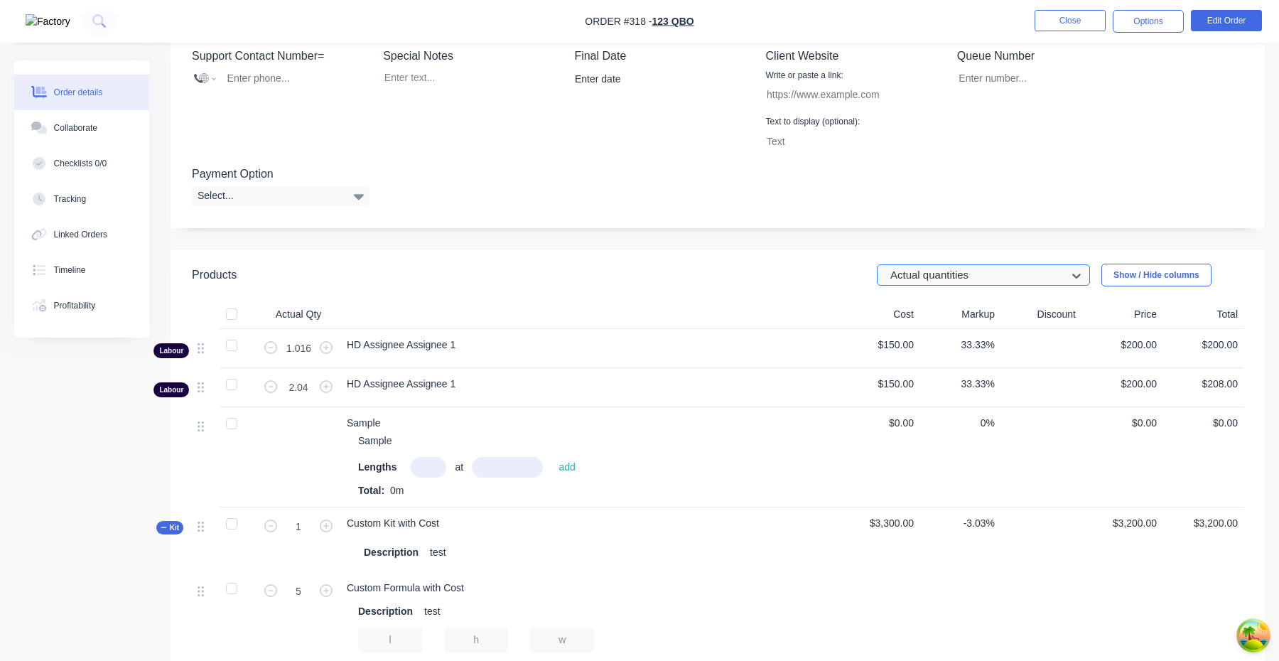
click at [955, 278] on div at bounding box center [974, 275] width 170 height 18
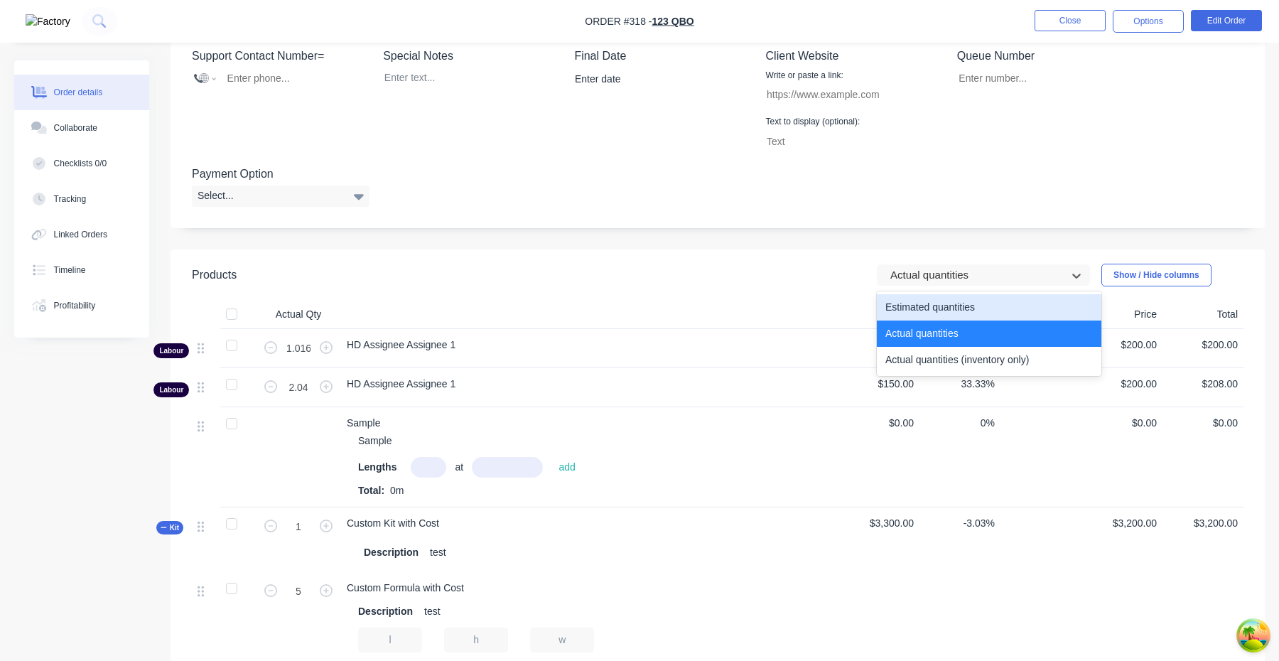
click at [953, 300] on div "Estimated quantities" at bounding box center [989, 307] width 224 height 26
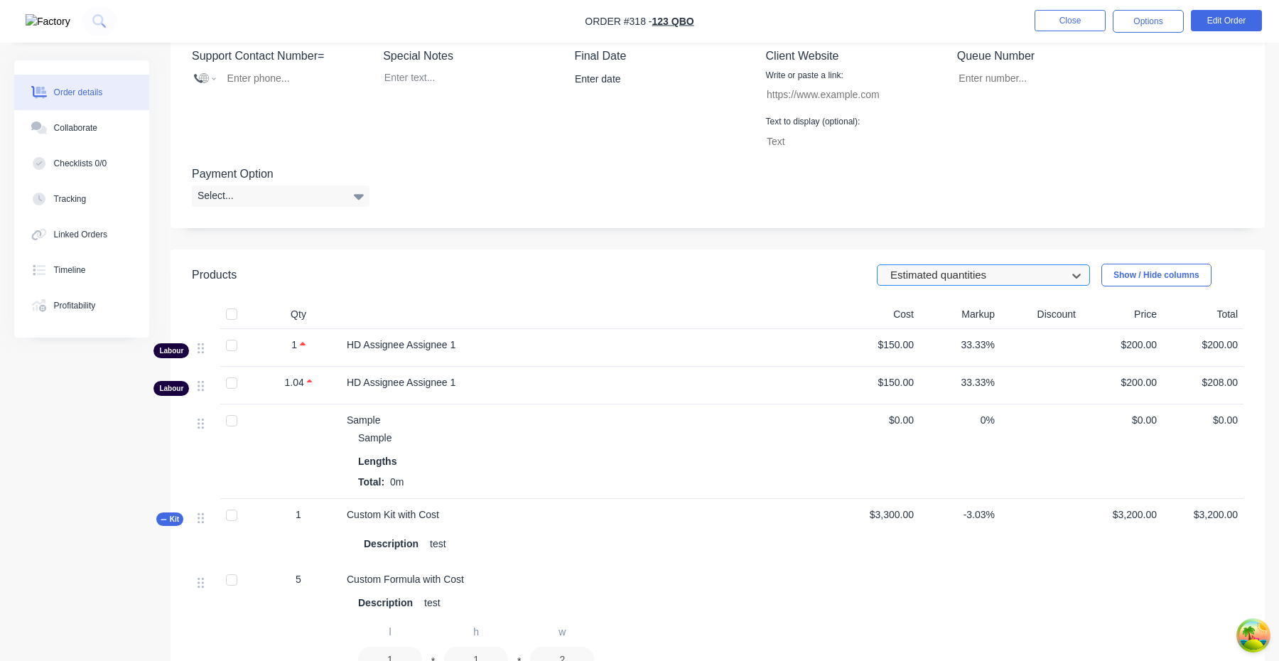
click at [958, 273] on div at bounding box center [974, 275] width 170 height 18
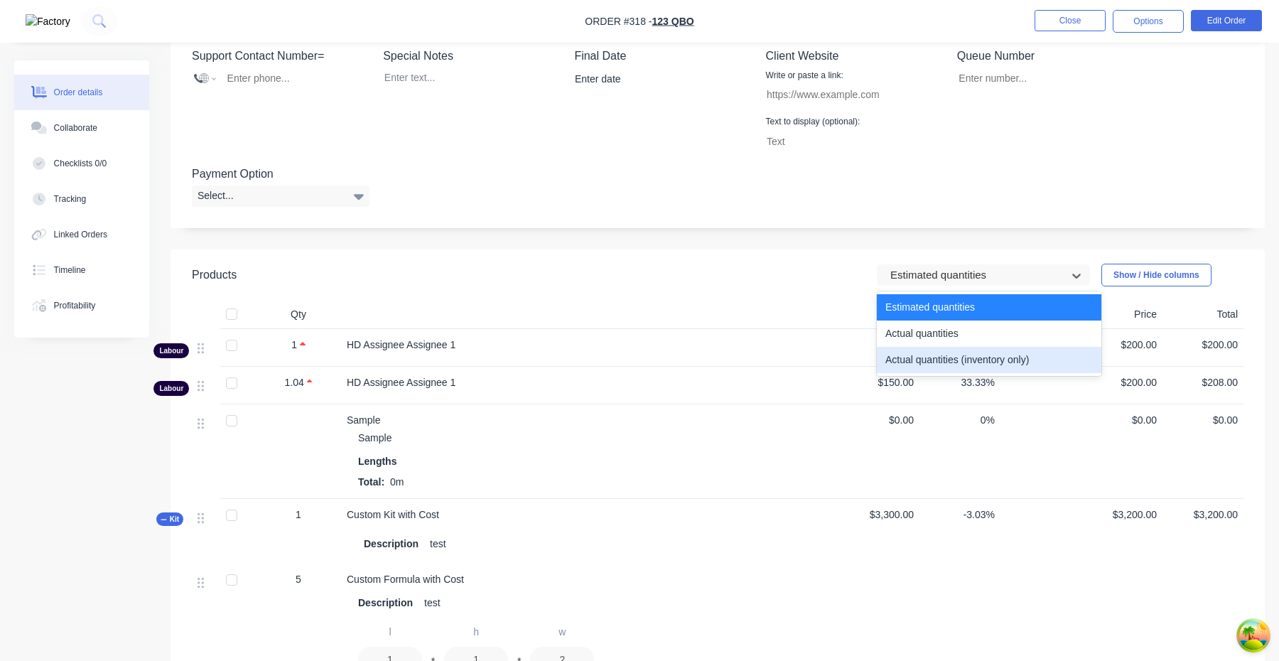
click at [950, 347] on div "Actual quantities (inventory only)" at bounding box center [989, 360] width 224 height 26
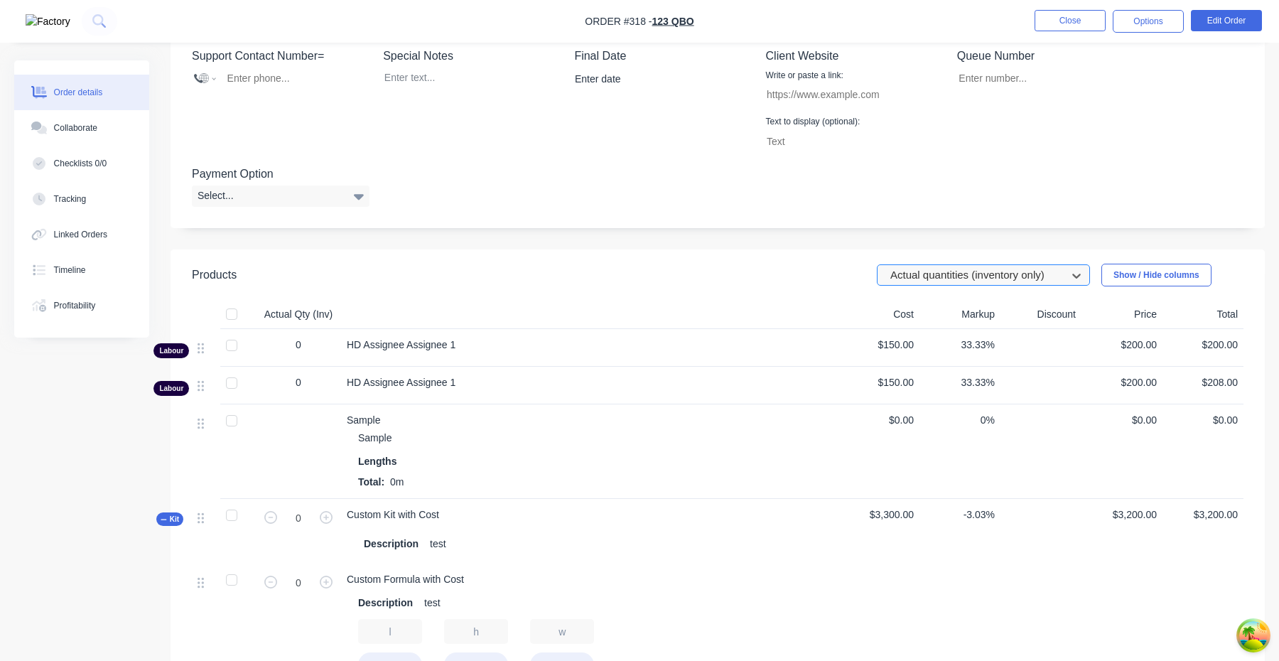
click at [958, 277] on div at bounding box center [974, 275] width 170 height 18
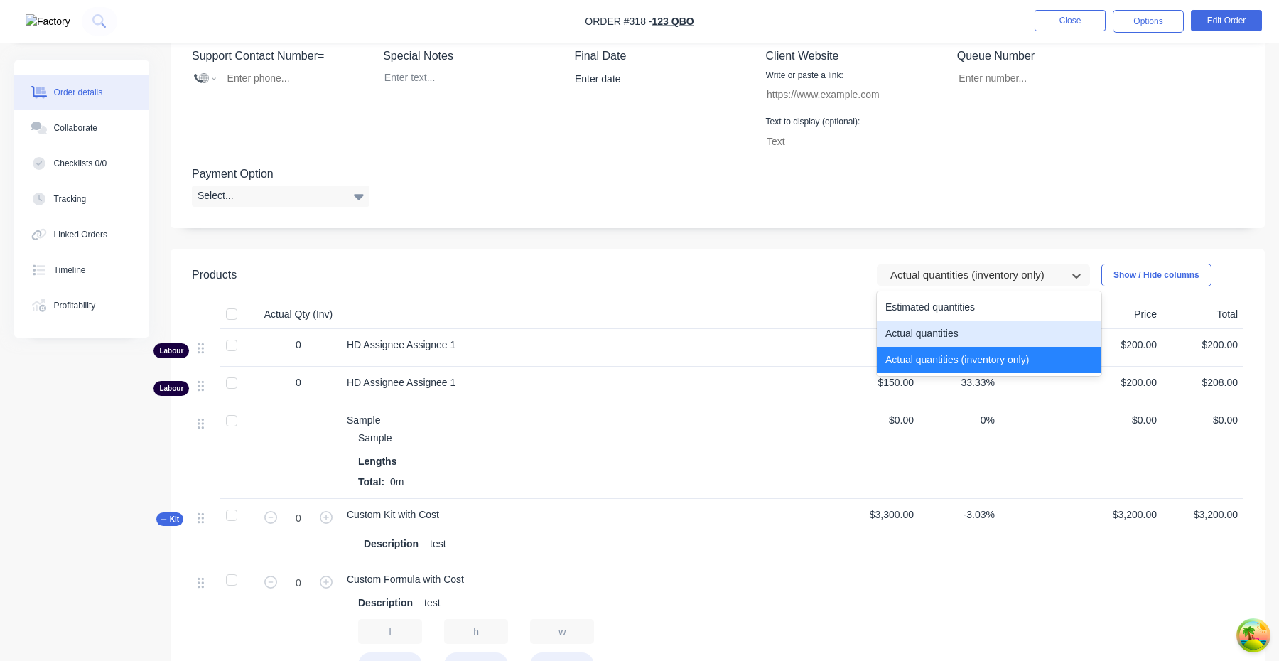
click at [958, 323] on div "Actual quantities" at bounding box center [989, 333] width 224 height 26
type input "1"
type input "5"
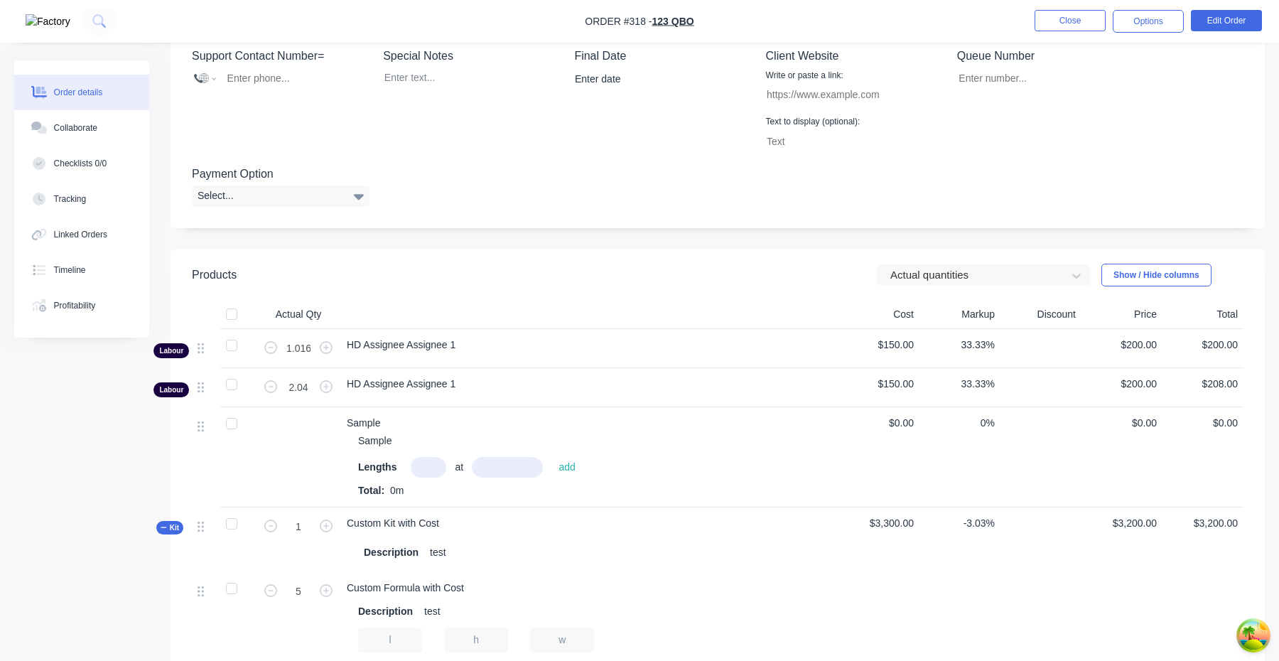
click at [972, 250] on header "Products Actual quantities Show / Hide columns" at bounding box center [717, 274] width 1094 height 51
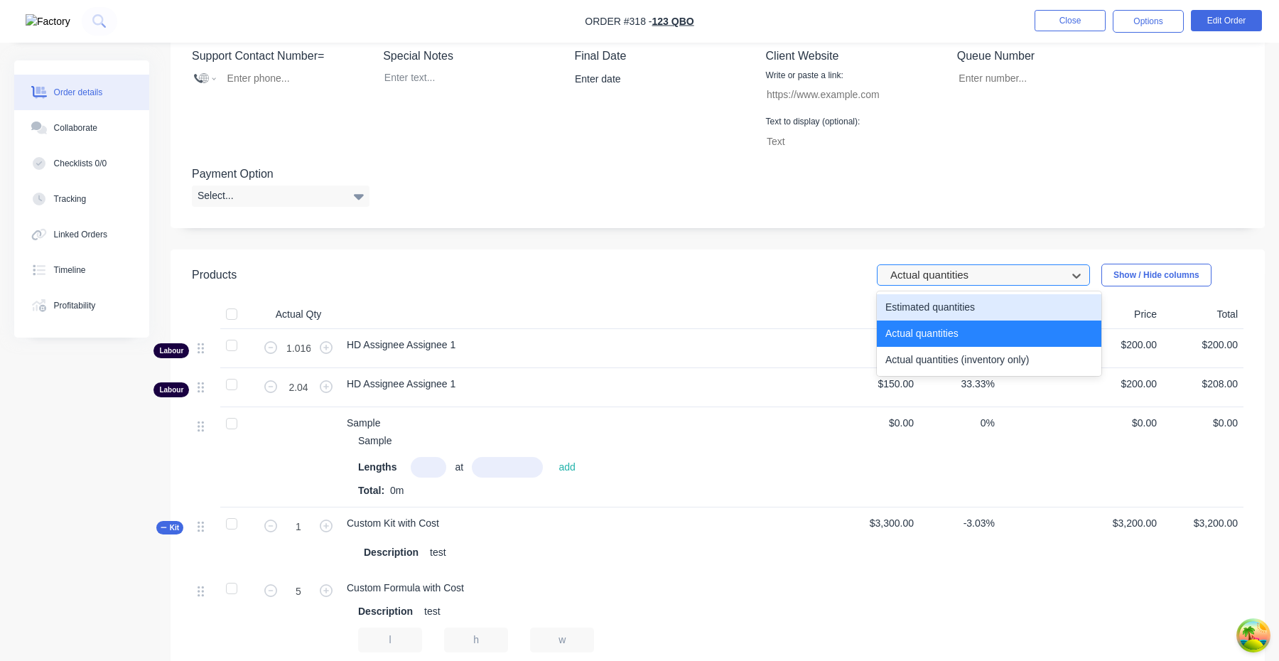
click at [972, 270] on div at bounding box center [974, 275] width 170 height 18
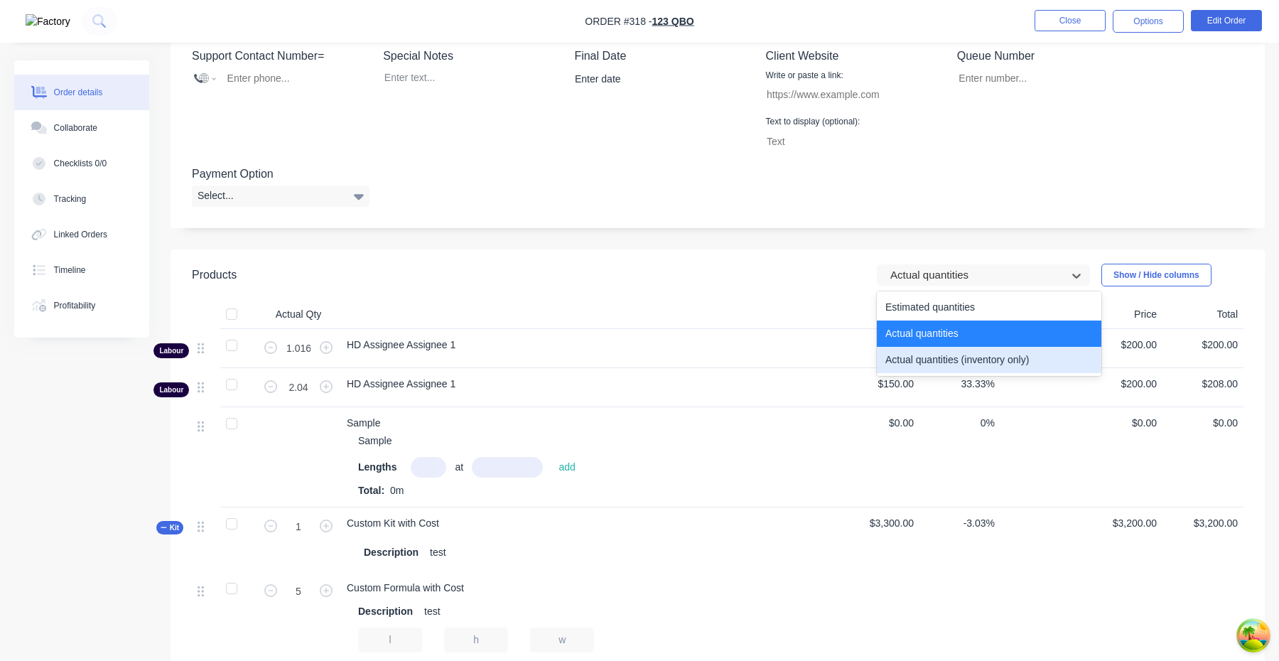
click at [958, 362] on div "Actual quantities (inventory only)" at bounding box center [989, 360] width 224 height 26
type input "0"
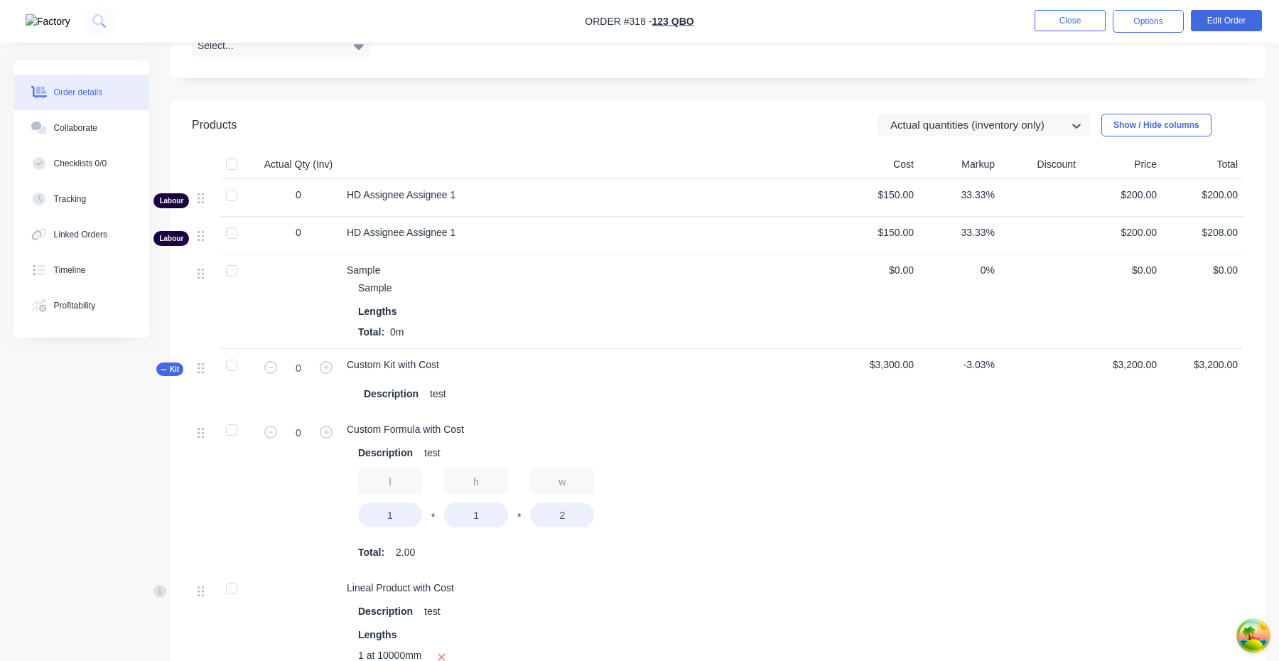
scroll to position [551, 0]
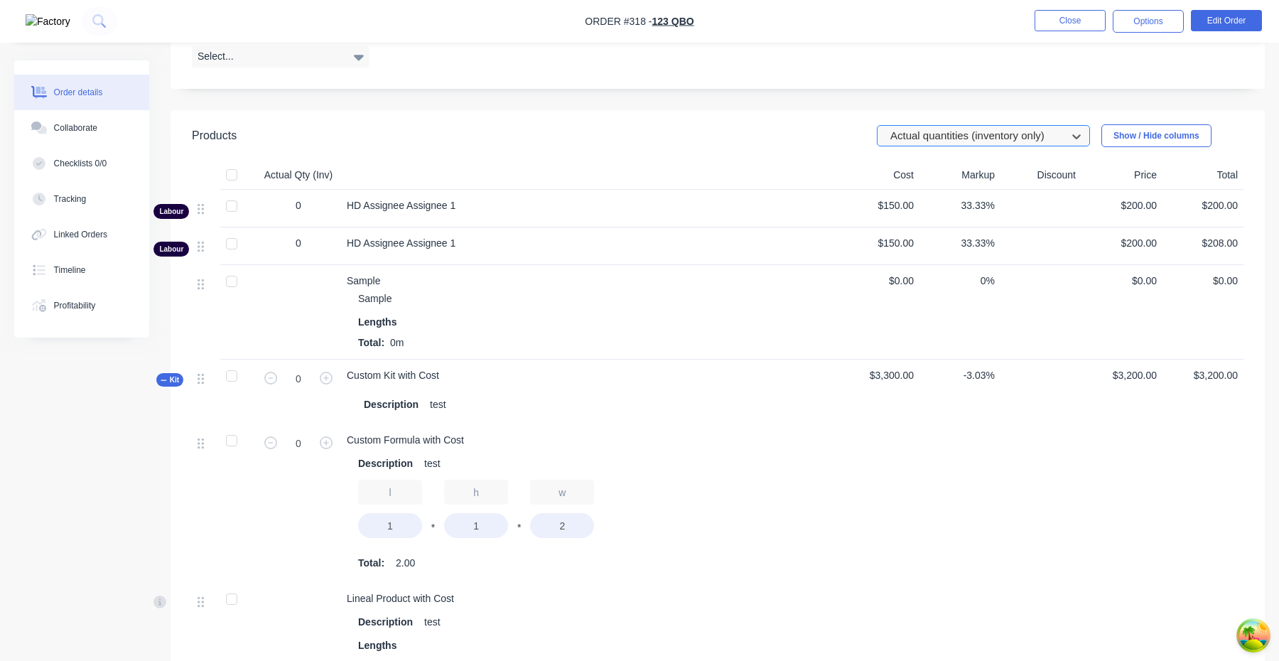
click at [972, 136] on div at bounding box center [974, 136] width 170 height 18
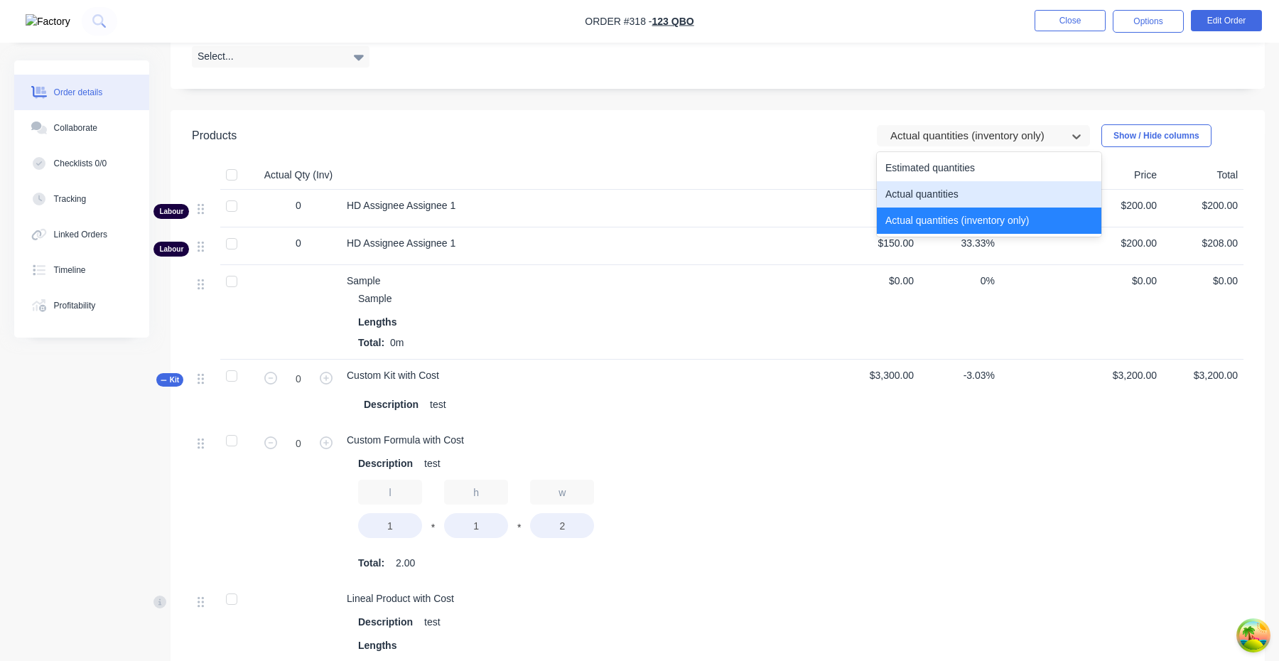
click at [950, 195] on div "Actual quantities" at bounding box center [989, 194] width 224 height 26
type input "1"
type input "5"
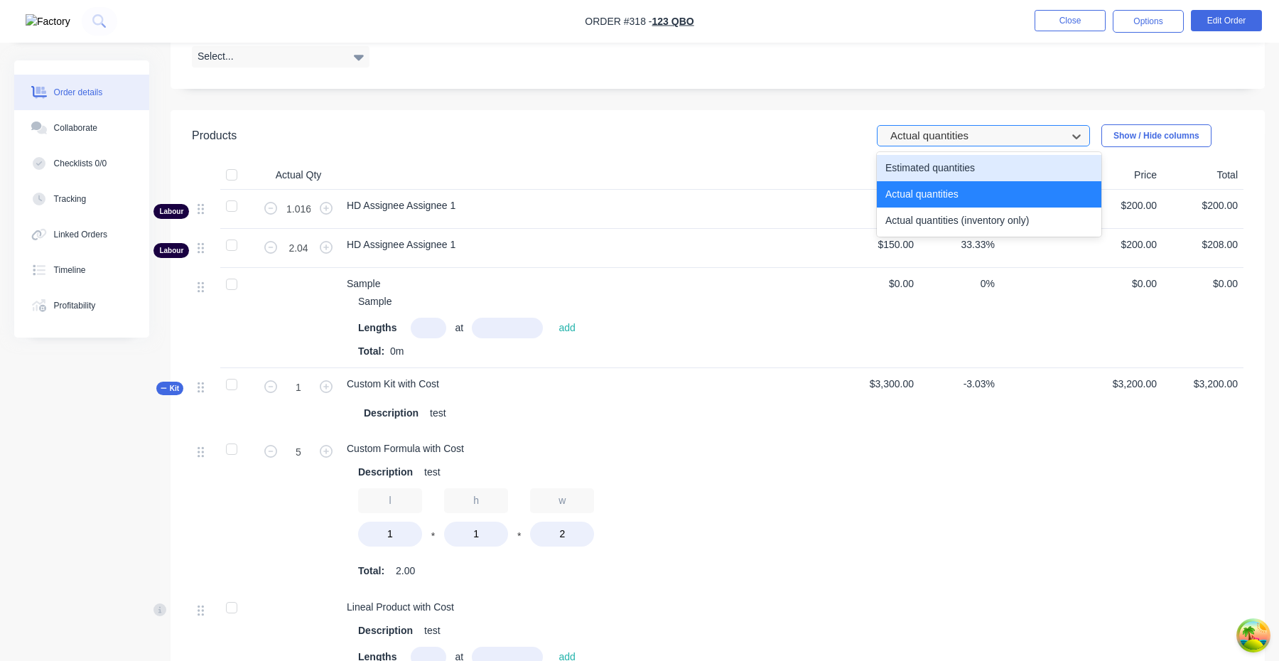
click at [975, 138] on div at bounding box center [974, 136] width 170 height 18
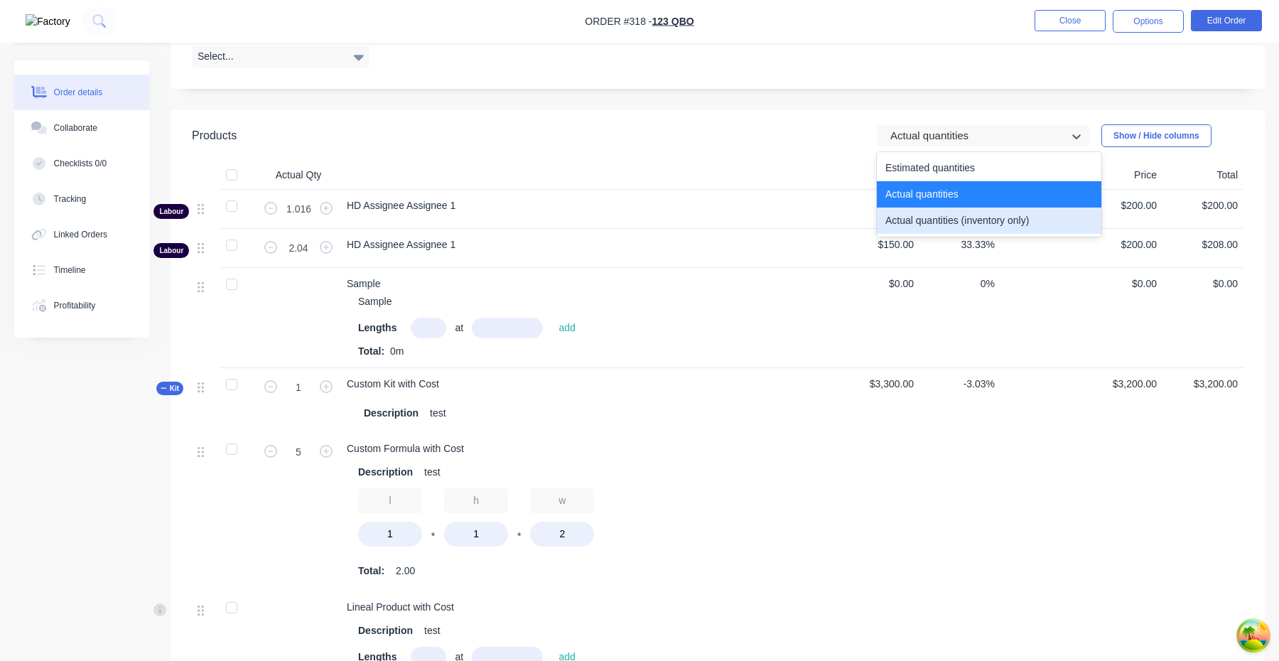
click at [955, 222] on div "Actual quantities (inventory only)" at bounding box center [989, 220] width 224 height 26
type input "0"
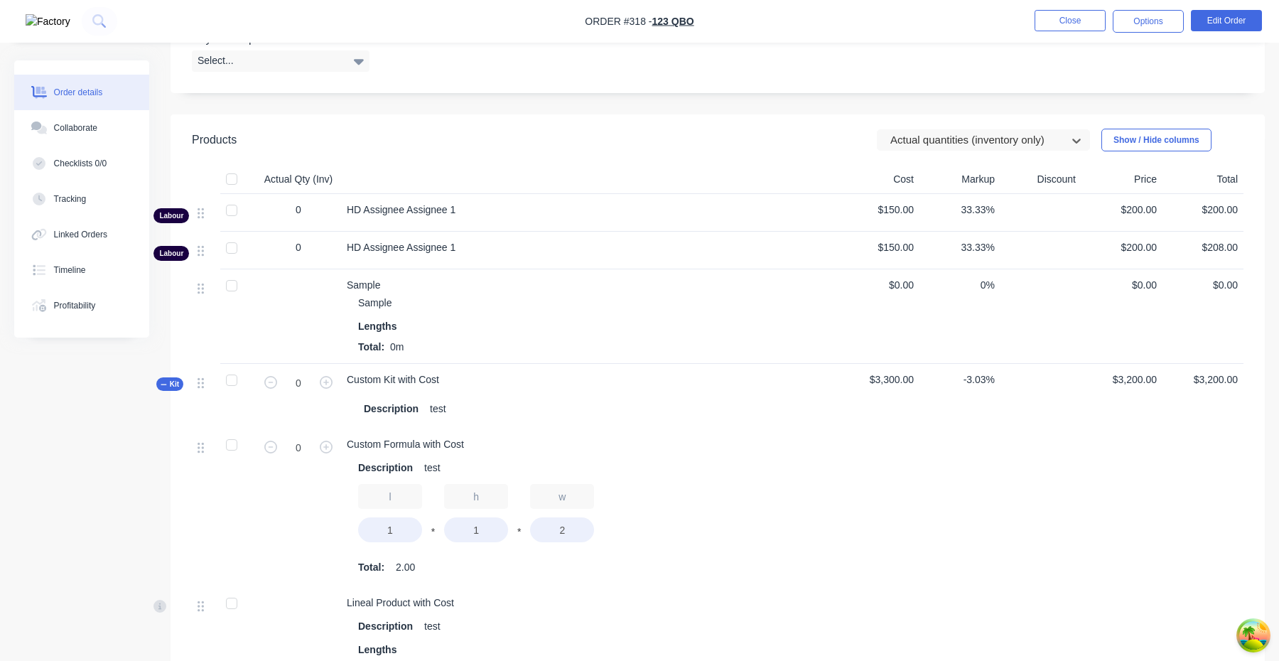
scroll to position [501, 0]
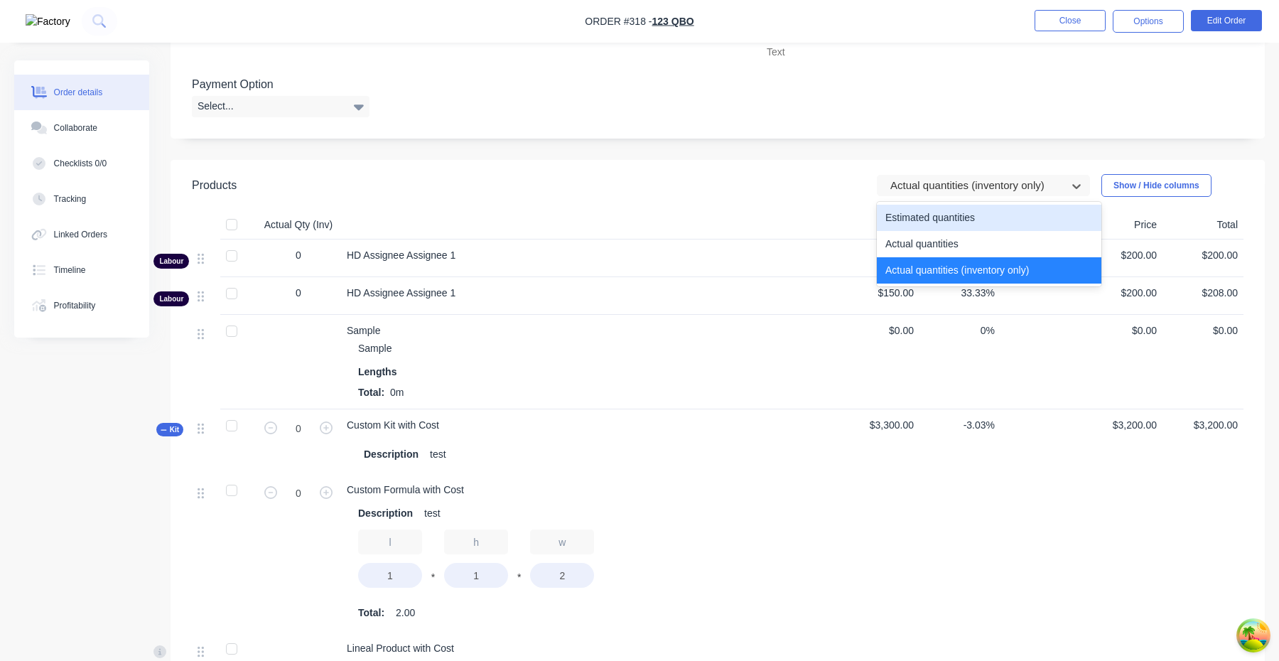
drag, startPoint x: 970, startPoint y: 183, endPoint x: 954, endPoint y: 232, distance: 51.0
click at [970, 184] on div at bounding box center [974, 186] width 170 height 18
click at [954, 237] on div "Actual quantities" at bounding box center [989, 244] width 224 height 26
type input "1"
type input "5"
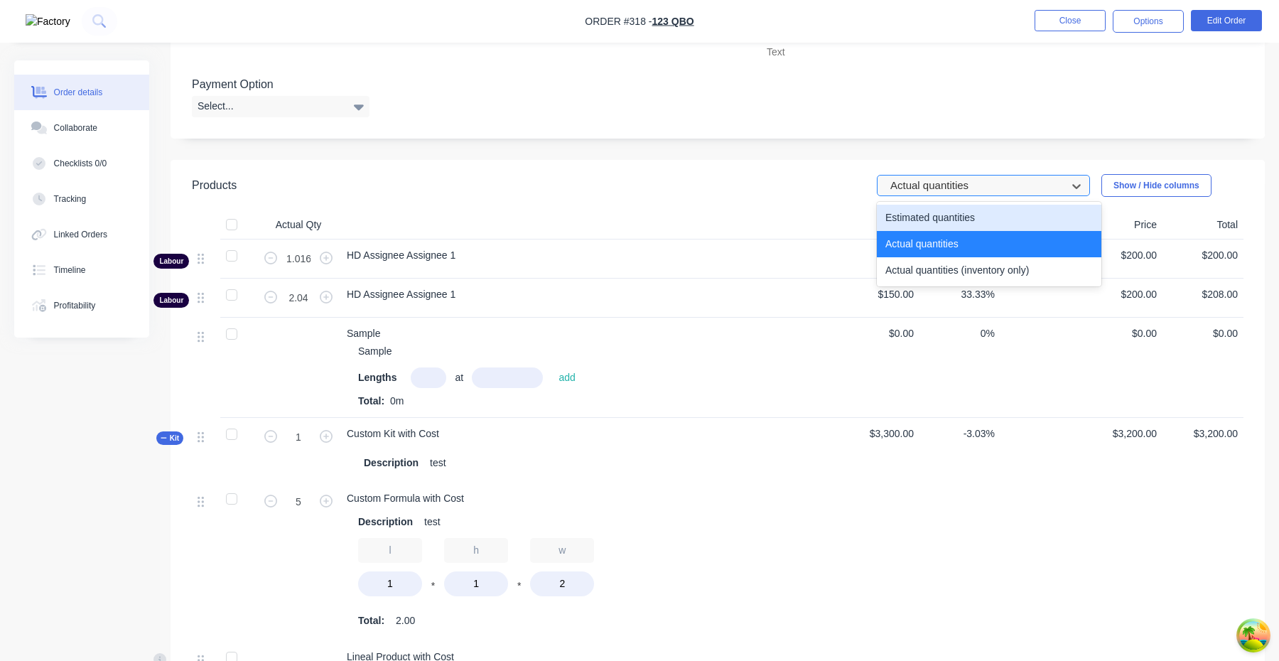
click at [974, 179] on div at bounding box center [974, 186] width 170 height 18
click at [964, 220] on div "Estimated quantities" at bounding box center [989, 218] width 224 height 26
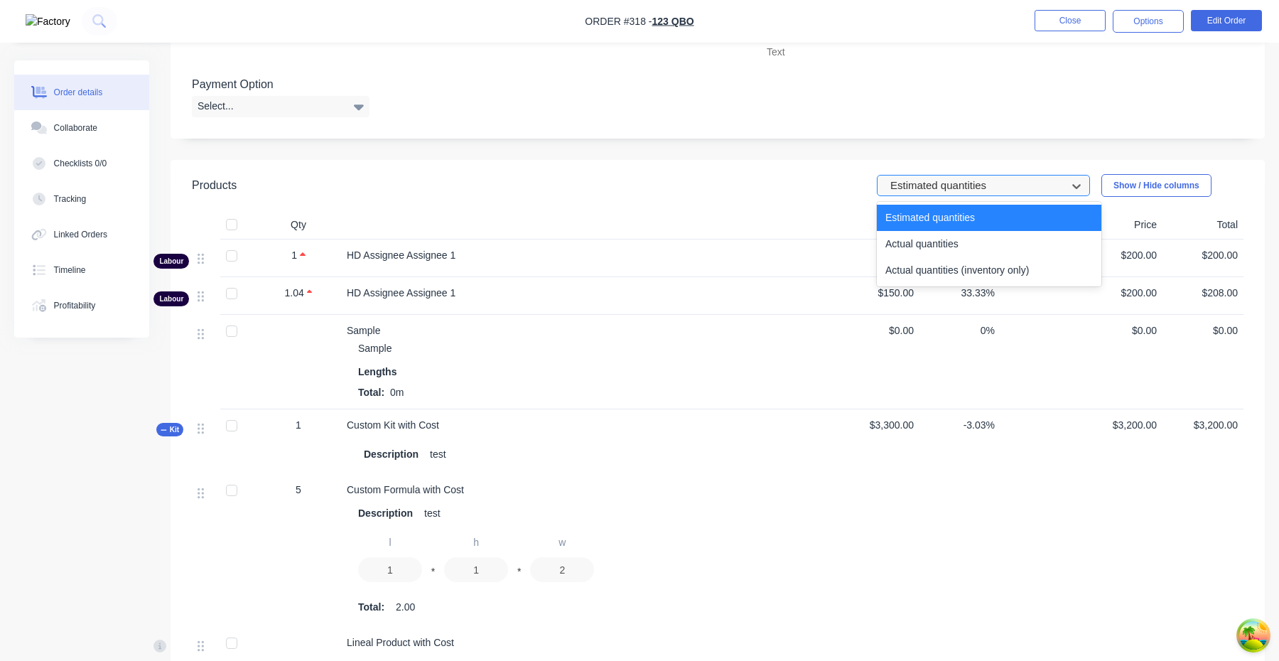
click at [975, 195] on div "Estimated quantities" at bounding box center [973, 185] width 179 height 21
click at [970, 269] on div "Actual quantities (inventory only)" at bounding box center [989, 270] width 224 height 26
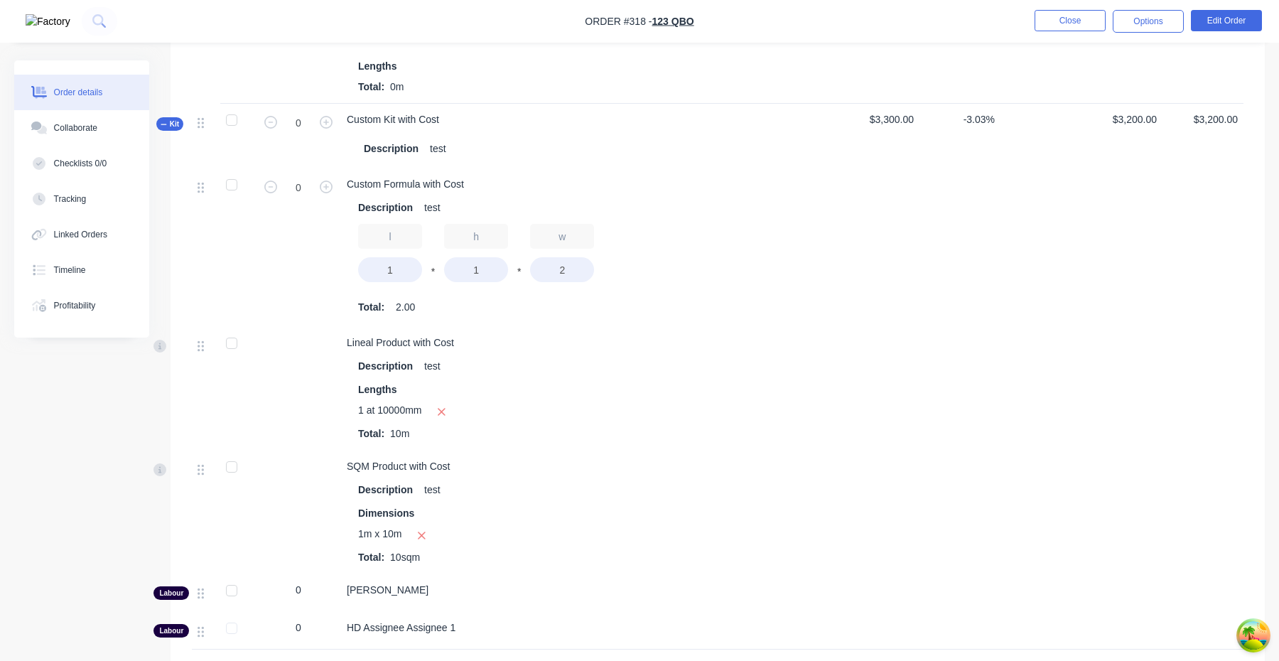
scroll to position [624, 0]
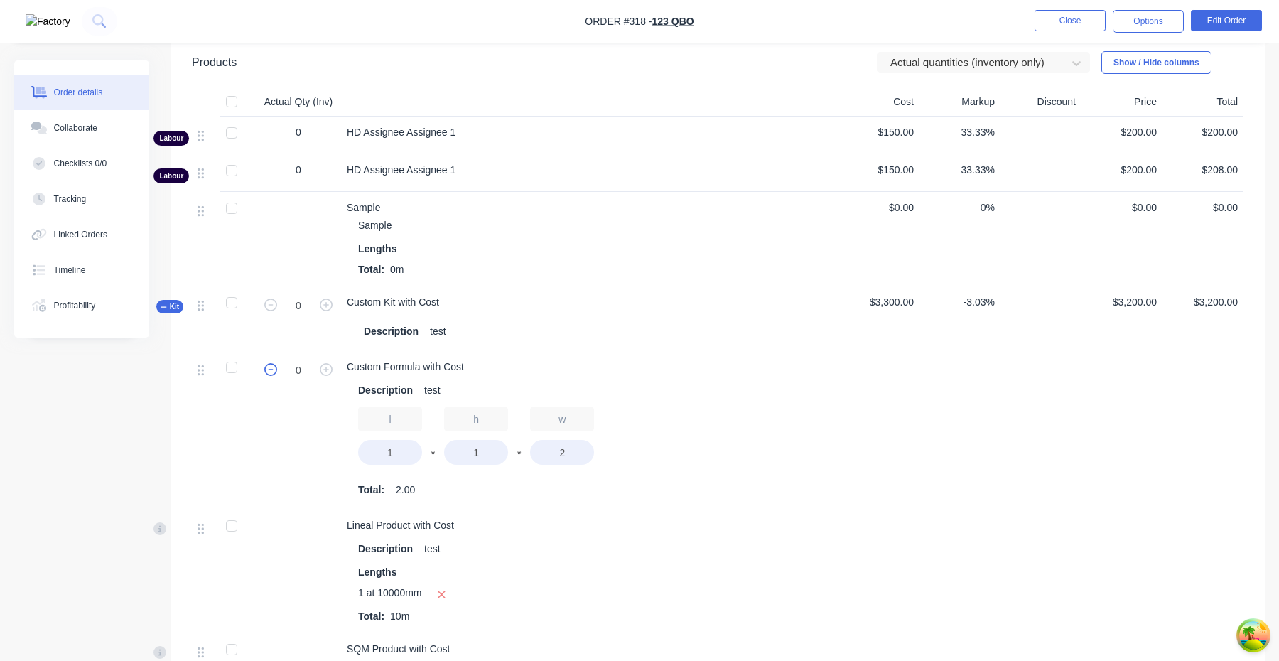
click at [269, 367] on icon "button" at bounding box center [270, 369] width 13 height 13
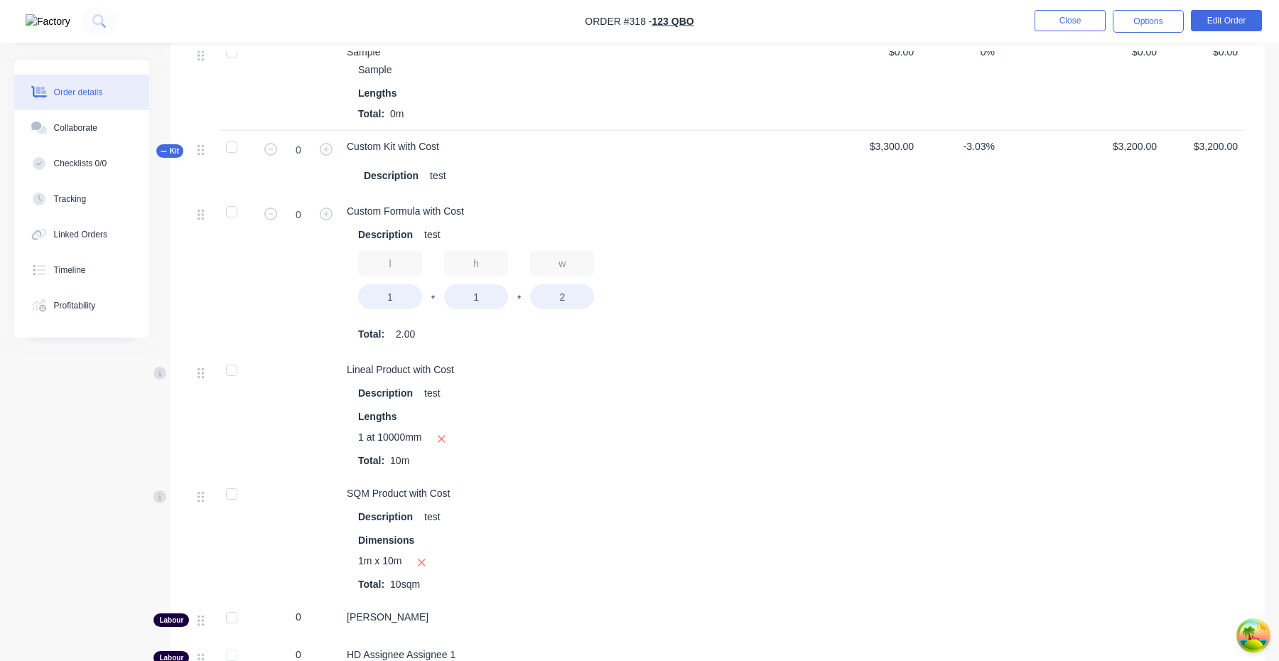
scroll to position [780, 0]
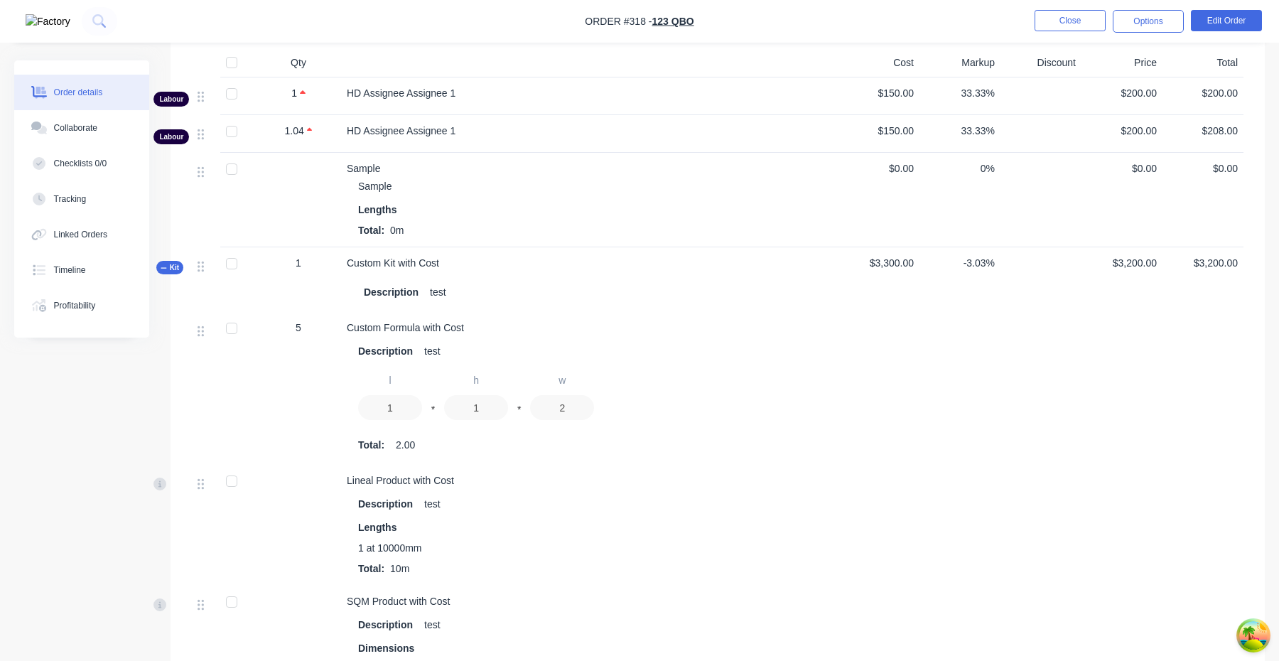
scroll to position [531, 0]
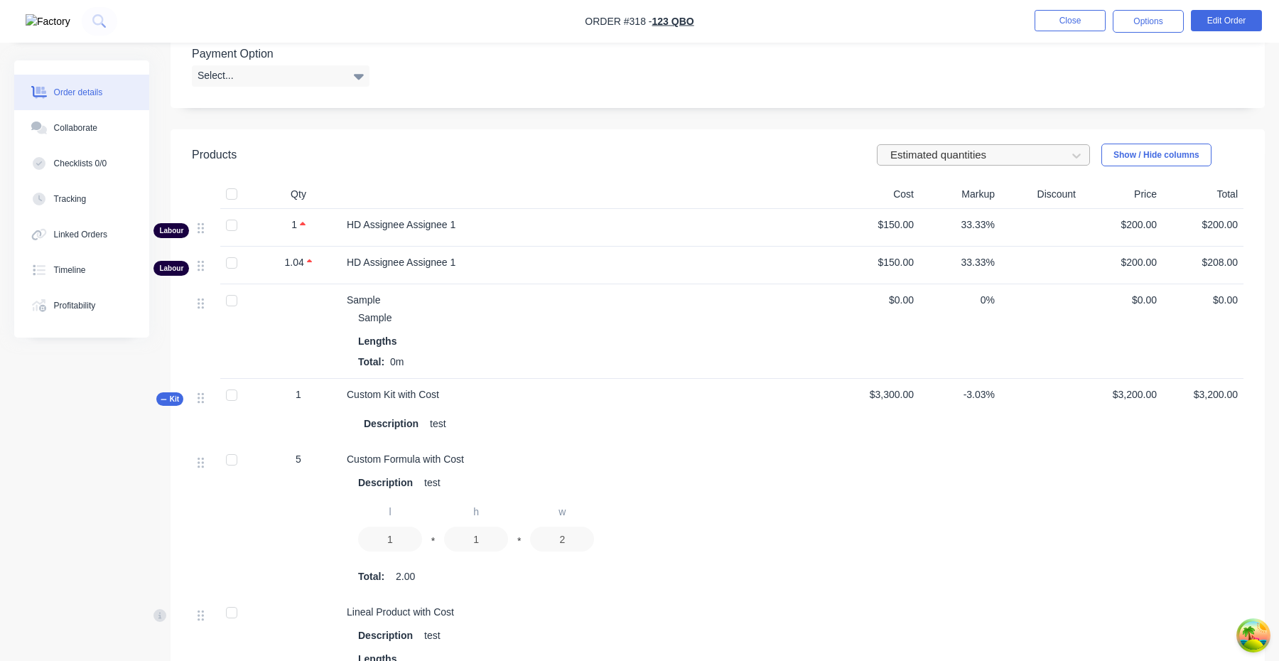
click at [919, 156] on div at bounding box center [974, 155] width 170 height 18
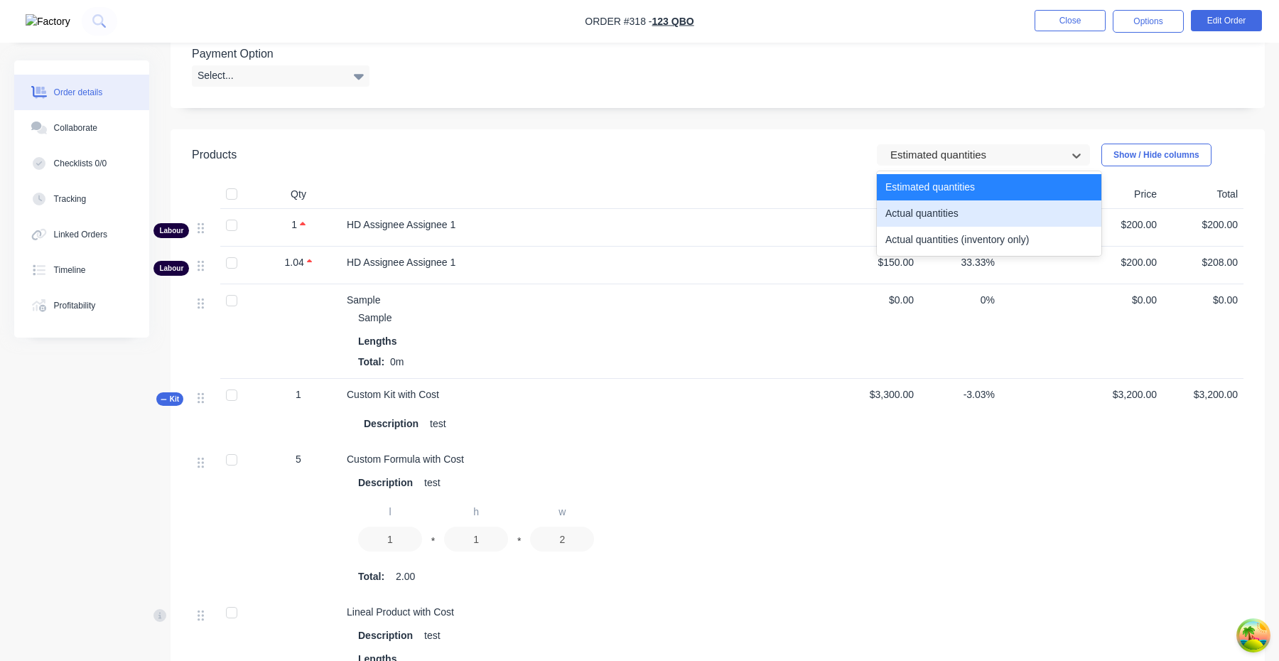
click at [909, 215] on div "Actual quantities" at bounding box center [989, 213] width 224 height 26
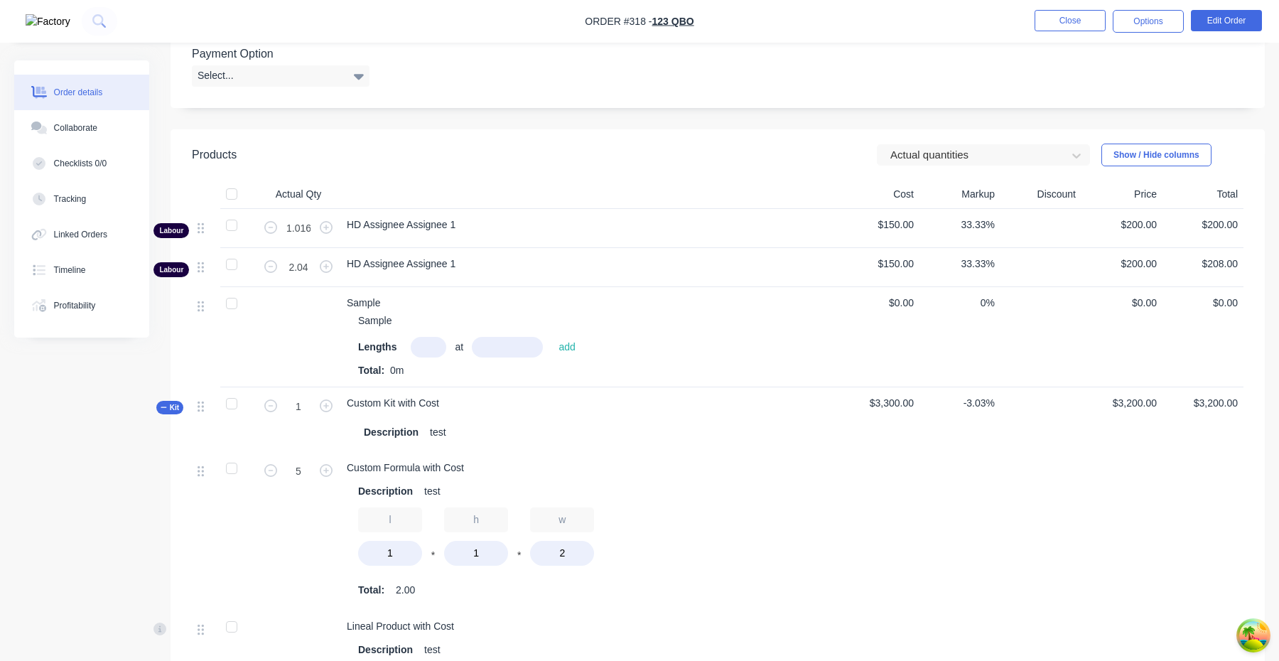
click at [958, 175] on header "Products Actual quantities Show / Hide columns" at bounding box center [717, 154] width 1094 height 51
click at [958, 159] on div at bounding box center [974, 155] width 170 height 18
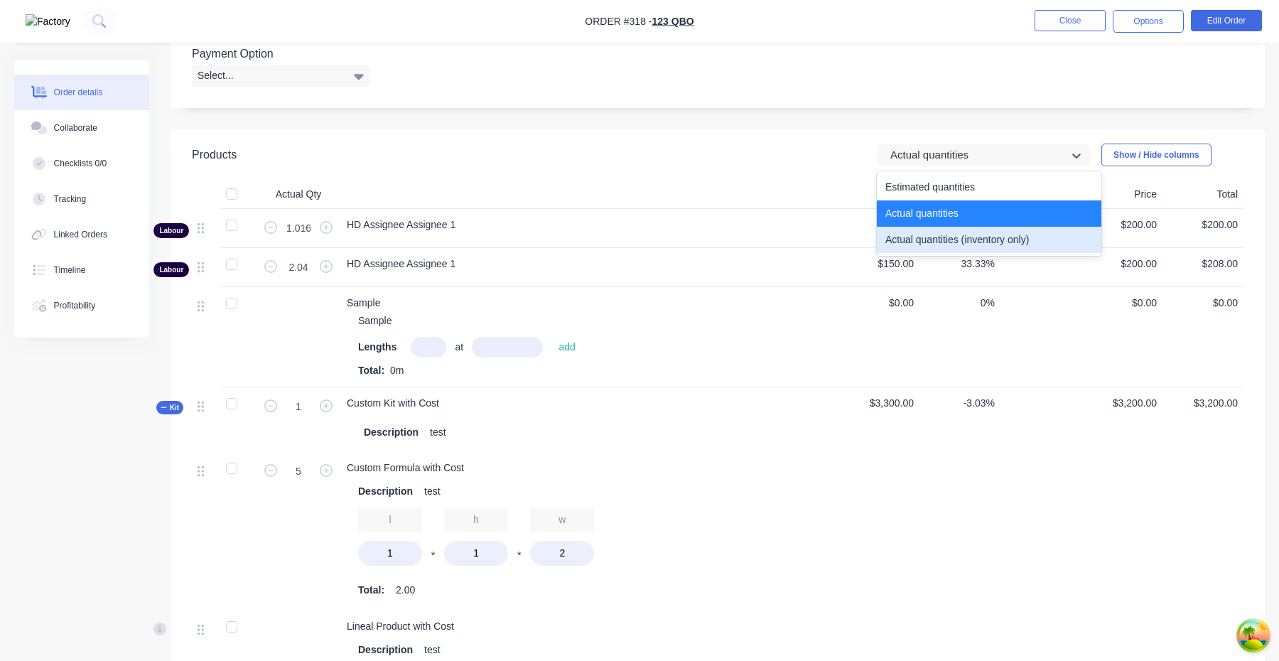
click at [953, 230] on div "Actual quantities (inventory only)" at bounding box center [989, 240] width 224 height 26
type input "0"
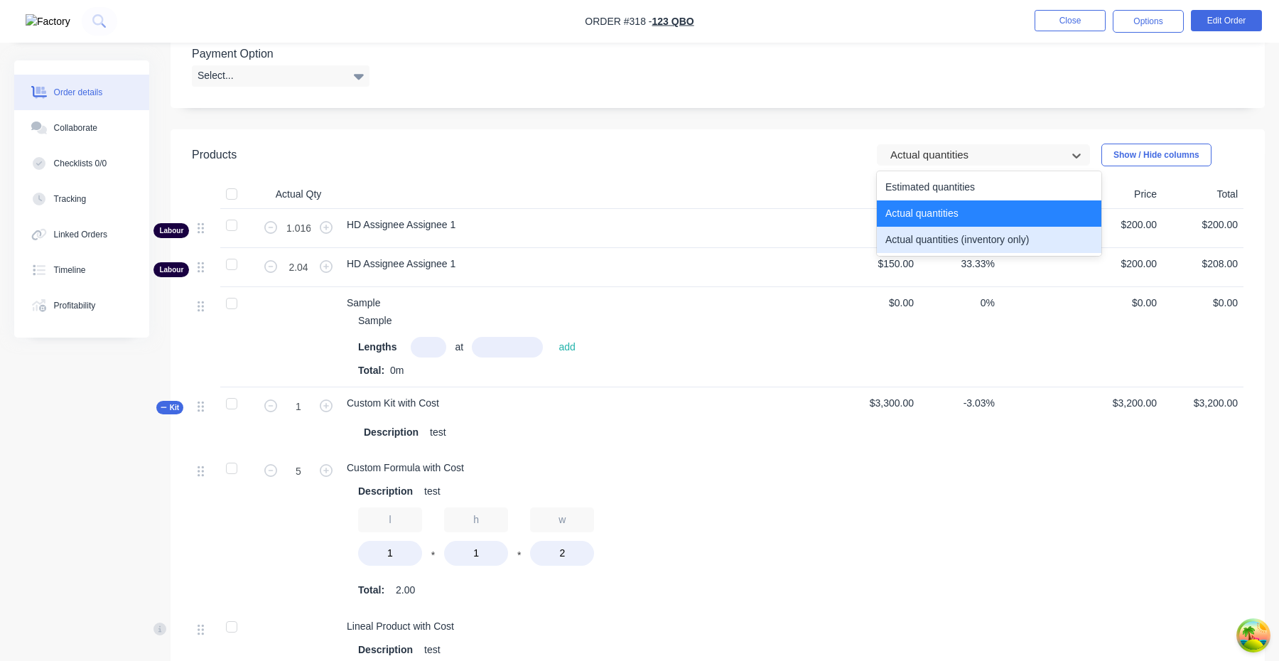
type input "0"
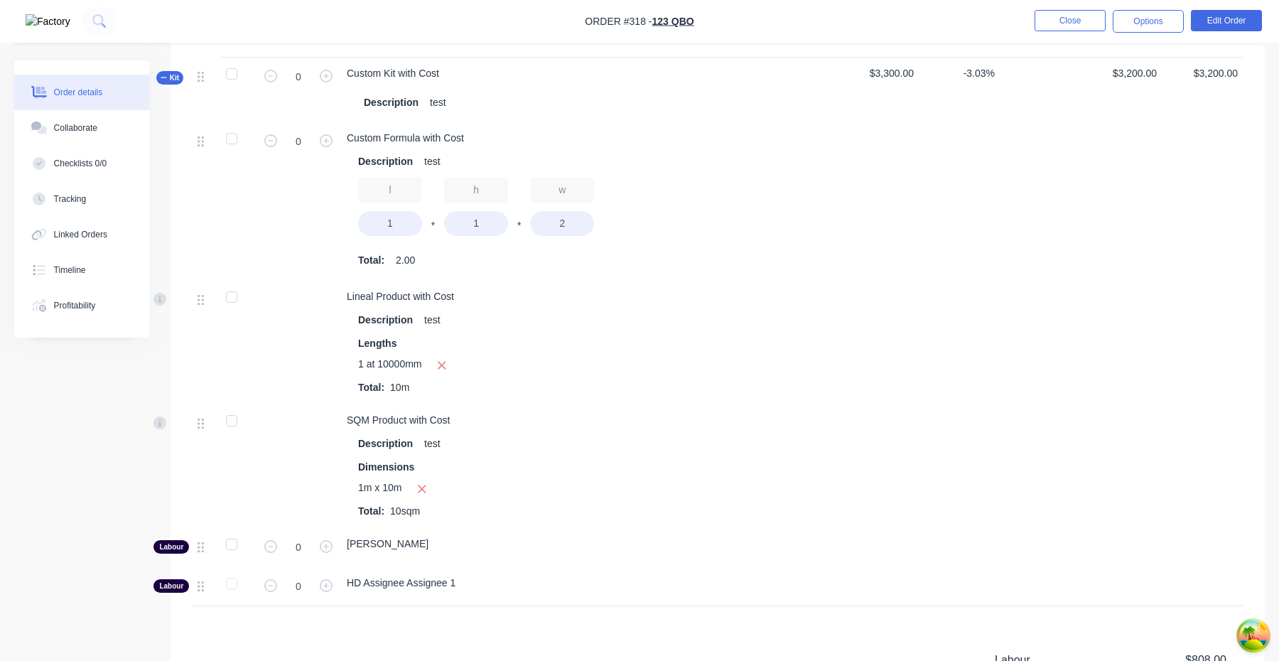
scroll to position [634, 0]
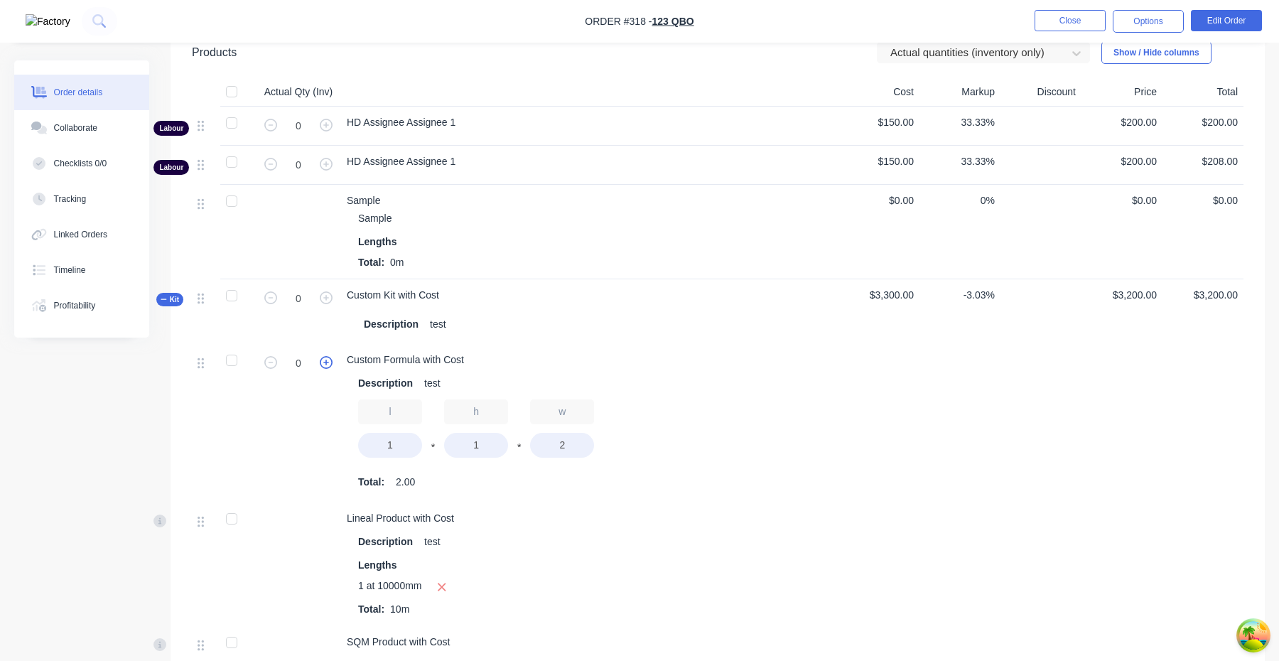
click at [329, 357] on icon "button" at bounding box center [326, 362] width 13 height 13
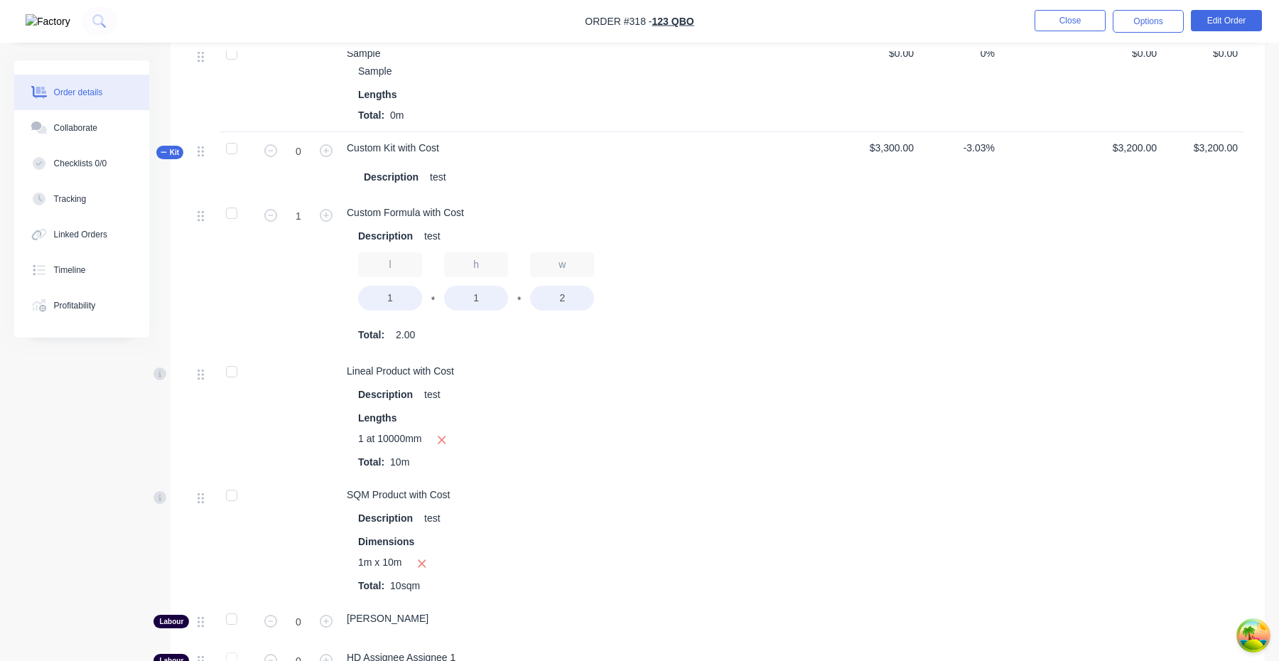
scroll to position [632, 0]
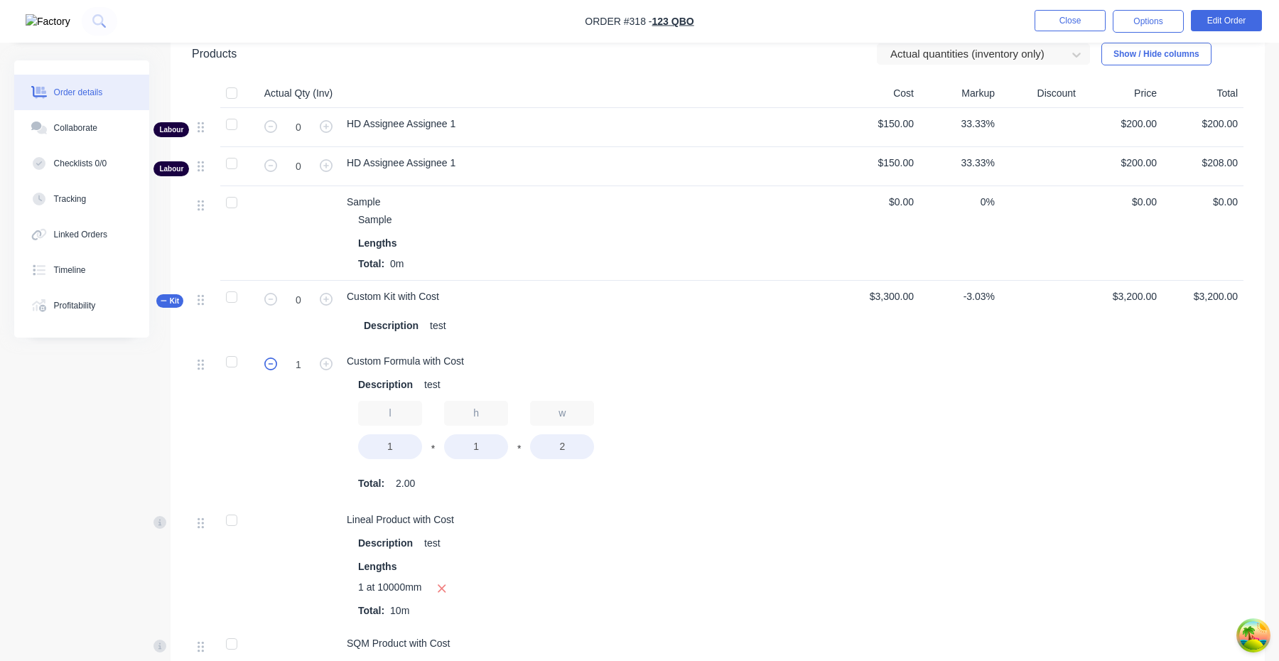
click at [273, 361] on icon "button" at bounding box center [270, 363] width 13 height 13
click at [315, 366] on input "0" at bounding box center [298, 364] width 37 height 21
click at [322, 366] on icon "button" at bounding box center [326, 363] width 13 height 13
click at [281, 364] on input "1" at bounding box center [298, 364] width 37 height 21
click at [271, 364] on icon "button" at bounding box center [270, 363] width 13 height 13
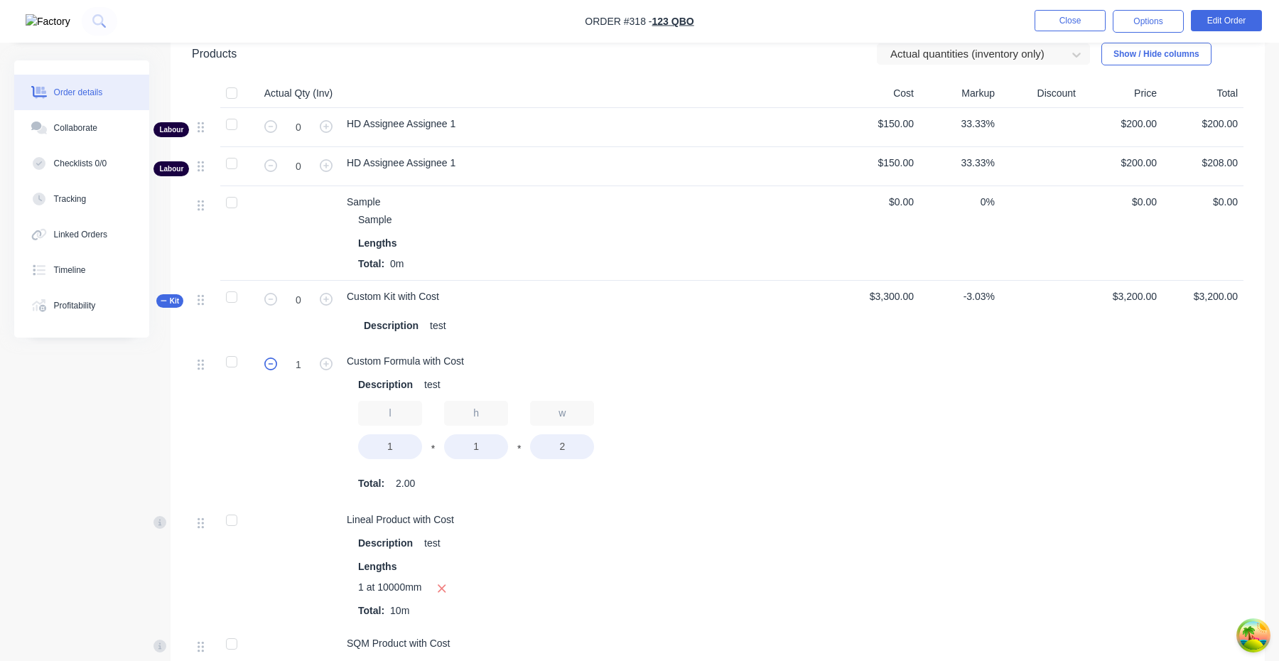
type input "0"
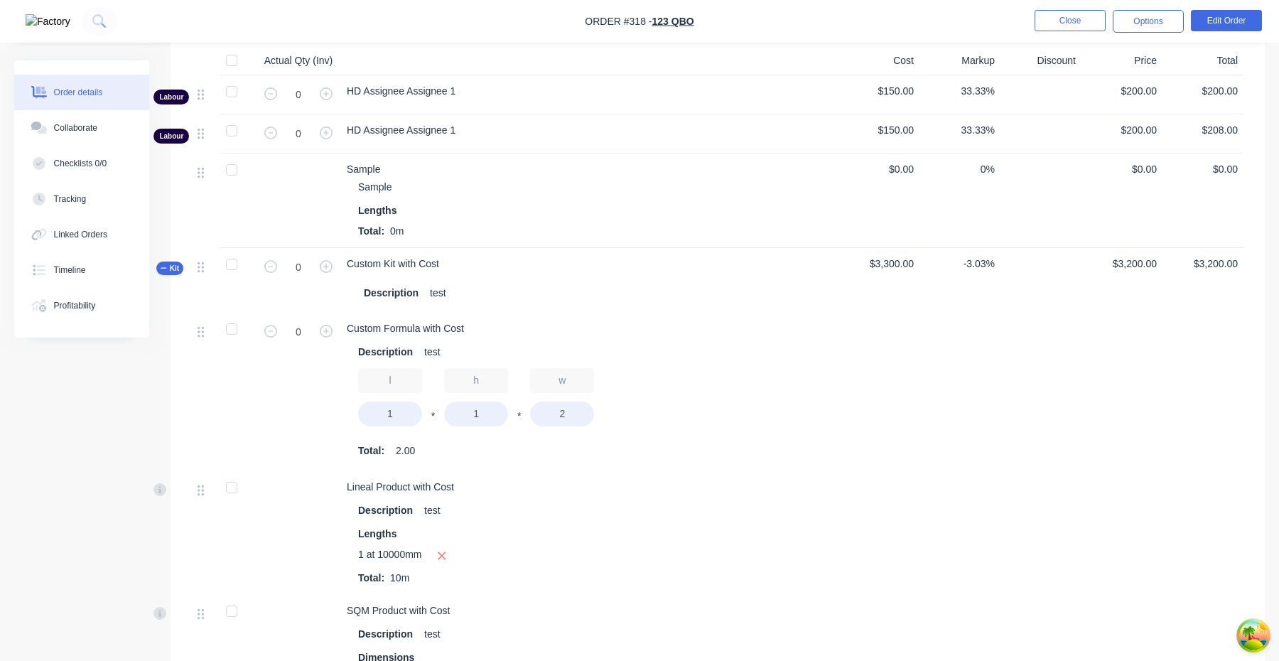
scroll to position [862, 0]
